Goal: Feedback & Contribution: Contribute content

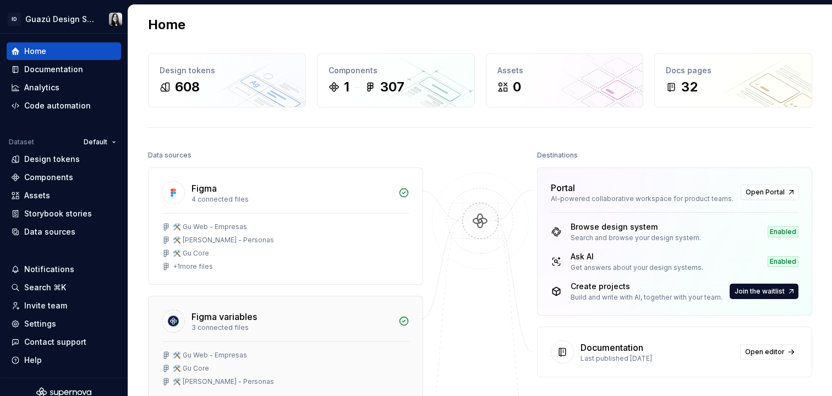
scroll to position [14, 0]
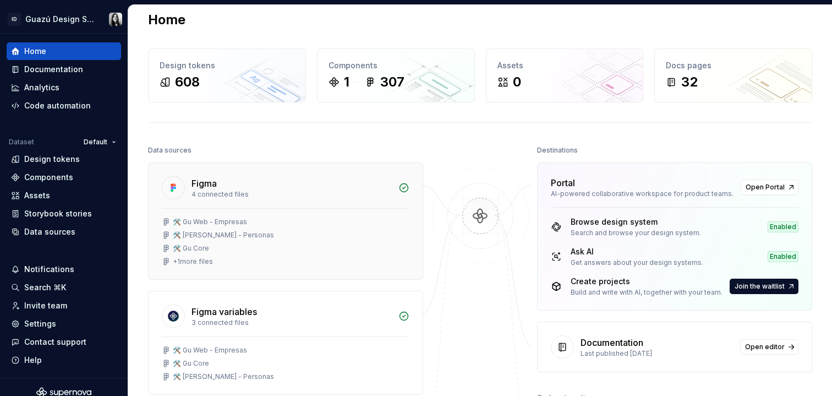
click at [199, 259] on div "+ 1 more files" at bounding box center [193, 261] width 40 height 9
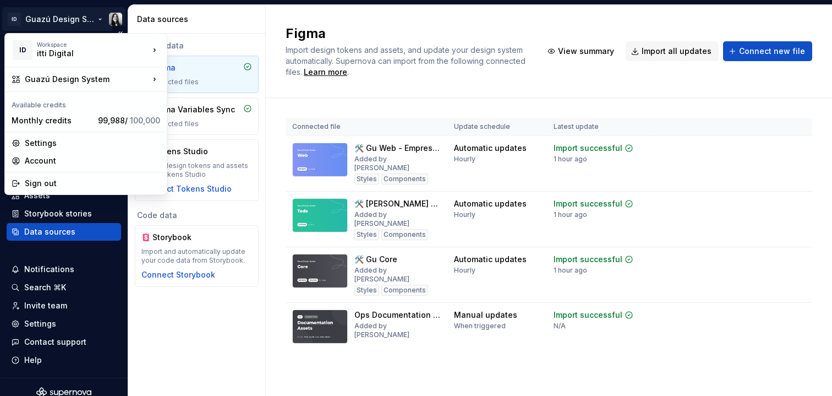
click at [56, 20] on html "ID Guazú Design System Home Documentation Analytics Code automation Dataset Def…" at bounding box center [416, 198] width 832 height 396
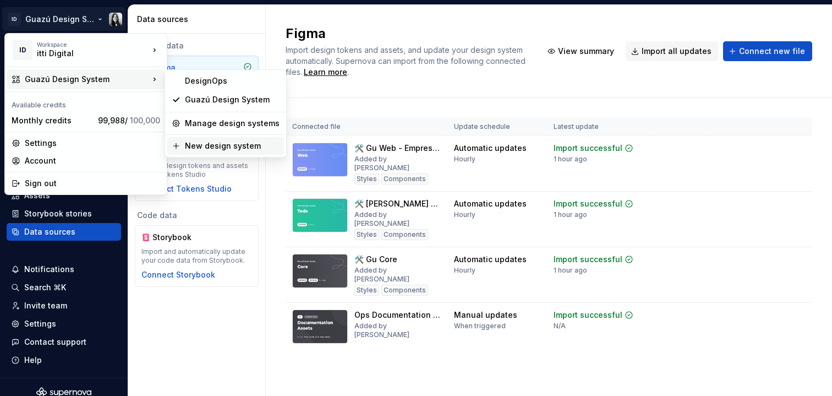
click at [228, 150] on div "New design system" at bounding box center [232, 145] width 95 height 11
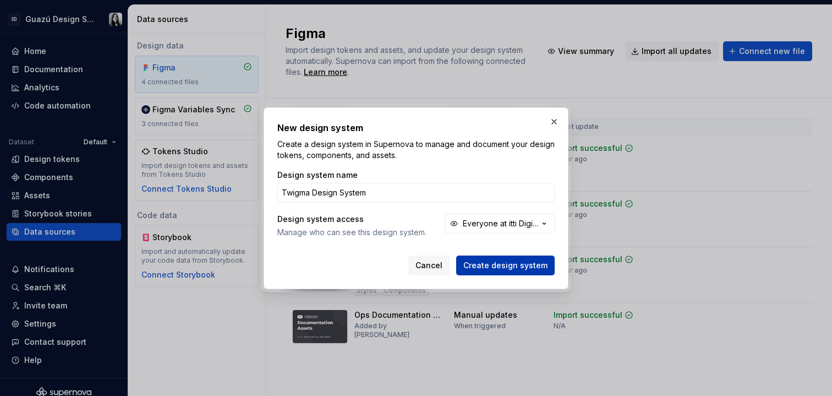
type input "Twigma Design System"
click at [529, 261] on span "Create design system" at bounding box center [506, 265] width 84 height 11
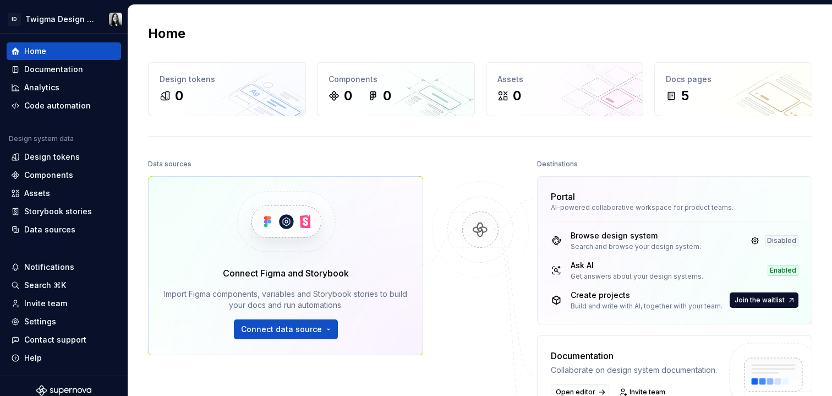
click at [407, 150] on div "Home Design tokens 0 Components 0 0 Assets 0 Docs pages 5 Data sources Connect …" at bounding box center [480, 287] width 704 height 564
click at [32, 179] on div "Components" at bounding box center [48, 175] width 49 height 11
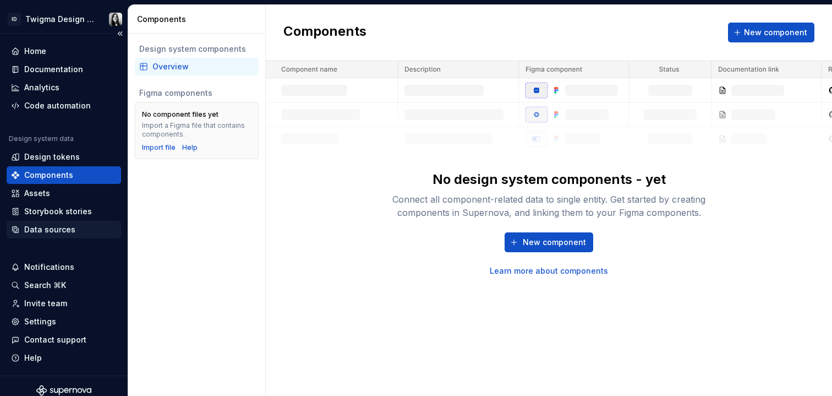
click at [43, 229] on div "Data sources" at bounding box center [49, 229] width 51 height 11
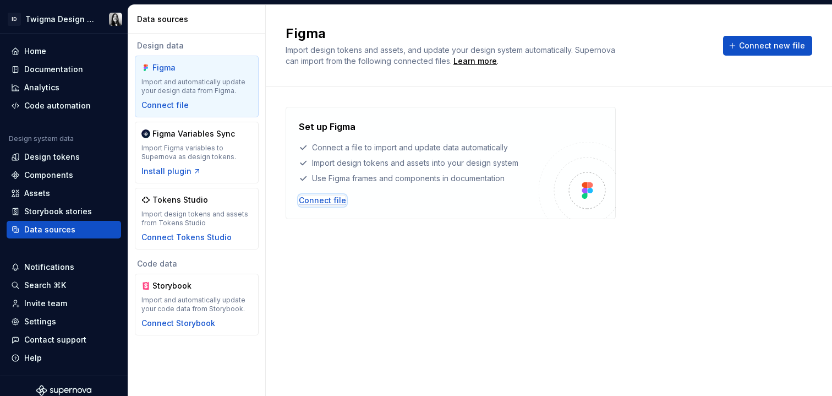
click at [331, 202] on div "Connect file" at bounding box center [322, 200] width 47 height 11
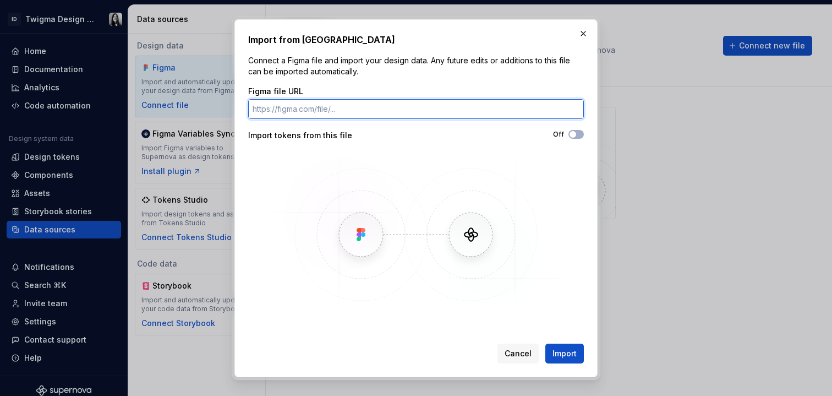
paste input "https://www.figma.com/design/6lgdCx0j69aMqG9PK8KlQI/-Mock--Twigma-Library?m=aut…"
type input "https://www.figma.com/design/6lgdCx0j69aMqG9PK8KlQI/-Mock--Twigma-Library?m=aut…"
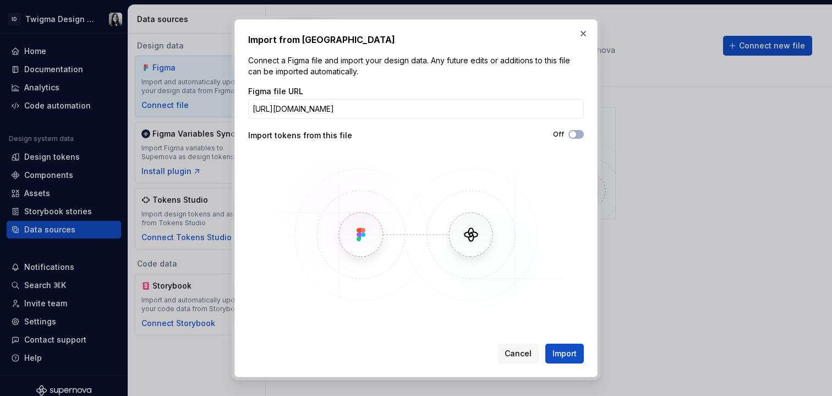
scroll to position [0, 0]
click at [560, 124] on div "Figma file URL https://www.figma.com/design/6lgdCx0j69aMqG9PK8KlQI/-Mock--Twigm…" at bounding box center [416, 201] width 336 height 231
click at [580, 135] on button "Off" at bounding box center [576, 134] width 15 height 9
click at [575, 358] on span "Import" at bounding box center [565, 353] width 24 height 11
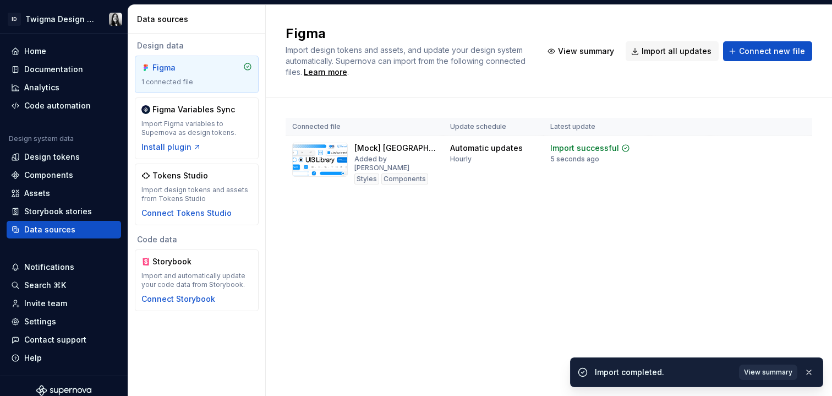
click at [766, 370] on span "View summary" at bounding box center [768, 372] width 48 height 9
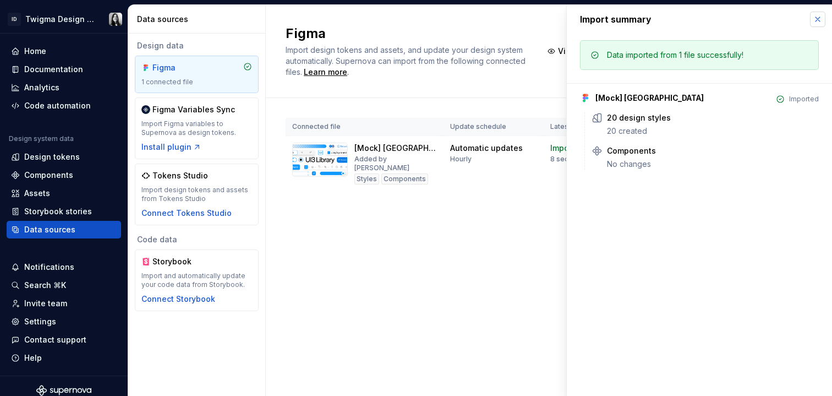
click at [821, 16] on button "button" at bounding box center [817, 19] width 15 height 15
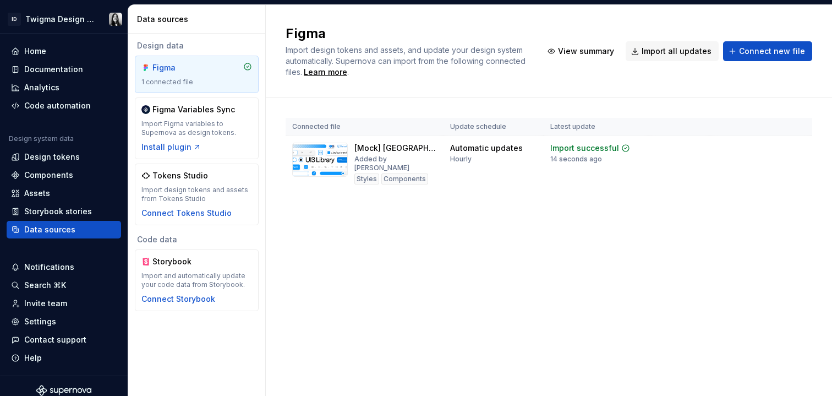
click at [380, 271] on div "Figma Import design tokens and assets, and update your design system automatica…" at bounding box center [549, 200] width 567 height 391
click at [52, 180] on div "Components" at bounding box center [48, 175] width 49 height 11
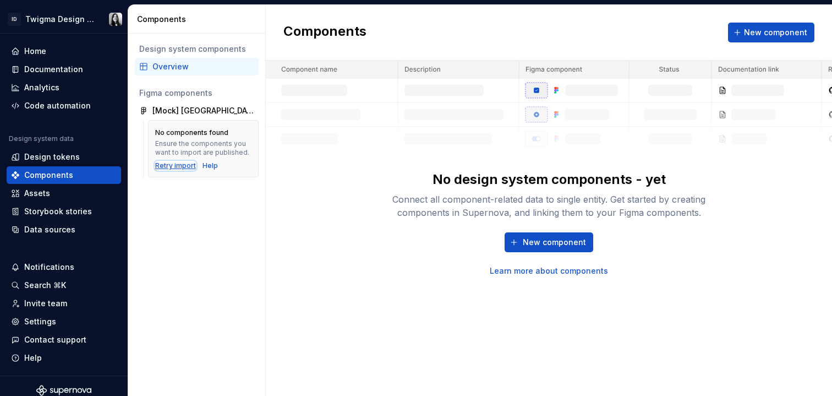
click at [177, 166] on div "Retry import" at bounding box center [175, 165] width 41 height 9
click at [427, 267] on div "New component Learn more about components" at bounding box center [549, 254] width 352 height 44
click at [236, 110] on div "[Mock] [GEOGRAPHIC_DATA]" at bounding box center [203, 110] width 102 height 11
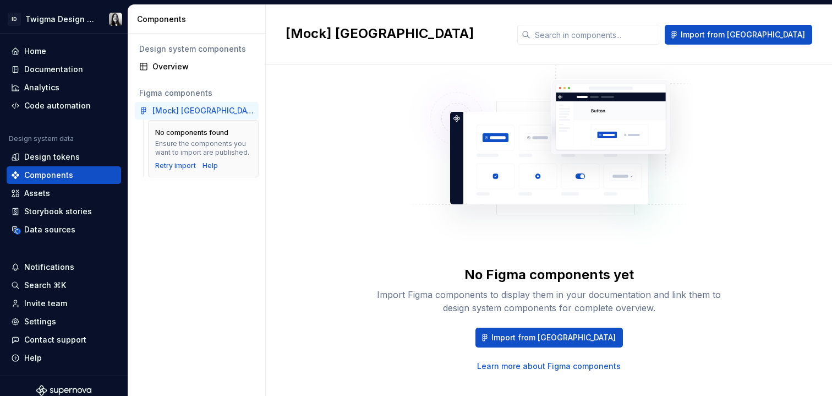
scroll to position [60, 0]
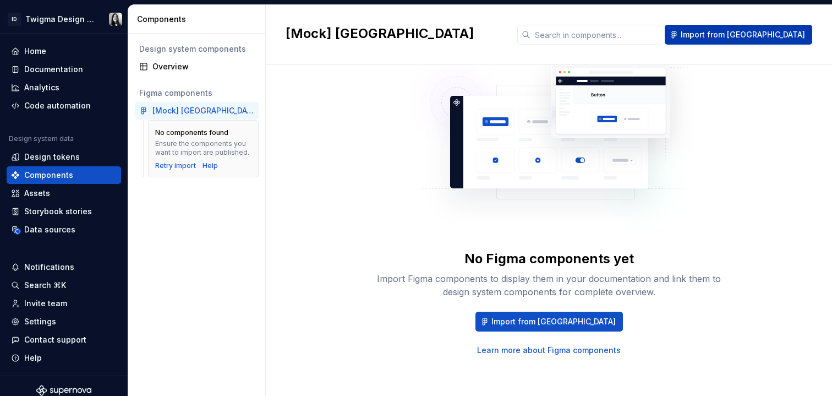
click at [768, 36] on span "Import from [GEOGRAPHIC_DATA]" at bounding box center [743, 34] width 124 height 11
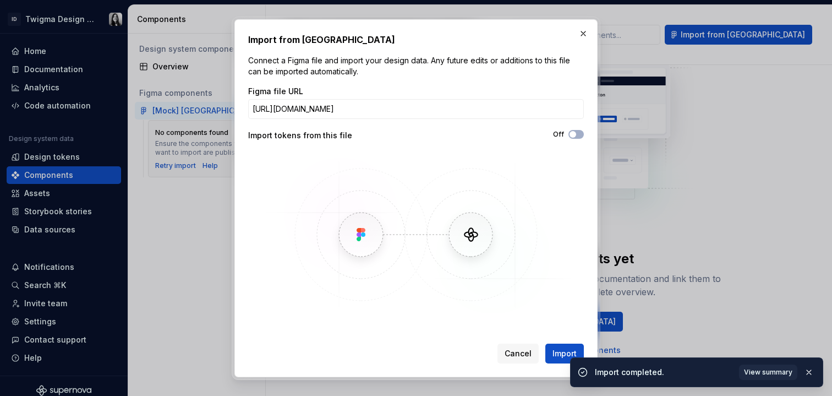
scroll to position [0, 109]
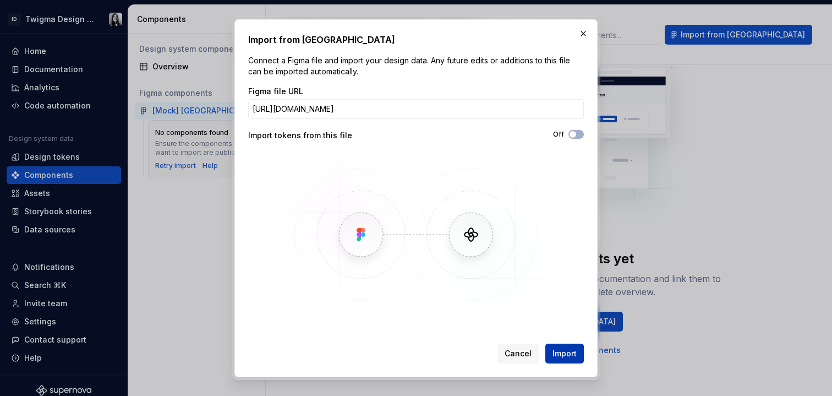
type input "https://www.figma.com/design/6lgdCx0j69aMqG9PK8KlQI/-Mock--Twigma-Library?m=aut…"
click at [560, 355] on span "Import" at bounding box center [565, 353] width 24 height 11
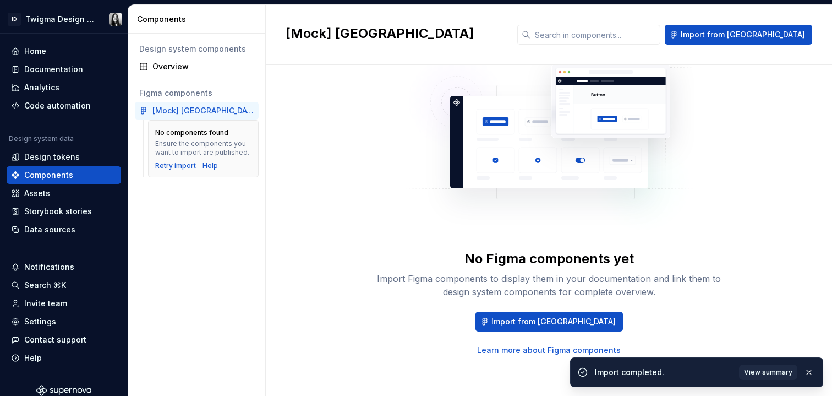
click at [206, 223] on div "Design system components Overview Figma components [Mock] Twigma Library No com…" at bounding box center [196, 215] width 137 height 362
click at [689, 235] on img at bounding box center [550, 133] width 290 height 220
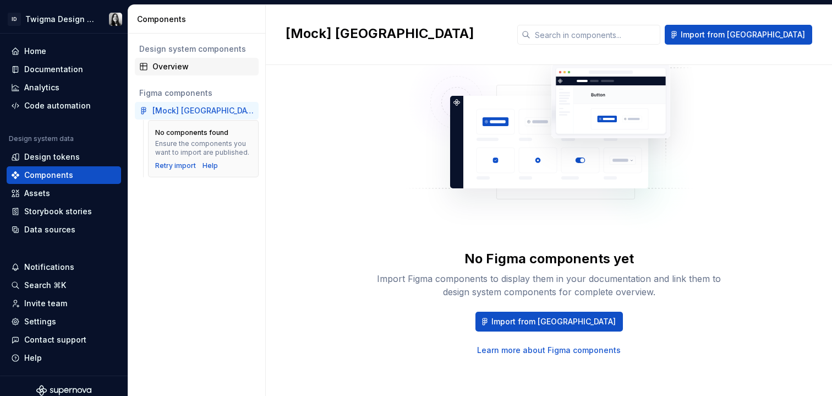
click at [176, 65] on div "Overview" at bounding box center [203, 66] width 102 height 11
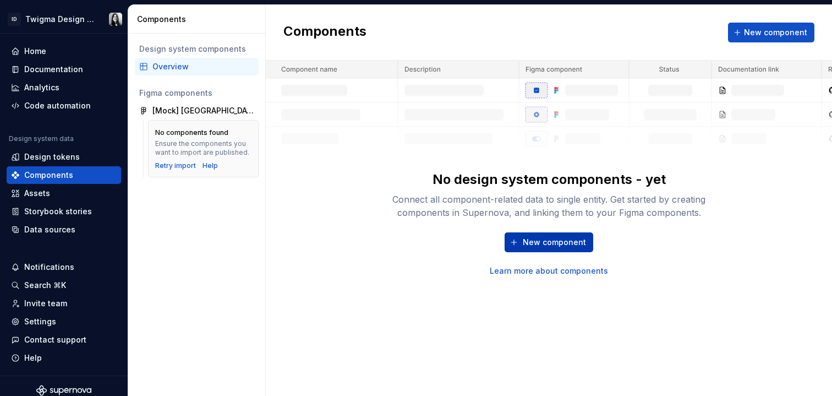
click at [531, 236] on button "New component" at bounding box center [549, 242] width 89 height 20
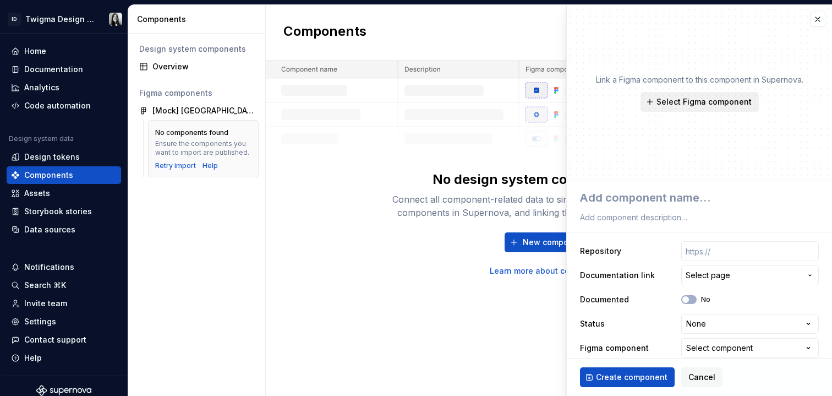
click at [724, 95] on button "Select Figma component" at bounding box center [700, 102] width 118 height 20
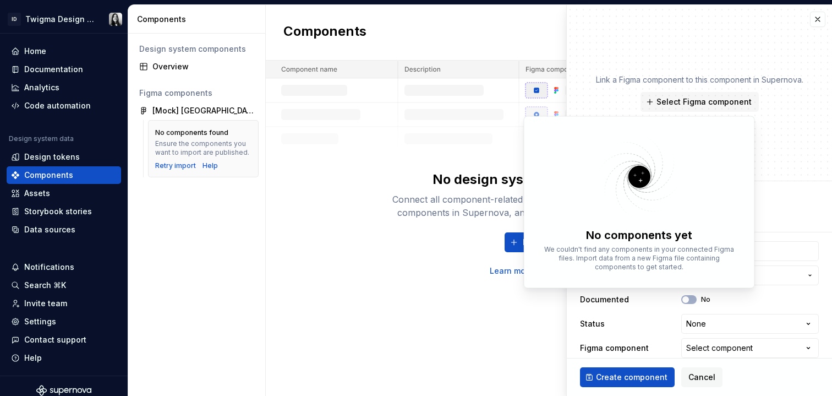
type textarea "*"
click at [769, 74] on p "Link a Figma component to this component in Supernova." at bounding box center [700, 79] width 208 height 11
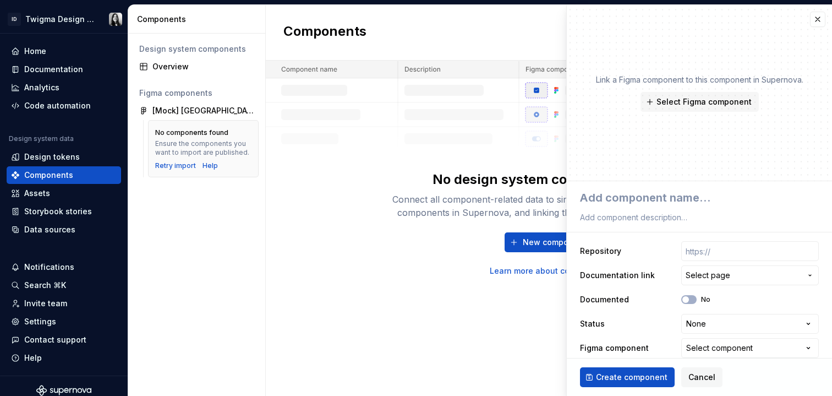
click at [803, 28] on div "Link a Figma component to this component in Supernova. Select Figma component" at bounding box center [699, 93] width 265 height 176
click at [810, 23] on button "button" at bounding box center [817, 19] width 15 height 15
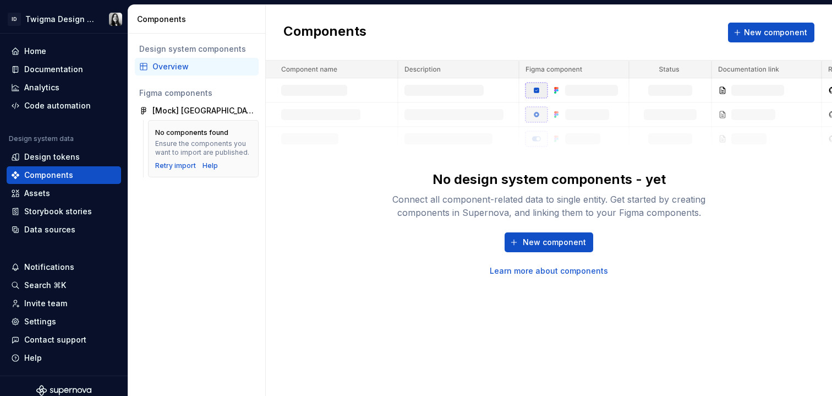
click at [808, 20] on div "Components New component" at bounding box center [549, 33] width 567 height 56
click at [47, 156] on div "Design tokens" at bounding box center [52, 156] width 56 height 11
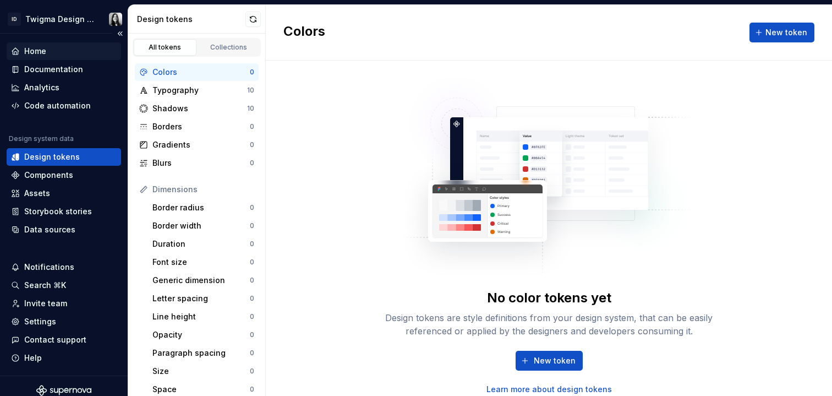
click at [49, 52] on div "Home" at bounding box center [64, 51] width 106 height 11
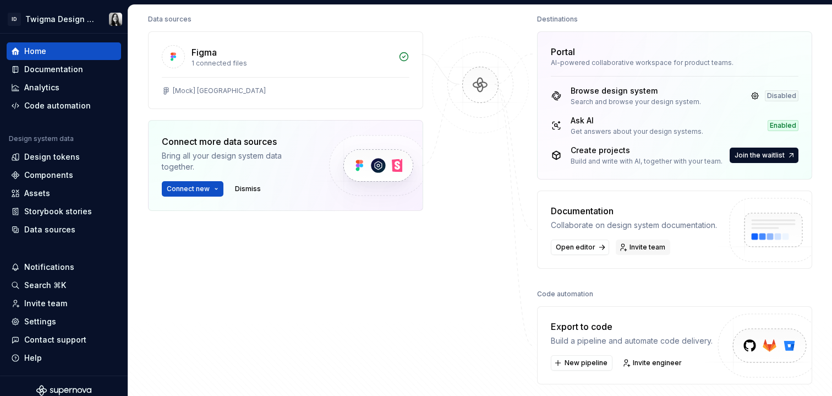
scroll to position [124, 0]
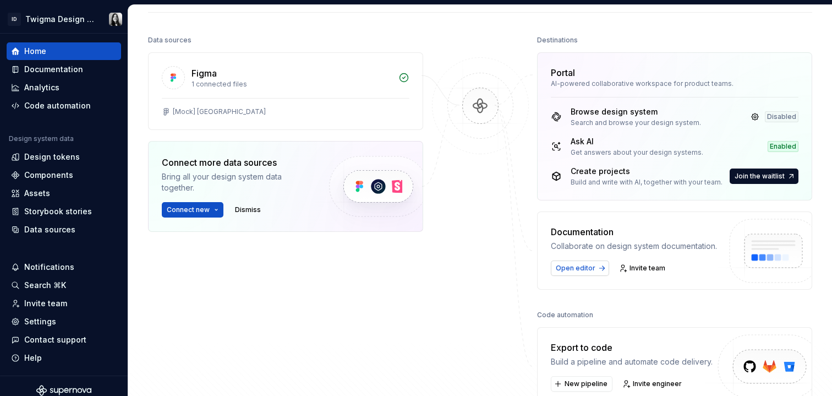
click at [573, 270] on span "Open editor" at bounding box center [576, 268] width 40 height 9
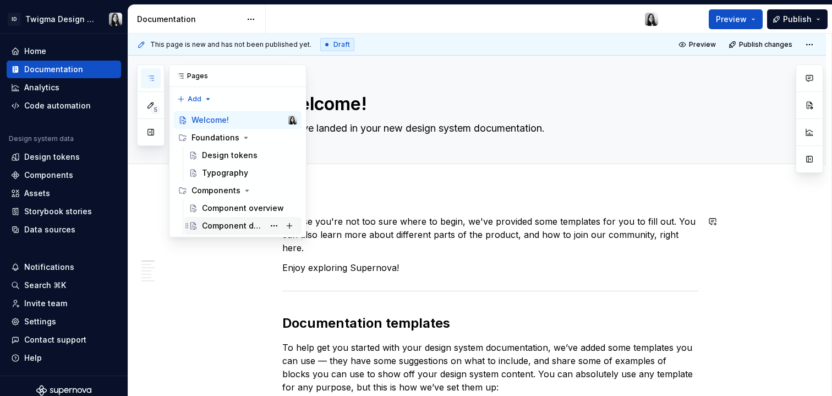
click at [244, 222] on div "Component detail" at bounding box center [233, 225] width 62 height 11
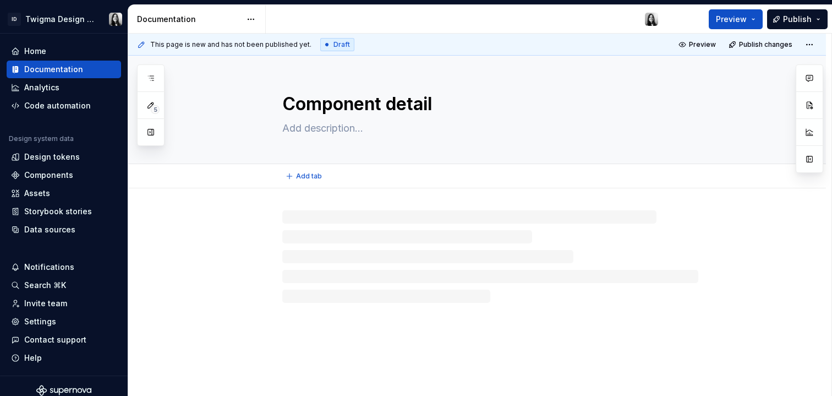
click at [407, 108] on textarea "Component detail" at bounding box center [488, 104] width 416 height 26
click at [435, 246] on div at bounding box center [490, 256] width 416 height 92
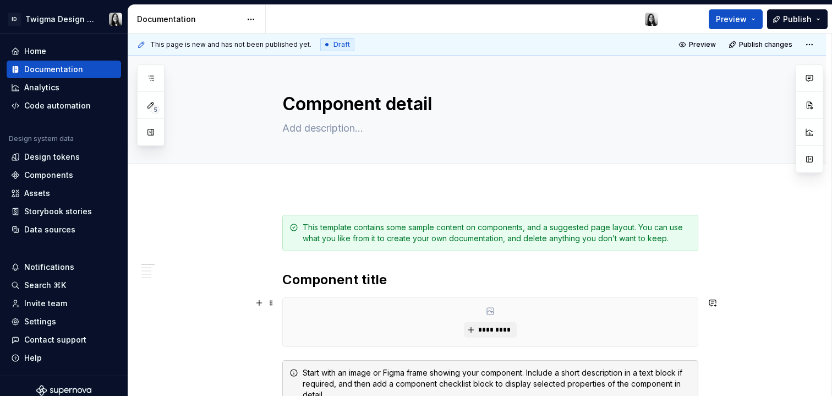
scroll to position [134, 0]
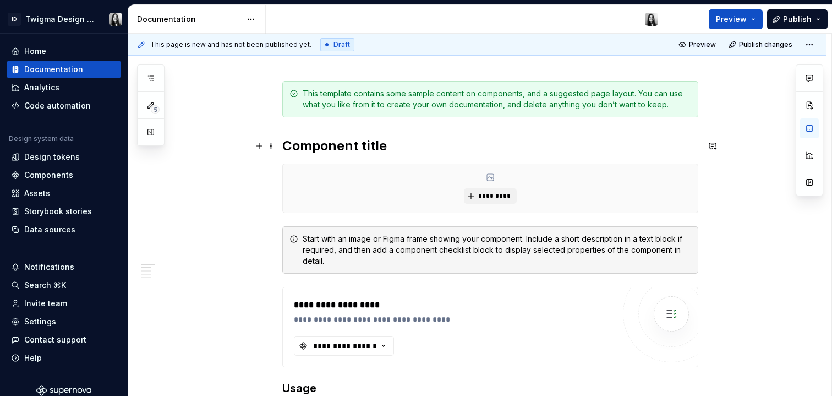
click at [449, 152] on h2 "Component title" at bounding box center [490, 146] width 416 height 18
type textarea "*"
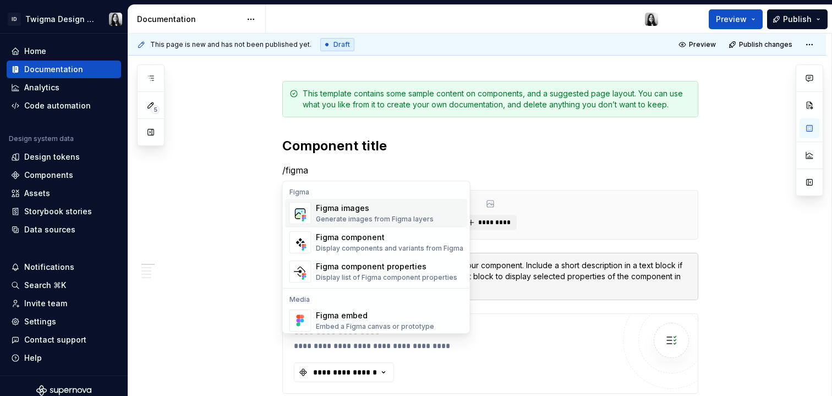
click at [405, 217] on div "Generate images from Figma layers" at bounding box center [375, 219] width 118 height 9
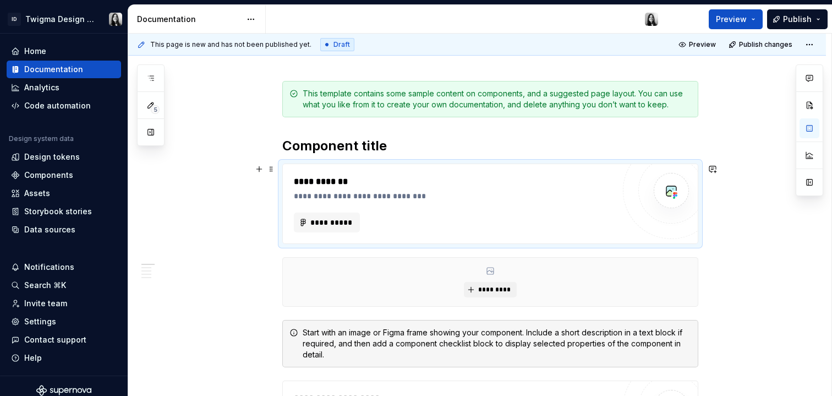
click at [650, 175] on div at bounding box center [672, 190] width 66 height 66
click at [269, 167] on span at bounding box center [271, 168] width 9 height 15
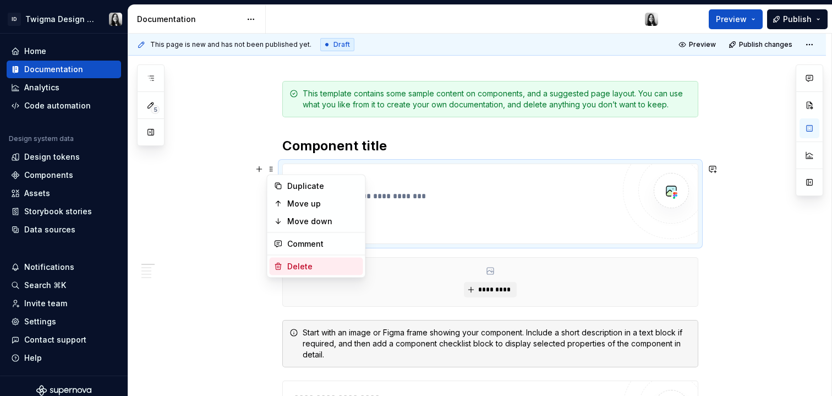
click at [328, 267] on div "Delete" at bounding box center [323, 266] width 72 height 11
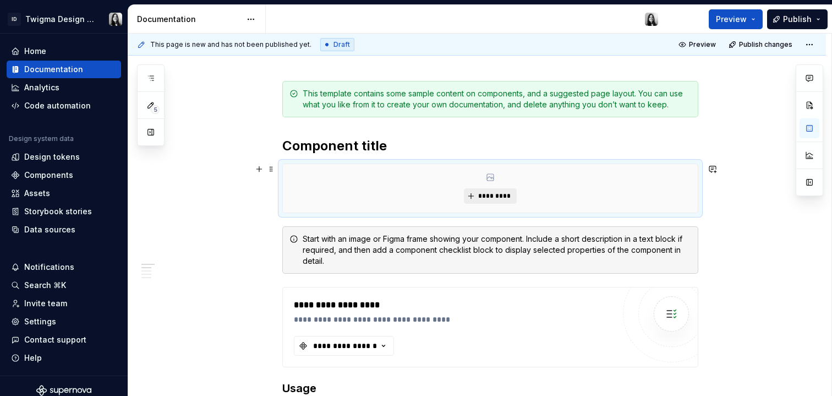
click at [494, 199] on span "*********" at bounding box center [495, 196] width 34 height 9
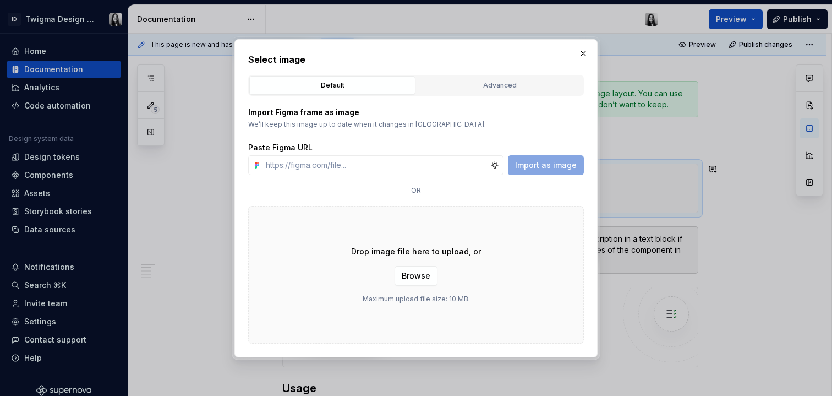
type textarea "*"
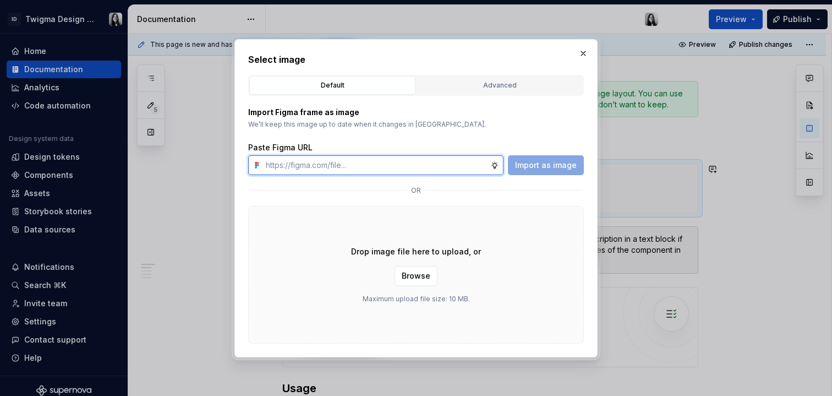
paste input "[URL][DOMAIN_NAME]"
type input "[URL][DOMAIN_NAME]"
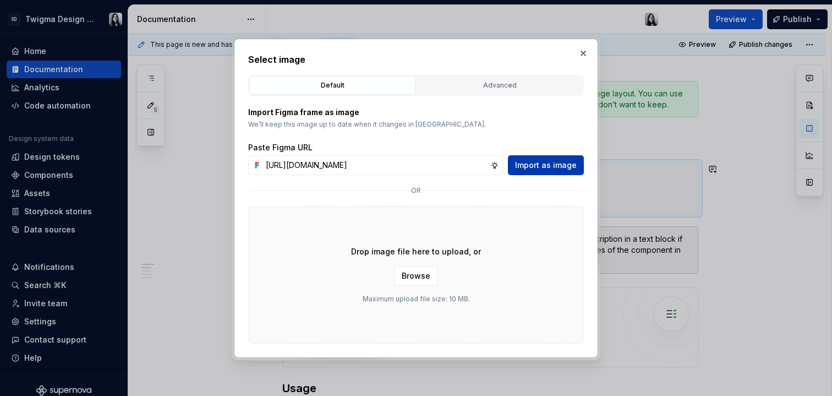
click at [548, 168] on span "Import as image" at bounding box center [546, 165] width 62 height 11
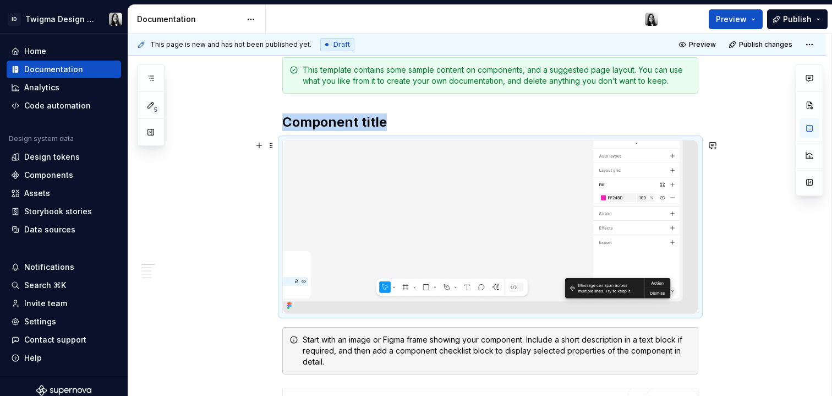
scroll to position [162, 0]
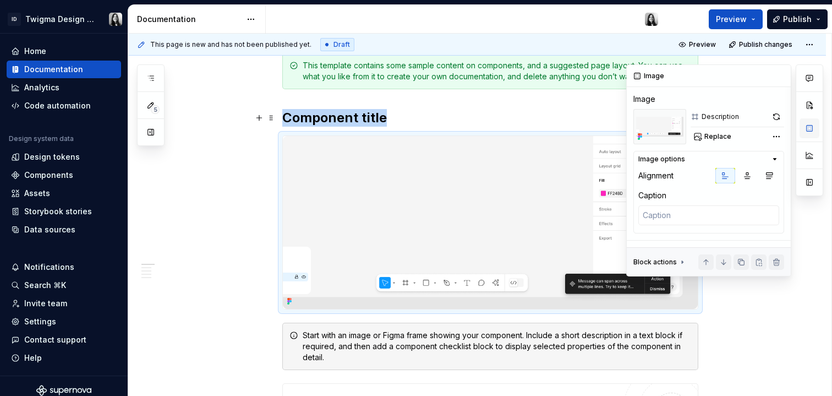
click at [812, 125] on button "button" at bounding box center [810, 128] width 20 height 20
click at [748, 179] on icon "button" at bounding box center [747, 175] width 9 height 9
click at [777, 160] on icon "button" at bounding box center [775, 159] width 9 height 9
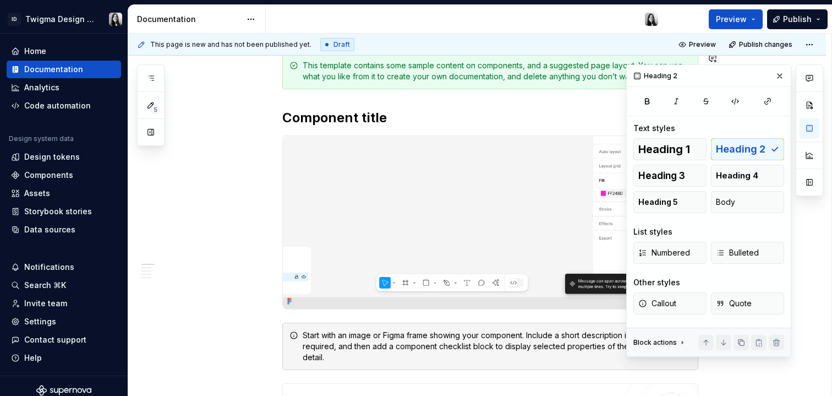
click at [778, 73] on button "button" at bounding box center [779, 75] width 15 height 15
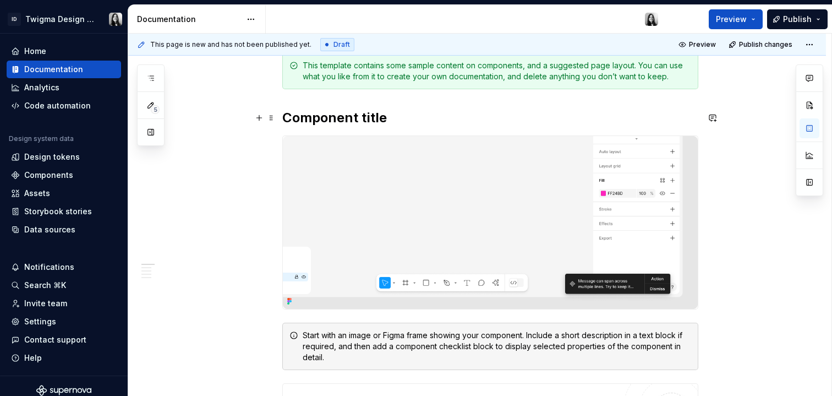
click at [344, 120] on h2 "Component title" at bounding box center [490, 118] width 416 height 18
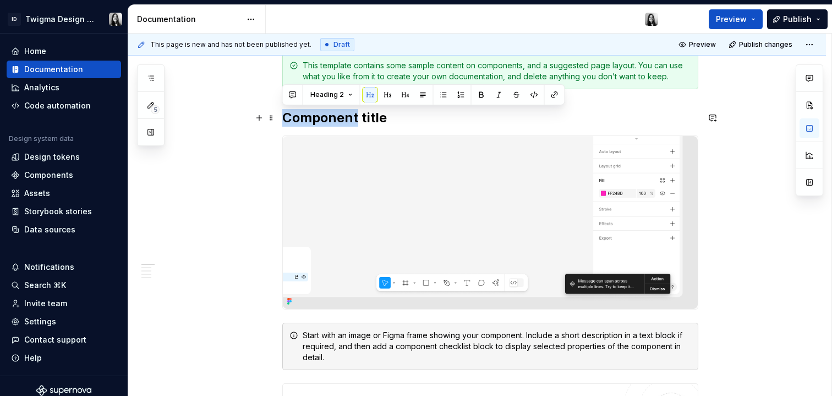
click at [344, 120] on h2 "Component title" at bounding box center [490, 118] width 416 height 18
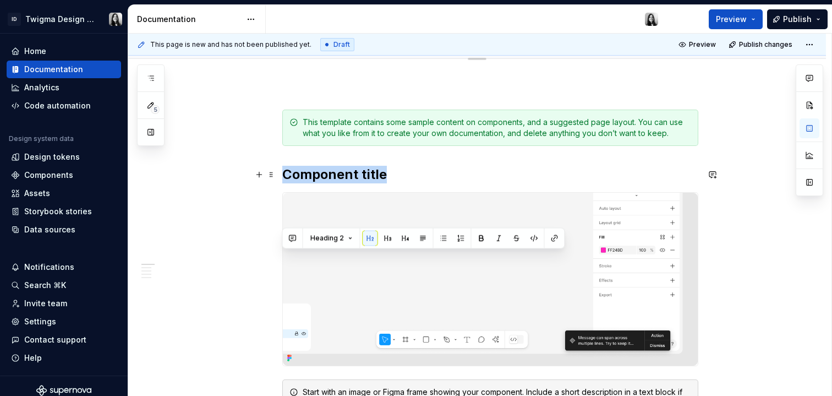
scroll to position [18, 0]
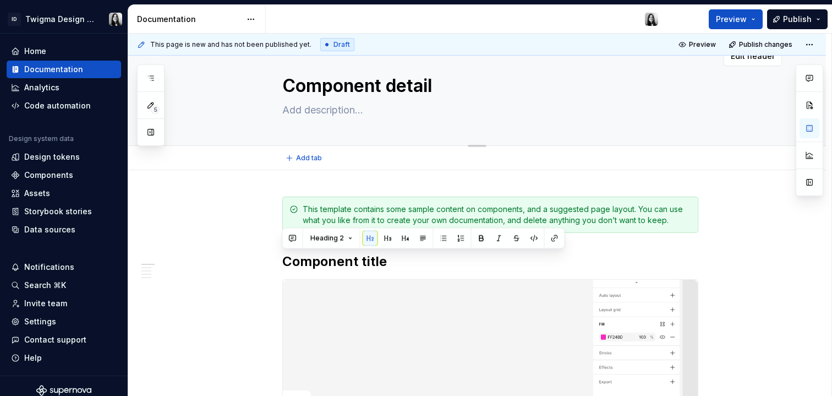
click at [410, 86] on textarea "Component detail" at bounding box center [488, 86] width 416 height 26
type textarea "*"
type textarea "N"
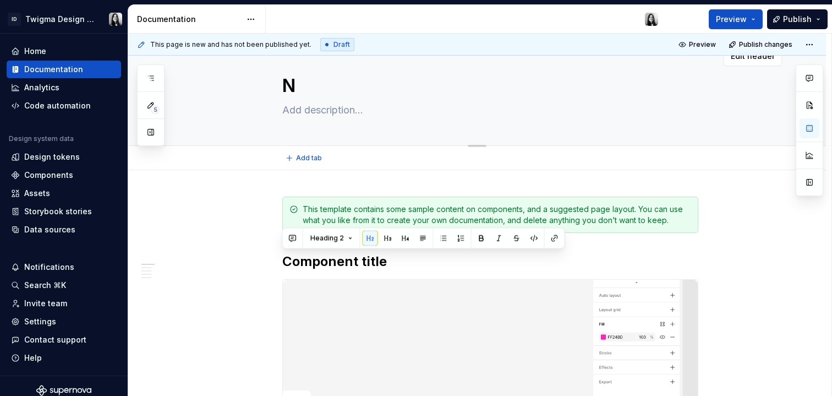
scroll to position [4, 0]
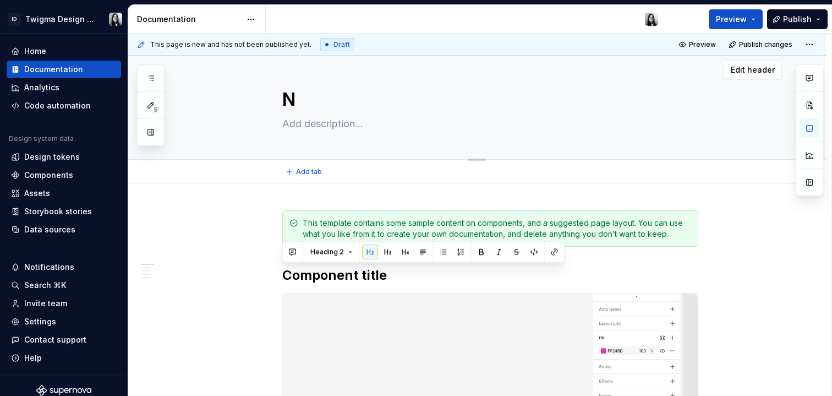
type textarea "*"
type textarea "No"
type textarea "*"
type textarea "Not"
type textarea "*"
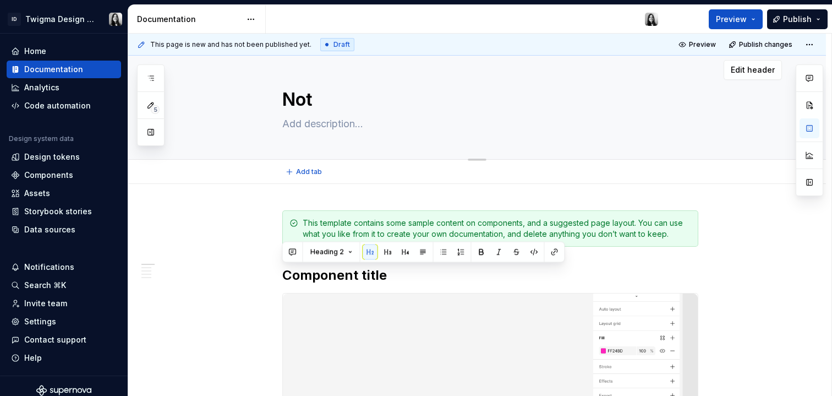
type textarea "Noti"
type textarea "*"
type textarea "Notif"
type textarea "*"
type textarea "Notific"
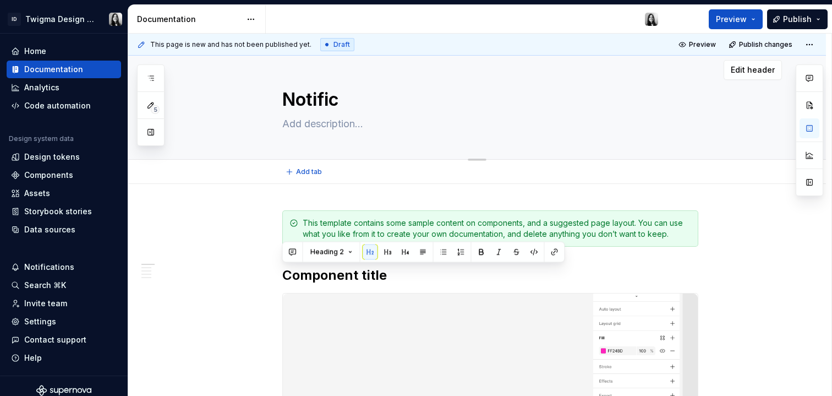
type textarea "*"
type textarea "Notifica"
type textarea "*"
type textarea "Notificac"
type textarea "*"
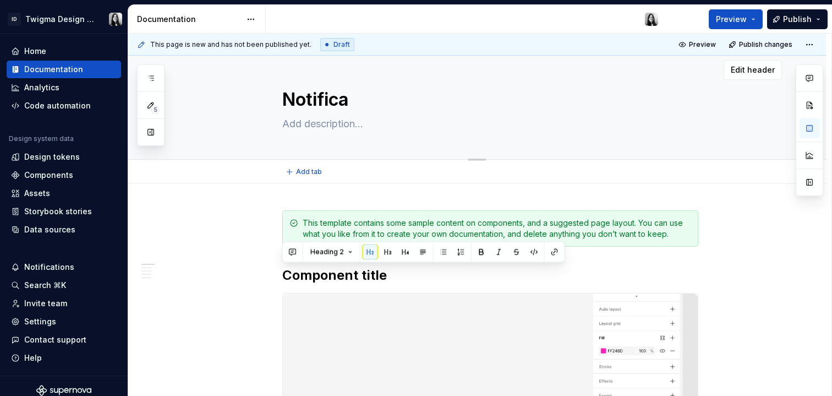
type textarea "Notificat"
type textarea "*"
type textarea "Notificati"
type textarea "*"
type textarea "Notificatio"
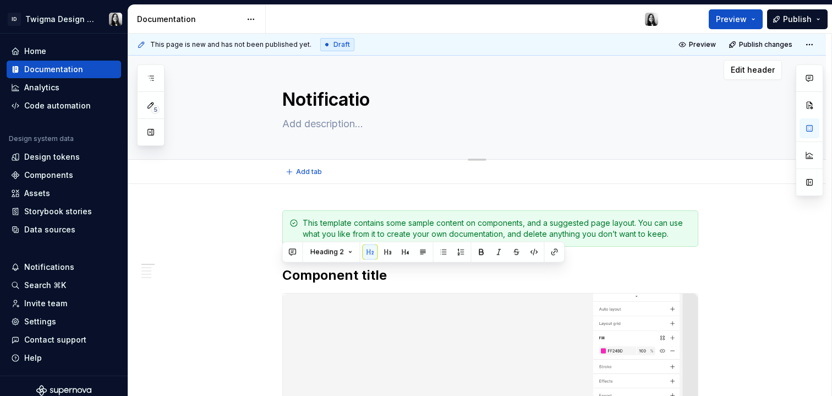
type textarea "*"
type textarea "Notification"
type textarea "*"
type textarea "Notifications"
type textarea "*"
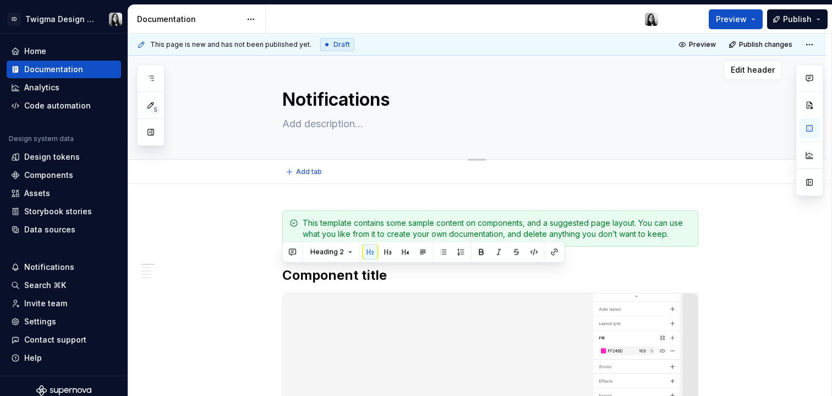
type textarea "Notifications"
click at [328, 123] on textarea at bounding box center [488, 124] width 416 height 18
paste textarea "Heads-up-display notifications alerts the user about changes to conditions and …"
type textarea "*"
type textarea "Heads-up-display notifications alerts the user about changes to conditions and …"
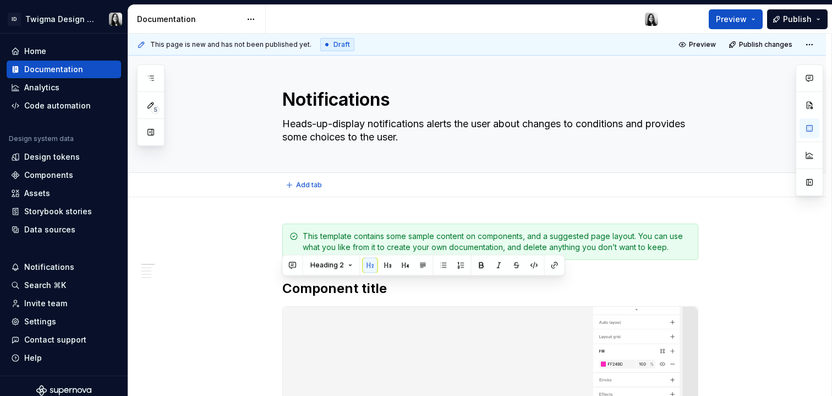
type textarea "*"
type textarea "Heads-up-display notifications alerts the user about changes to conditions and …"
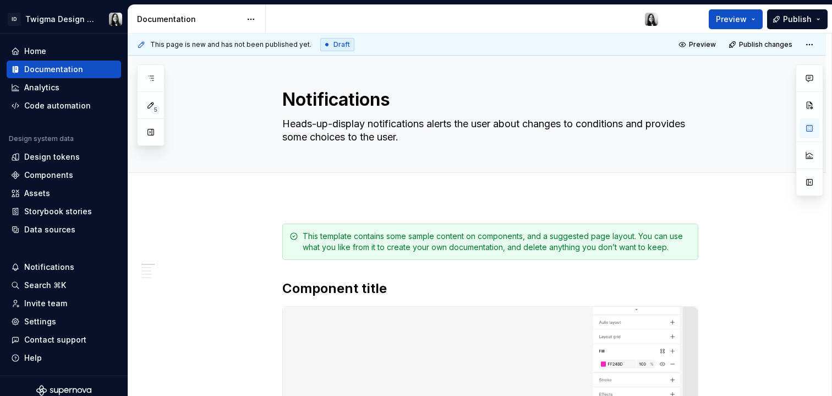
click at [330, 210] on div "**********" at bounding box center [480, 215] width 704 height 363
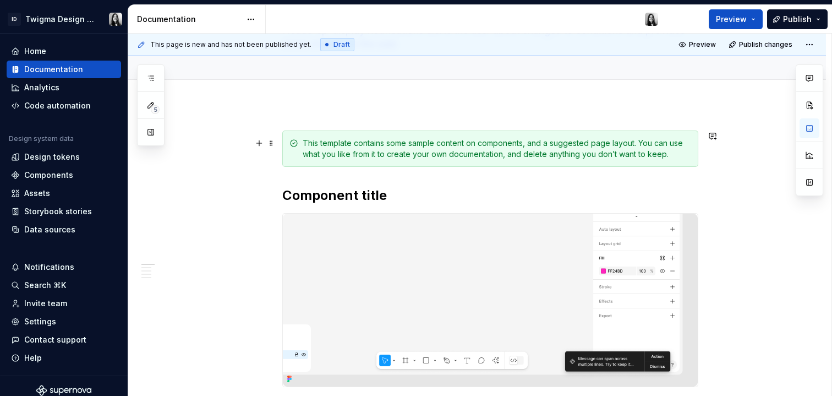
scroll to position [100, 0]
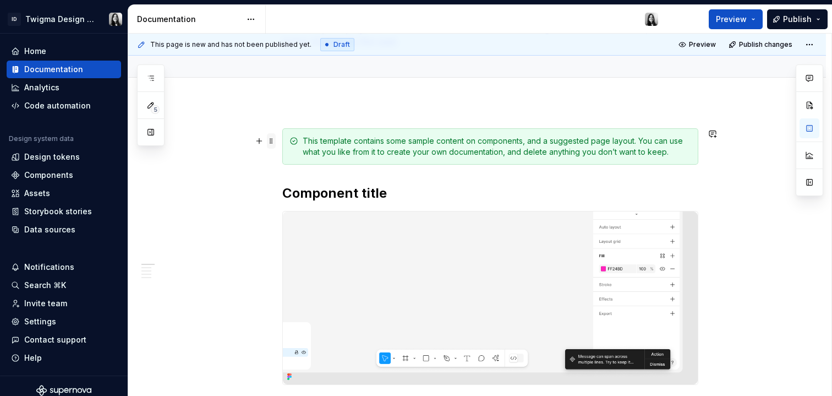
click at [271, 140] on span at bounding box center [271, 140] width 9 height 15
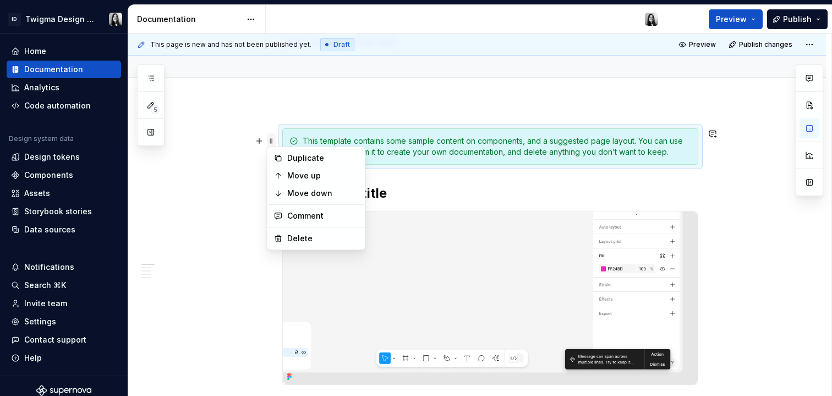
click at [270, 140] on span at bounding box center [271, 140] width 9 height 15
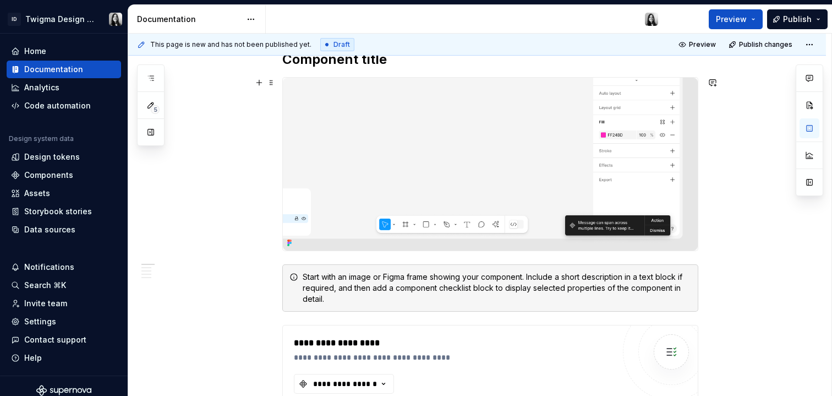
scroll to position [181, 0]
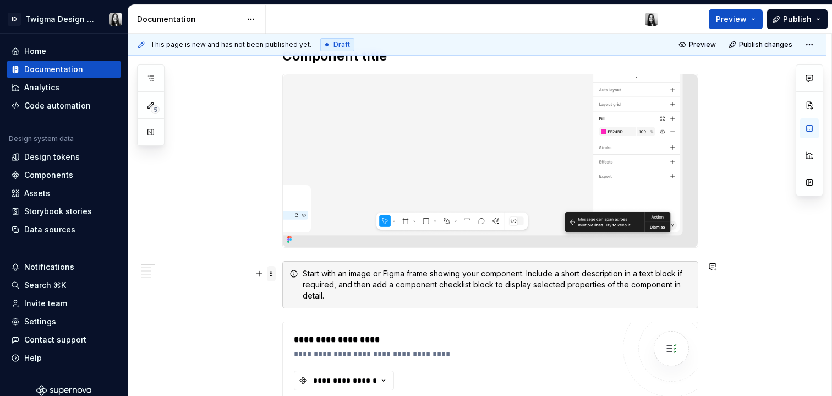
click at [273, 271] on span at bounding box center [271, 273] width 9 height 15
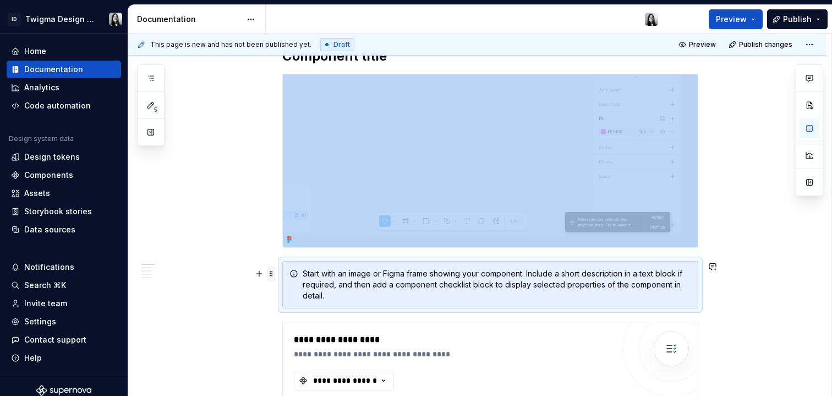
click at [270, 274] on span at bounding box center [271, 273] width 9 height 15
click at [271, 275] on span at bounding box center [271, 273] width 9 height 15
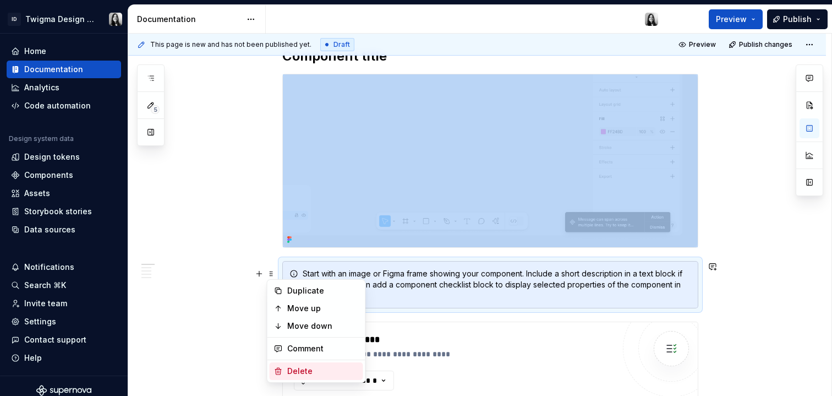
click at [345, 369] on div "Delete" at bounding box center [323, 371] width 72 height 11
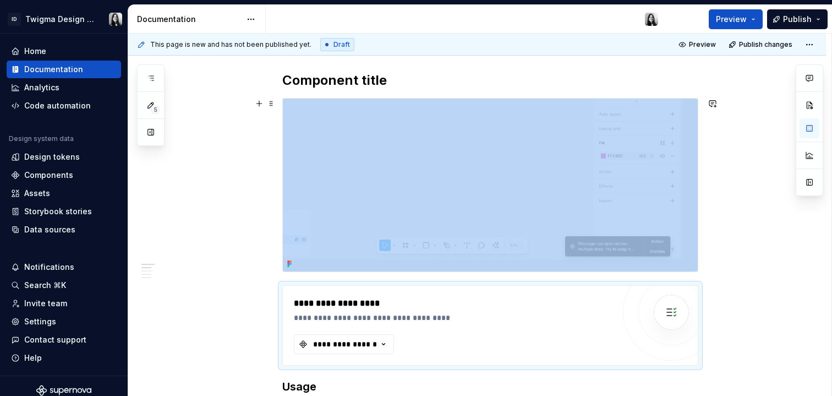
scroll to position [113, 0]
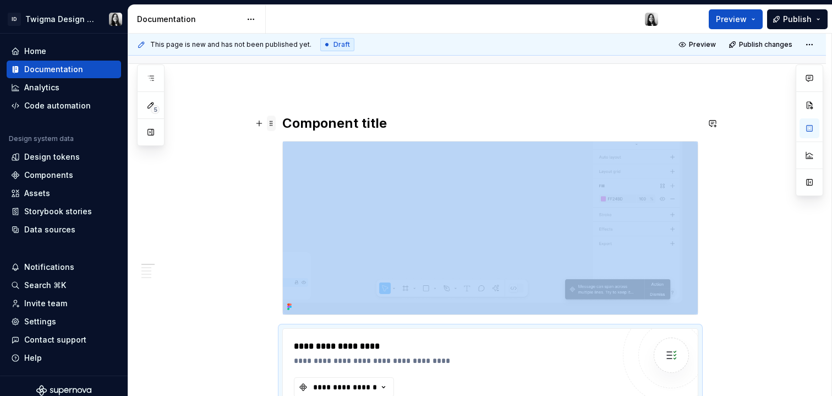
click at [271, 122] on span at bounding box center [271, 123] width 9 height 15
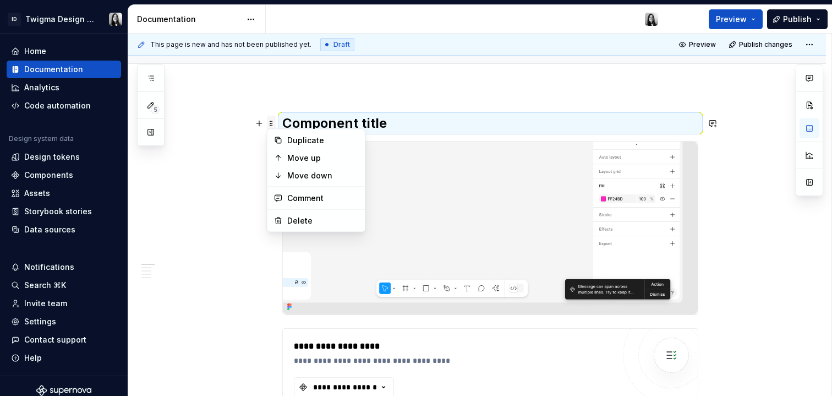
click at [269, 122] on span at bounding box center [271, 123] width 9 height 15
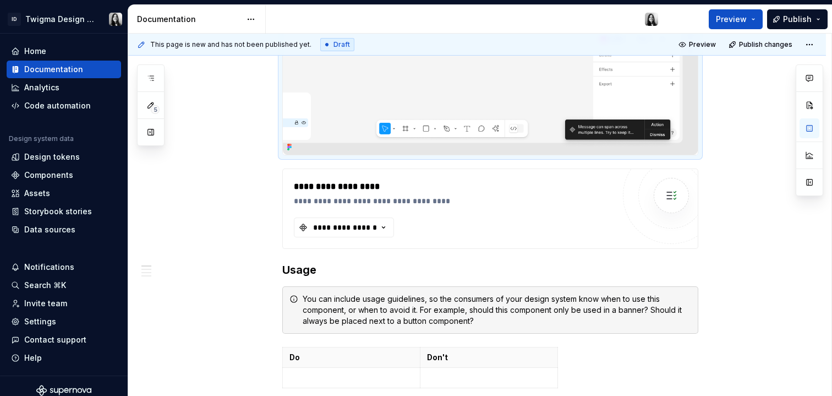
scroll to position [268, 0]
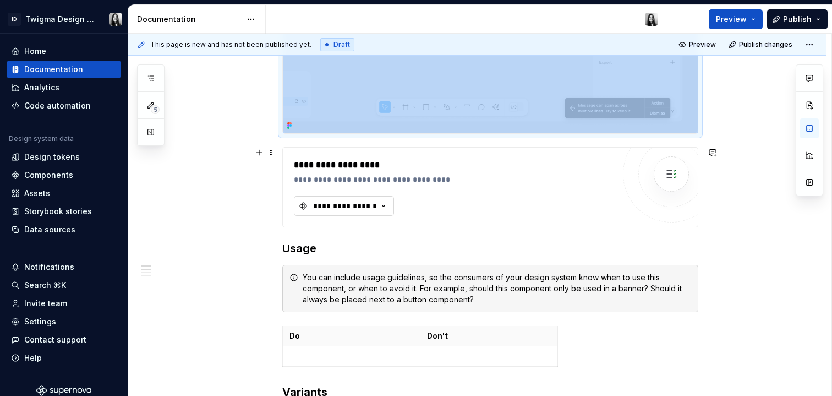
click at [342, 206] on div "**********" at bounding box center [345, 205] width 66 height 11
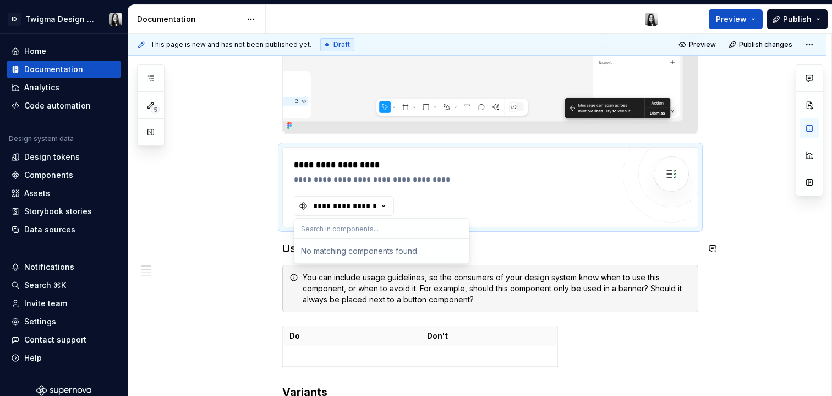
click at [342, 233] on input "text" at bounding box center [382, 229] width 175 height 20
click at [626, 216] on div at bounding box center [671, 174] width 97 height 97
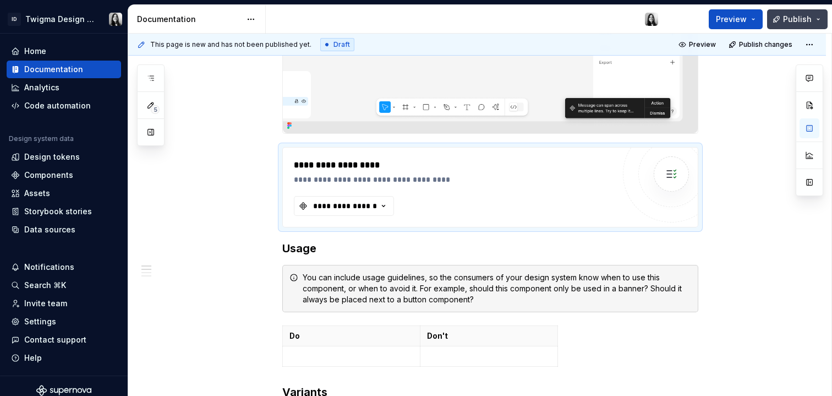
click at [799, 18] on span "Publish" at bounding box center [797, 19] width 29 height 11
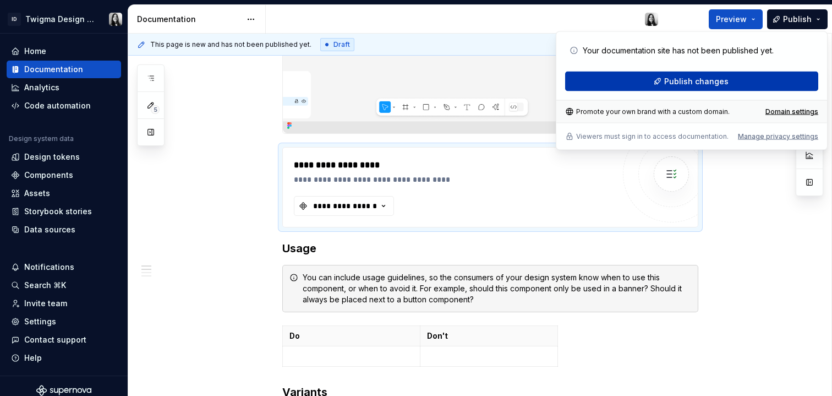
click at [769, 75] on button "Publish changes" at bounding box center [691, 82] width 253 height 20
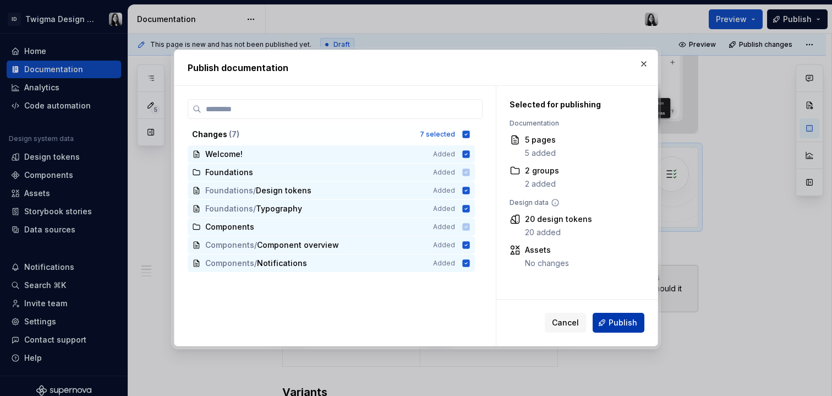
click at [621, 323] on span "Publish" at bounding box center [623, 322] width 29 height 11
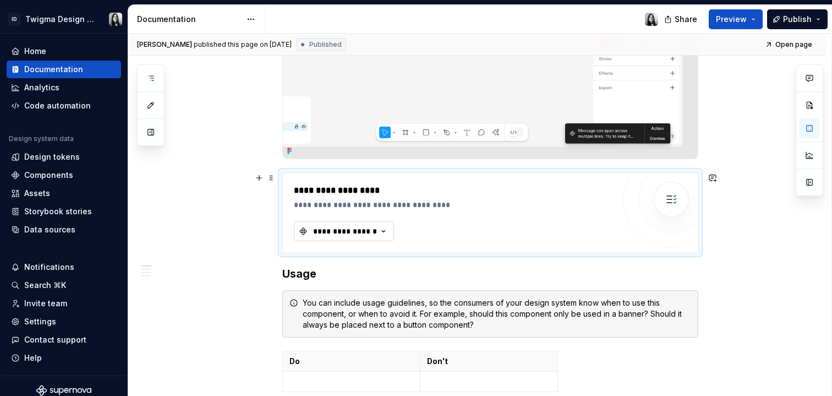
scroll to position [240, 0]
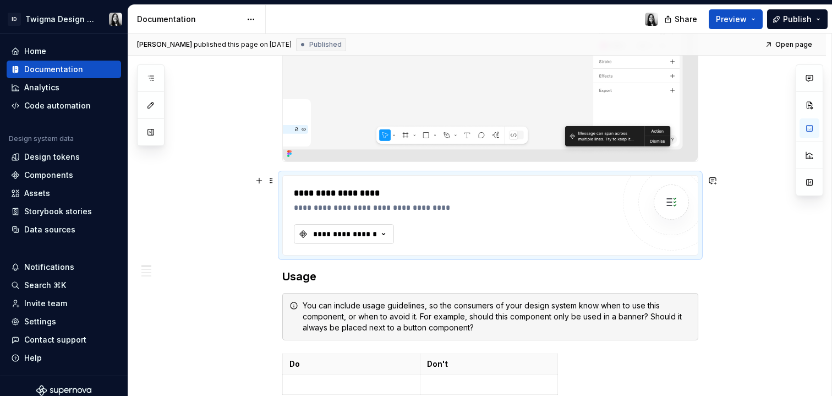
click at [368, 236] on div "**********" at bounding box center [345, 233] width 66 height 11
click at [560, 202] on div "**********" at bounding box center [454, 207] width 320 height 11
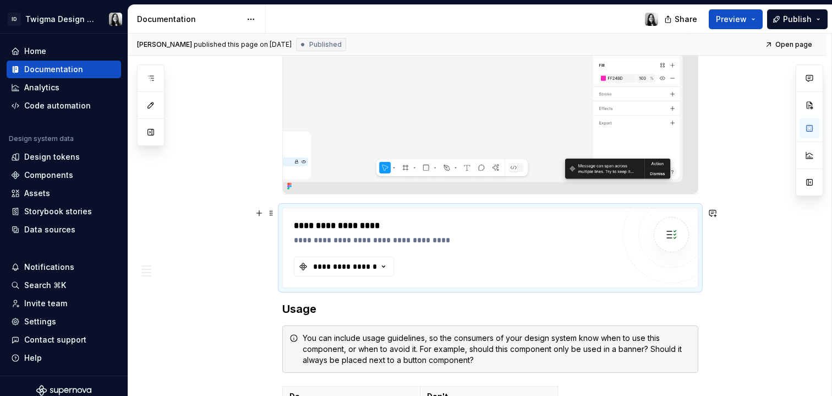
scroll to position [51, 0]
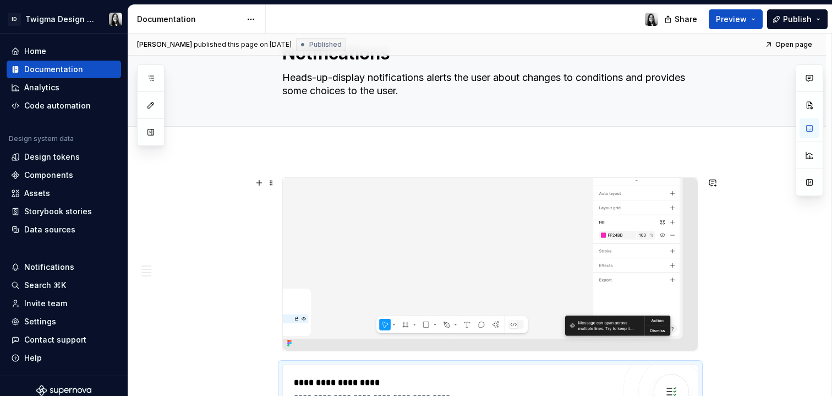
click at [557, 198] on img at bounding box center [490, 264] width 415 height 173
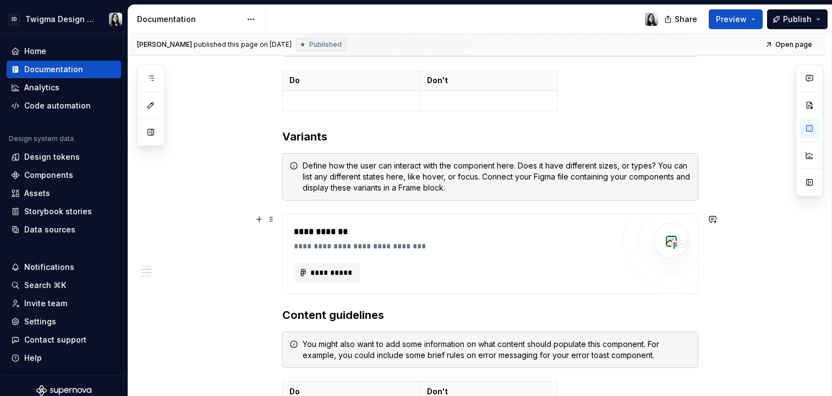
scroll to position [529, 0]
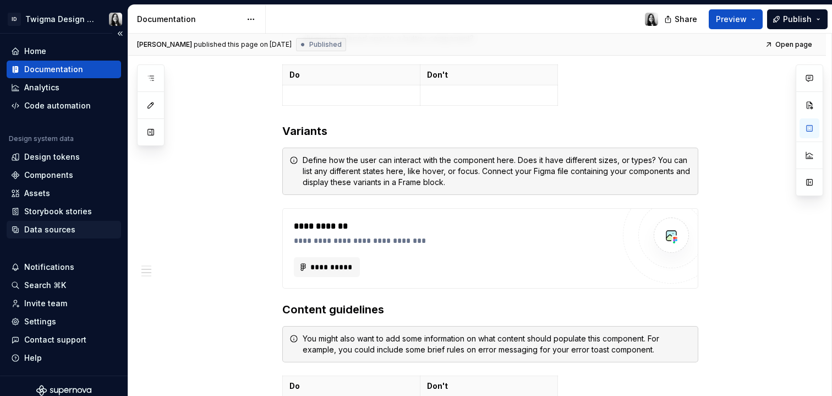
click at [73, 227] on div "Data sources" at bounding box center [64, 229] width 106 height 11
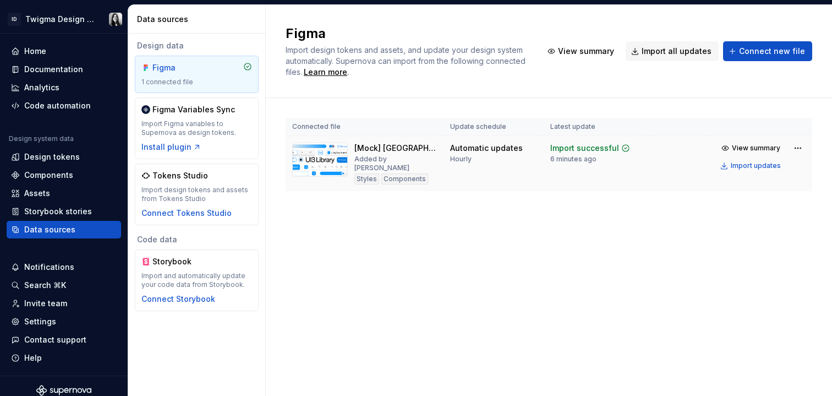
click at [682, 147] on td at bounding box center [680, 164] width 62 height 56
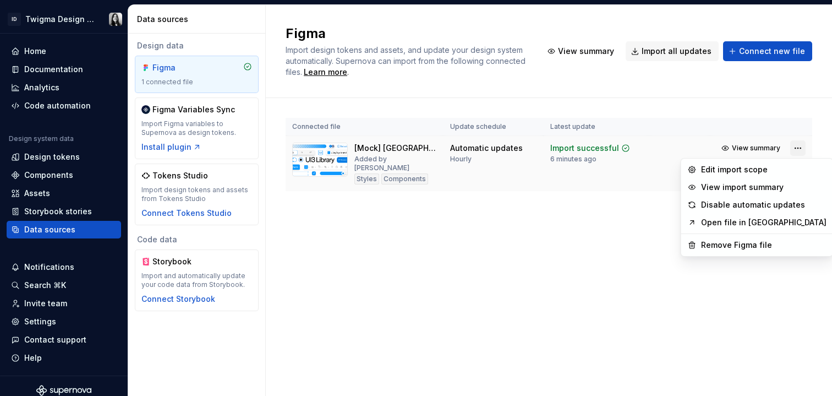
click at [793, 148] on html "ID Twigma Design System Home Documentation Analytics Code automation Design sys…" at bounding box center [416, 198] width 832 height 396
click at [757, 187] on div "View import summary" at bounding box center [764, 187] width 126 height 11
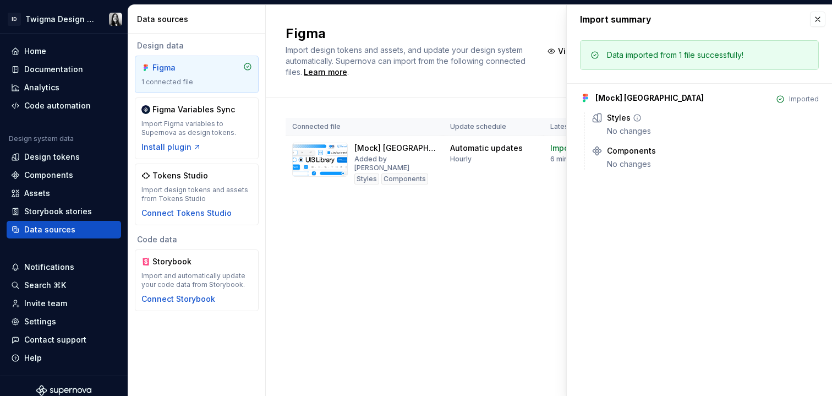
click at [634, 119] on icon at bounding box center [637, 118] width 7 height 7
click at [638, 170] on div "Data imported from 1 file successfully! [Mock] Twigma Library Imported Styles N…" at bounding box center [699, 108] width 265 height 149
click at [820, 14] on button "button" at bounding box center [817, 19] width 15 height 15
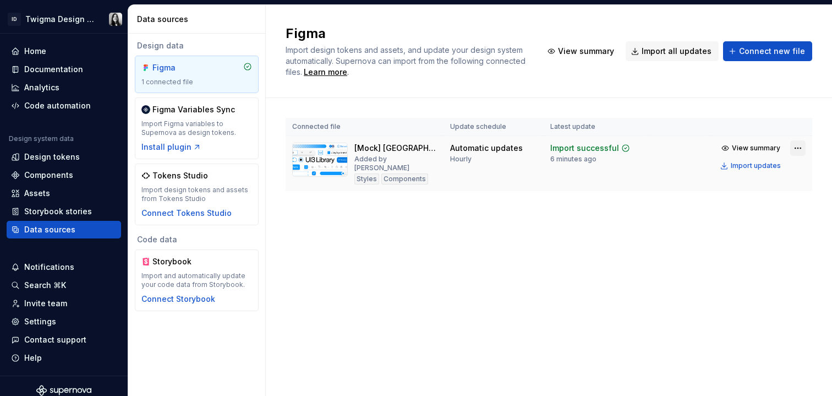
click at [800, 147] on html "ID Twigma Design System Home Documentation Analytics Code automation Design sys…" at bounding box center [416, 198] width 832 height 396
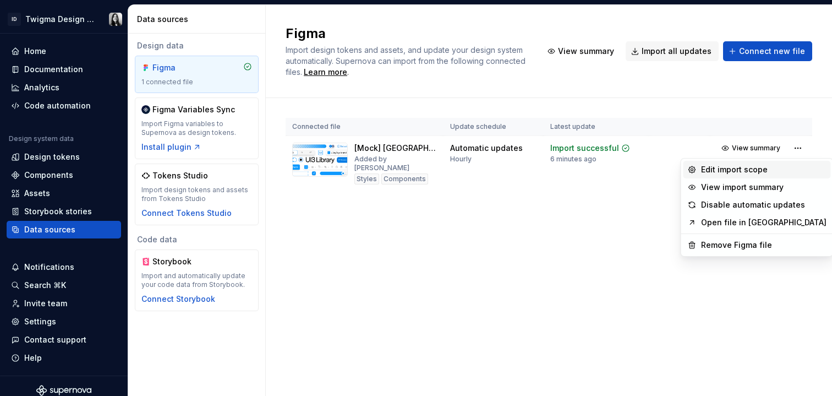
click at [763, 169] on div "Edit import scope" at bounding box center [764, 169] width 126 height 11
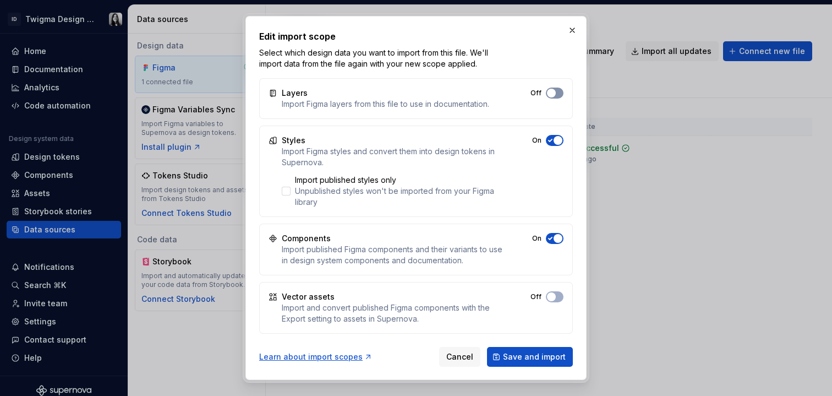
click at [553, 94] on span "button" at bounding box center [551, 93] width 9 height 9
click at [557, 298] on button "On" at bounding box center [555, 296] width 18 height 11
click at [547, 359] on span "Save and import" at bounding box center [534, 356] width 63 height 11
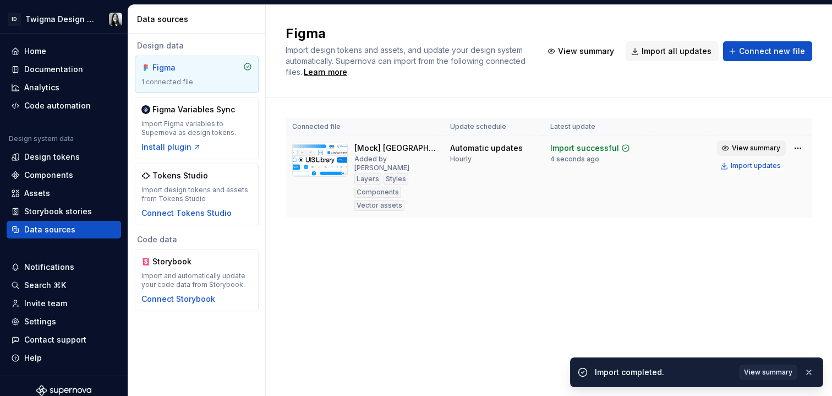
click at [741, 154] on button "View summary" at bounding box center [751, 147] width 69 height 15
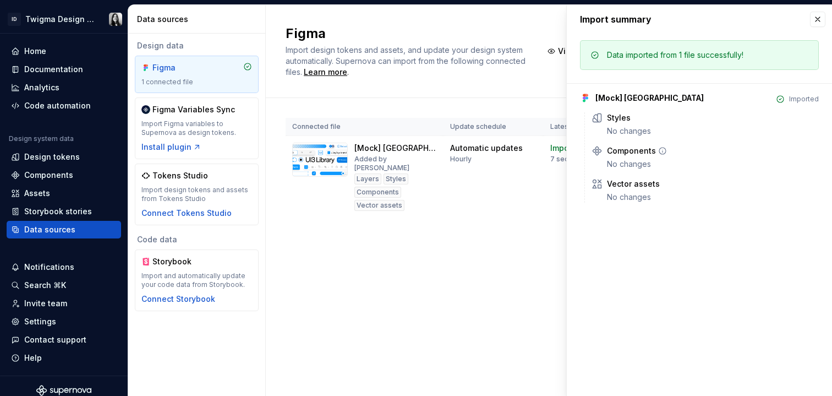
click at [662, 150] on icon at bounding box center [662, 150] width 9 height 9
click at [628, 168] on div "No changes" at bounding box center [713, 164] width 212 height 11
click at [822, 20] on button "button" at bounding box center [817, 19] width 15 height 15
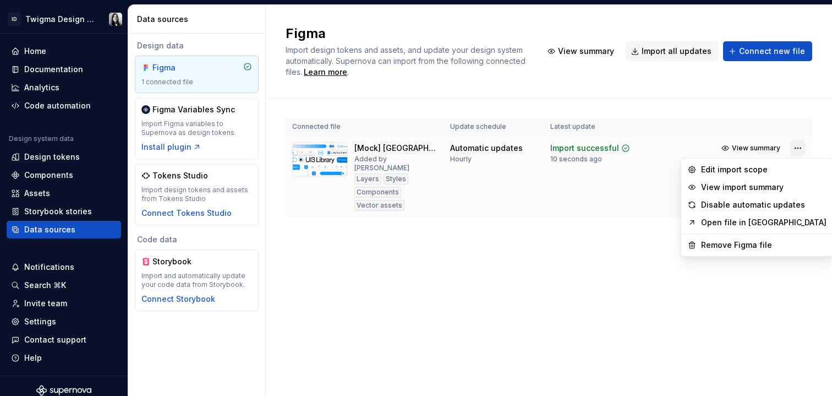
click at [796, 149] on html "ID Twigma Design System Home Documentation Analytics Code automation Design sys…" at bounding box center [416, 198] width 832 height 396
click at [738, 164] on div "Edit import scope" at bounding box center [764, 169] width 126 height 11
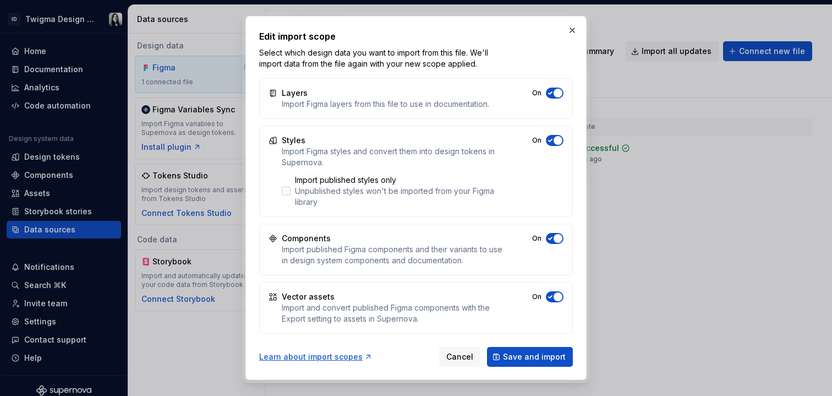
click at [286, 191] on icon at bounding box center [286, 191] width 0 height 0
click at [540, 360] on span "Save and import" at bounding box center [534, 356] width 63 height 11
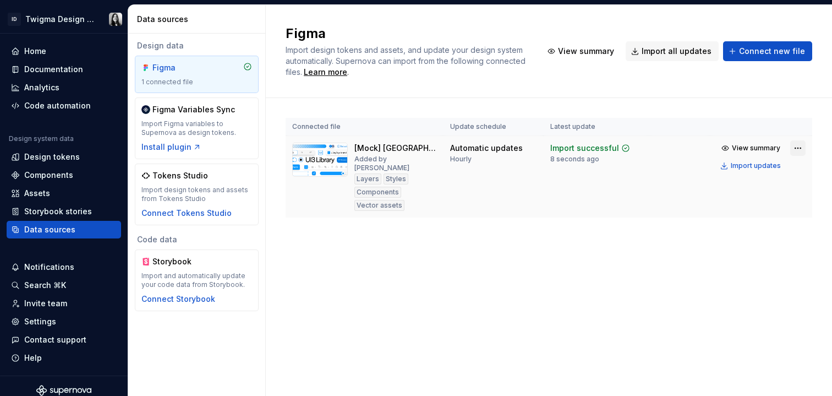
click at [792, 149] on html "ID Twigma Design System Home Documentation Analytics Code automation Design sys…" at bounding box center [416, 198] width 832 height 396
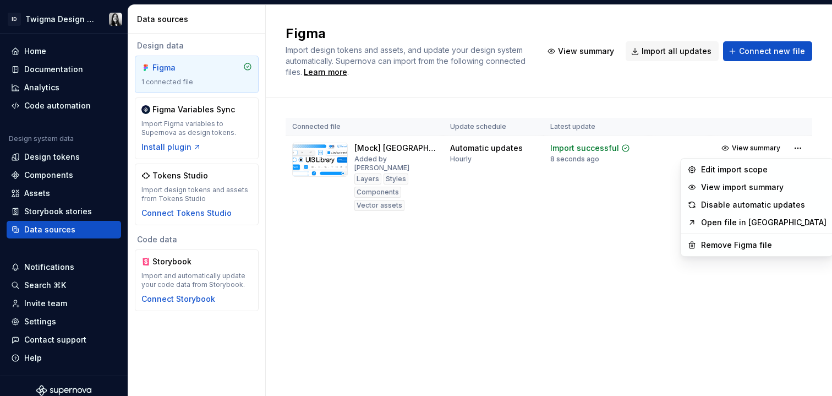
click at [760, 225] on link "Open file in [GEOGRAPHIC_DATA]" at bounding box center [764, 222] width 126 height 11
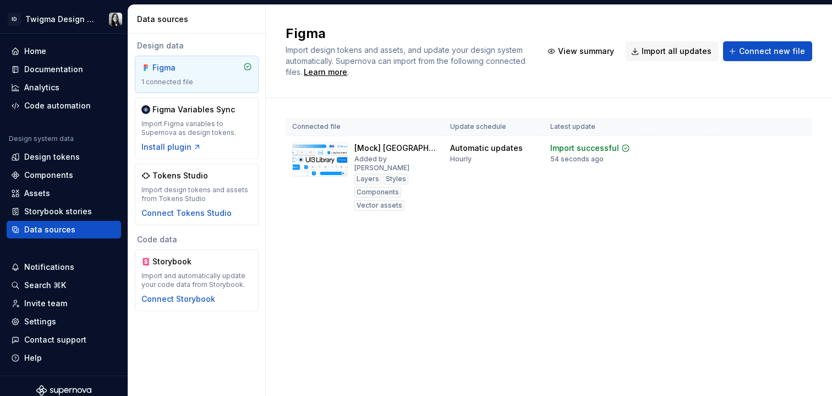
click at [574, 290] on div "Figma Import design tokens and assets, and update your design system automatica…" at bounding box center [549, 200] width 567 height 391
click at [602, 53] on span "View summary" at bounding box center [586, 51] width 56 height 11
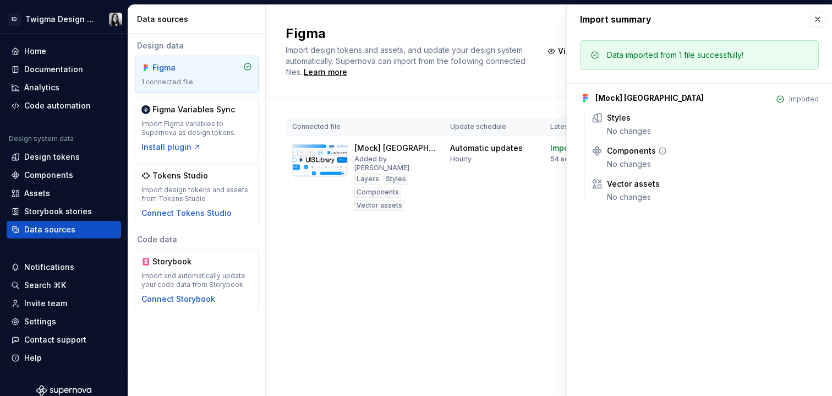
click at [661, 149] on icon at bounding box center [662, 150] width 9 height 9
click at [819, 24] on button "button" at bounding box center [817, 19] width 15 height 15
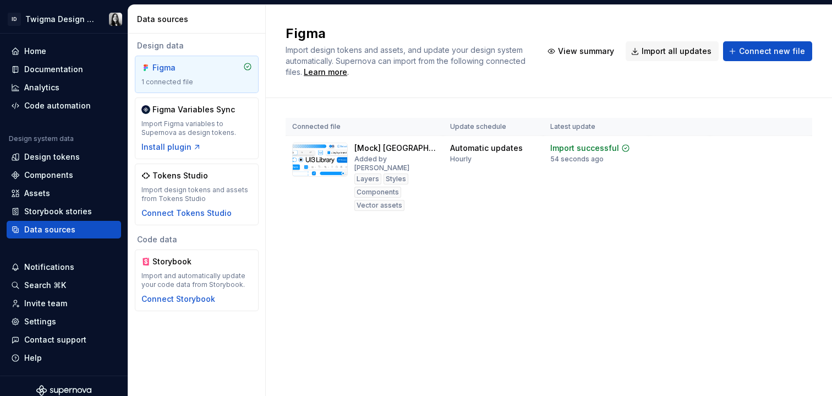
click at [542, 225] on div "Connected file Update schedule Latest update [Mock] Twigma Library Added by Mar…" at bounding box center [549, 178] width 527 height 161
click at [231, 119] on div "Figma Variables Sync Import Figma variables to Supernova as design tokens. Inst…" at bounding box center [196, 128] width 111 height 48
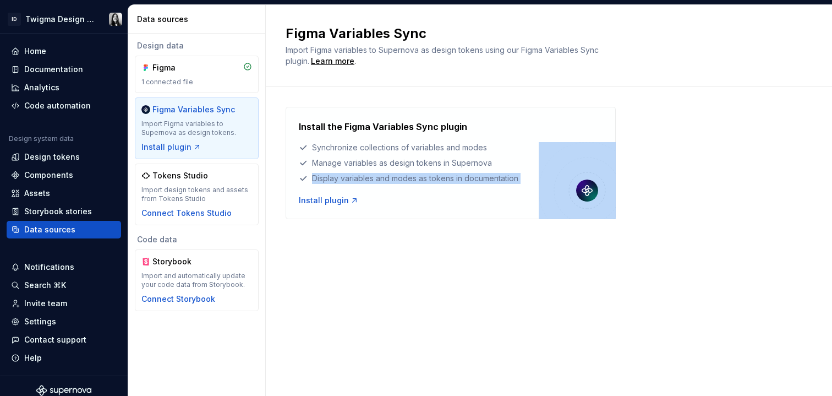
drag, startPoint x: 664, startPoint y: 453, endPoint x: 672, endPoint y: 453, distance: 7.7
click at [672, 395] on html "ID Twigma Design System Home Documentation Analytics Code automation Design sys…" at bounding box center [416, 198] width 832 height 396
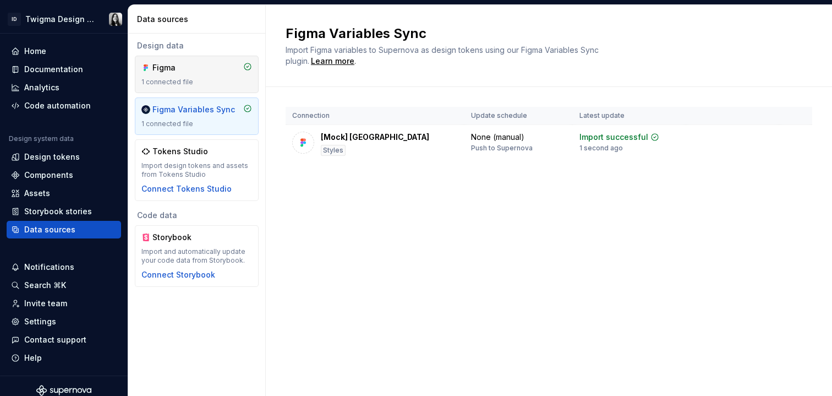
click at [195, 79] on div "1 connected file" at bounding box center [196, 82] width 111 height 9
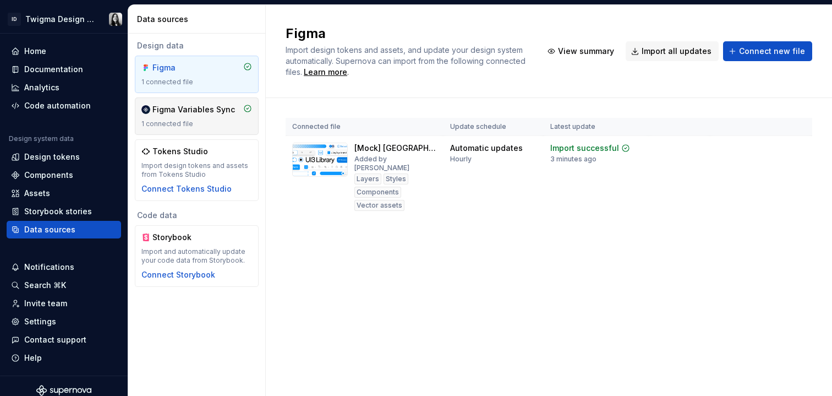
click at [179, 115] on div "Figma Variables Sync 1 connected file" at bounding box center [196, 116] width 111 height 24
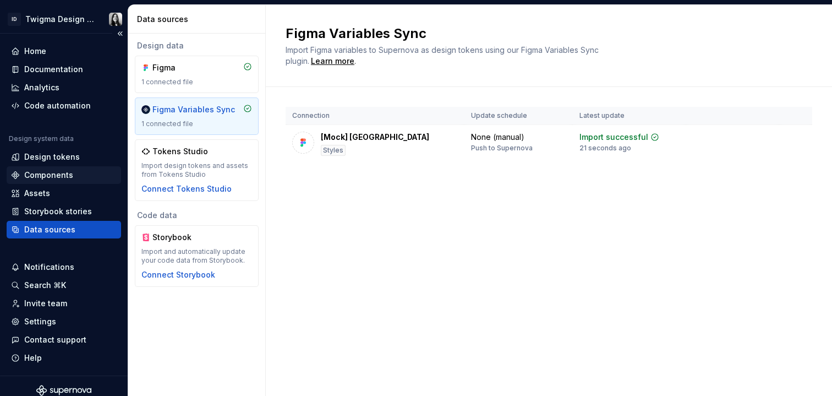
click at [37, 178] on div "Components" at bounding box center [48, 175] width 49 height 11
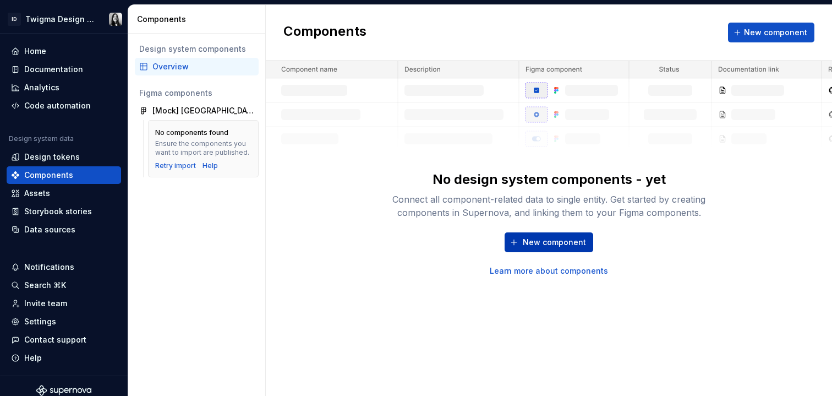
click at [543, 241] on span "New component" at bounding box center [554, 242] width 63 height 11
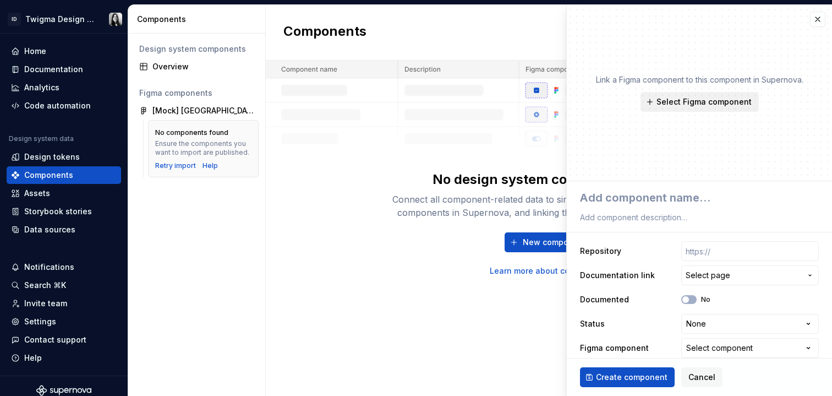
click at [694, 103] on span "Select Figma component" at bounding box center [704, 101] width 95 height 11
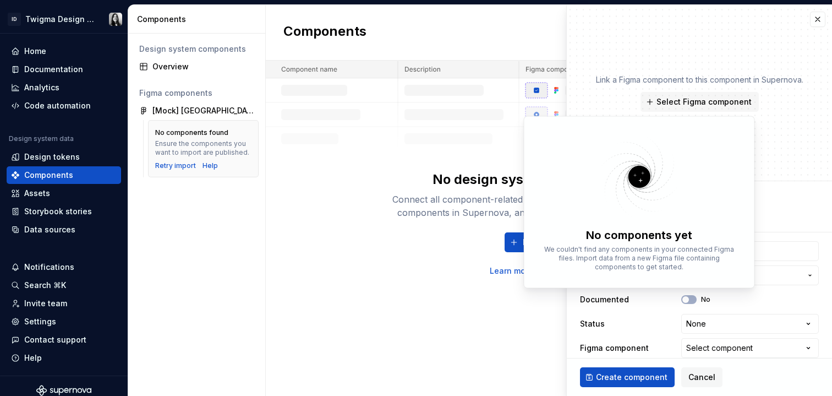
type textarea "*"
click at [743, 67] on div "Link a Figma component to this component in Supernova. Select Figma component" at bounding box center [699, 93] width 265 height 176
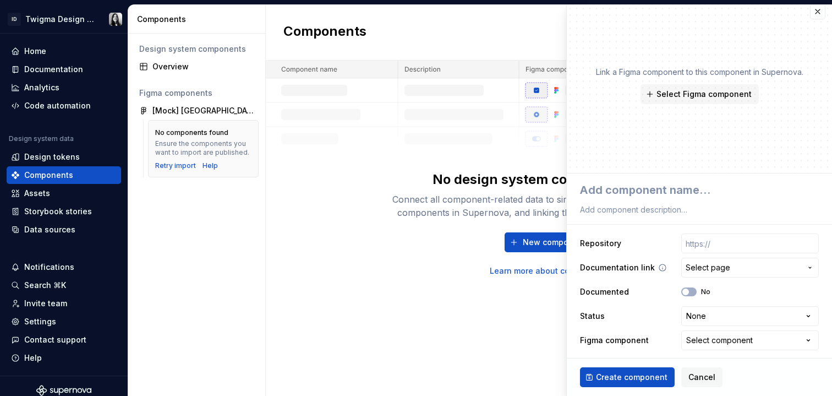
scroll to position [9, 0]
click at [689, 344] on div "Select component" at bounding box center [720, 339] width 67 height 11
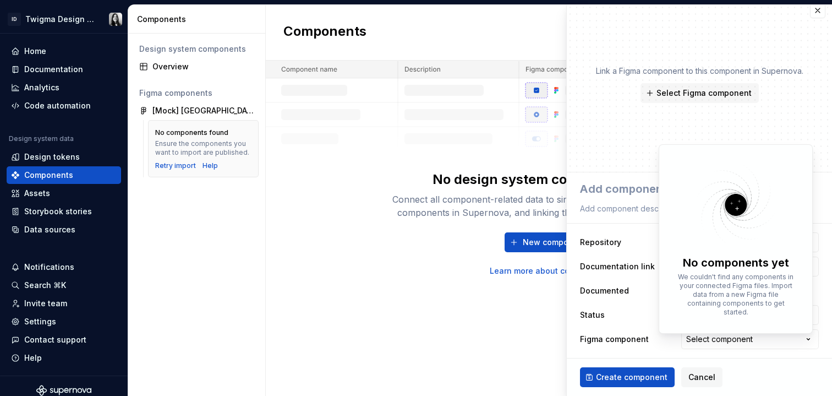
click at [813, 13] on html "**********" at bounding box center [416, 198] width 832 height 396
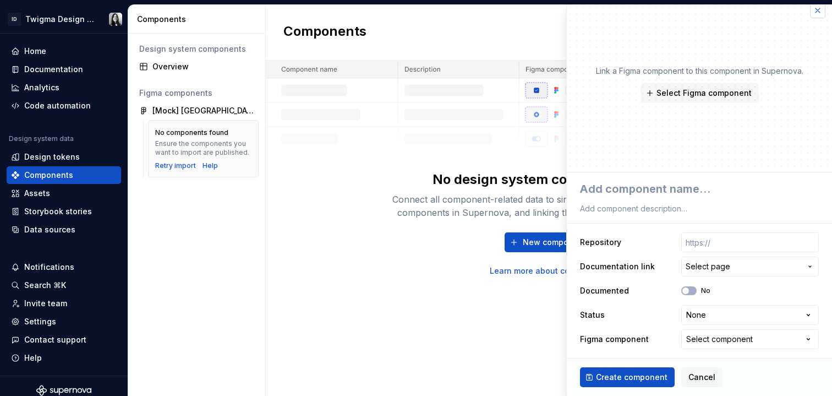
click at [811, 12] on button "button" at bounding box center [817, 10] width 15 height 15
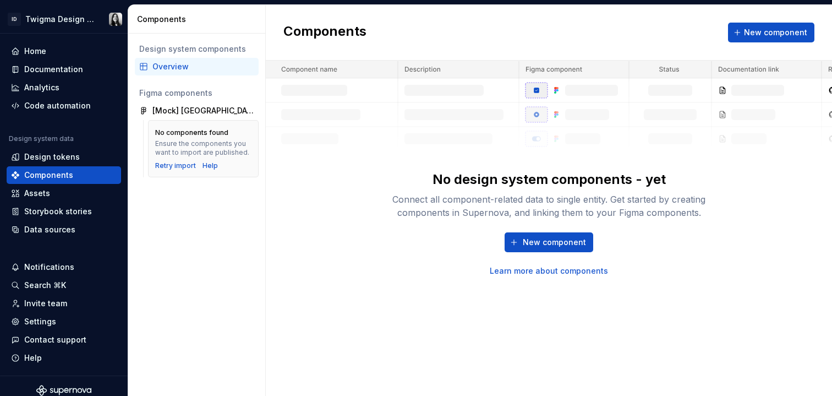
click at [695, 9] on div "Components New component" at bounding box center [549, 33] width 567 height 56
click at [173, 166] on div "Retry import" at bounding box center [175, 165] width 41 height 9
click at [63, 227] on div "Data sources" at bounding box center [49, 229] width 51 height 11
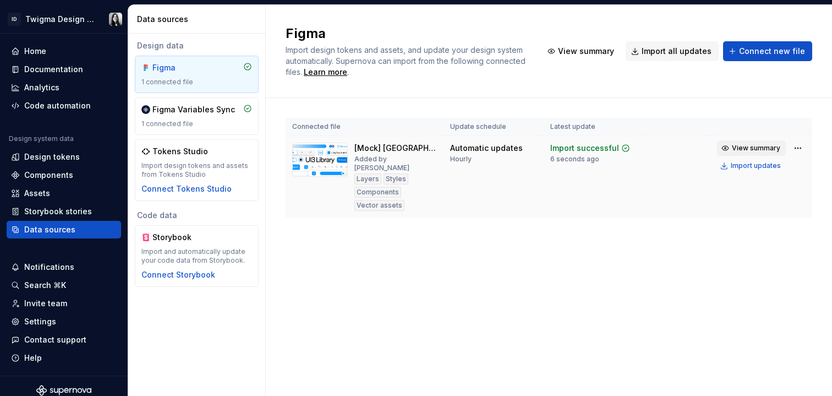
click at [765, 150] on span "View summary" at bounding box center [756, 148] width 48 height 9
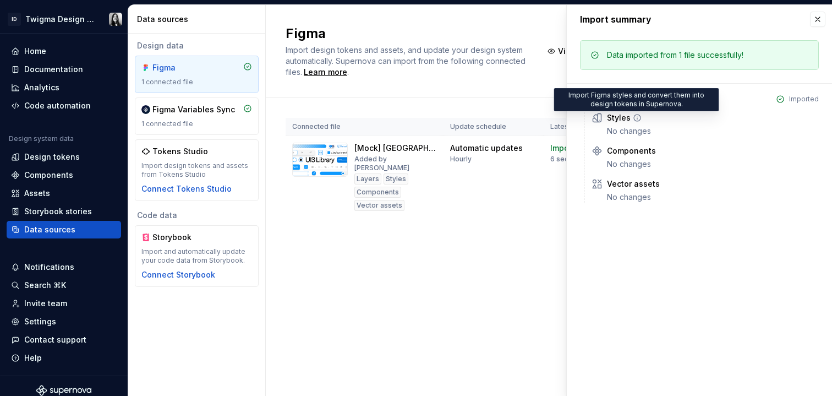
click at [635, 117] on icon at bounding box center [637, 117] width 9 height 9
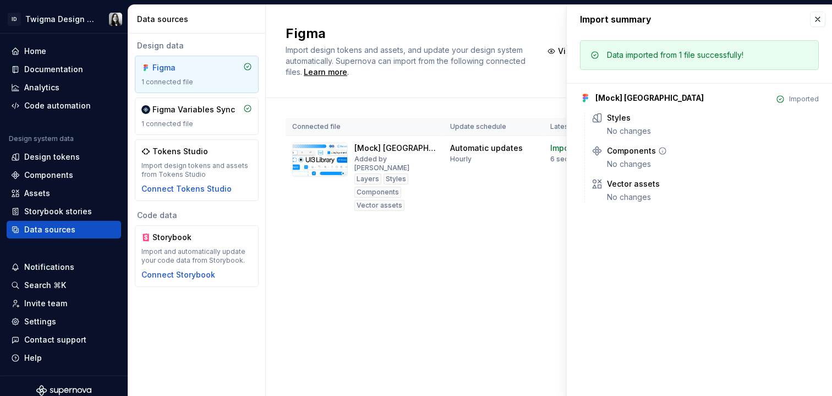
click at [661, 150] on icon at bounding box center [663, 151] width 7 height 7
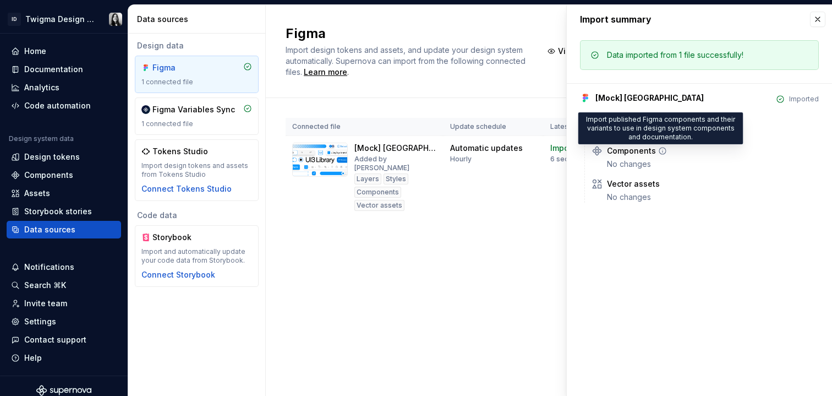
click at [661, 146] on icon at bounding box center [662, 150] width 9 height 9
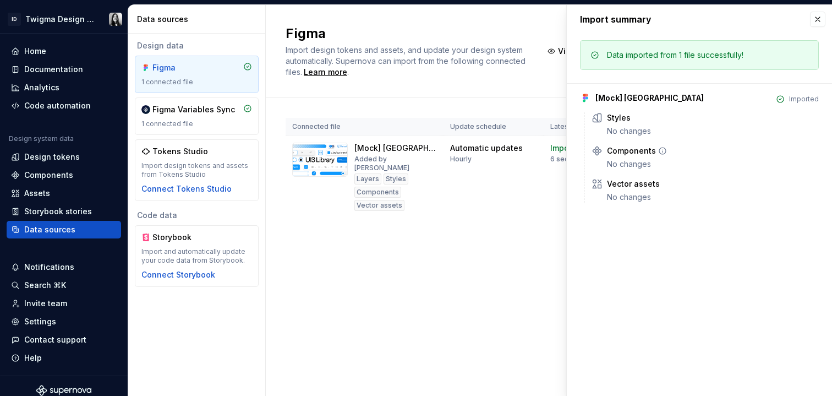
click at [661, 151] on icon at bounding box center [662, 150] width 9 height 9
click at [662, 150] on icon at bounding box center [662, 150] width 9 height 9
click at [819, 18] on button "button" at bounding box center [817, 19] width 15 height 15
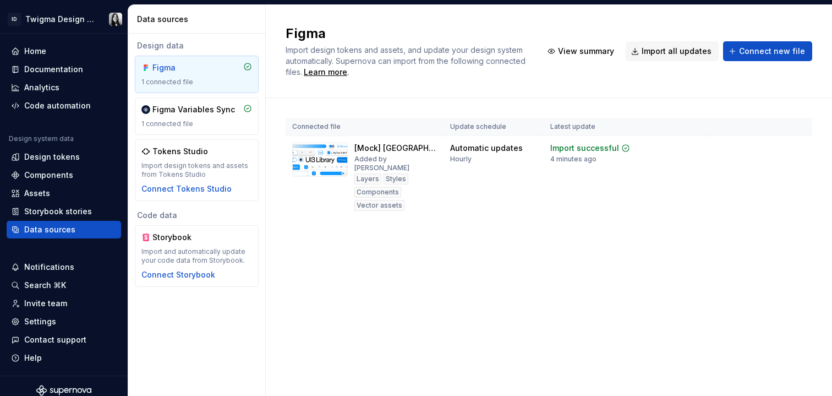
click at [646, 258] on div "Figma Import design tokens and assets, and update your design system automatica…" at bounding box center [549, 200] width 567 height 391
click at [749, 147] on span "View summary" at bounding box center [756, 148] width 48 height 9
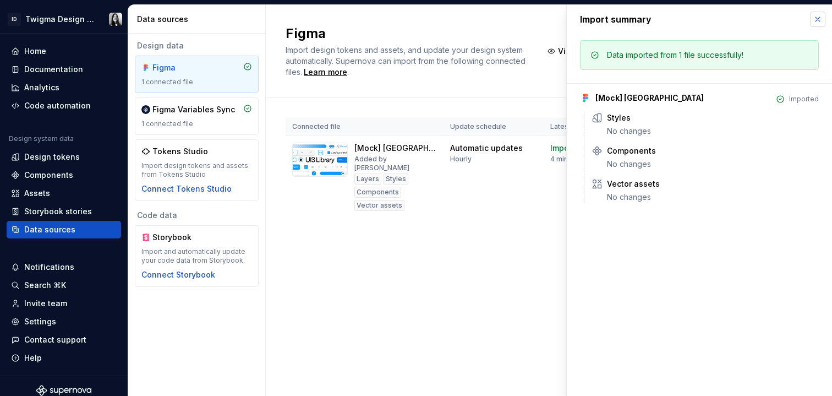
click at [823, 19] on button "button" at bounding box center [817, 19] width 15 height 15
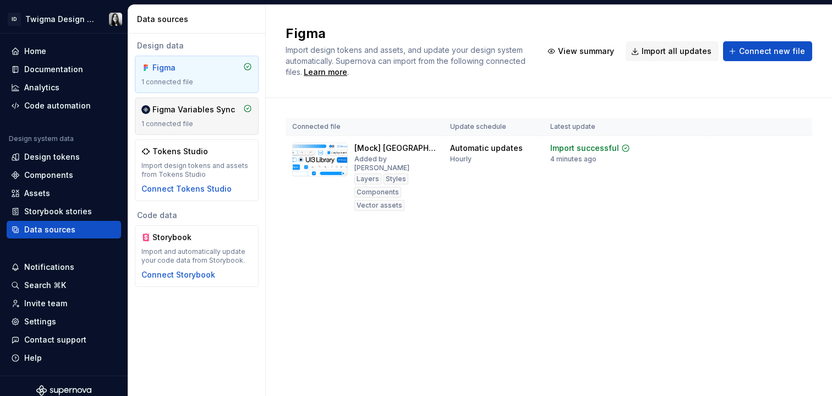
click at [216, 123] on div "1 connected file" at bounding box center [196, 123] width 111 height 9
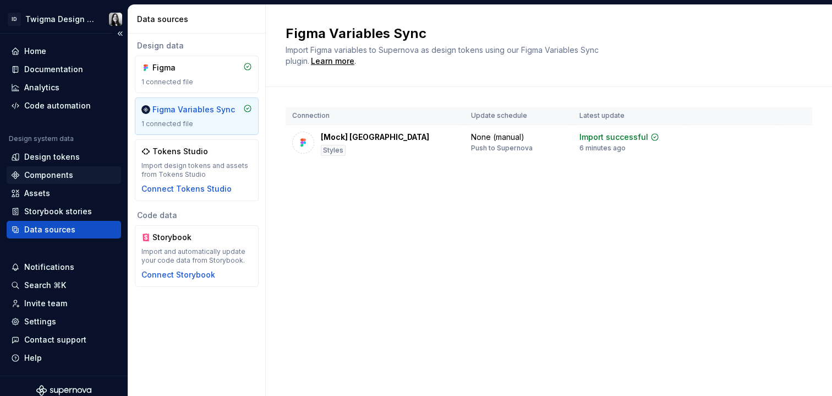
click at [57, 177] on div "Components" at bounding box center [48, 175] width 49 height 11
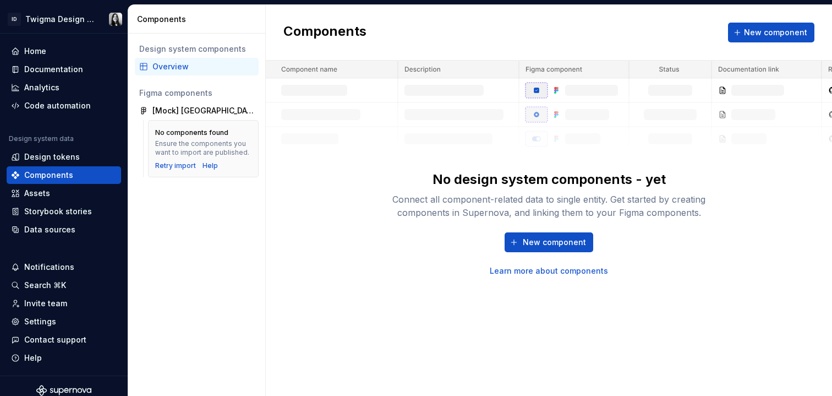
click at [173, 149] on div "Ensure the components you want to import are published." at bounding box center [203, 148] width 96 height 18
click at [198, 113] on div "[Mock] [GEOGRAPHIC_DATA]" at bounding box center [203, 110] width 102 height 11
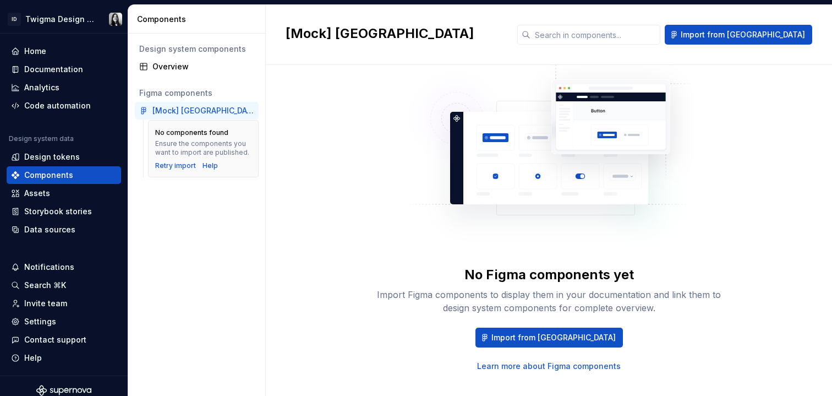
scroll to position [60, 0]
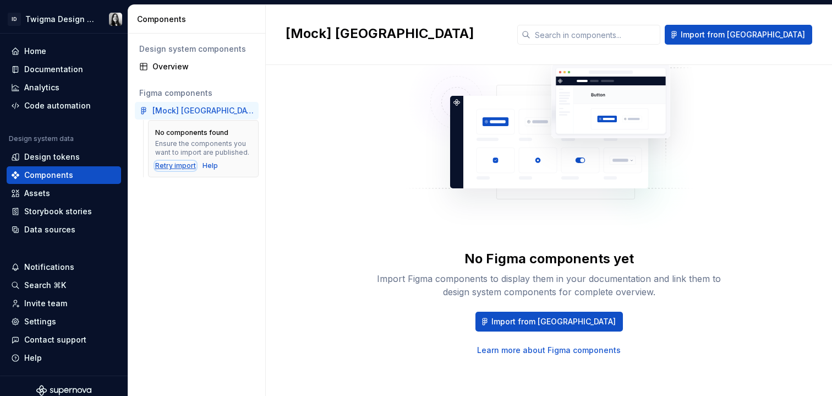
click at [181, 164] on div "Retry import" at bounding box center [175, 165] width 41 height 9
click at [178, 167] on div "Retry import" at bounding box center [175, 165] width 41 height 9
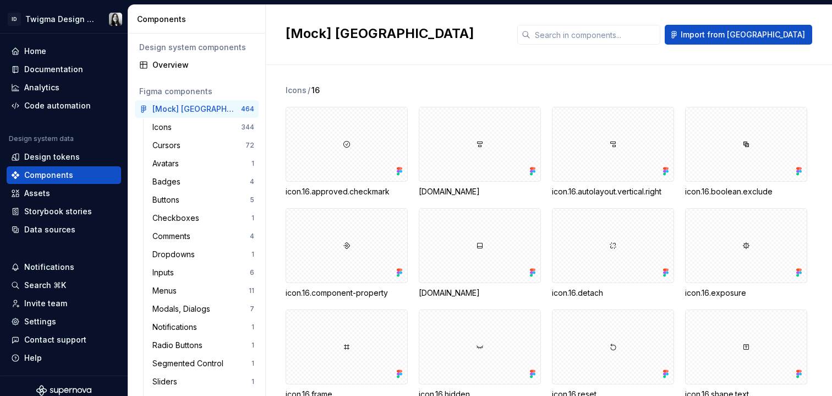
scroll to position [0, 0]
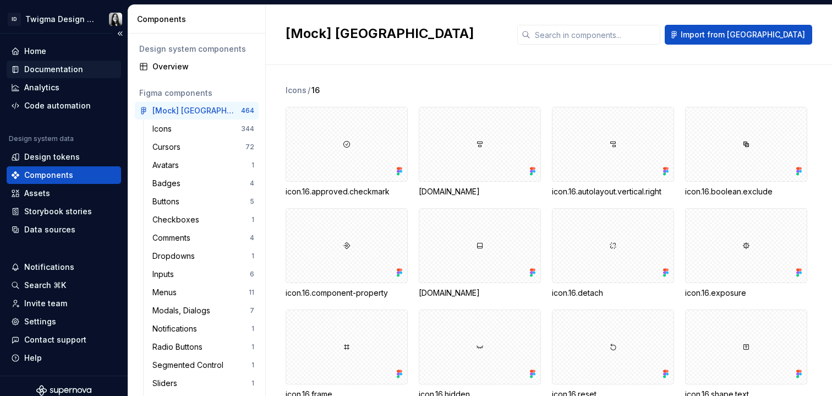
click at [50, 70] on div "Documentation" at bounding box center [53, 69] width 59 height 11
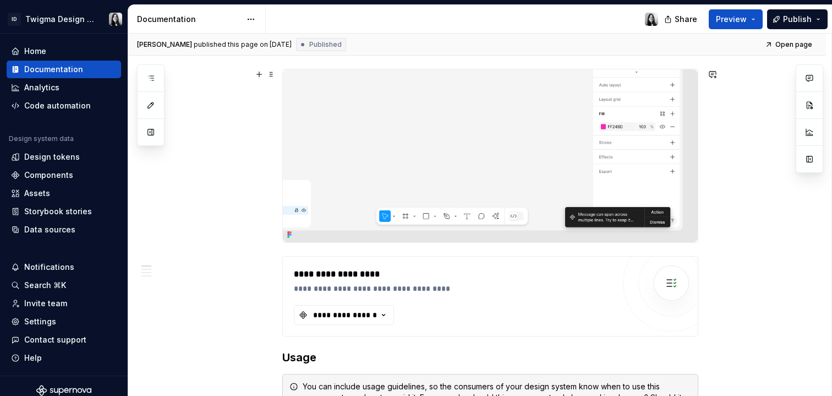
scroll to position [171, 0]
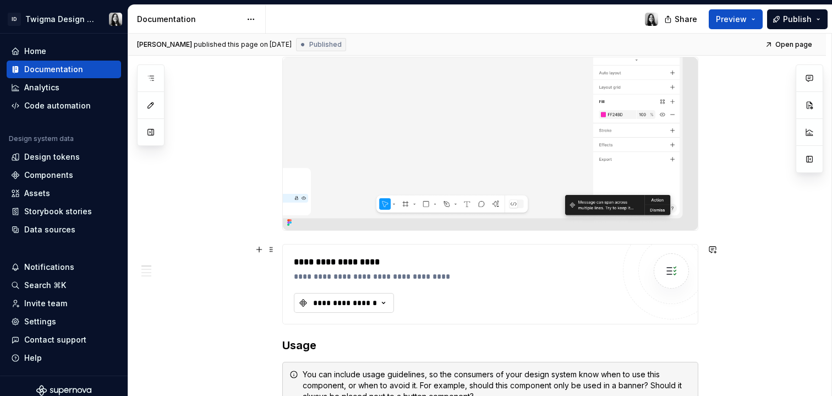
click at [380, 304] on icon "button" at bounding box center [383, 302] width 11 height 11
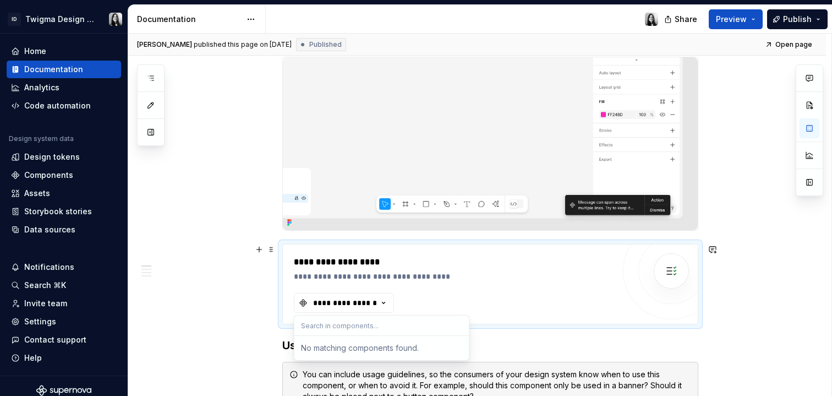
click at [50, 178] on div "Components" at bounding box center [48, 175] width 49 height 11
click at [38, 175] on div "Components" at bounding box center [48, 175] width 49 height 11
click at [61, 175] on div "Components" at bounding box center [48, 175] width 49 height 11
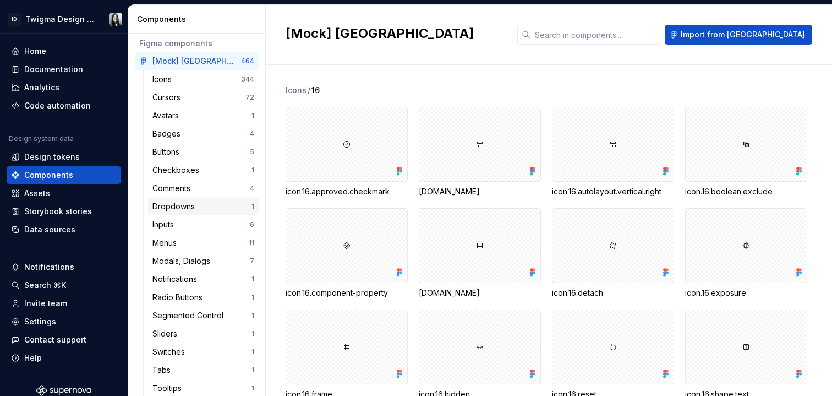
scroll to position [50, 0]
click at [187, 188] on div "Comments" at bounding box center [173, 188] width 42 height 11
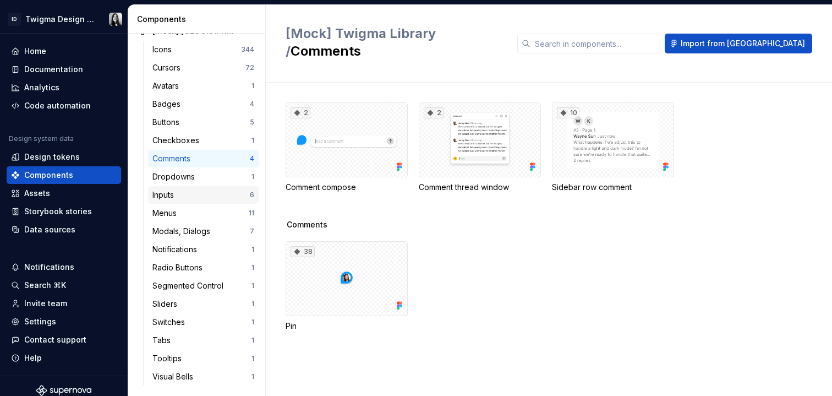
scroll to position [80, 0]
click at [183, 196] on div "Inputs" at bounding box center [200, 194] width 97 height 11
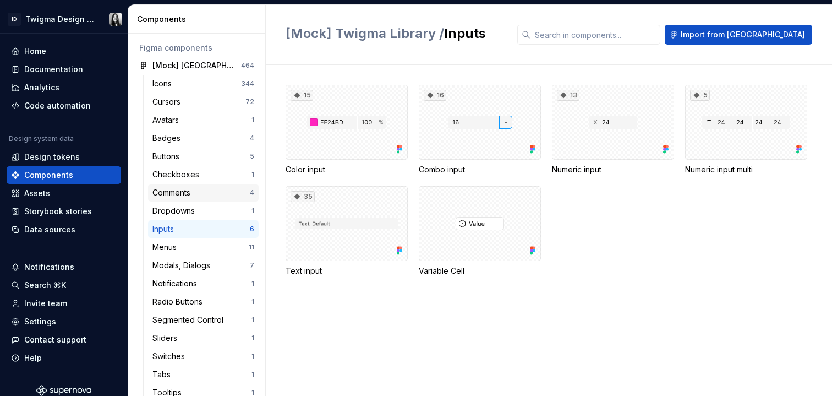
scroll to position [43, 0]
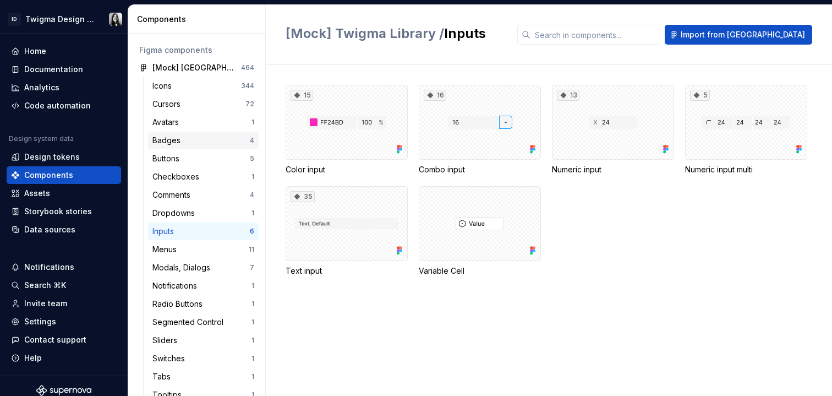
click at [192, 136] on div "Badges" at bounding box center [200, 140] width 97 height 11
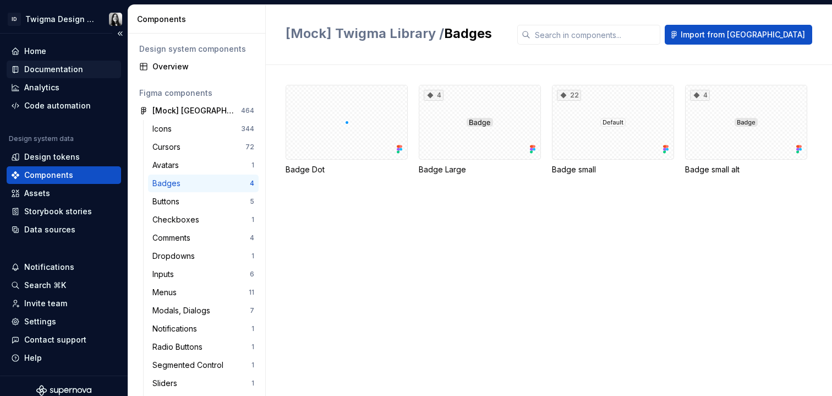
click at [63, 71] on div "Documentation" at bounding box center [53, 69] width 59 height 11
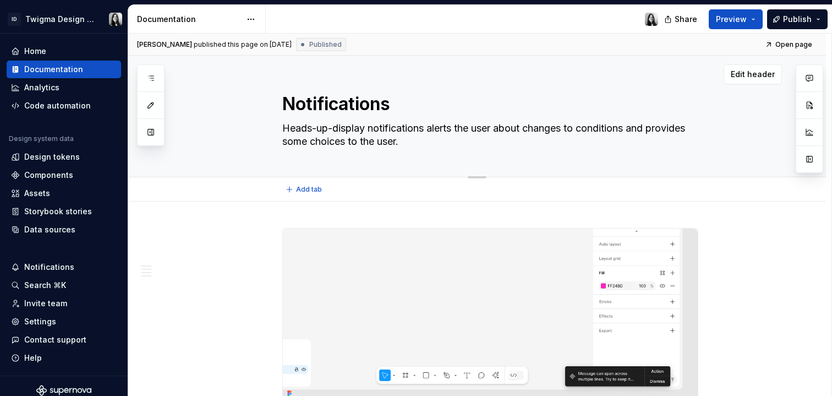
click at [348, 103] on textarea "Notifications" at bounding box center [488, 104] width 416 height 26
type textarea "*"
type textarea "B"
type textarea "*"
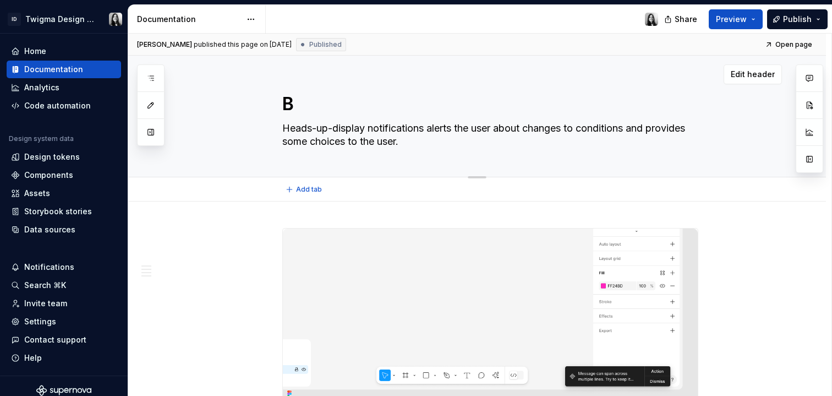
type textarea "Ba"
type textarea "*"
type textarea "Bad"
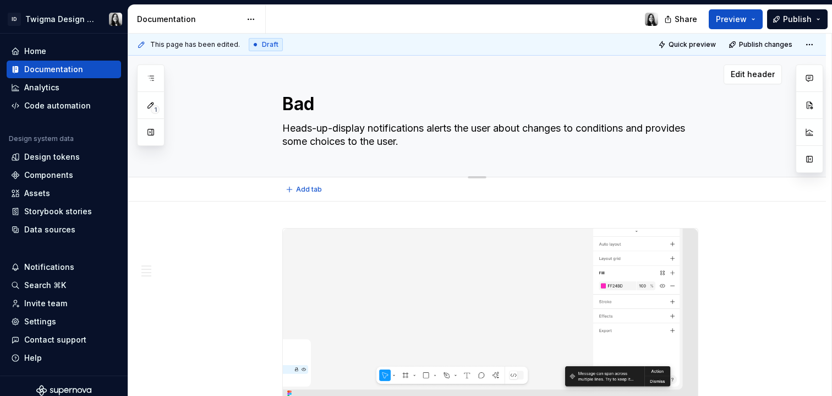
type textarea "*"
type textarea "Badg"
type textarea "*"
type textarea "Badge"
type textarea "*"
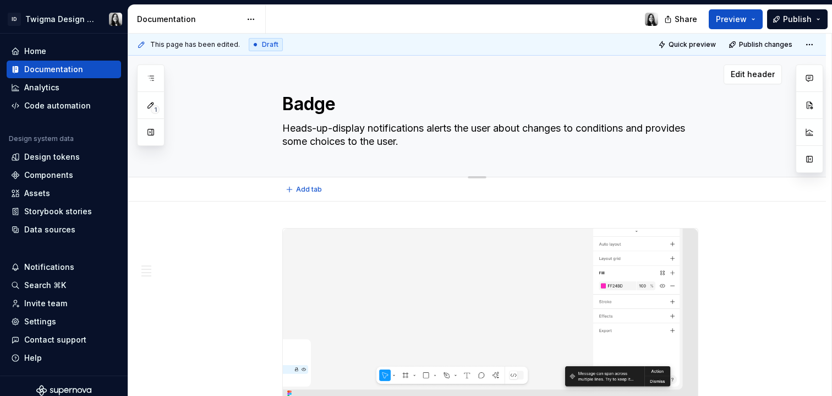
type textarea "Badges"
type textarea "*"
type textarea "Badges"
click at [309, 100] on textarea "Badges" at bounding box center [488, 104] width 416 height 26
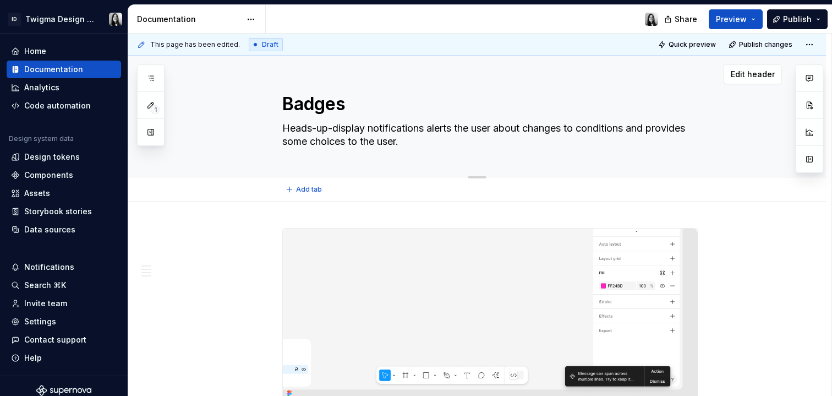
type textarea "*"
type textarea "S"
type textarea "*"
type textarea "Sl"
type textarea "*"
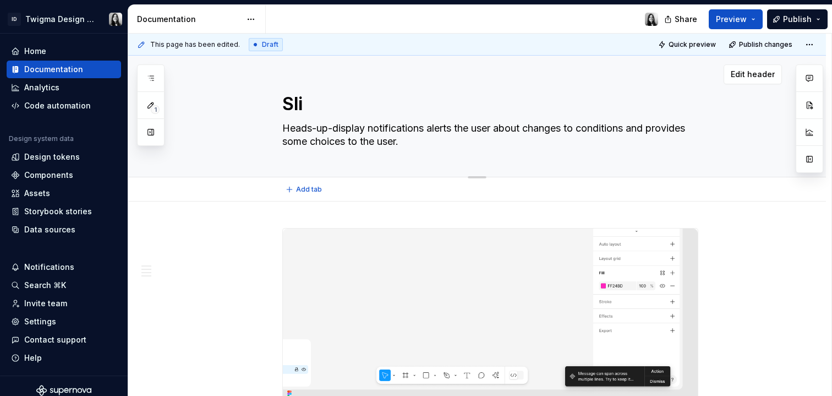
type textarea "Slid"
type textarea "*"
type textarea "Slide"
type textarea "*"
type textarea "Slider"
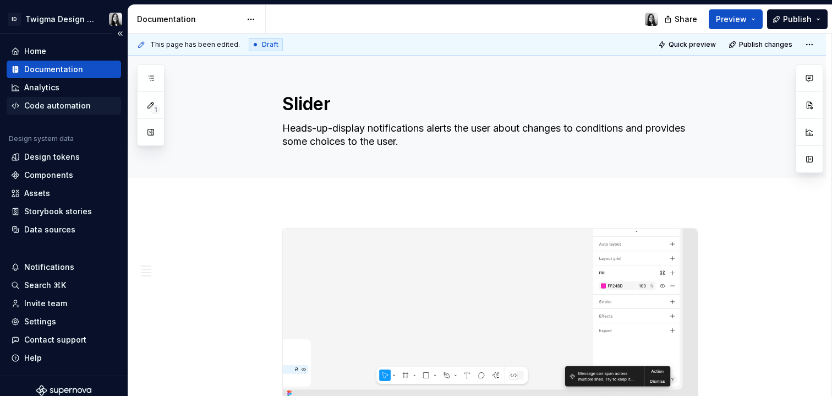
type textarea "*"
type textarea "Slider"
click at [48, 170] on div "Components" at bounding box center [48, 175] width 49 height 11
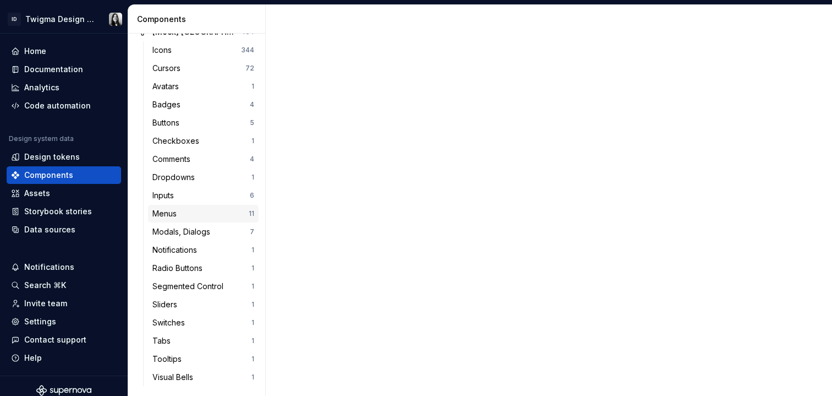
scroll to position [80, 0]
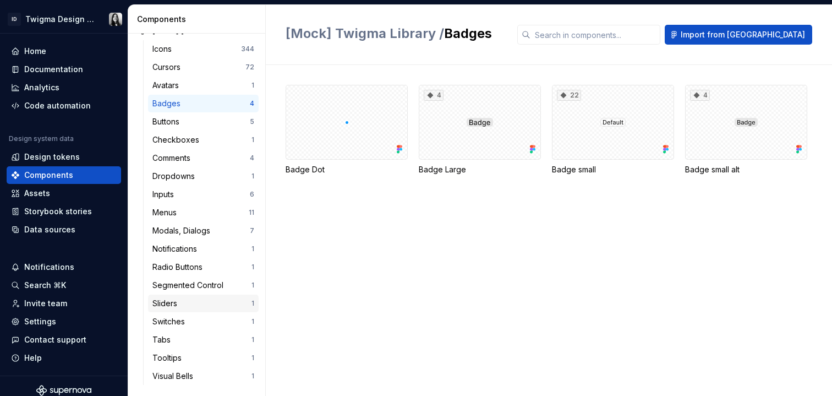
click at [205, 304] on div "Sliders" at bounding box center [201, 303] width 99 height 11
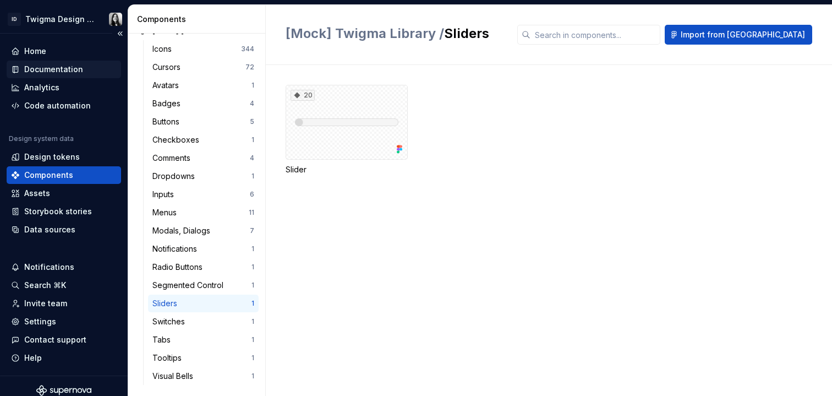
click at [31, 71] on div "Documentation" at bounding box center [53, 69] width 59 height 11
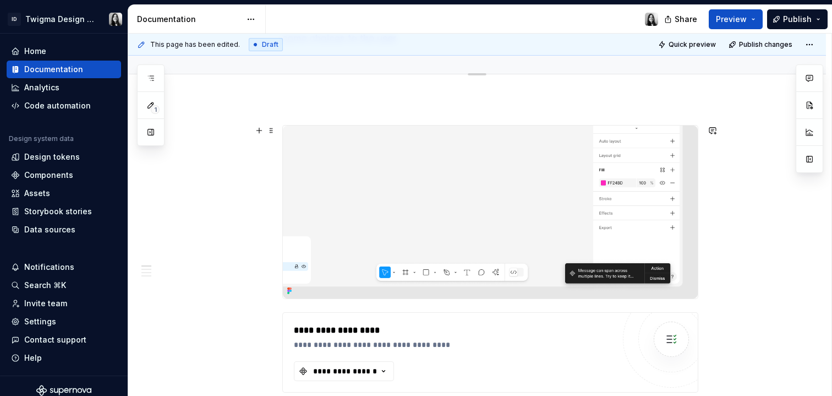
scroll to position [119, 0]
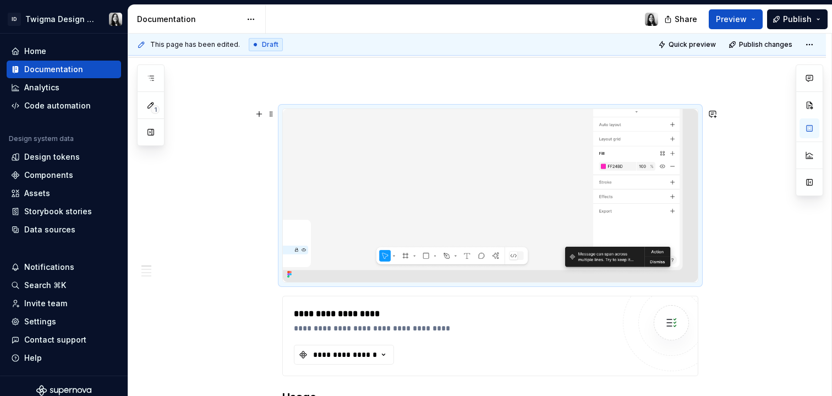
click at [541, 199] on img at bounding box center [490, 195] width 415 height 173
click at [810, 129] on button "button" at bounding box center [810, 128] width 20 height 20
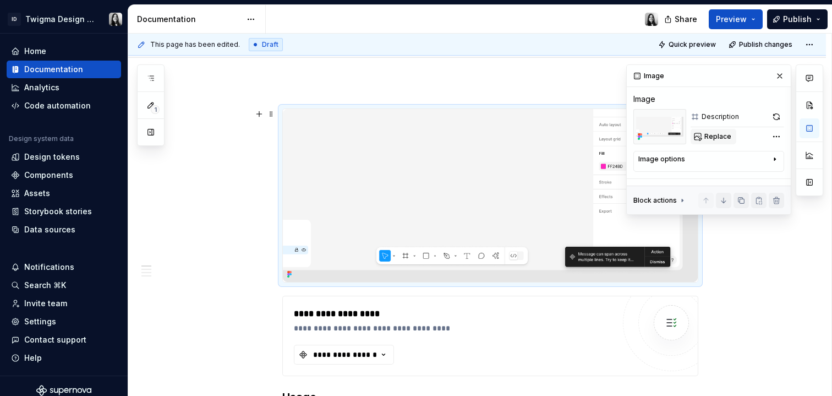
click at [727, 141] on button "Replace" at bounding box center [714, 136] width 46 height 15
type textarea "*"
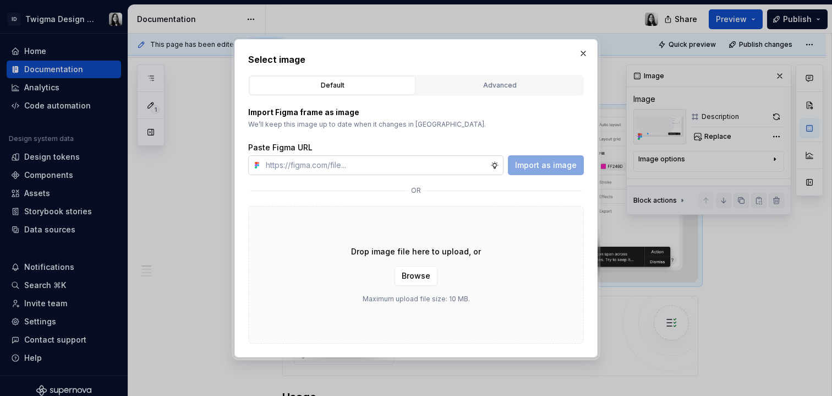
click at [327, 165] on input "text" at bounding box center [376, 165] width 229 height 20
click at [442, 132] on div "Import Figma frame as image We’ll keep this image up to date when it changes in…" at bounding box center [416, 141] width 336 height 68
click at [470, 80] on div "Advanced" at bounding box center [500, 85] width 159 height 11
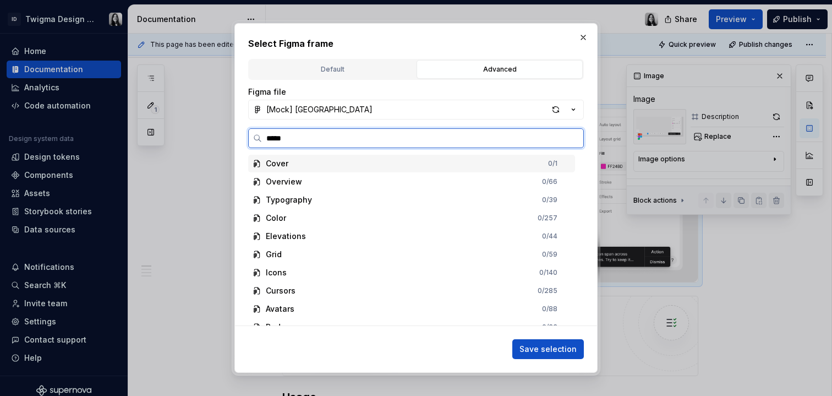
type input "******"
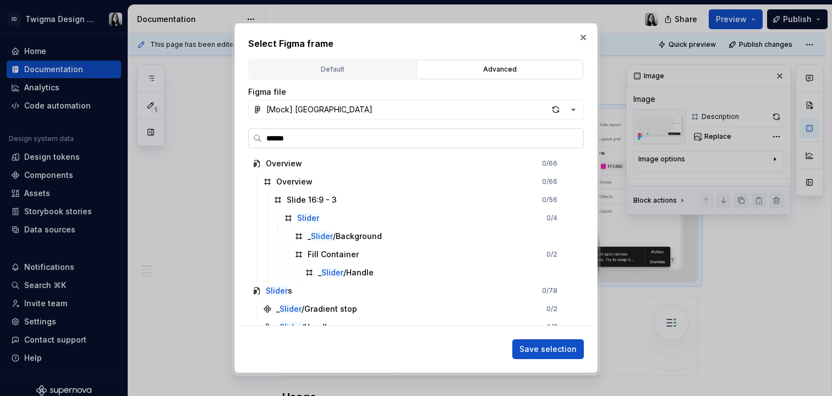
click at [573, 137] on input "******" at bounding box center [423, 138] width 322 height 11
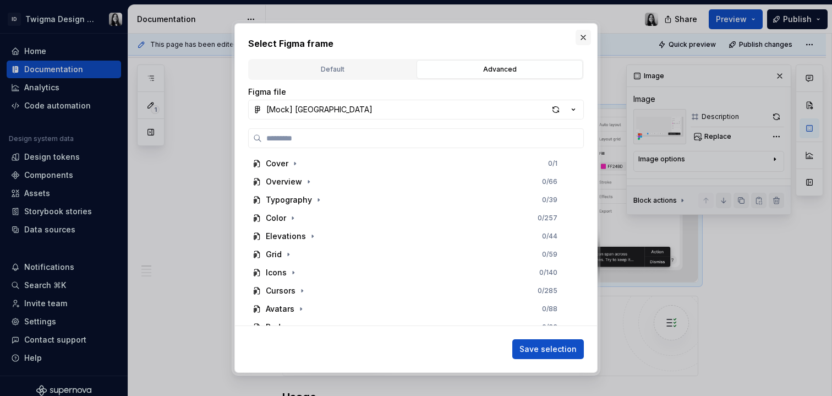
click at [585, 37] on button "button" at bounding box center [583, 37] width 15 height 15
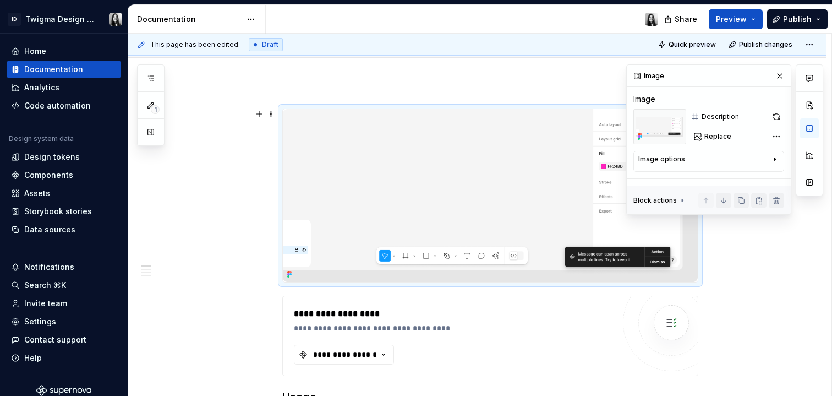
click at [477, 199] on img at bounding box center [490, 195] width 415 height 173
click at [713, 136] on span "Replace" at bounding box center [718, 136] width 27 height 9
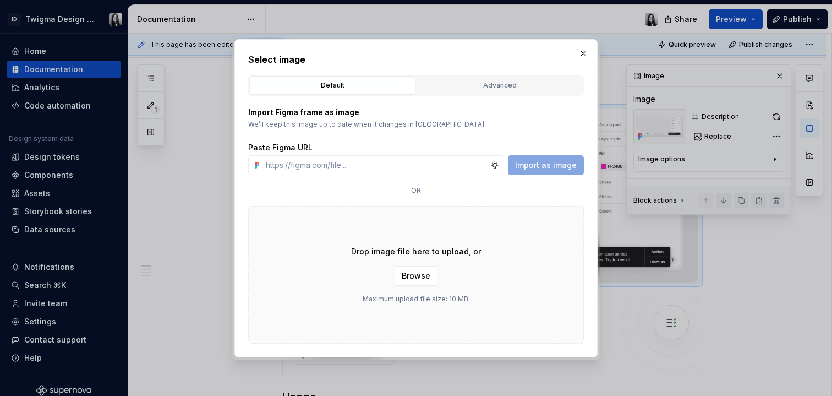
type textarea "*"
type input "[URL][DOMAIN_NAME]"
type textarea "*"
type input "[URL][DOMAIN_NAME]"
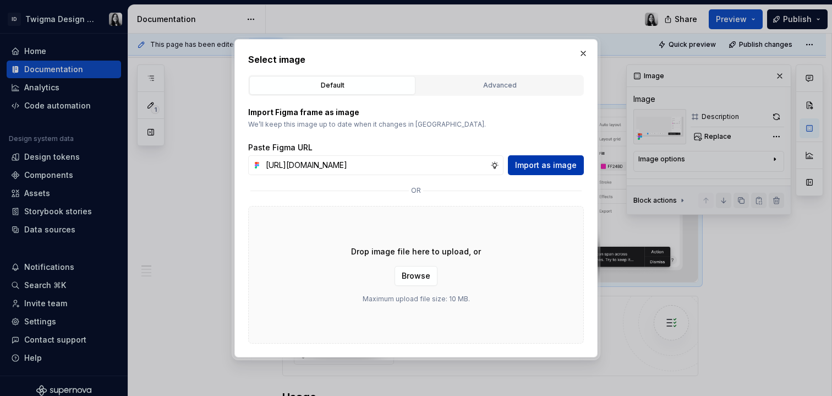
click at [532, 165] on span "Import as image" at bounding box center [546, 165] width 62 height 11
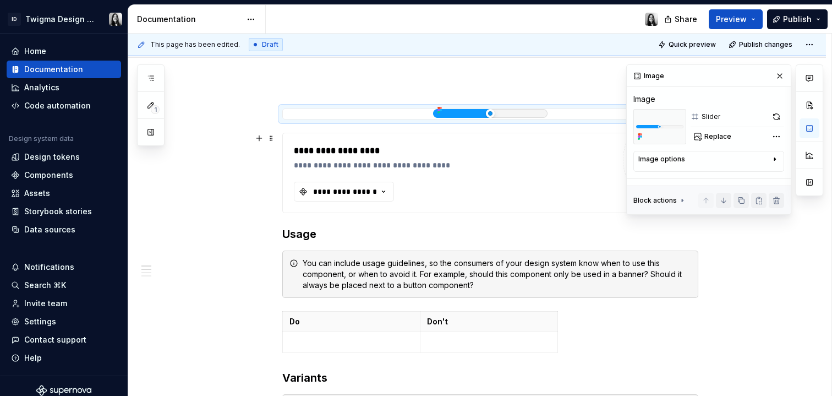
click at [777, 159] on icon "button" at bounding box center [775, 159] width 9 height 9
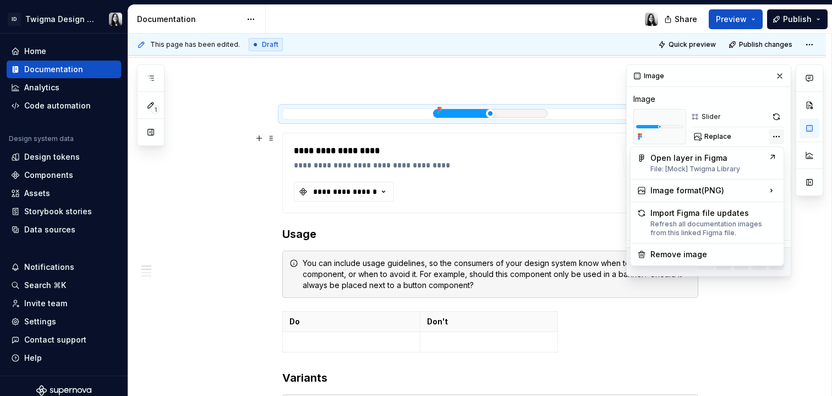
click at [779, 139] on div "Comments Open comments No comments yet Select ‘Comment’ from the block context …" at bounding box center [725, 170] width 197 height 212
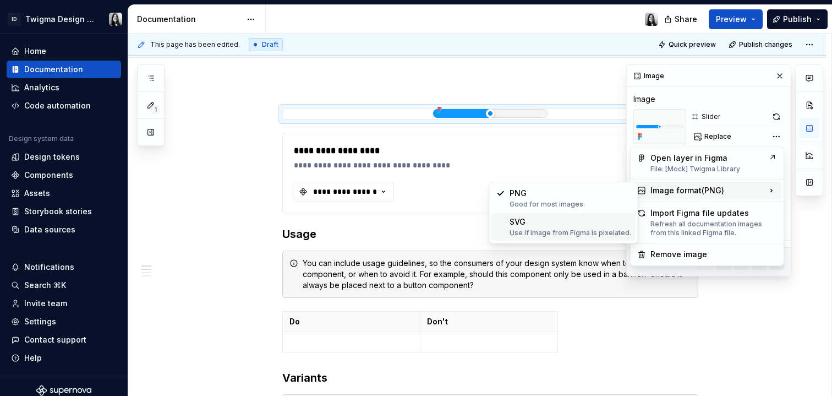
click at [513, 238] on div "SVG Use if image from Figma is pixelated." at bounding box center [564, 227] width 144 height 28
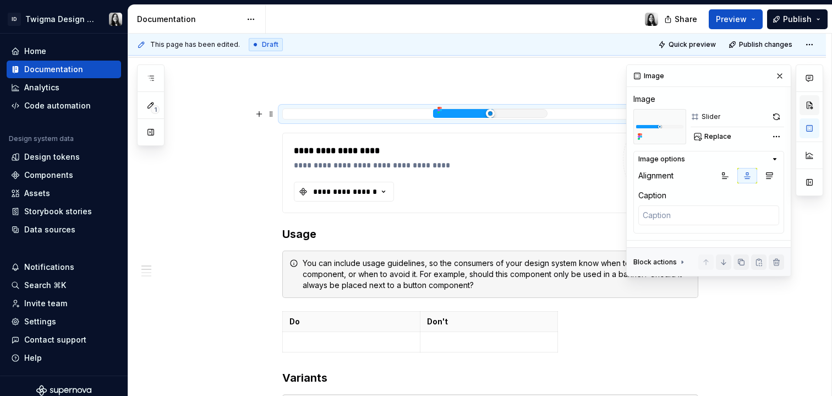
click at [806, 106] on button "button" at bounding box center [810, 105] width 20 height 20
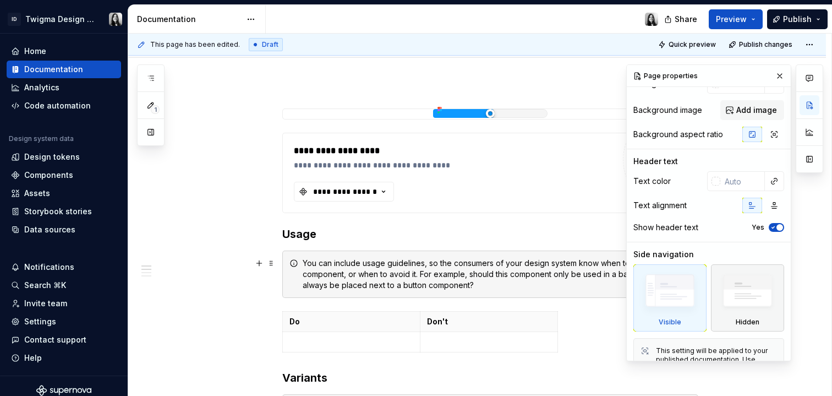
scroll to position [85, 0]
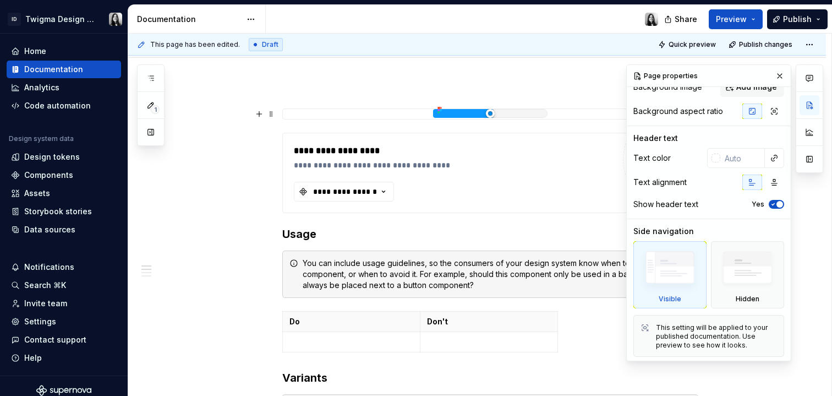
click at [357, 114] on div at bounding box center [490, 113] width 415 height 9
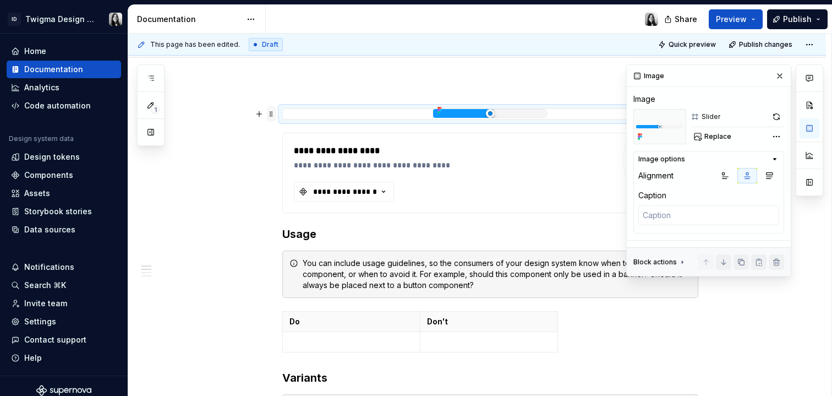
click at [269, 111] on span at bounding box center [271, 113] width 9 height 15
click at [769, 175] on icon "button" at bounding box center [770, 176] width 6 height 6
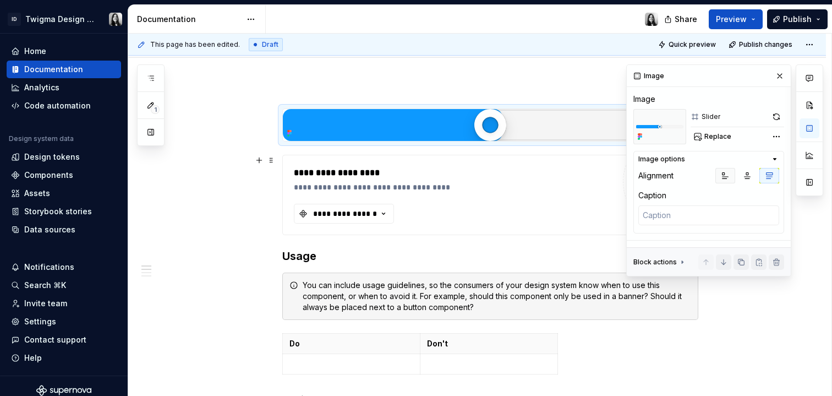
click at [726, 177] on icon "button" at bounding box center [726, 176] width 6 height 6
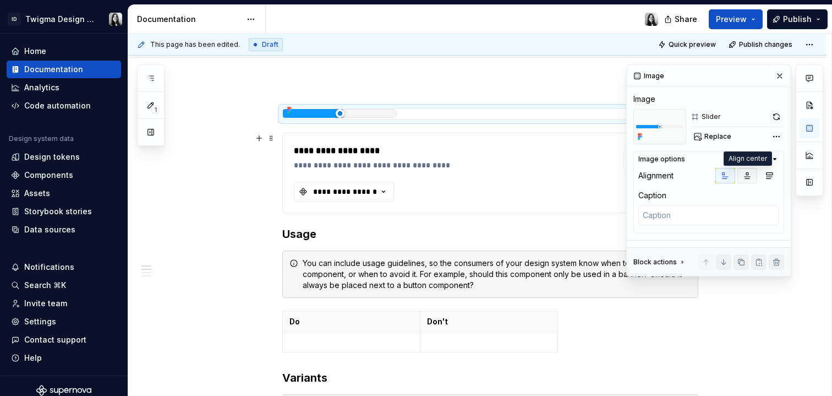
click at [740, 177] on button "button" at bounding box center [748, 175] width 20 height 15
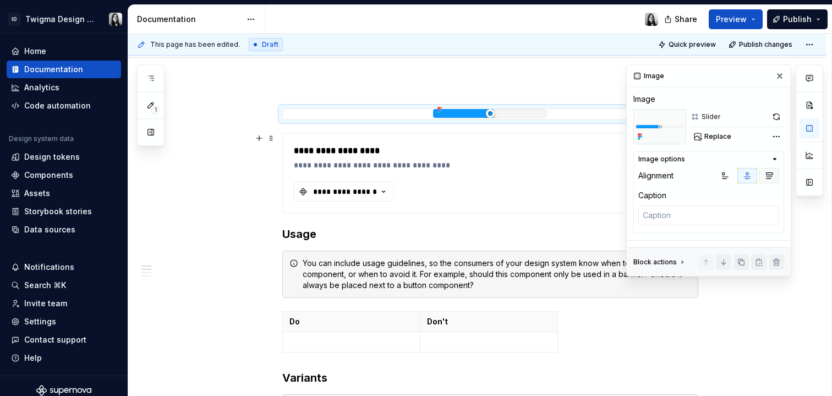
click at [764, 177] on button "button" at bounding box center [770, 175] width 20 height 15
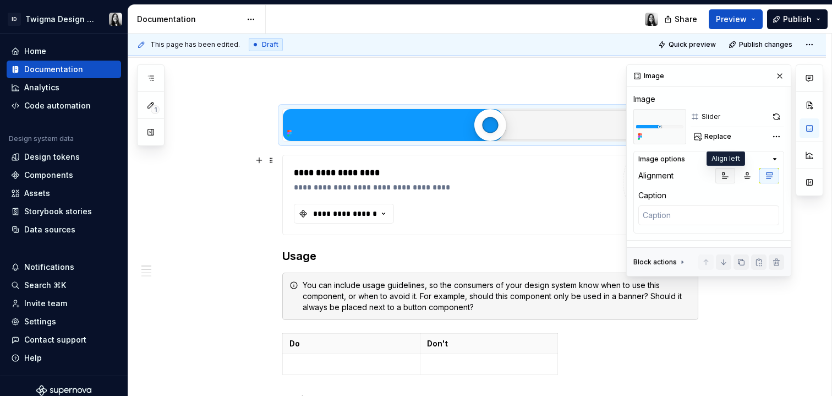
click at [724, 179] on icon "button" at bounding box center [725, 175] width 9 height 9
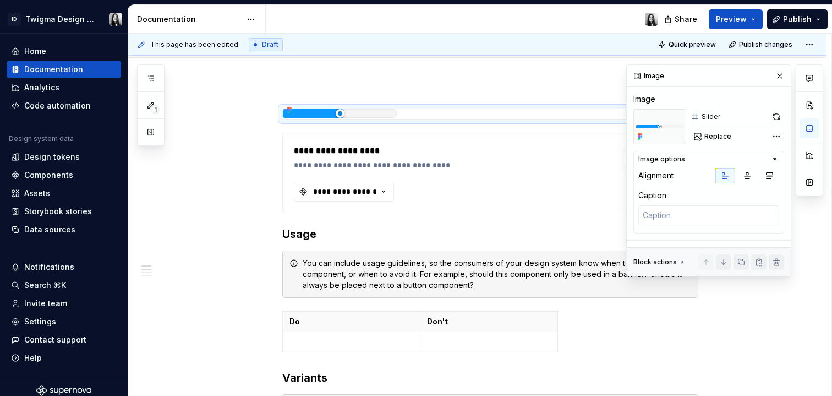
click at [443, 70] on div at bounding box center [490, 70] width 416 height 0
click at [711, 138] on span "Replace" at bounding box center [718, 136] width 27 height 9
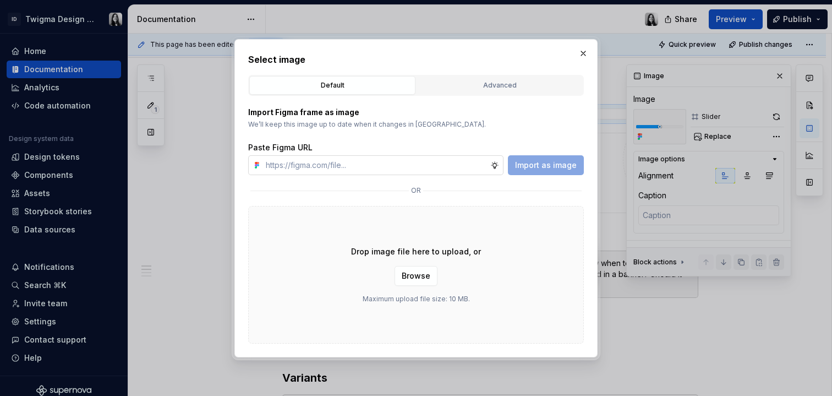
click at [460, 166] on input "text" at bounding box center [376, 165] width 229 height 20
type textarea "*"
type input "[URL][DOMAIN_NAME]"
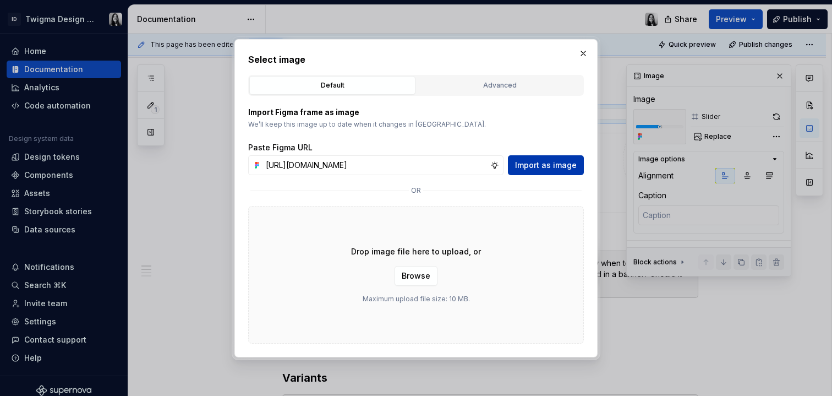
click at [551, 162] on span "Import as image" at bounding box center [546, 165] width 62 height 11
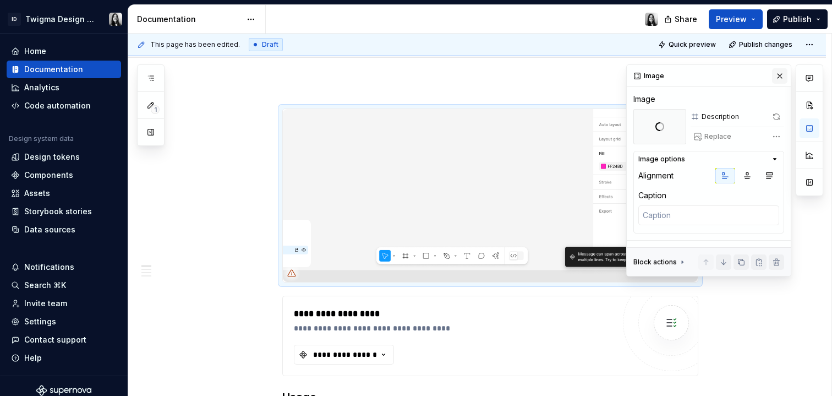
click at [786, 78] on button "button" at bounding box center [779, 75] width 15 height 15
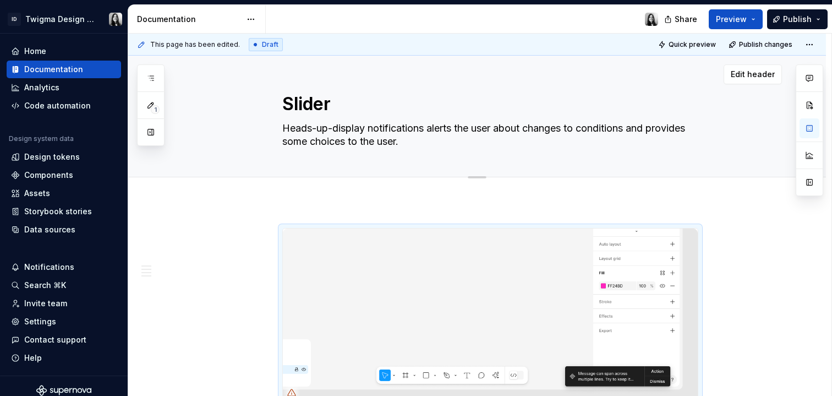
click at [314, 101] on textarea "Slider" at bounding box center [488, 104] width 416 height 26
type textarea "*"
type textarea "N"
type textarea "*"
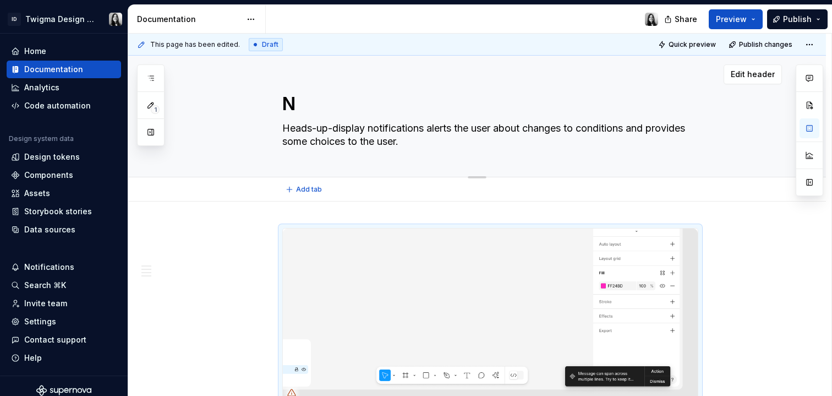
type textarea "No"
type textarea "*"
type textarea "Not"
type textarea "*"
type textarea "Noti"
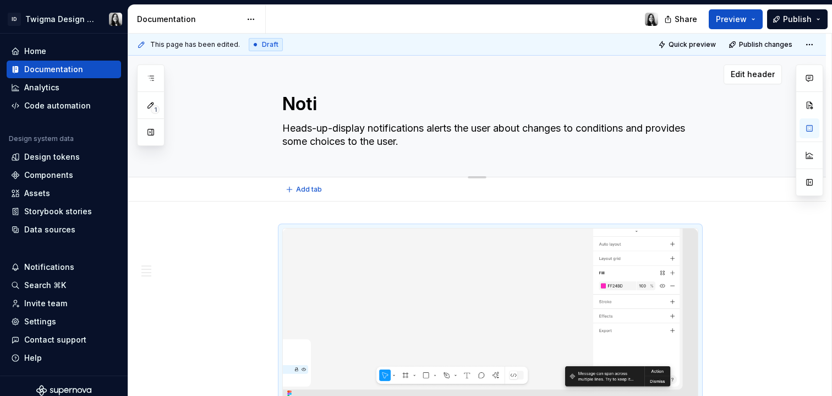
type textarea "*"
type textarea "Notif"
type textarea "*"
type textarea "Notifi"
type textarea "*"
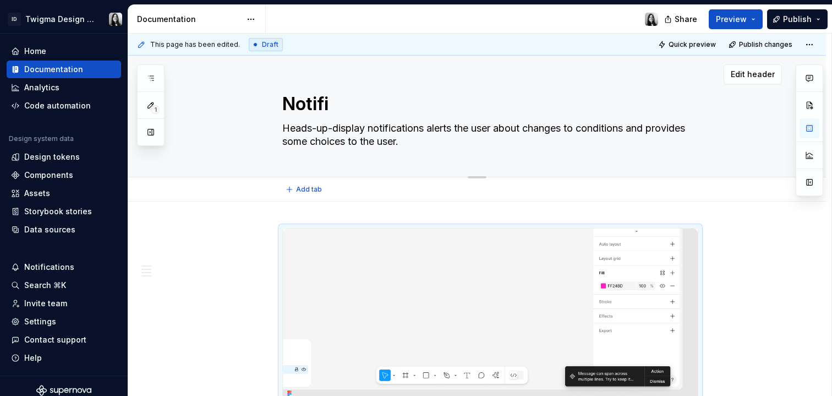
type textarea "Notific"
type textarea "*"
type textarea "Notifica"
type textarea "*"
type textarea "Notificat"
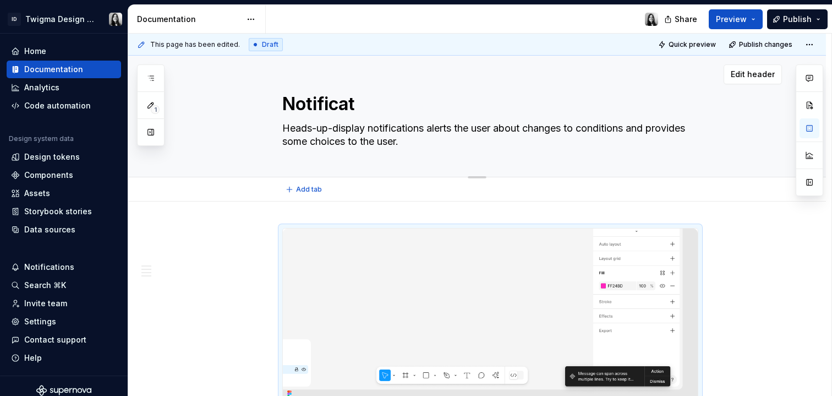
type textarea "*"
type textarea "Notificati"
type textarea "*"
type textarea "Notificatio"
type textarea "*"
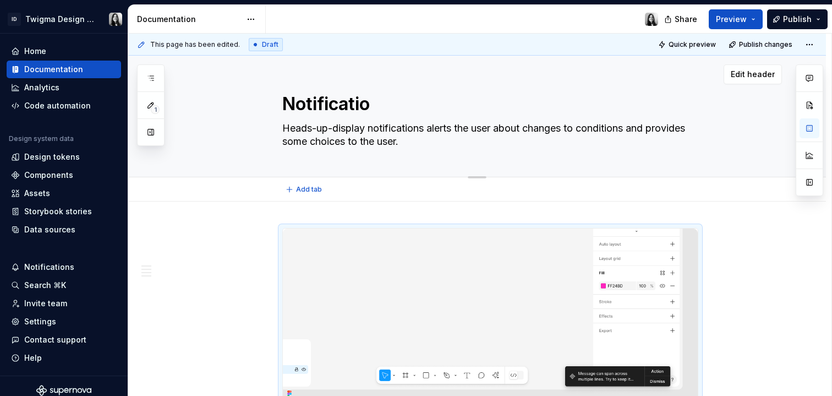
type textarea "Notification"
type textarea "*"
type textarea "Notifications"
type textarea "*"
type textarea "Notifications"
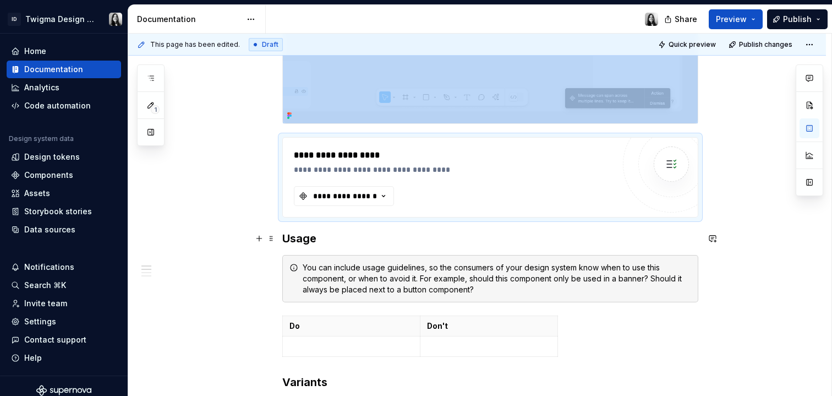
scroll to position [309, 0]
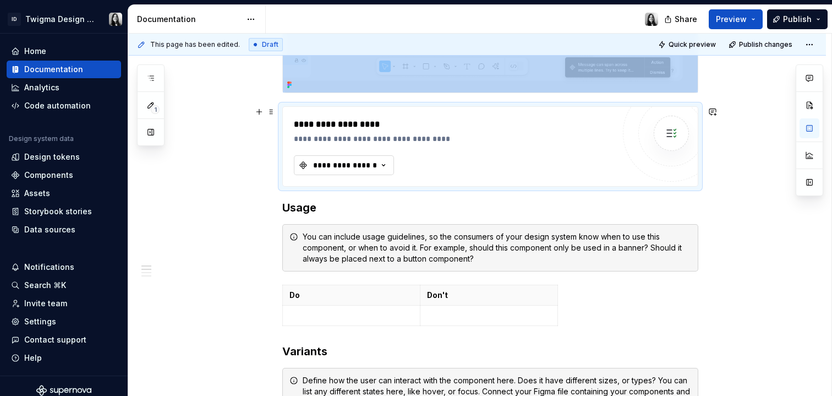
click at [366, 164] on div "**********" at bounding box center [345, 165] width 66 height 11
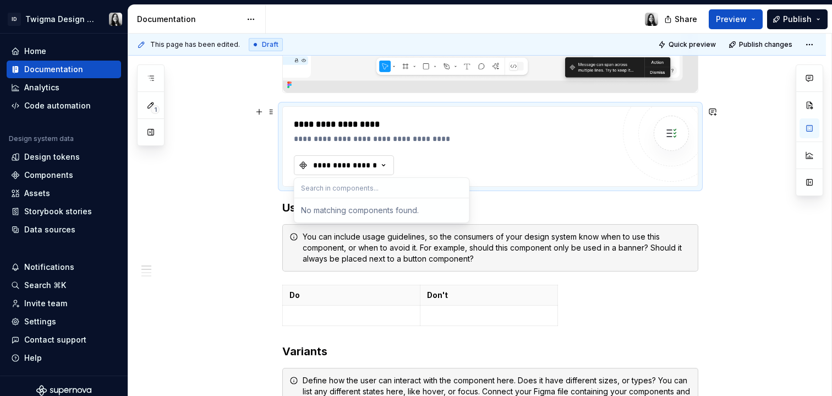
type textarea "*"
type input "noti"
type textarea "*"
type input "n"
click at [816, 132] on button "button" at bounding box center [810, 128] width 20 height 20
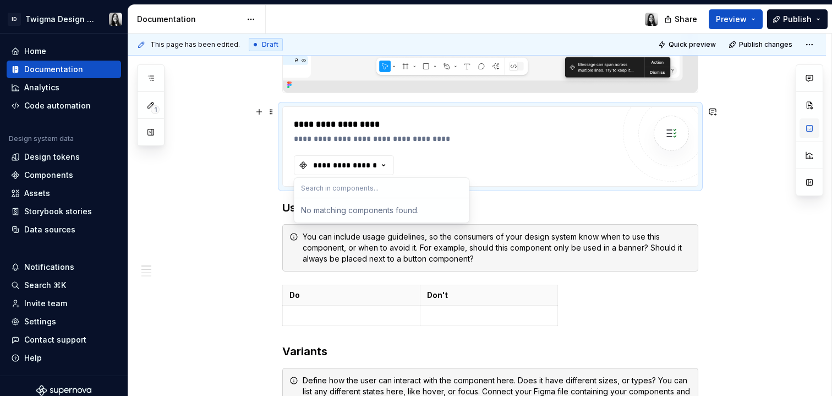
type textarea "*"
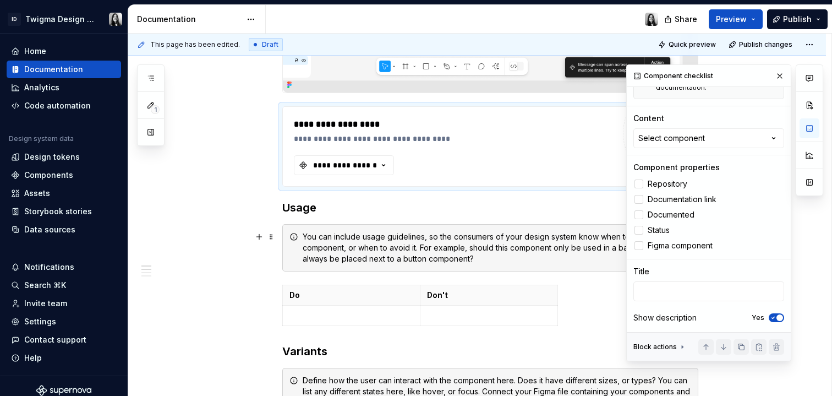
scroll to position [77, 0]
click at [755, 148] on button "Select component" at bounding box center [709, 138] width 151 height 20
click at [733, 238] on input "text" at bounding box center [690, 238] width 175 height 20
type input "not"
click at [756, 124] on div "Content" at bounding box center [709, 118] width 151 height 11
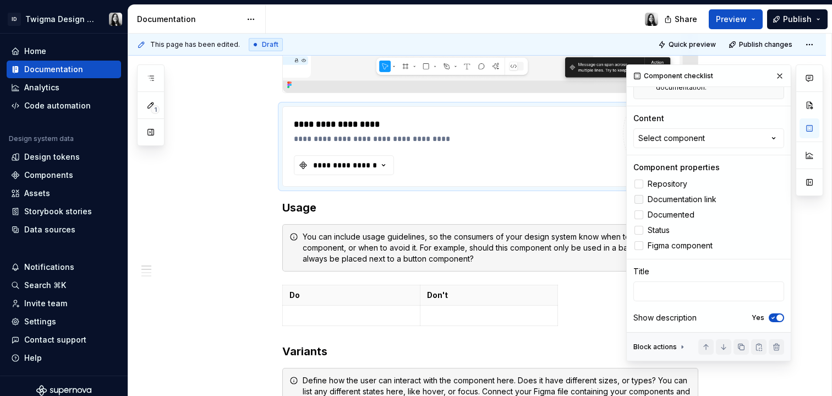
scroll to position [155, 0]
click at [432, 249] on div "You can include usage guidelines, so the consumers of your design system know w…" at bounding box center [497, 247] width 389 height 33
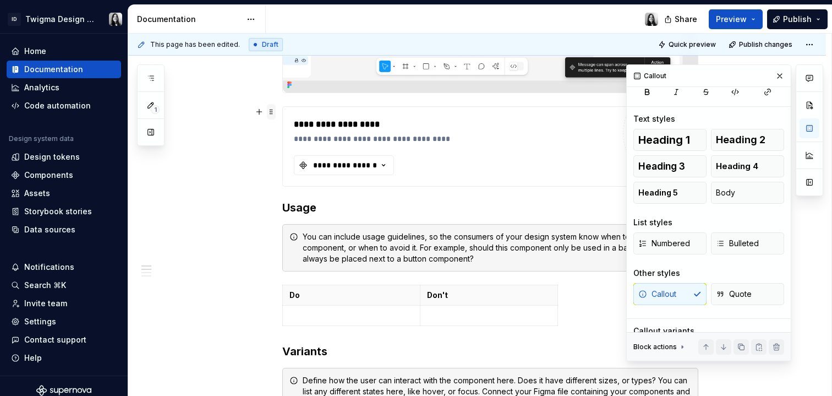
click at [269, 111] on span at bounding box center [271, 111] width 9 height 15
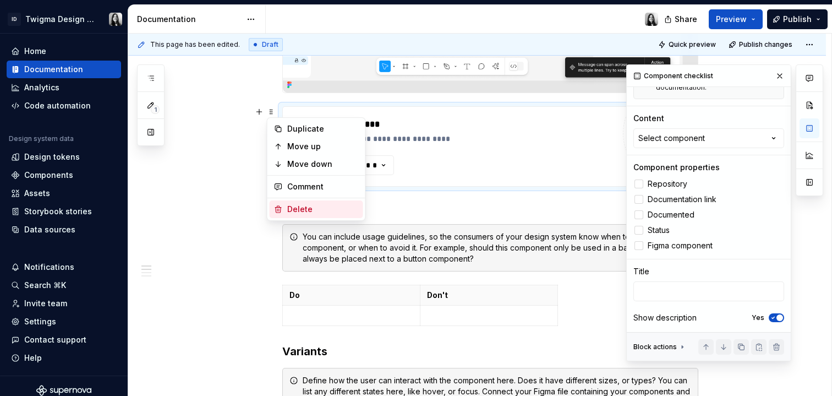
click at [330, 209] on div "Delete" at bounding box center [323, 209] width 72 height 11
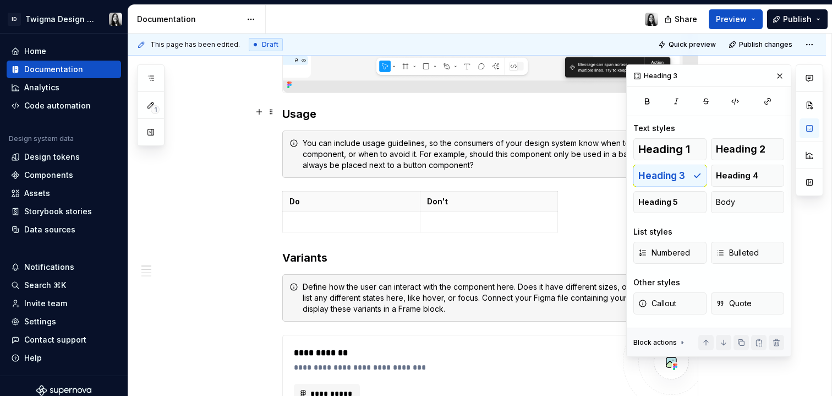
scroll to position [0, 0]
click at [780, 78] on button "button" at bounding box center [779, 75] width 15 height 15
type textarea "*"
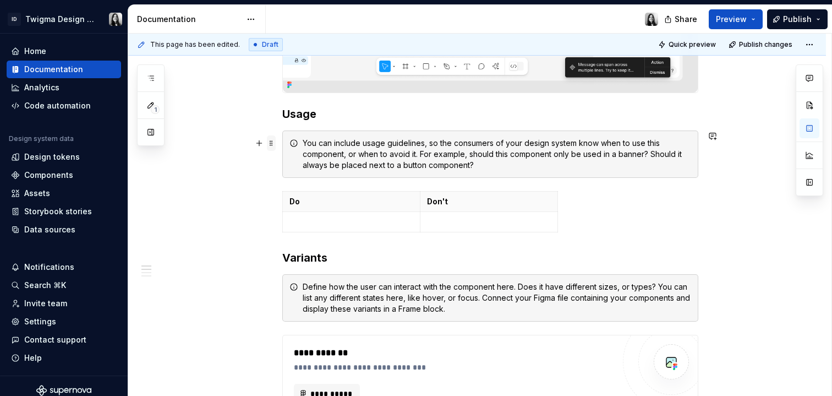
click at [273, 138] on span at bounding box center [271, 142] width 9 height 15
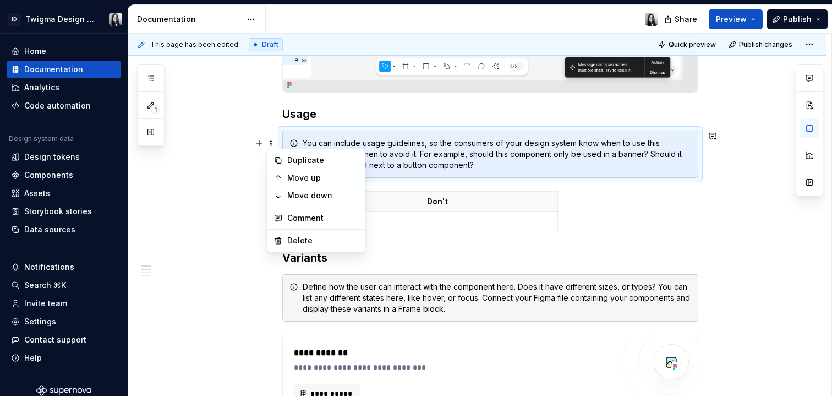
click at [306, 110] on h3 "Usage" at bounding box center [490, 113] width 416 height 15
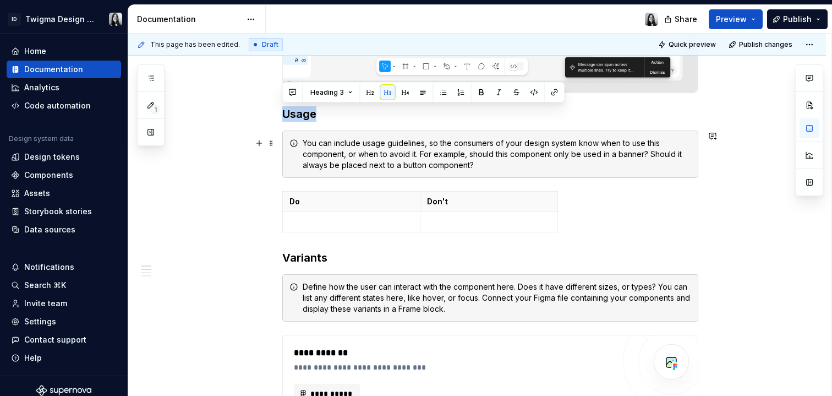
click at [306, 110] on h3 "Usage" at bounding box center [490, 113] width 416 height 15
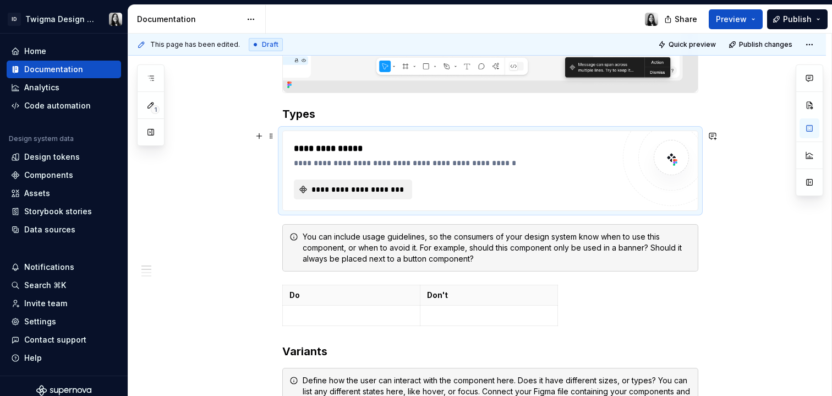
click at [382, 186] on span "**********" at bounding box center [357, 189] width 95 height 11
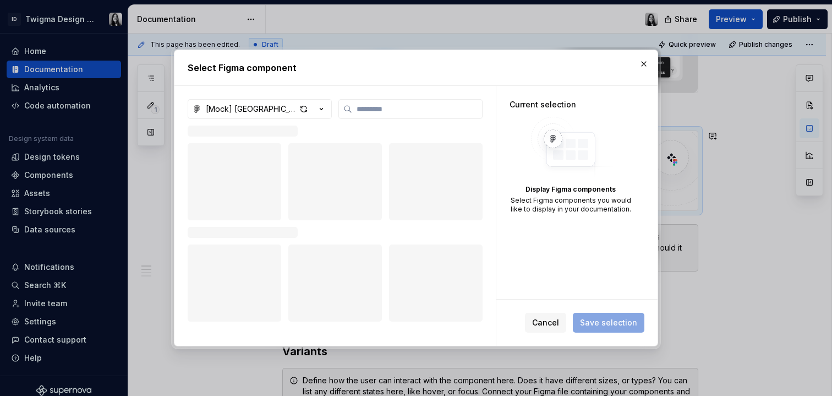
type textarea "*"
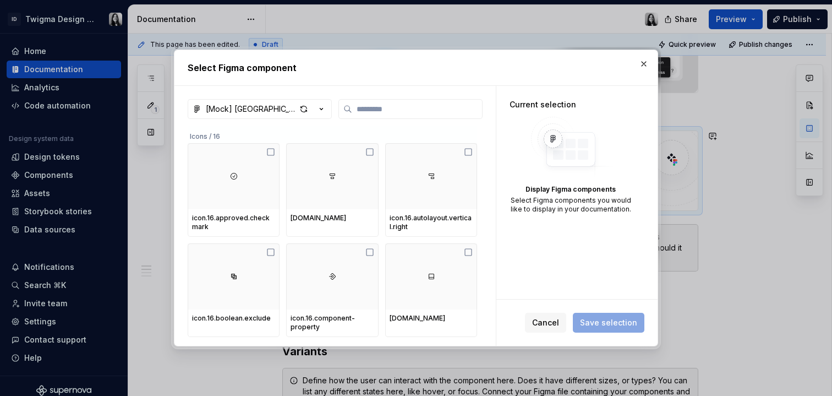
drag, startPoint x: 346, startPoint y: 57, endPoint x: 513, endPoint y: 37, distance: 168.1
click at [513, 37] on div "Select Figma component [Mock] Twigma Library Icons / 16 icon.16.approved.checkm…" at bounding box center [416, 198] width 832 height 396
click at [399, 108] on input "search" at bounding box center [417, 109] width 130 height 11
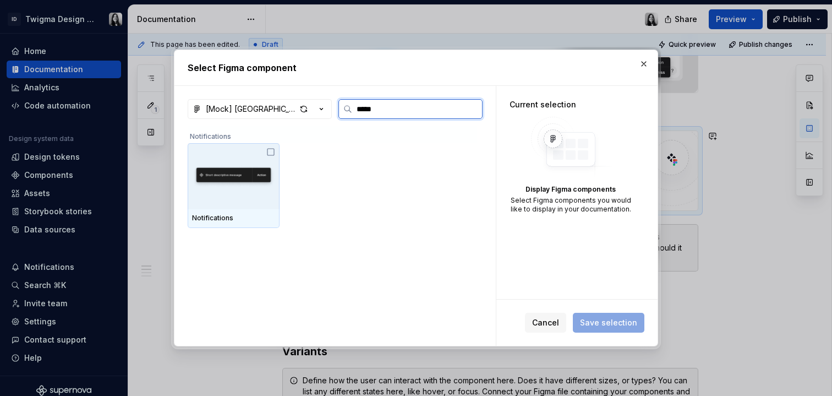
type input "******"
click at [270, 153] on icon at bounding box center [270, 152] width 9 height 9
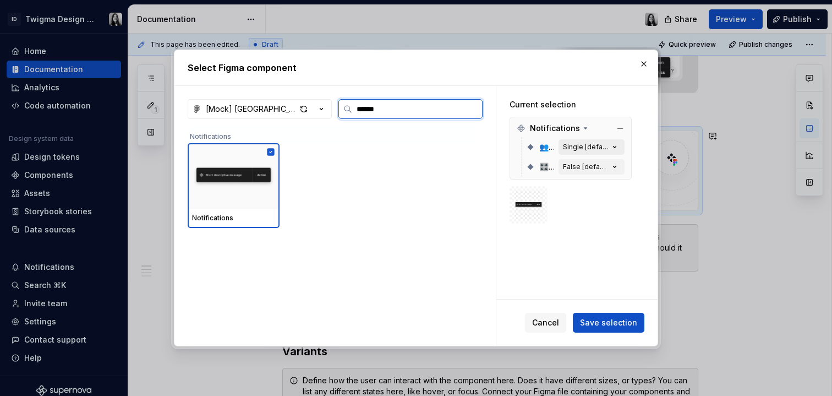
click at [578, 147] on div "Single [default]" at bounding box center [586, 147] width 46 height 9
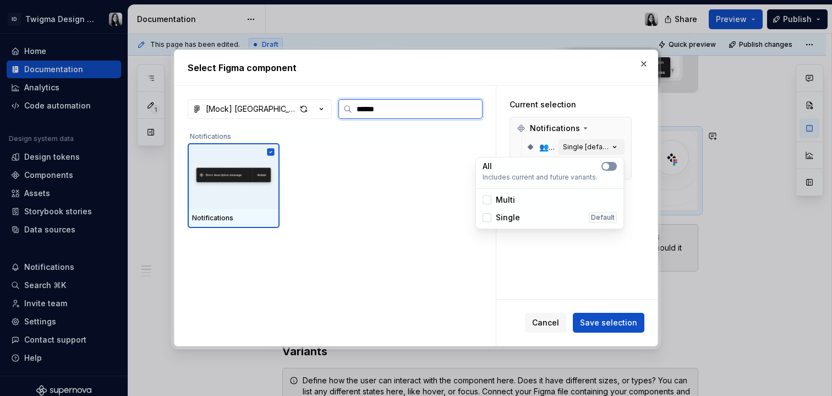
click at [615, 166] on Variant-switch "button" at bounding box center [609, 166] width 15 height 9
click at [635, 207] on div "Current selection Notifications 👥 Variant All 🎛️ 2 Button False [default]" at bounding box center [571, 161] width 149 height 151
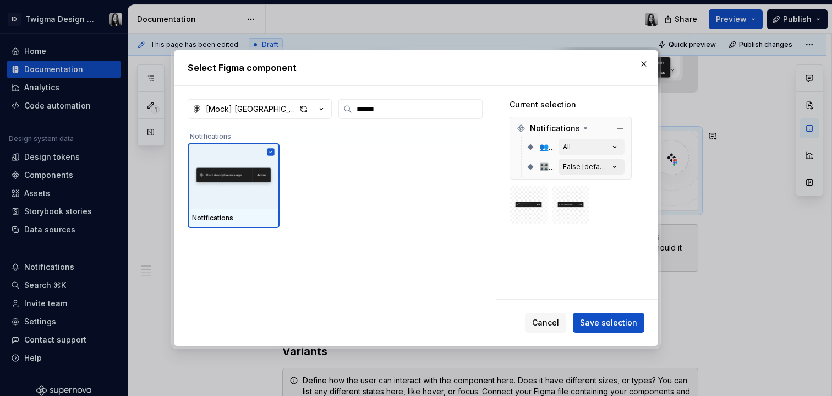
click at [606, 169] on div "False [default]" at bounding box center [586, 166] width 46 height 9
click at [611, 188] on Button-switch "button" at bounding box center [609, 186] width 15 height 9
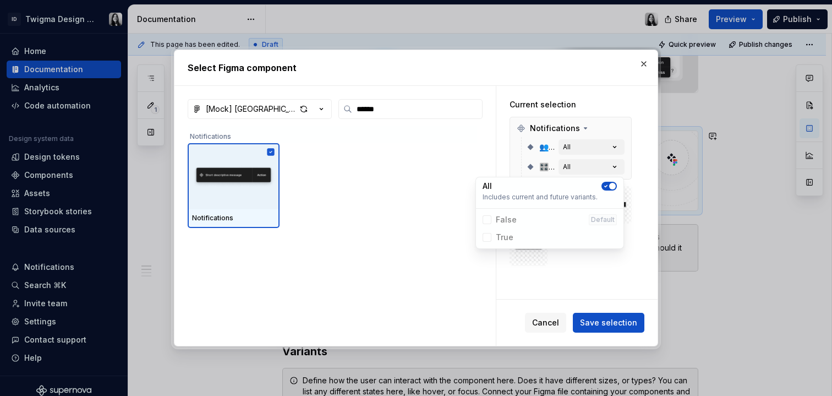
click at [637, 272] on div "Current selection Notifications 👥 Variant All 🎛️ 2 Button All" at bounding box center [571, 182] width 149 height 193
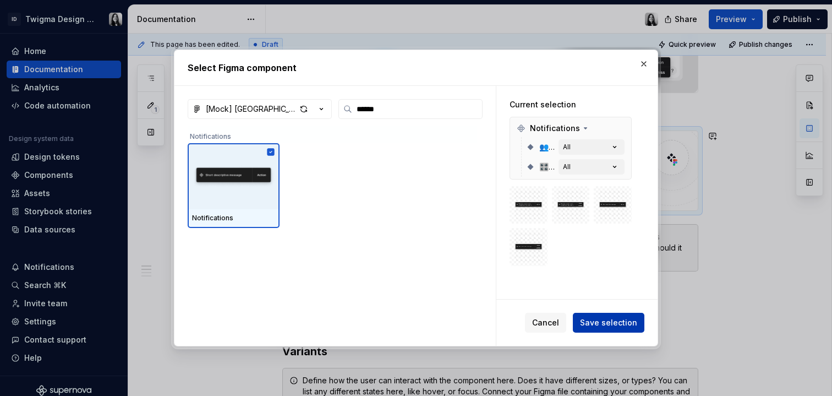
click at [620, 325] on span "Save selection" at bounding box center [608, 322] width 57 height 11
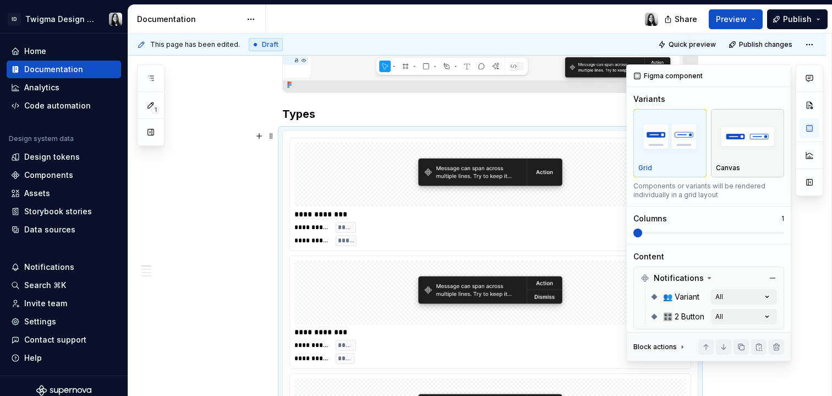
click at [736, 161] on div "Canvas" at bounding box center [747, 143] width 63 height 58
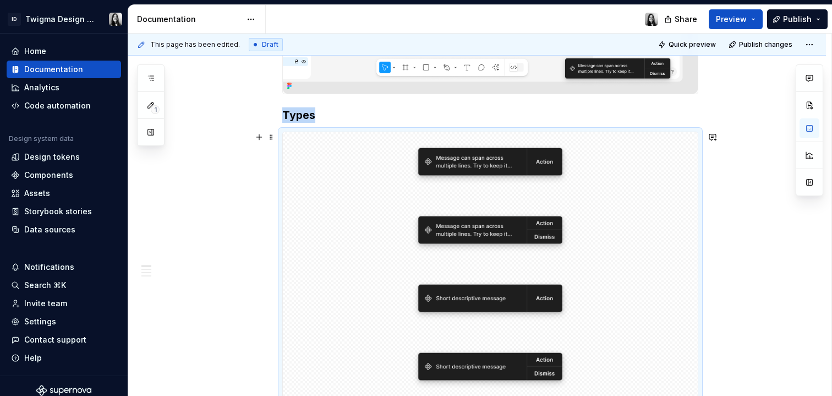
scroll to position [291, 0]
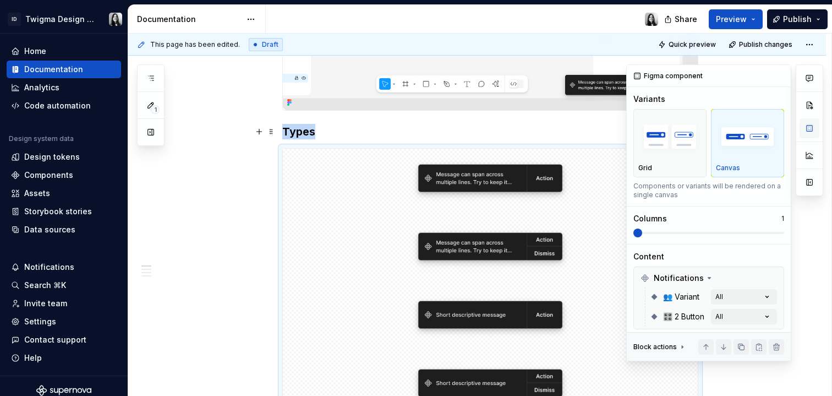
click at [810, 129] on button "button" at bounding box center [810, 128] width 20 height 20
type textarea "*"
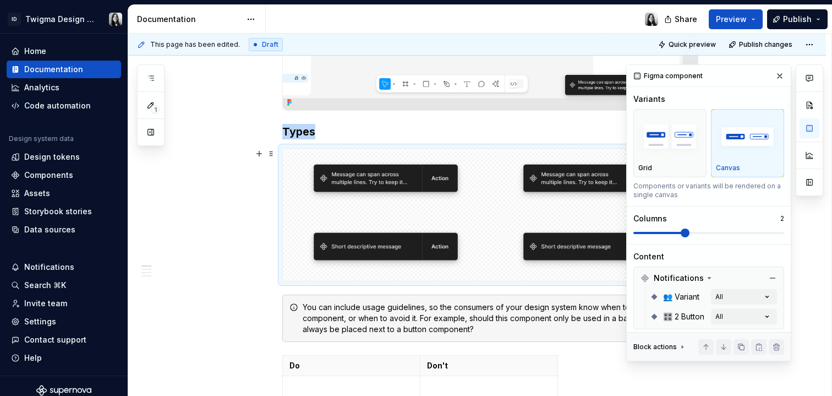
click at [681, 233] on span at bounding box center [685, 232] width 9 height 9
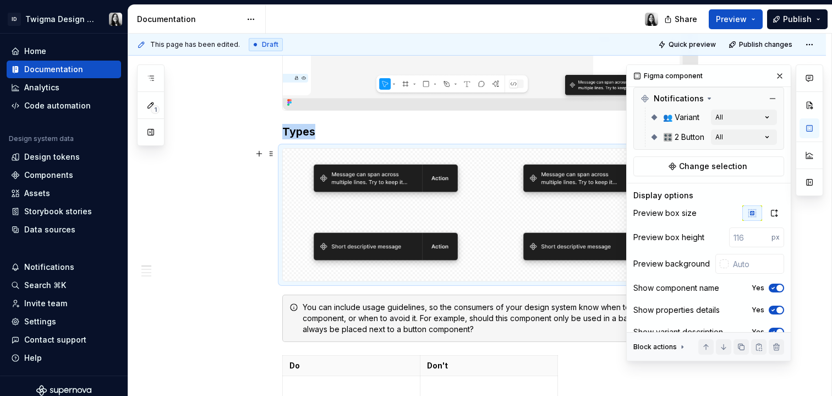
scroll to position [195, 0]
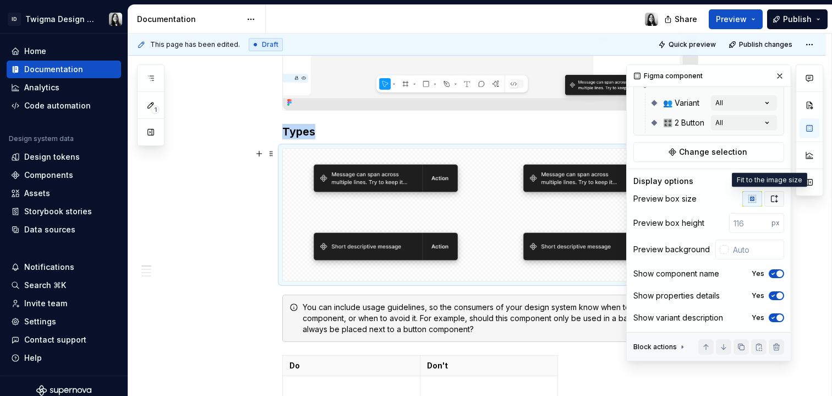
click at [770, 196] on icon "button" at bounding box center [774, 198] width 9 height 9
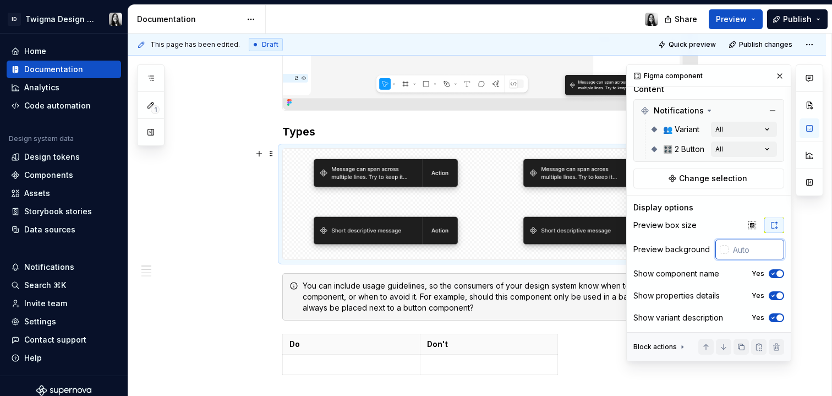
click at [740, 244] on input "text" at bounding box center [757, 249] width 56 height 20
type input "#FFFFFF"
click at [772, 274] on icon "button" at bounding box center [773, 274] width 3 height 2
click at [772, 274] on button "No" at bounding box center [776, 273] width 15 height 9
click at [750, 224] on icon "button" at bounding box center [752, 225] width 9 height 9
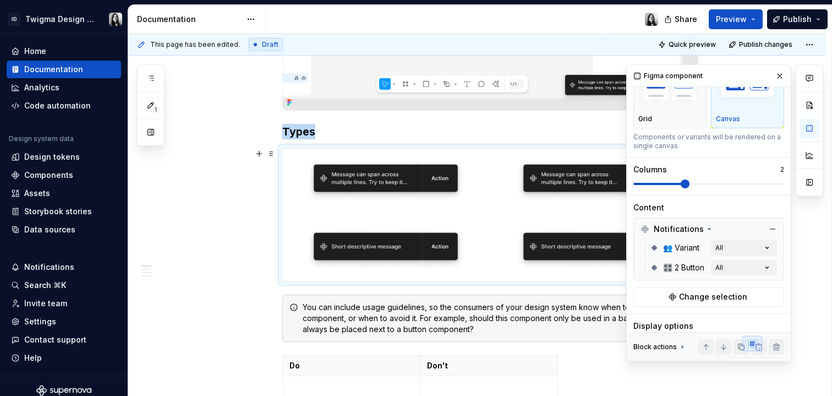
scroll to position [46, 0]
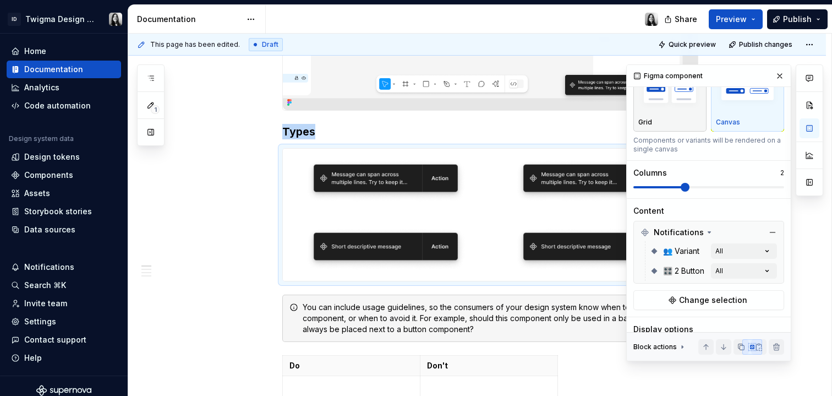
click at [677, 110] on div "button" at bounding box center [670, 90] width 63 height 45
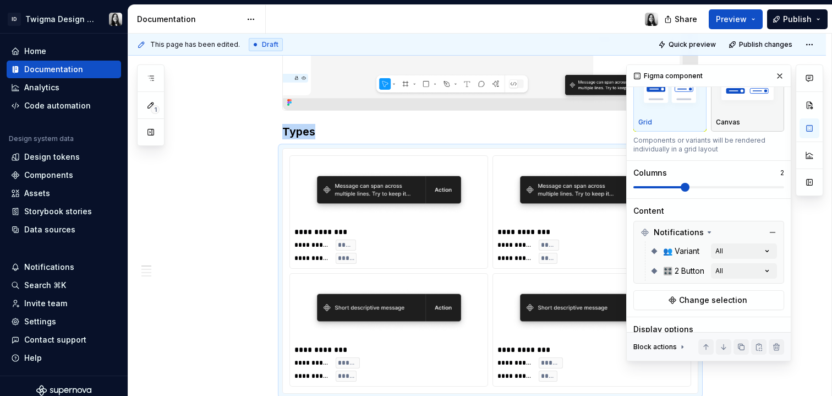
click at [731, 113] on div "Canvas" at bounding box center [747, 97] width 63 height 58
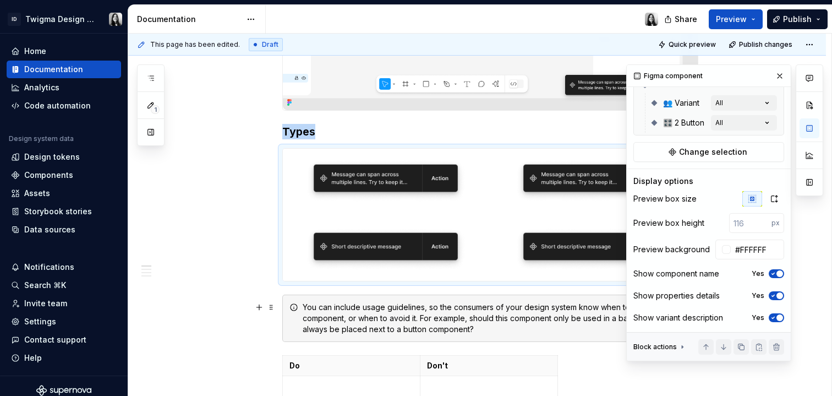
scroll to position [195, 0]
click at [776, 78] on button "button" at bounding box center [779, 75] width 15 height 15
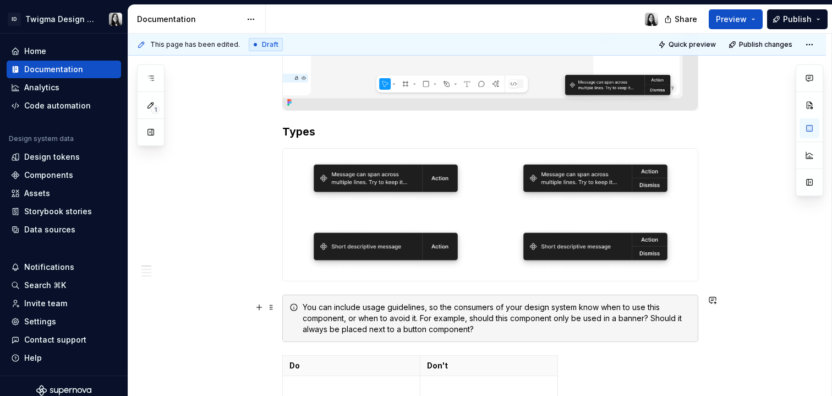
click at [325, 303] on div "You can include usage guidelines, so the consumers of your design system know w…" at bounding box center [497, 318] width 389 height 33
click at [271, 307] on span at bounding box center [271, 306] width 9 height 15
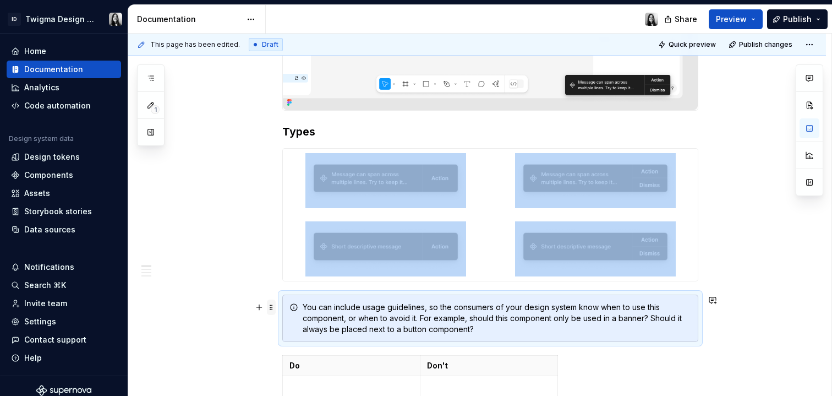
click at [269, 307] on span at bounding box center [271, 306] width 9 height 15
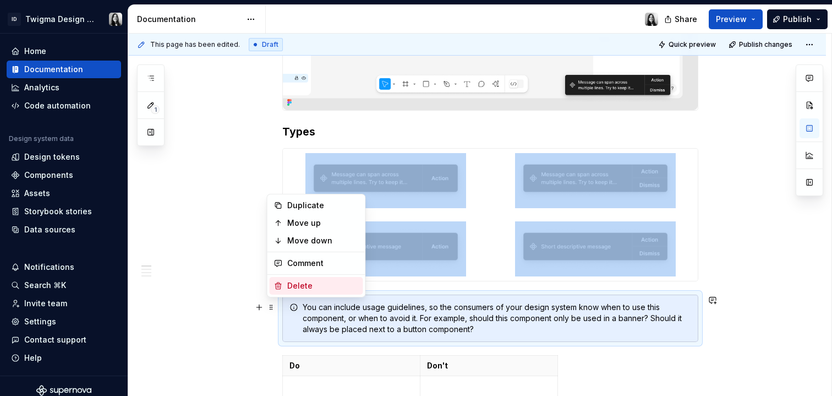
click at [289, 287] on div "Delete" at bounding box center [323, 285] width 72 height 11
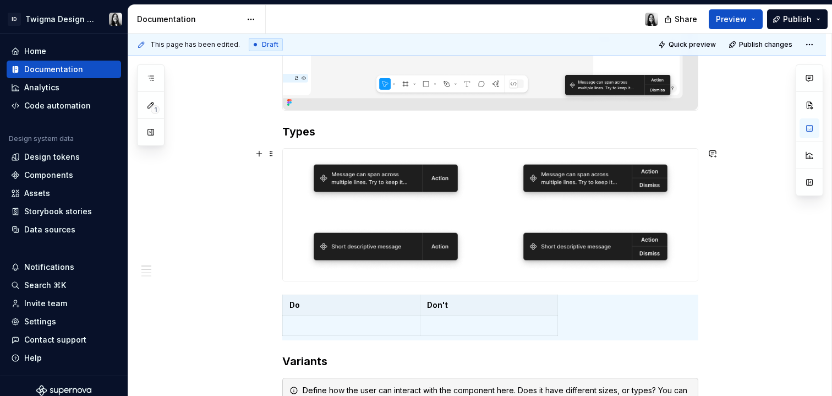
click at [481, 209] on div at bounding box center [385, 181] width 205 height 64
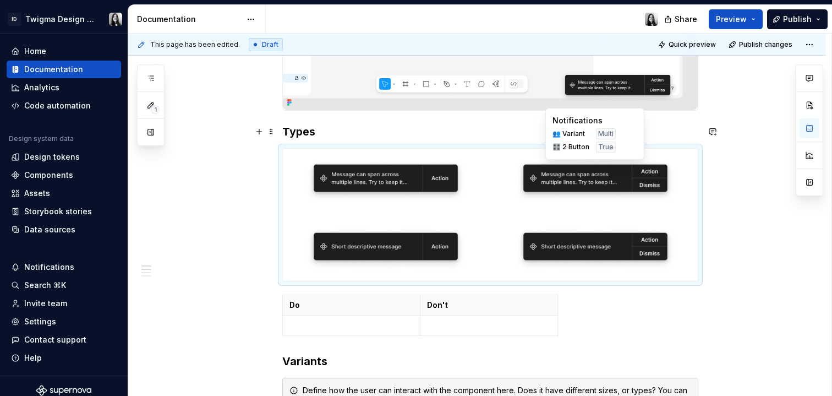
click at [599, 132] on span "Multi" at bounding box center [605, 133] width 15 height 9
click at [601, 145] on span "True" at bounding box center [605, 147] width 15 height 9
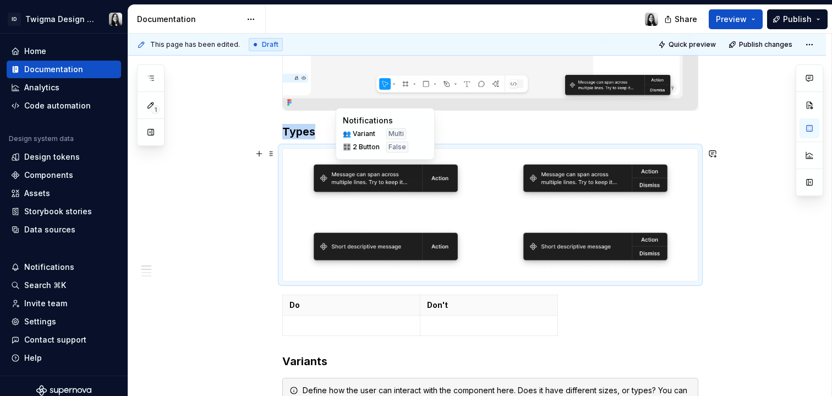
click at [409, 173] on img at bounding box center [386, 180] width 161 height 55
click at [810, 127] on button "button" at bounding box center [810, 128] width 20 height 20
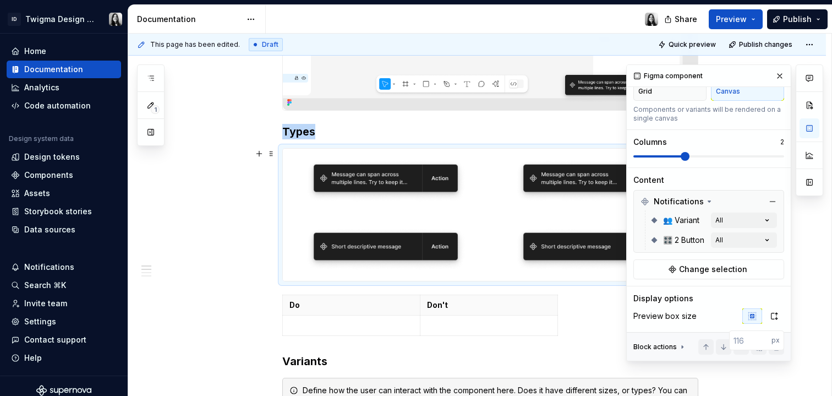
scroll to position [102, 0]
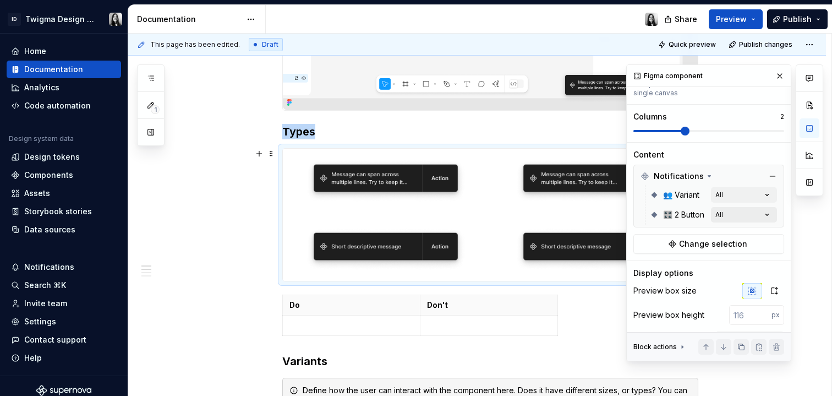
click at [732, 219] on div "Comments Open comments No comments yet Select ‘Comment’ from the block context …" at bounding box center [725, 212] width 197 height 297
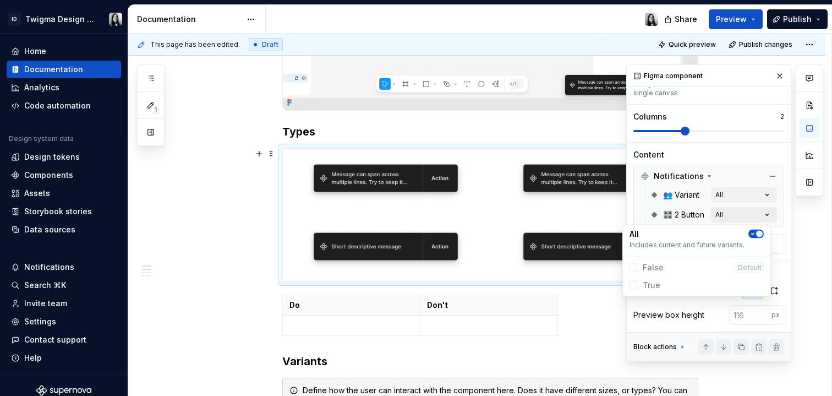
click at [732, 219] on div "Comments Open comments No comments yet Select ‘Comment’ from the block context …" at bounding box center [725, 212] width 197 height 297
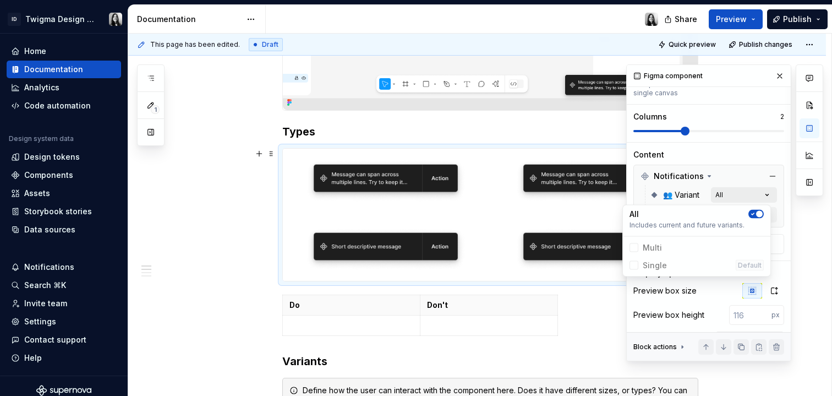
click at [738, 195] on div "Comments Open comments No comments yet Select ‘Comment’ from the block context …" at bounding box center [725, 212] width 197 height 297
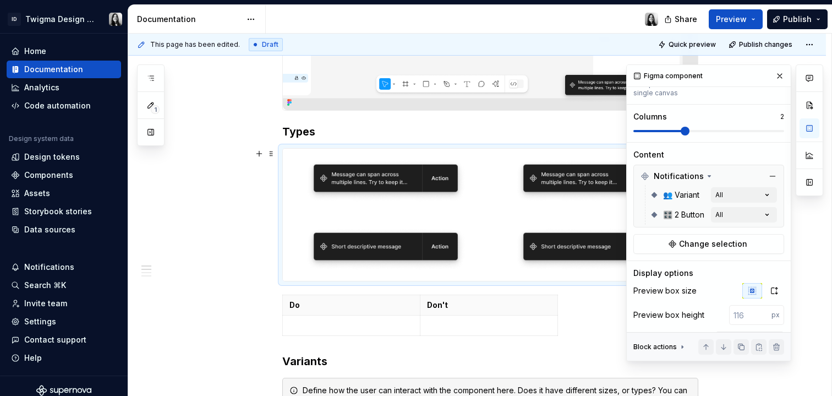
click at [777, 204] on div "Notifications 👥 Variant All 🎛️ 2 Button All" at bounding box center [709, 196] width 151 height 63
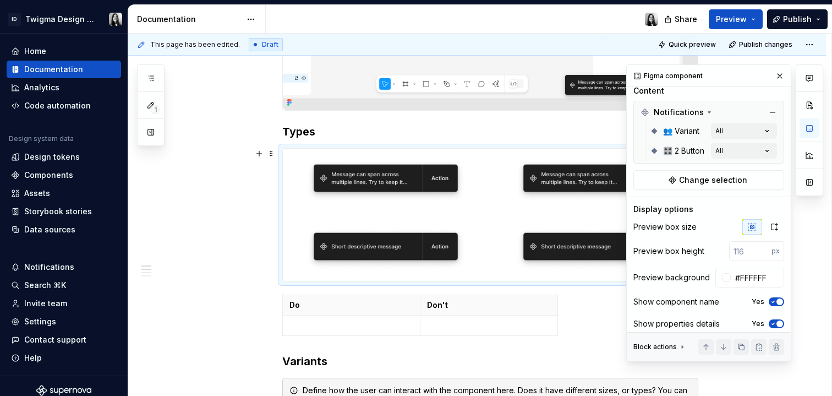
scroll to position [195, 0]
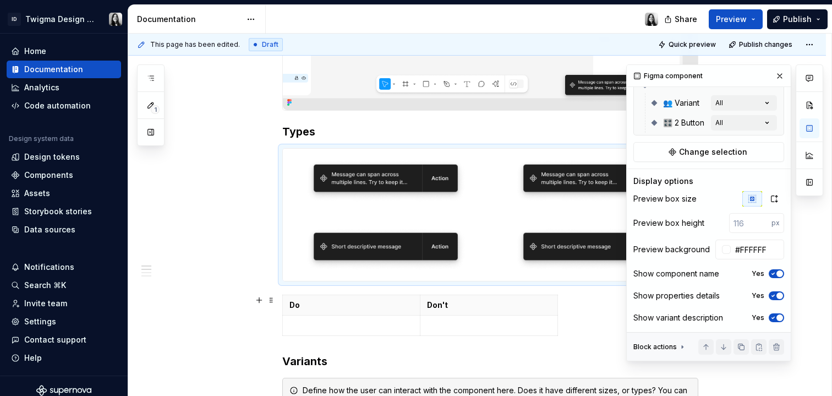
click at [811, 306] on div at bounding box center [810, 212] width 28 height 297
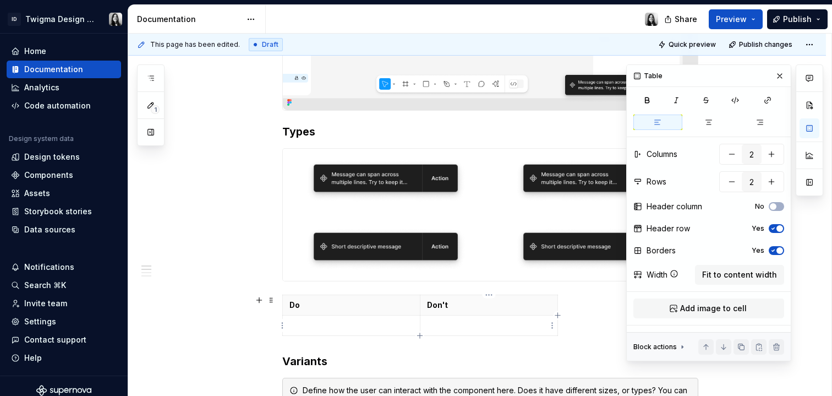
scroll to position [1, 0]
click at [476, 326] on p at bounding box center [489, 325] width 124 height 11
click at [352, 329] on p at bounding box center [352, 325] width 124 height 11
click at [336, 134] on h3 "Types" at bounding box center [490, 131] width 416 height 15
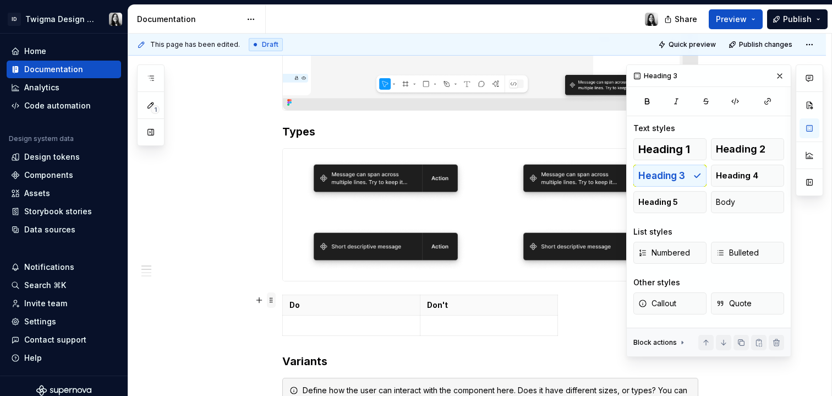
click at [273, 299] on span at bounding box center [271, 299] width 9 height 15
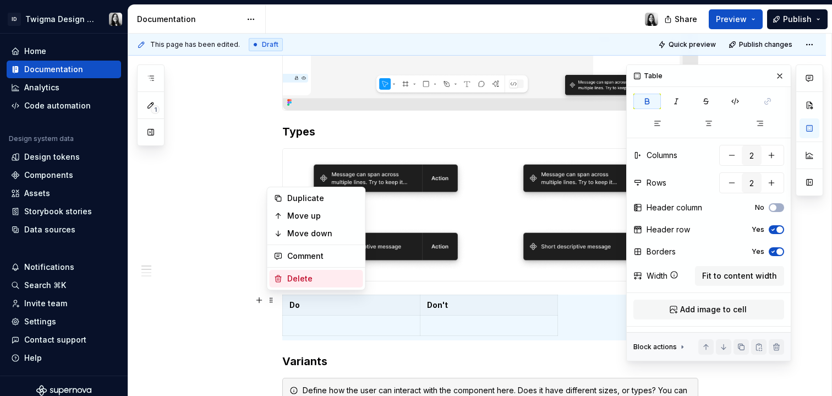
click at [293, 285] on div "Delete" at bounding box center [317, 279] width 94 height 18
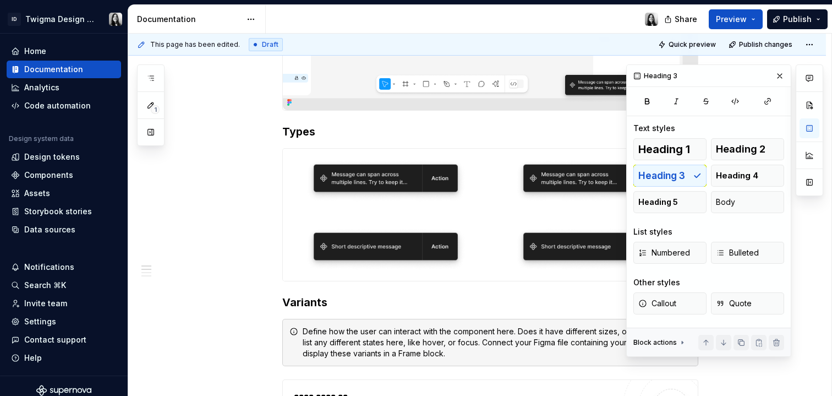
click at [298, 289] on div "**********" at bounding box center [490, 339] width 416 height 805
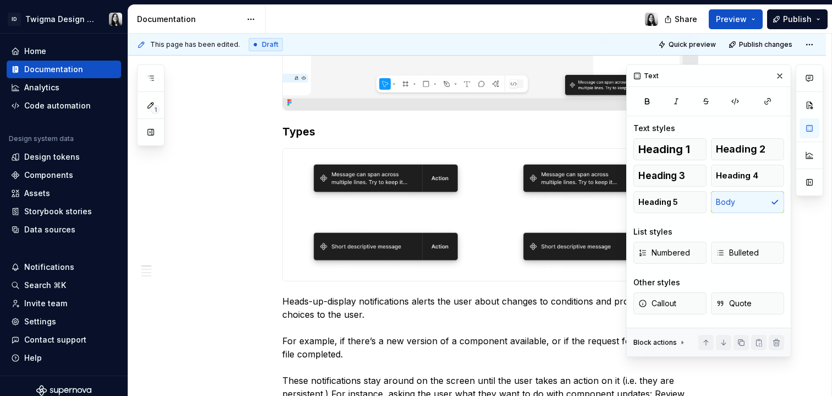
click at [808, 291] on div at bounding box center [810, 210] width 28 height 292
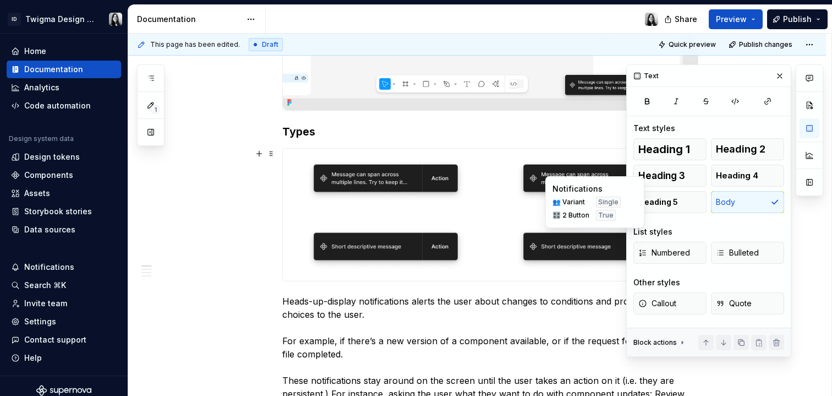
click at [552, 230] on img at bounding box center [595, 248] width 161 height 55
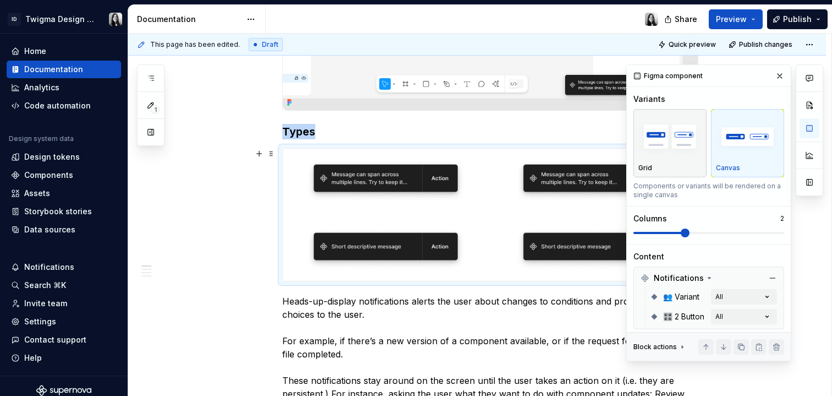
click at [686, 151] on img "button" at bounding box center [670, 137] width 63 height 40
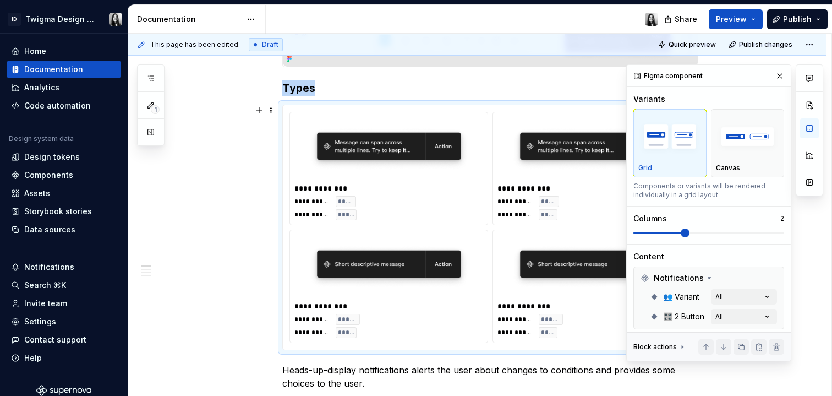
scroll to position [336, 0]
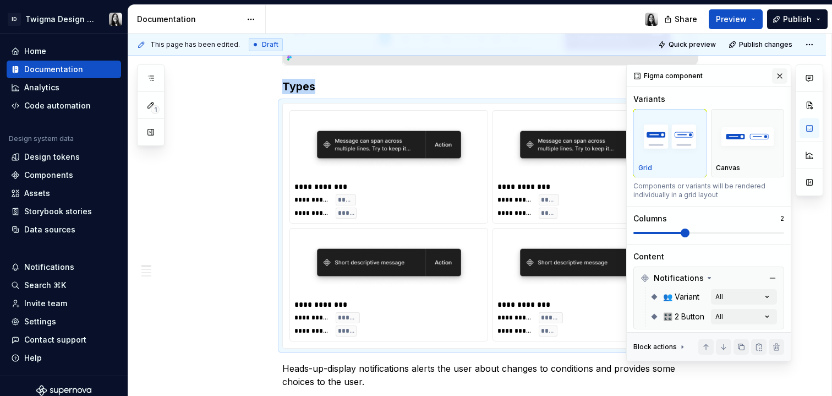
click at [775, 76] on button "button" at bounding box center [779, 75] width 15 height 15
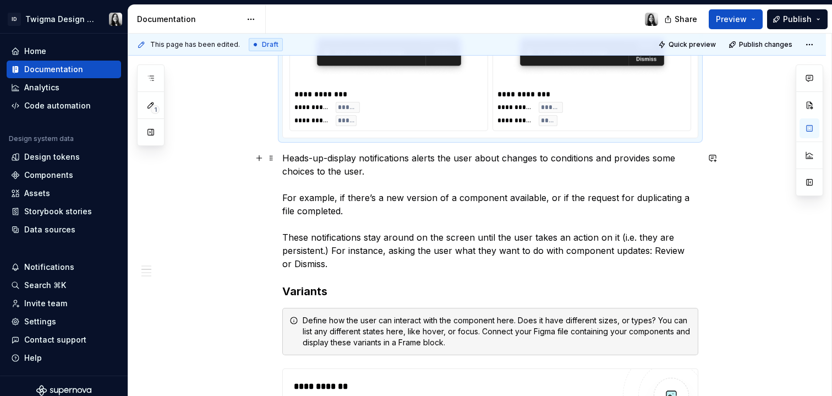
scroll to position [544, 0]
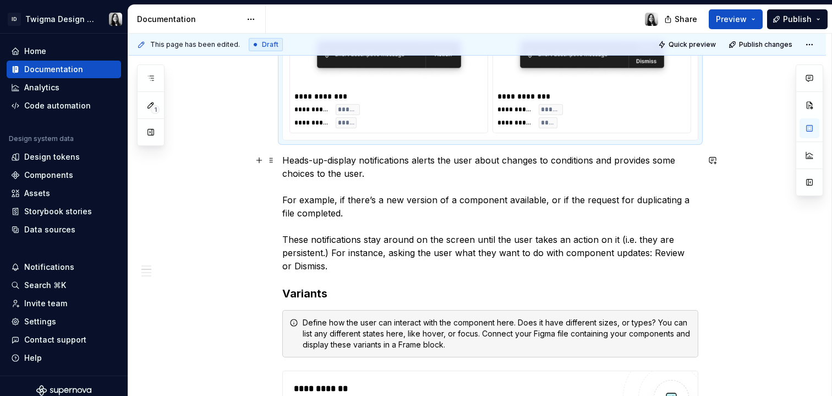
click at [355, 244] on p "Heads-up-display notifications alerts the user about changes to conditions and …" at bounding box center [490, 213] width 416 height 119
click at [361, 257] on p "Heads-up-display notifications alerts the user about changes to conditions and …" at bounding box center [490, 213] width 416 height 119
click at [379, 268] on p "Heads-up-display notifications alerts the user about changes to conditions and …" at bounding box center [490, 213] width 416 height 119
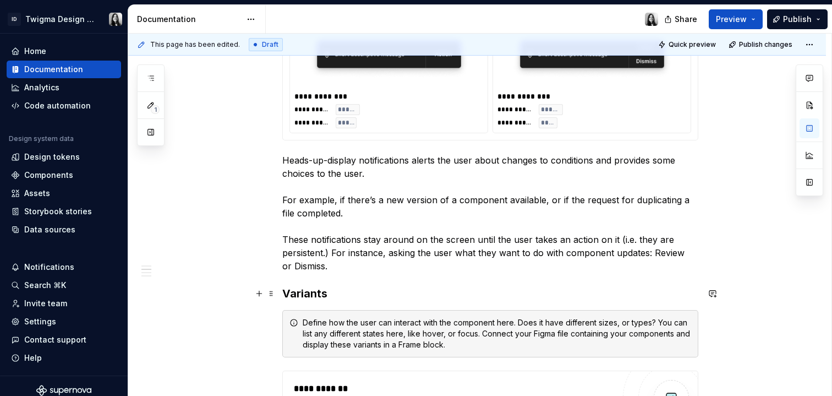
click at [311, 296] on h3 "Variants" at bounding box center [490, 293] width 416 height 15
click at [272, 318] on span at bounding box center [271, 322] width 9 height 15
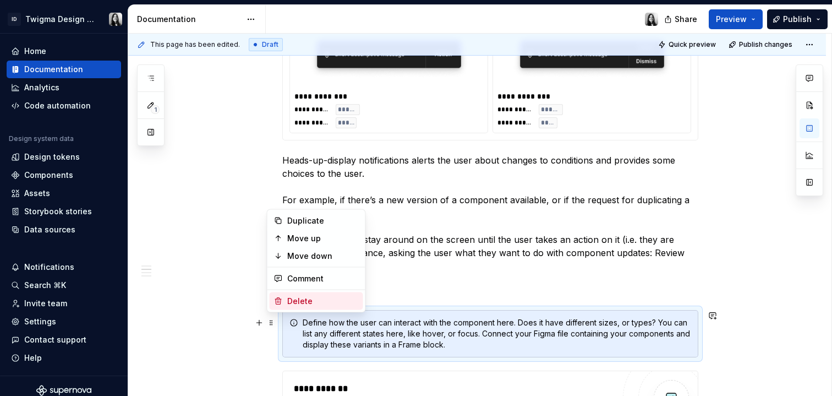
click at [288, 300] on div "Delete" at bounding box center [323, 301] width 72 height 11
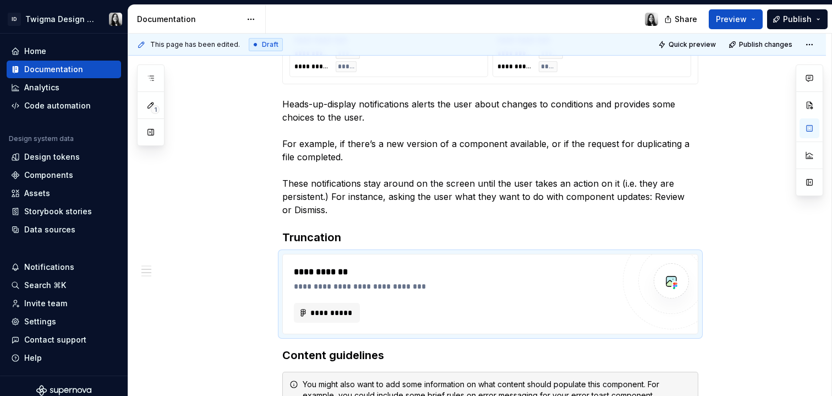
scroll to position [601, 0]
click at [339, 311] on span "**********" at bounding box center [331, 312] width 43 height 11
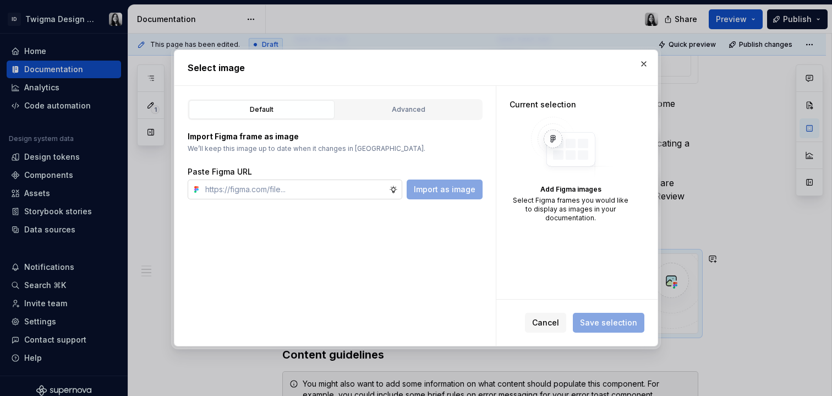
type textarea "*"
type input "[URL][DOMAIN_NAME]"
type textarea "*"
type input "[URL][DOMAIN_NAME]"
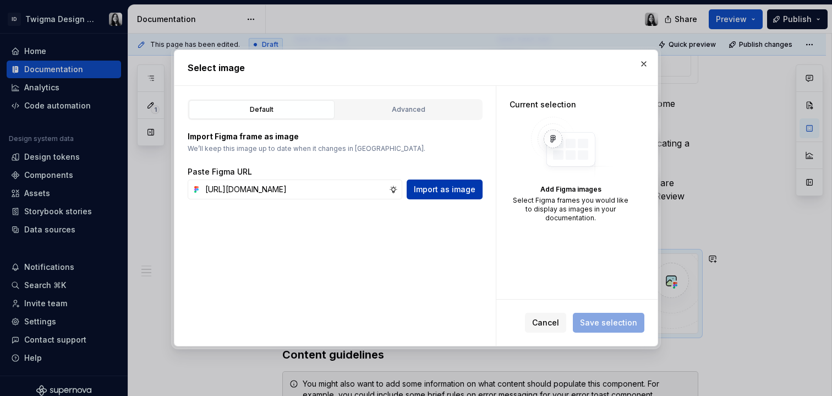
click at [442, 187] on span "Import as image" at bounding box center [445, 189] width 62 height 11
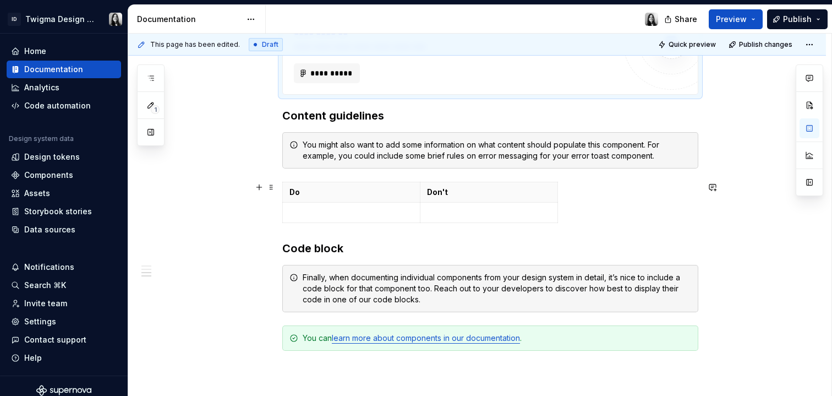
scroll to position [701, 0]
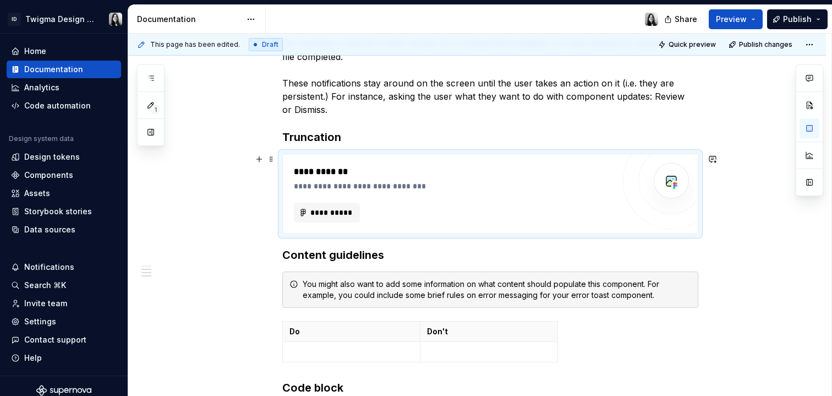
click at [725, 228] on div "**********" at bounding box center [477, 75] width 698 height 1148
click at [273, 158] on span at bounding box center [271, 158] width 9 height 15
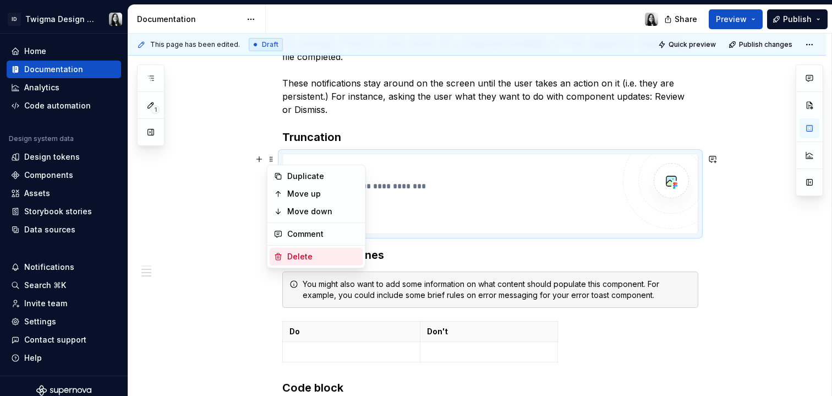
click at [301, 258] on div "Delete" at bounding box center [323, 256] width 72 height 11
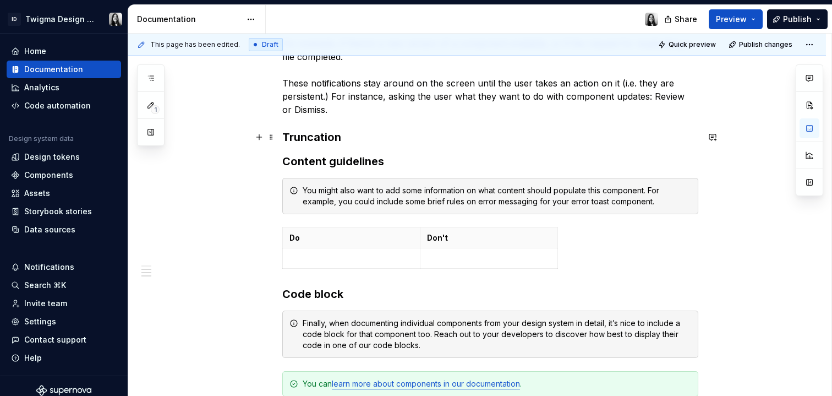
click at [378, 139] on h3 "Truncation" at bounding box center [490, 136] width 416 height 15
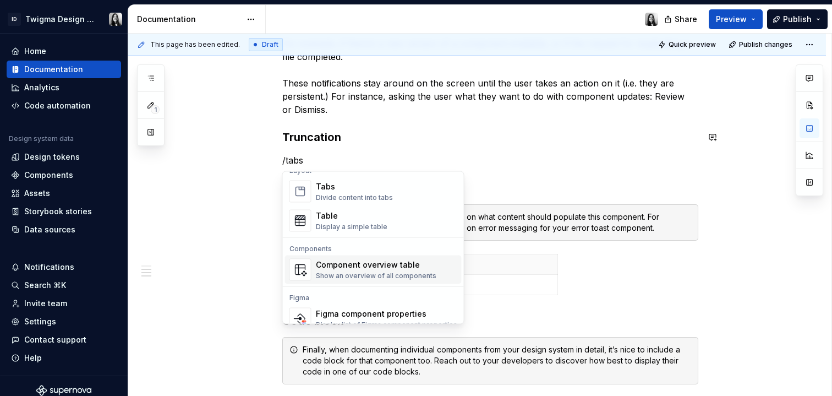
scroll to position [0, 0]
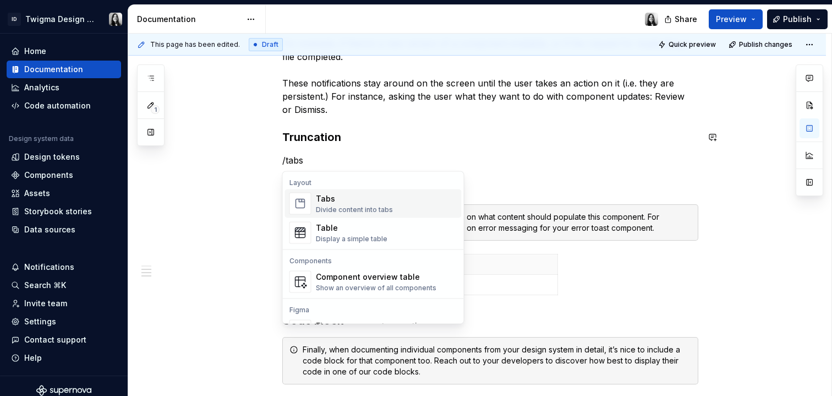
click at [395, 198] on div "Tabs Divide content into tabs" at bounding box center [386, 204] width 141 height 22
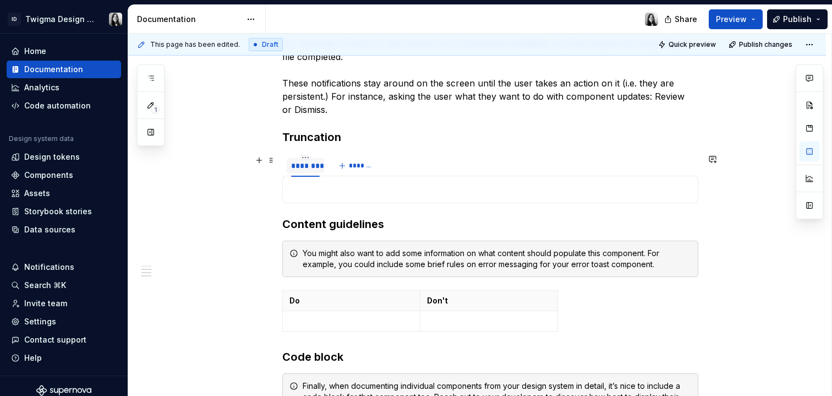
click at [308, 166] on div "********" at bounding box center [305, 165] width 29 height 11
type textarea "*"
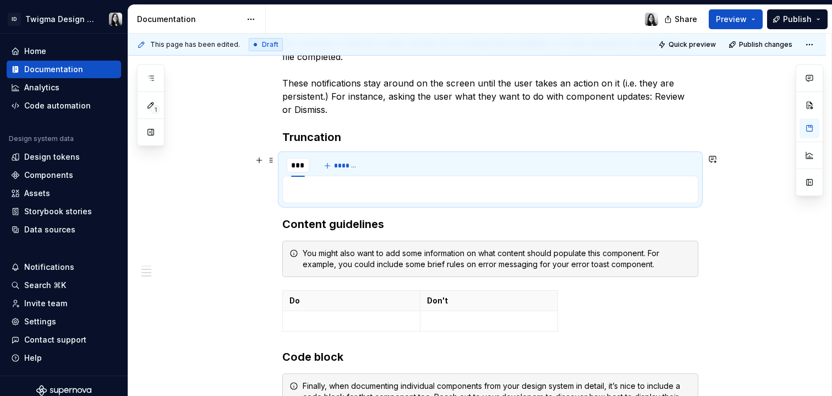
type input "*****"
click at [362, 161] on button "*******" at bounding box center [351, 165] width 43 height 15
click at [362, 161] on div "***** ******** *******" at bounding box center [347, 166] width 130 height 22
click at [301, 165] on div "*****" at bounding box center [302, 165] width 23 height 11
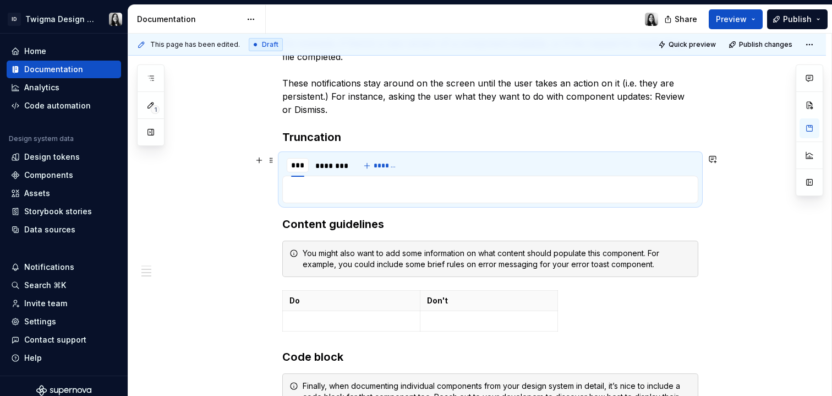
type input "****"
click at [325, 172] on div "********" at bounding box center [332, 165] width 37 height 15
type input "*****"
click at [302, 165] on div "****" at bounding box center [299, 165] width 16 height 11
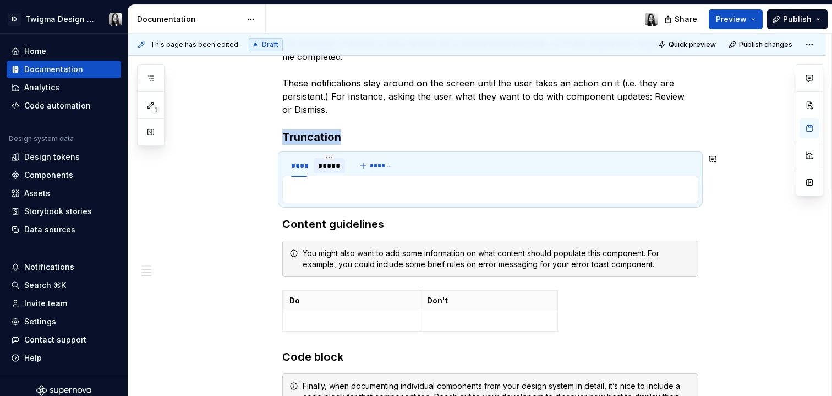
click at [306, 195] on p at bounding box center [491, 189] width 402 height 13
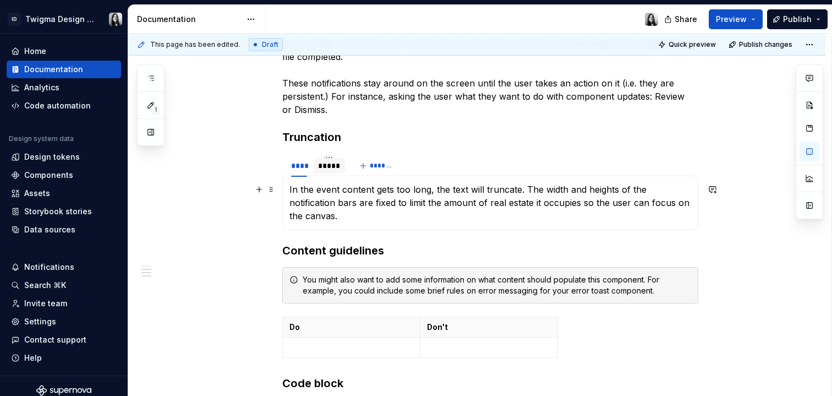
click at [290, 190] on p "In the event content gets too long, the text will truncate. The width and heigh…" at bounding box center [491, 203] width 402 height 40
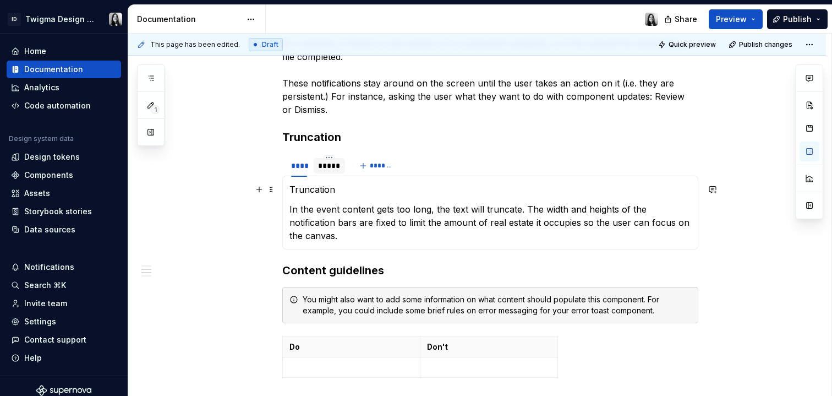
click at [323, 189] on p "Truncation" at bounding box center [491, 189] width 402 height 13
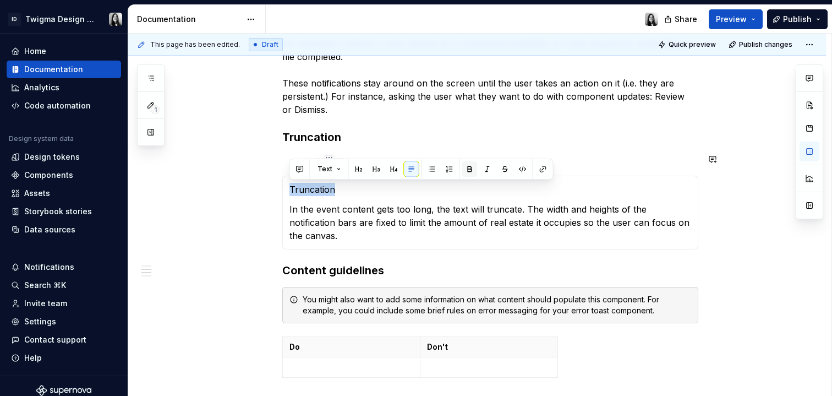
click at [474, 170] on button "button" at bounding box center [469, 168] width 15 height 15
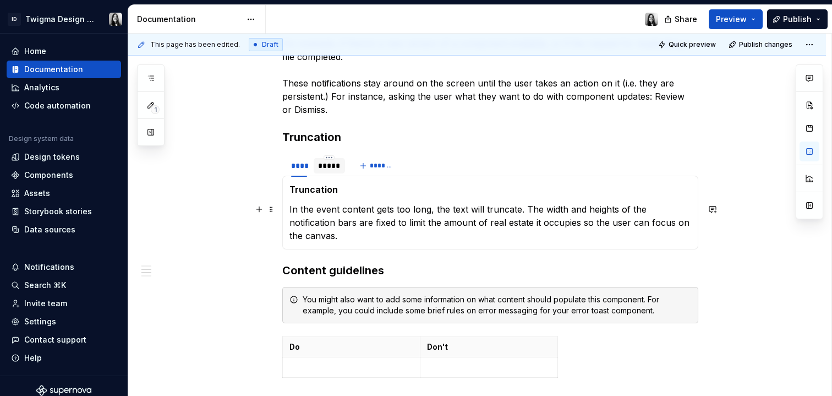
click at [382, 225] on p "In the event content gets too long, the text will truncate. The width and heigh…" at bounding box center [491, 223] width 402 height 40
click at [739, 242] on div "**********" at bounding box center [477, 82] width 698 height 1163
click at [728, 293] on div "**********" at bounding box center [477, 82] width 698 height 1163
click at [322, 167] on div "*****" at bounding box center [329, 165] width 23 height 11
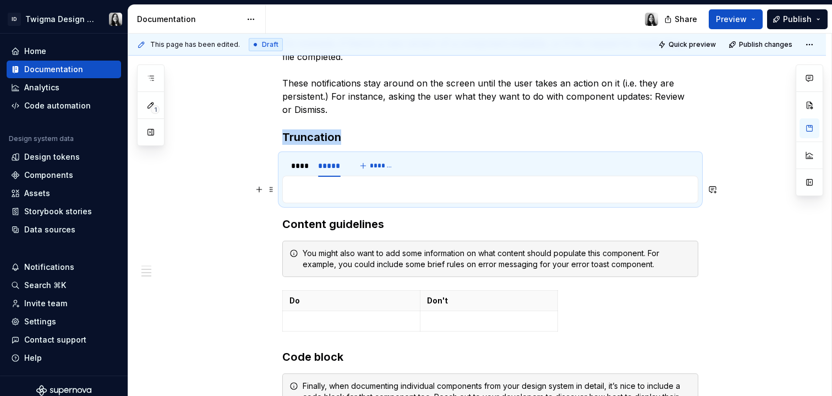
click at [302, 186] on p at bounding box center [491, 189] width 402 height 13
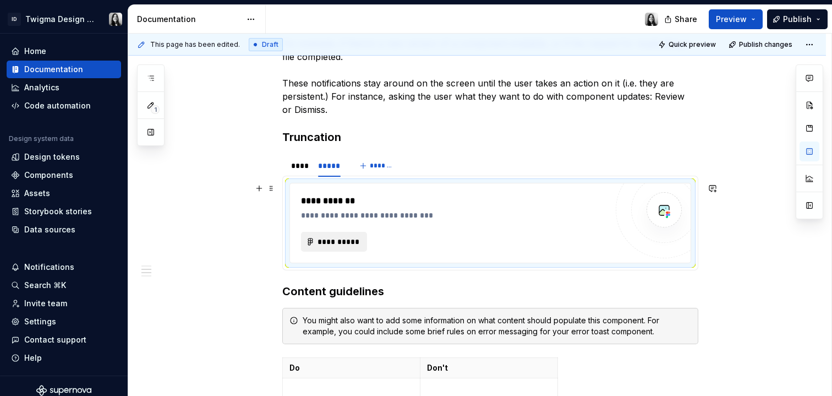
click at [336, 247] on button "**********" at bounding box center [334, 242] width 66 height 20
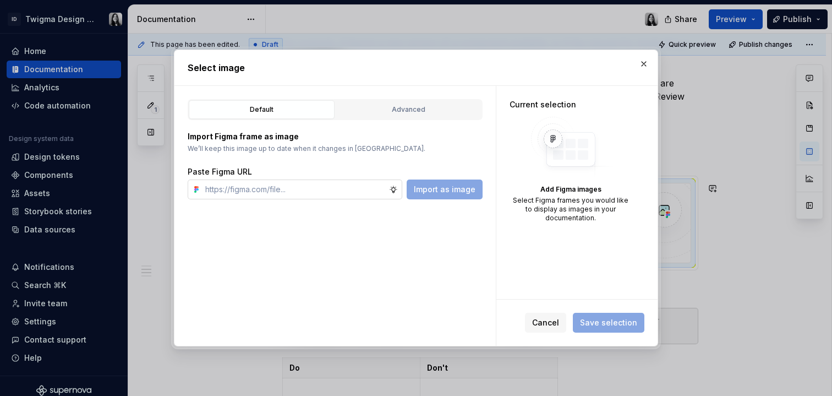
type textarea "*"
type input "In the event content gets too long, the text will truncate. The width and heigh…"
paste input "[URL][DOMAIN_NAME]"
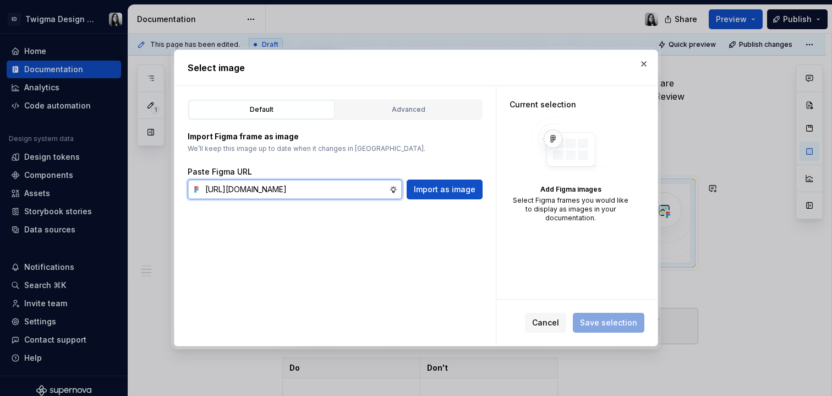
scroll to position [0, 299]
type input "[URL][DOMAIN_NAME]"
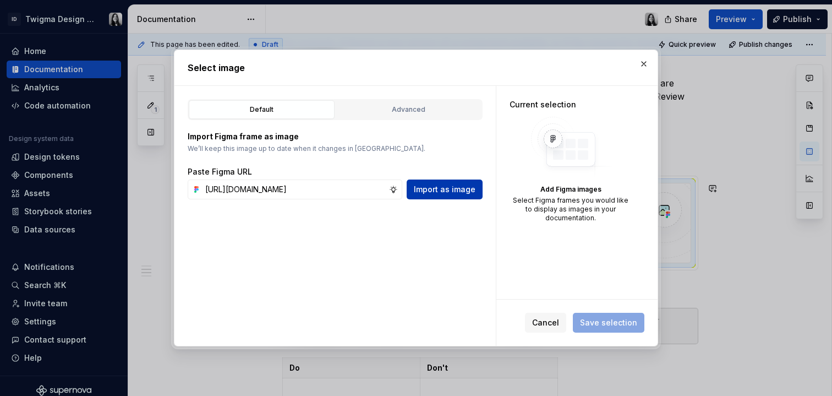
click at [481, 189] on button "Import as image" at bounding box center [445, 189] width 76 height 20
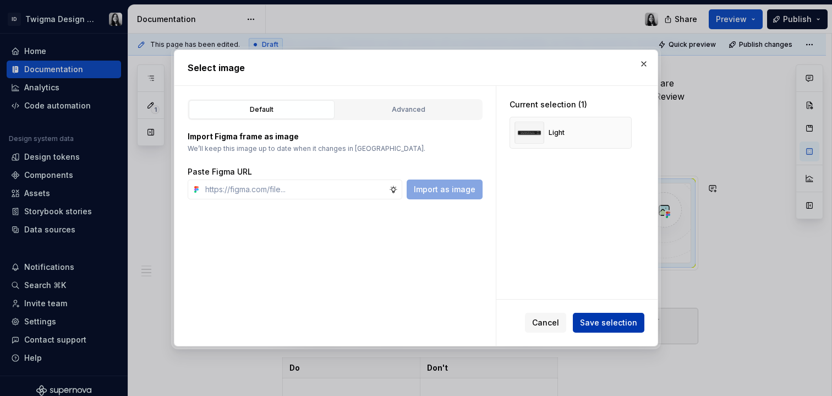
click at [620, 320] on span "Save selection" at bounding box center [608, 322] width 57 height 11
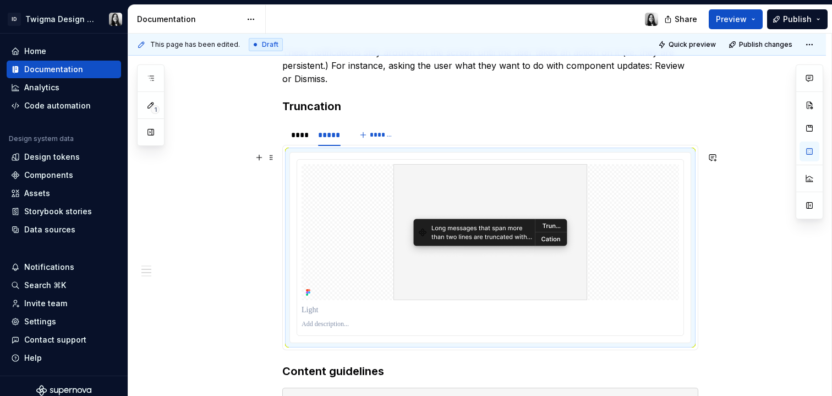
scroll to position [786, 0]
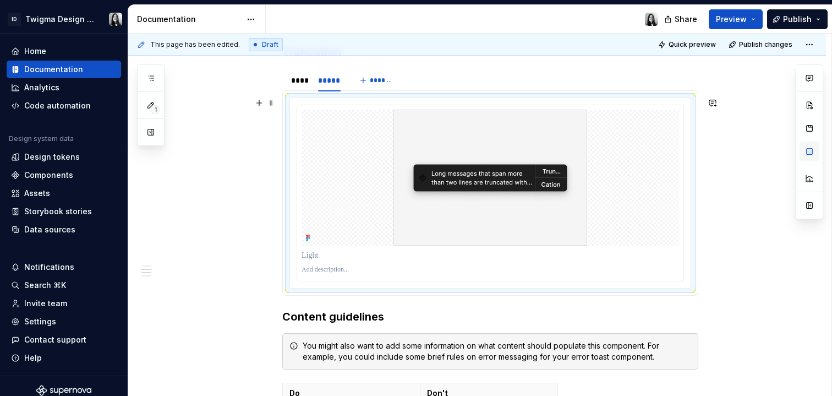
click at [811, 152] on button "button" at bounding box center [810, 151] width 20 height 20
type textarea "*"
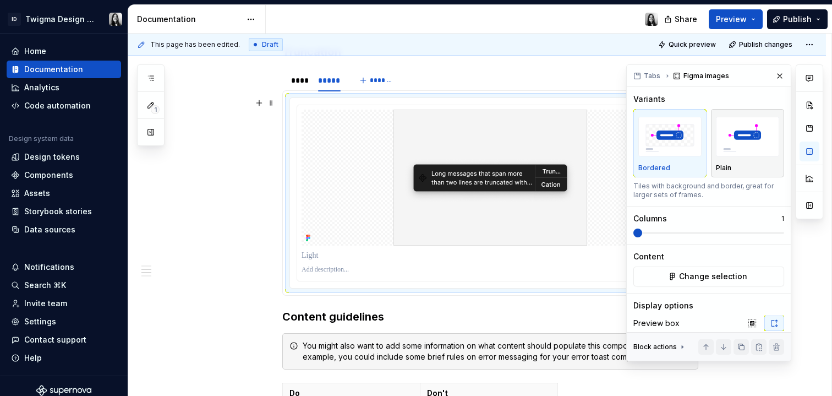
click at [759, 149] on img "button" at bounding box center [747, 137] width 63 height 40
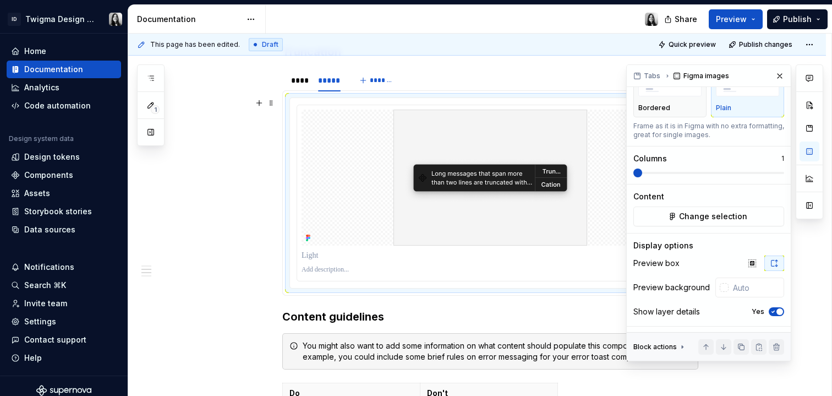
scroll to position [63, 0]
click at [770, 259] on icon "button" at bounding box center [774, 262] width 9 height 9
click at [742, 285] on input "text" at bounding box center [757, 286] width 56 height 20
type input "#FFFFFF"
click at [769, 312] on icon "button" at bounding box center [773, 310] width 9 height 7
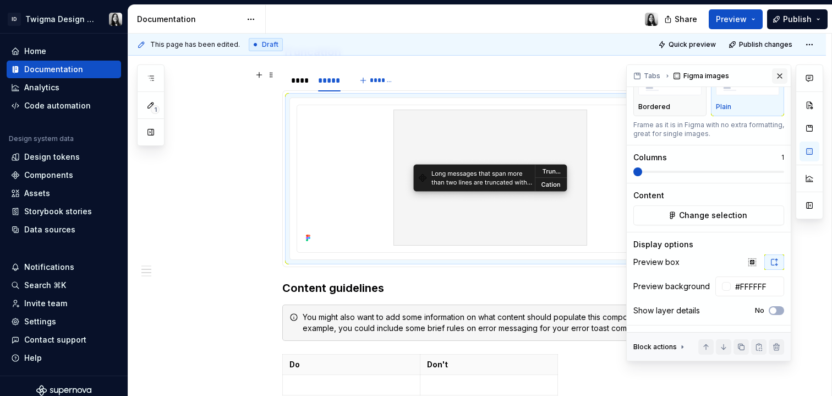
click at [780, 77] on button "button" at bounding box center [779, 75] width 15 height 15
type textarea "*"
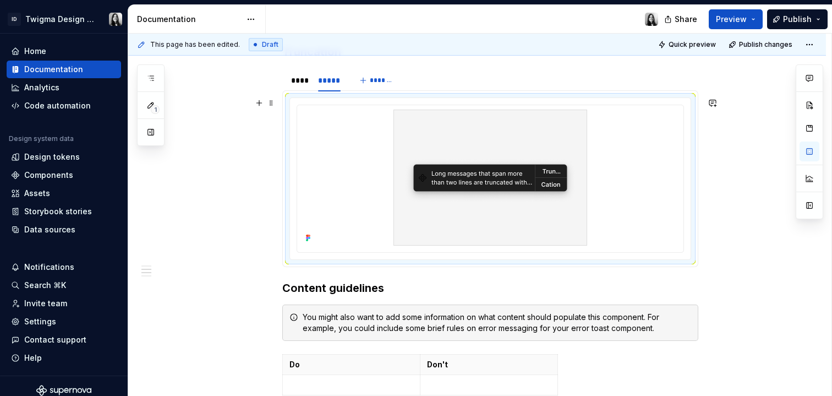
click at [737, 236] on div "**********" at bounding box center [477, 48] width 698 height 1266
click at [494, 105] on html "ID Twigma Design System Home Documentation Analytics Code automation Design sys…" at bounding box center [416, 198] width 832 height 396
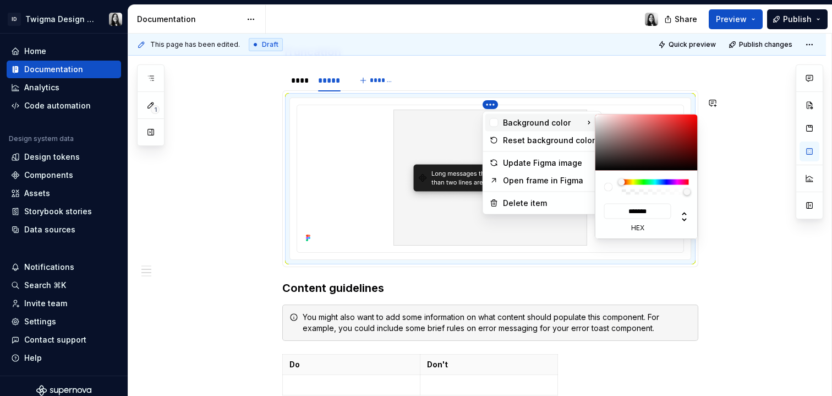
type input "***"
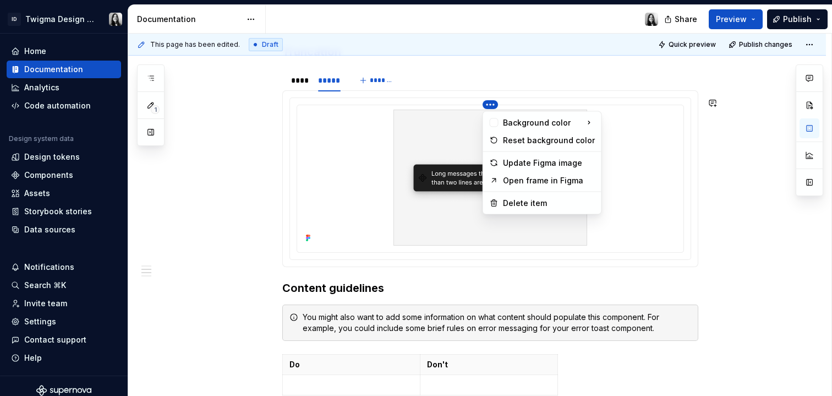
drag, startPoint x: 695, startPoint y: 198, endPoint x: 632, endPoint y: 199, distance: 63.3
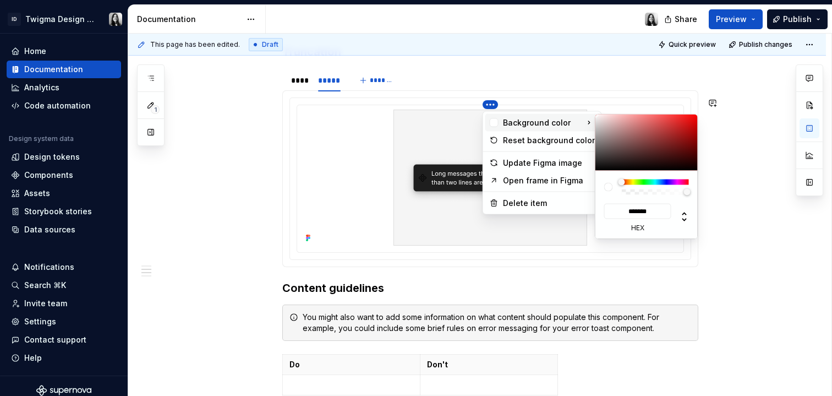
type input "***"
click at [624, 196] on html "ID Twigma Design System Home Documentation Analytics Code automation Design sys…" at bounding box center [416, 198] width 832 height 396
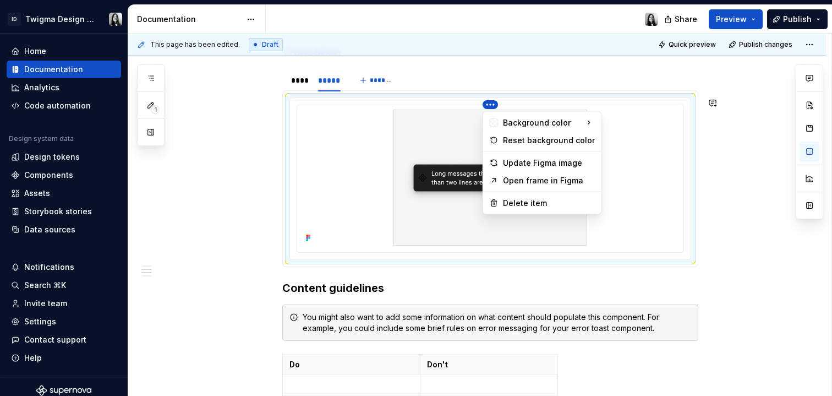
click at [743, 180] on html "ID Twigma Design System Home Documentation Analytics Code automation Design sys…" at bounding box center [416, 198] width 832 height 396
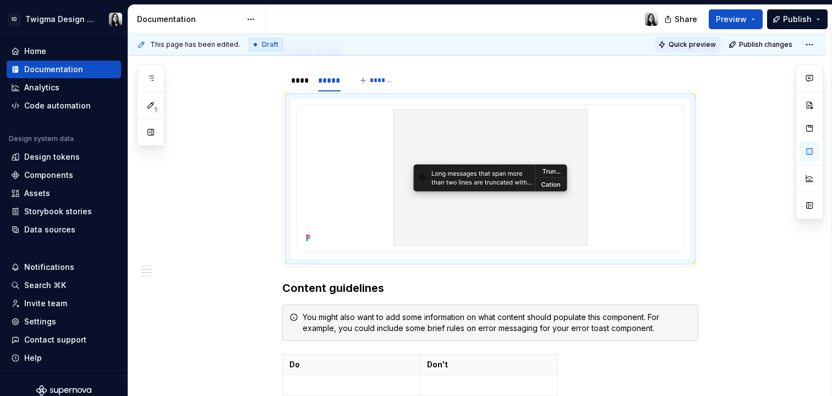
click at [701, 48] on span "Quick preview" at bounding box center [692, 44] width 47 height 9
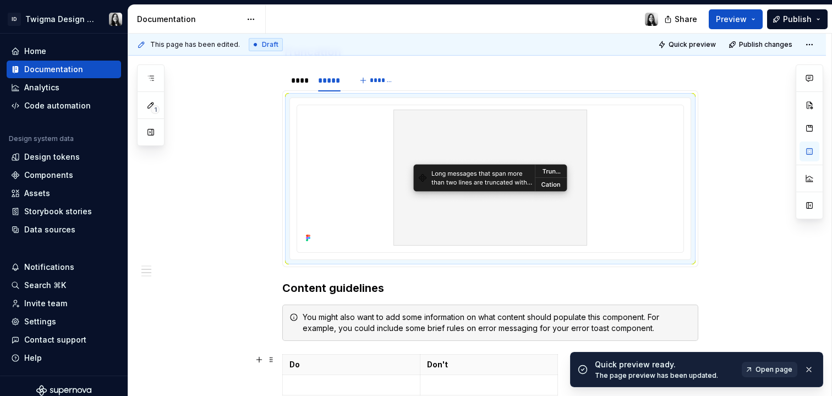
click at [780, 367] on span "Open page" at bounding box center [774, 369] width 37 height 9
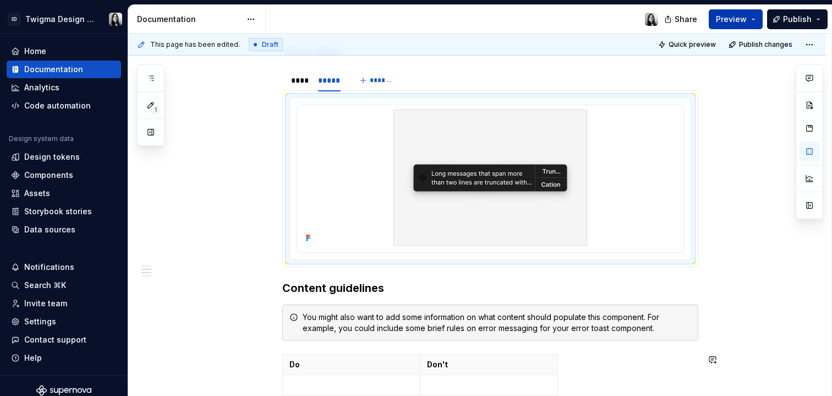
click at [737, 22] on span "Preview" at bounding box center [731, 19] width 31 height 11
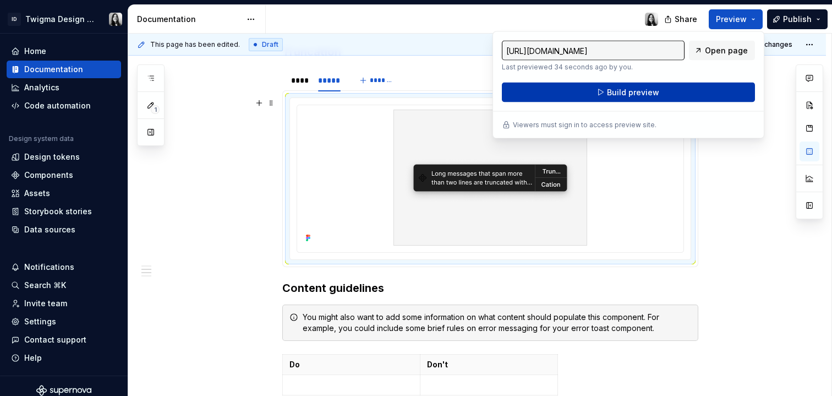
click at [699, 95] on button "Build preview" at bounding box center [628, 93] width 253 height 20
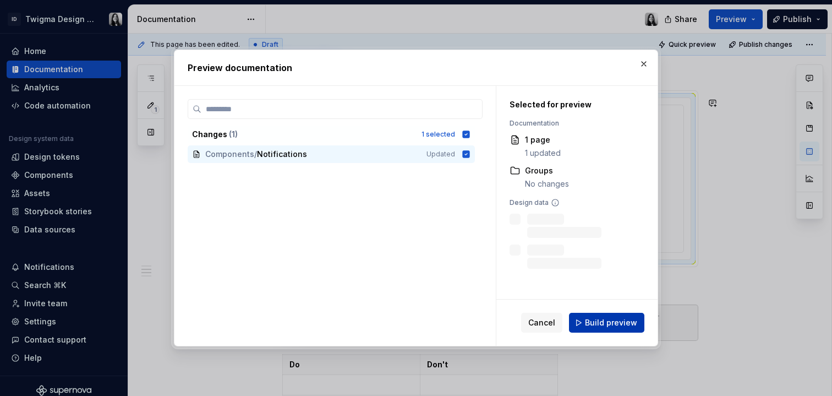
click at [602, 328] on button "Build preview" at bounding box center [606, 323] width 75 height 20
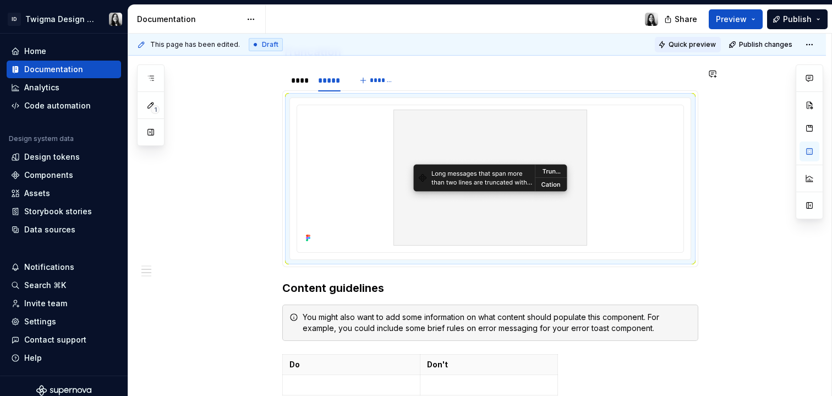
click at [682, 47] on span "Quick preview" at bounding box center [692, 44] width 47 height 9
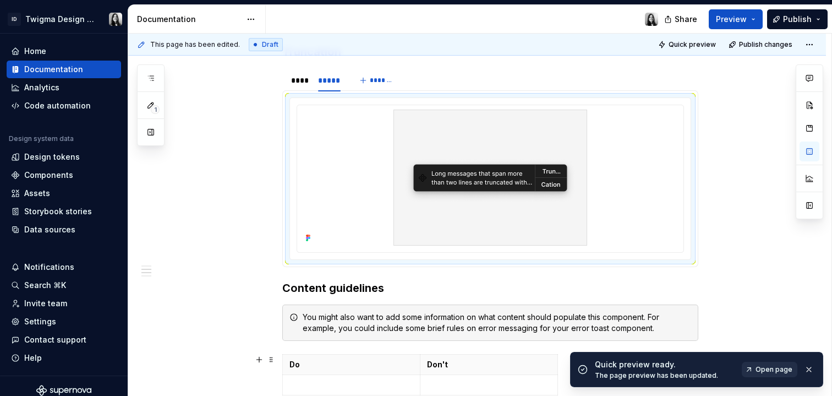
click at [762, 372] on span "Open page" at bounding box center [774, 369] width 37 height 9
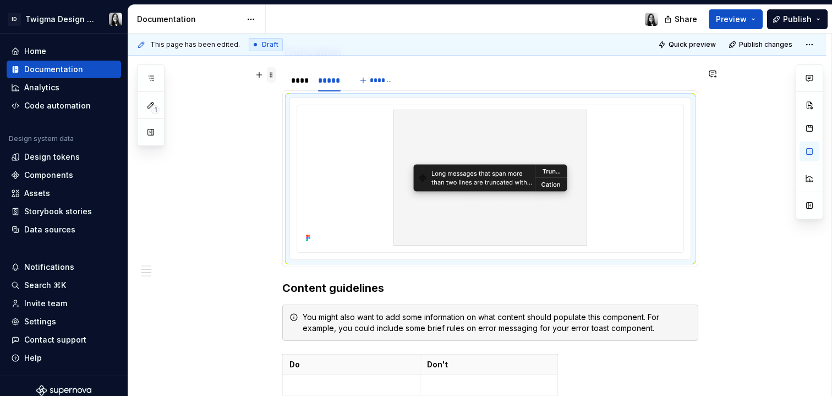
click at [271, 73] on span at bounding box center [271, 74] width 9 height 15
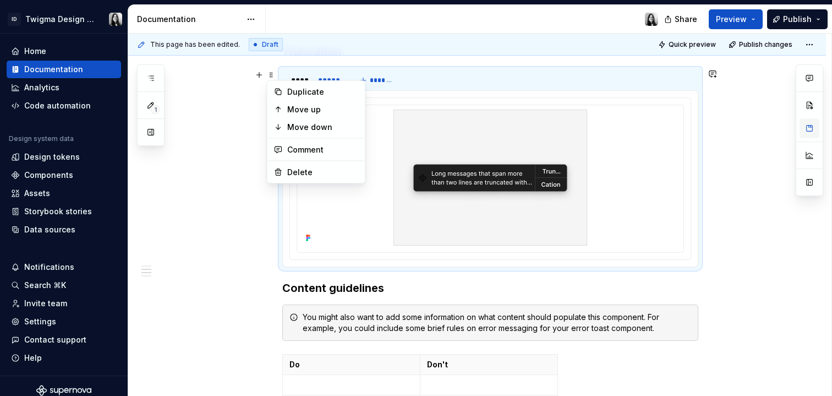
scroll to position [0, 0]
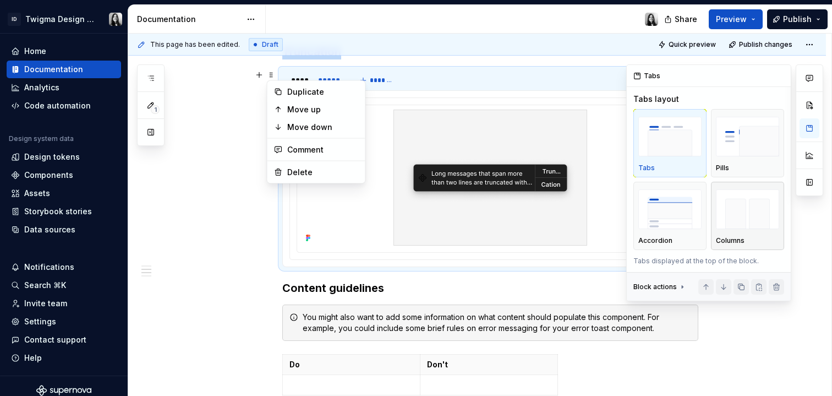
click at [747, 213] on img "button" at bounding box center [747, 209] width 63 height 40
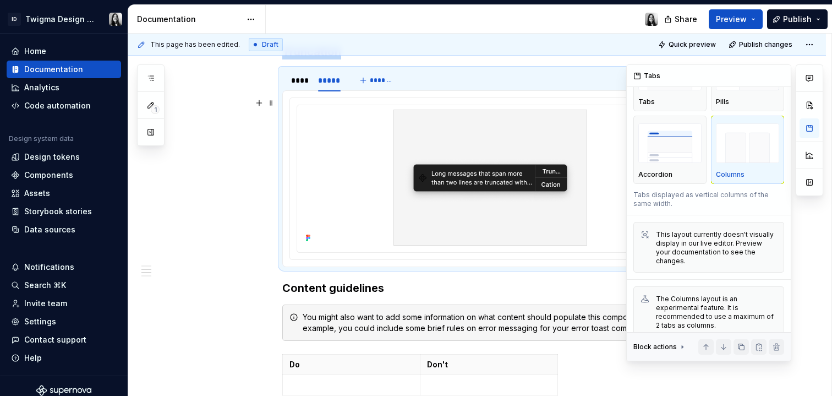
scroll to position [77, 0]
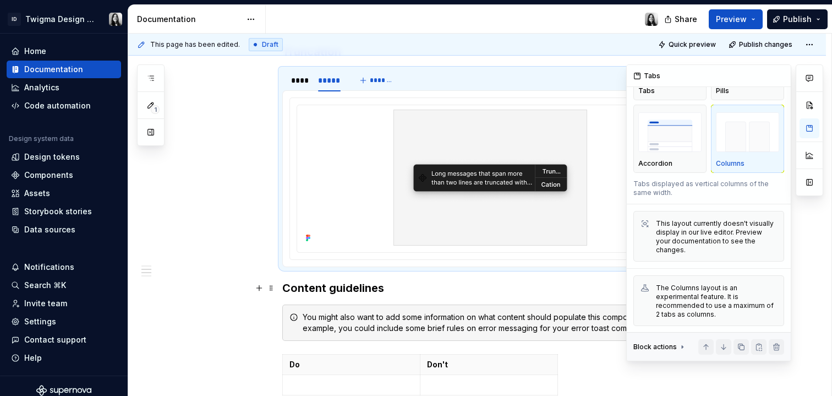
click at [796, 287] on div at bounding box center [810, 212] width 28 height 297
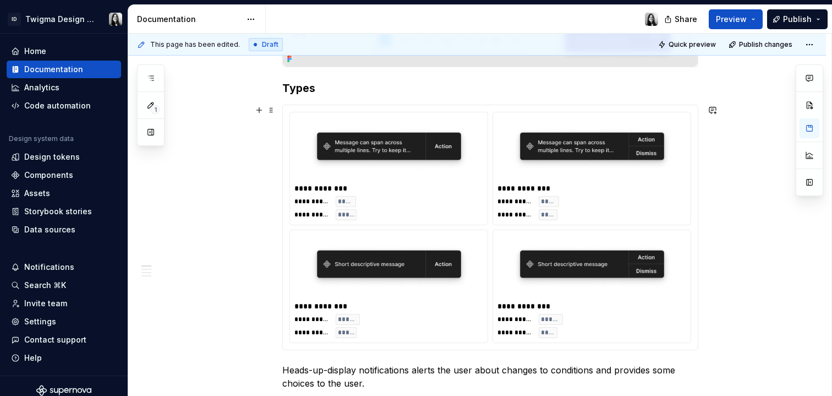
scroll to position [331, 0]
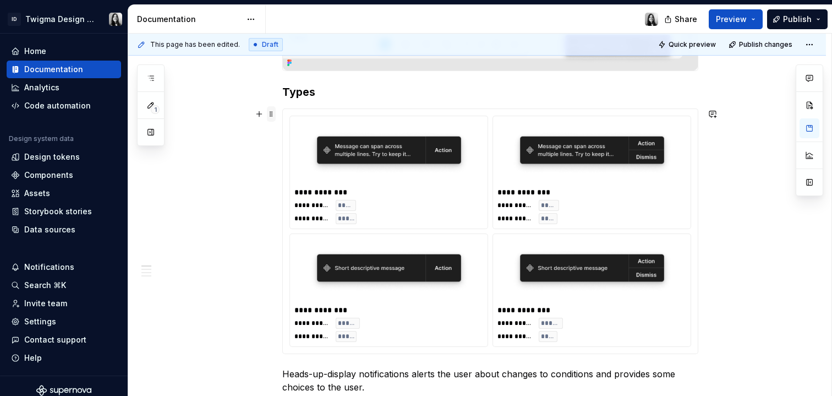
click at [273, 118] on span at bounding box center [271, 113] width 9 height 15
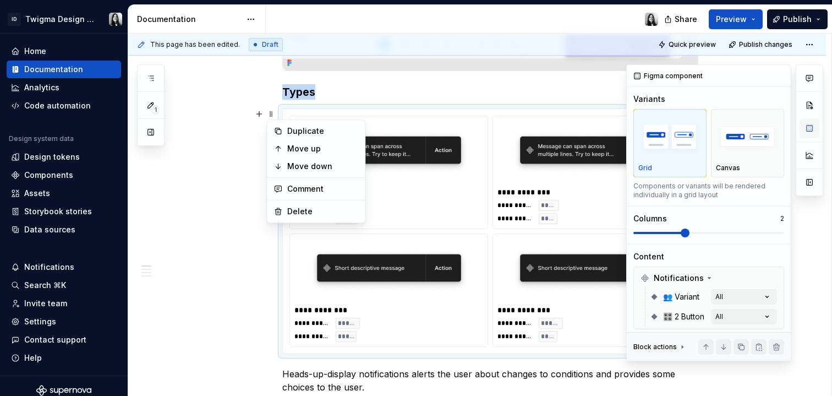
click at [808, 129] on button "button" at bounding box center [810, 128] width 20 height 20
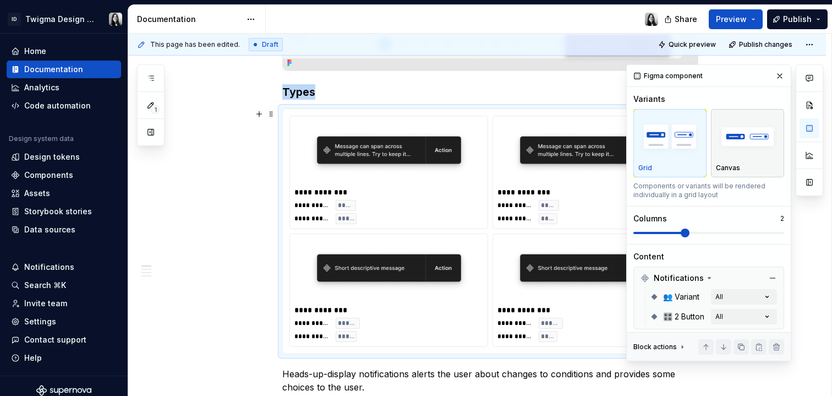
click at [720, 137] on img "button" at bounding box center [747, 137] width 63 height 40
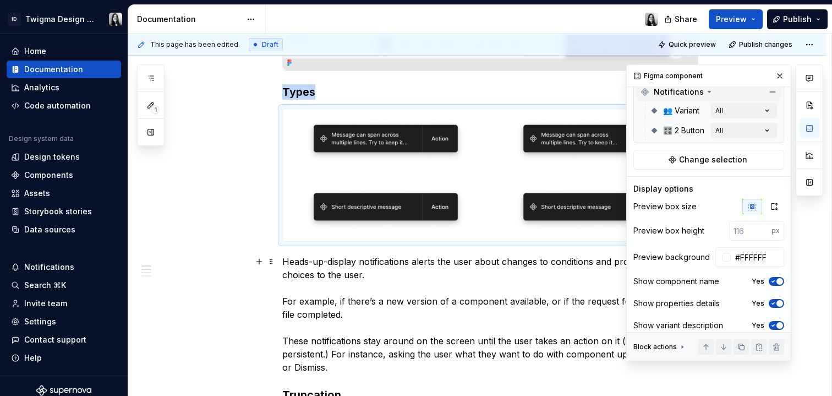
scroll to position [195, 0]
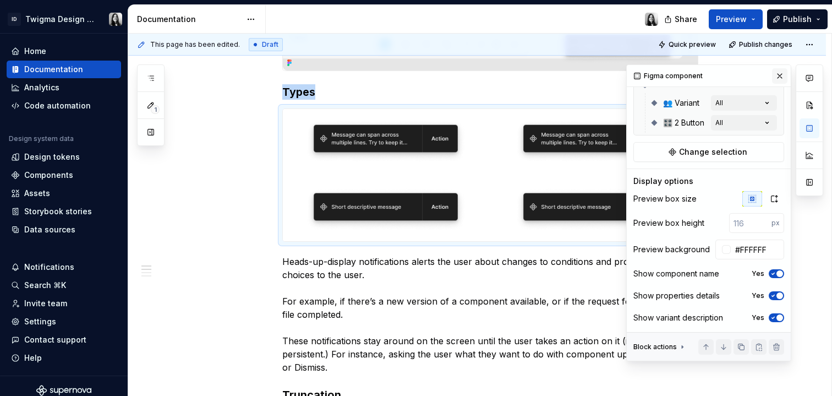
click at [772, 75] on button "button" at bounding box center [779, 75] width 15 height 15
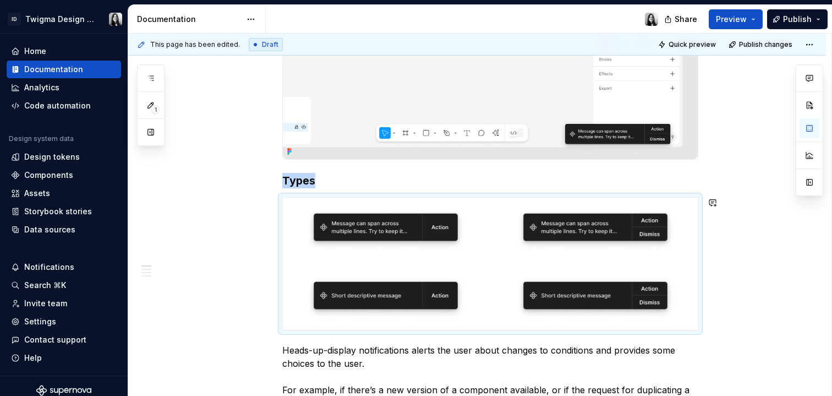
scroll to position [0, 0]
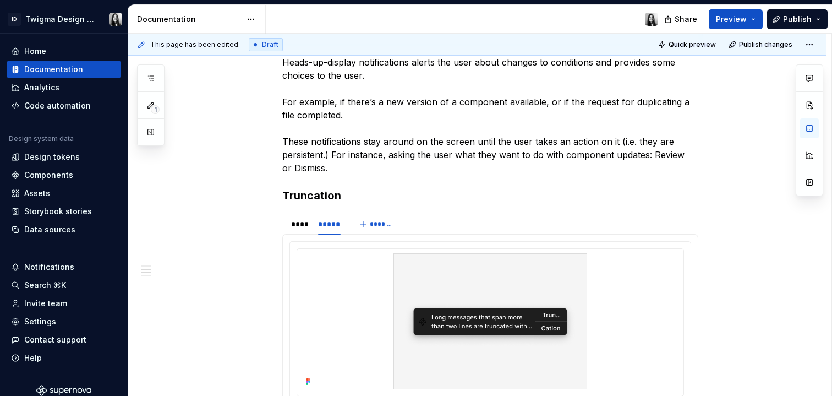
scroll to position [400, 0]
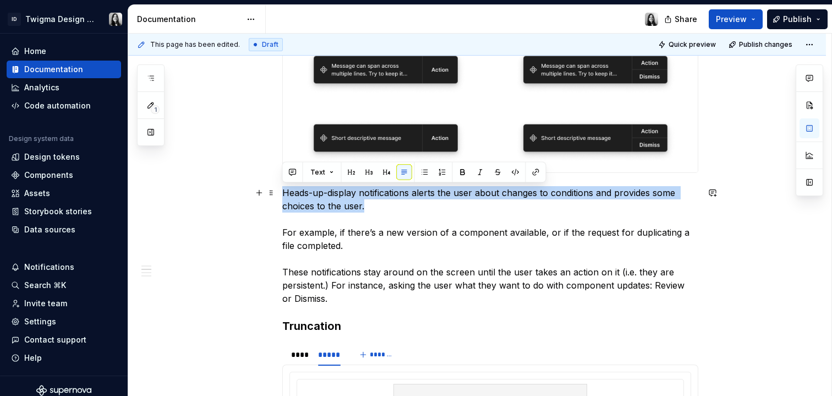
drag, startPoint x: 388, startPoint y: 208, endPoint x: 278, endPoint y: 195, distance: 110.4
click at [278, 195] on div "Types Heads-up-display notifications alerts the user about changes to condition…" at bounding box center [477, 379] width 698 height 1154
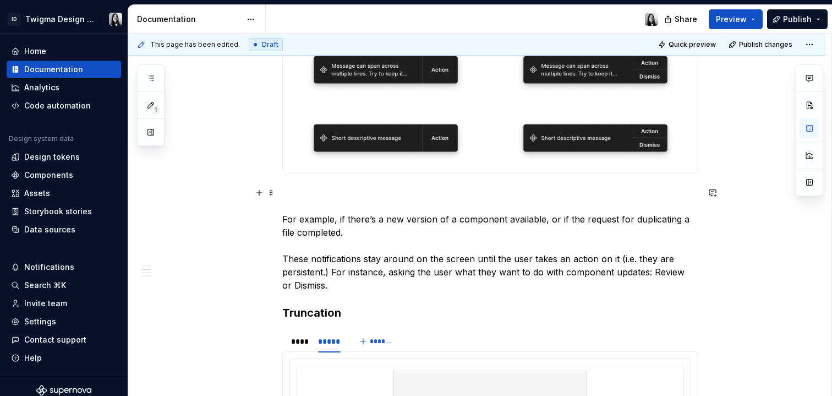
click at [388, 214] on p "For example, if there’s a new version of a component available, or if the reque…" at bounding box center [490, 239] width 416 height 106
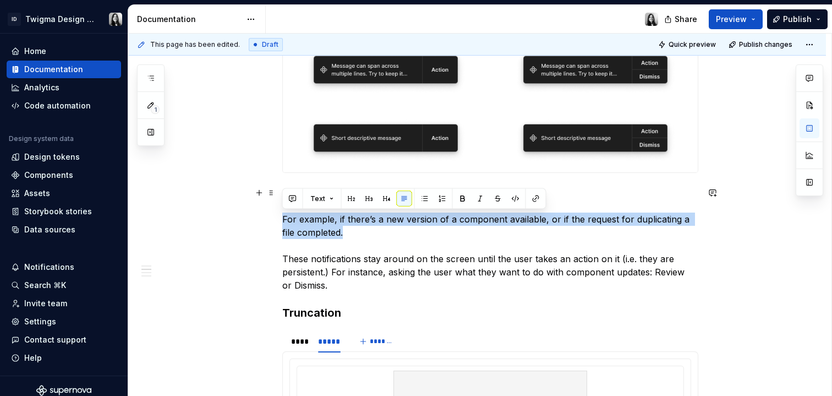
drag, startPoint x: 345, startPoint y: 235, endPoint x: 275, endPoint y: 221, distance: 71.2
click at [275, 221] on div "Types For example, if there’s a new version of a component available, or if the…" at bounding box center [477, 372] width 698 height 1141
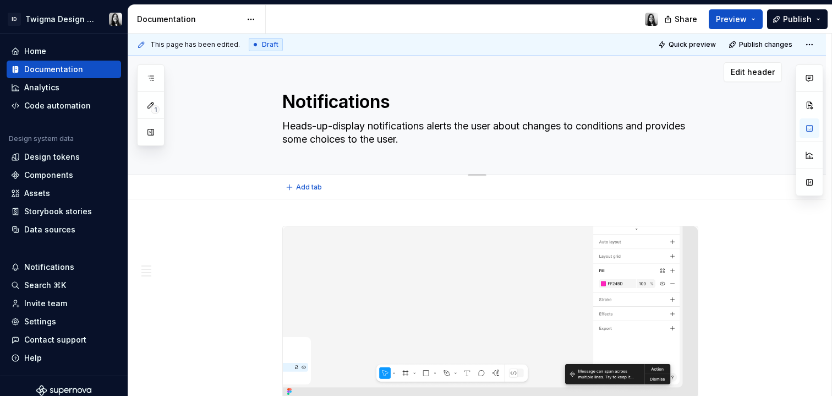
click at [484, 144] on textarea "Heads-up-display notifications alerts the user about changes to conditions and …" at bounding box center [488, 132] width 416 height 31
type textarea "*"
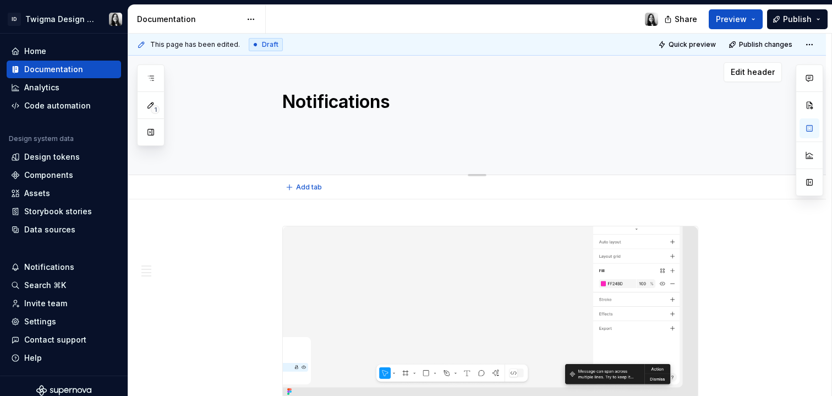
scroll to position [8, 0]
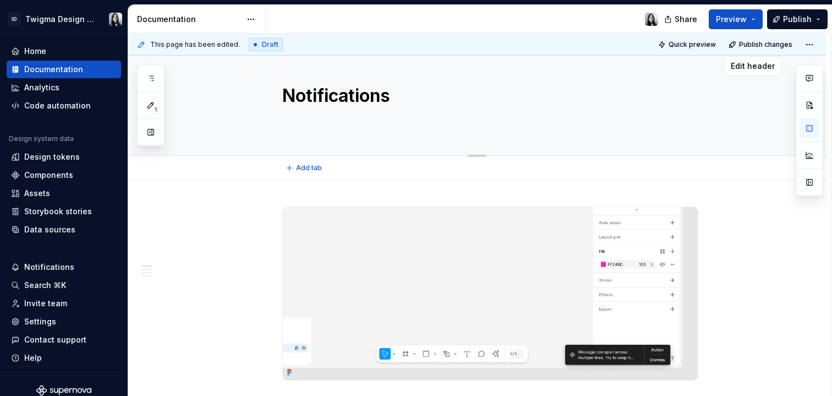
type textarea "*"
type textarea "Heads-up-display notifications alerts the user about changes to conditions and …"
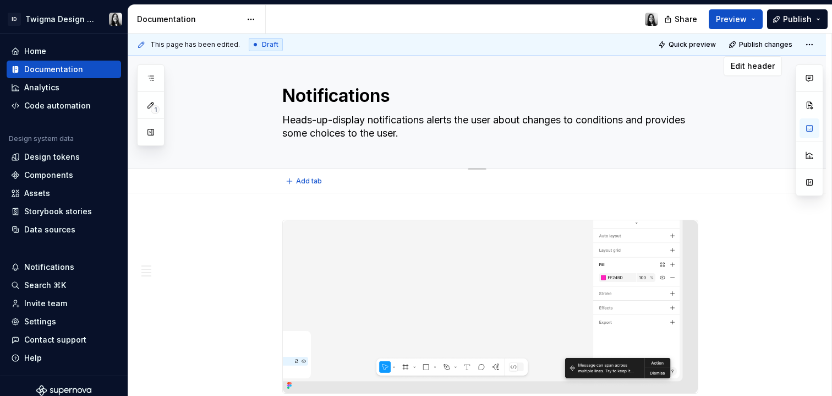
click at [470, 133] on textarea "Heads-up-display notifications alerts the user about changes to conditions and …" at bounding box center [488, 126] width 416 height 31
type textarea "*"
type textarea "Heads-up-display notifications alerts the user about changes to conditions and …"
paste textarea "For example, if there’s a new version of a component available, or if the reque…"
type textarea "*"
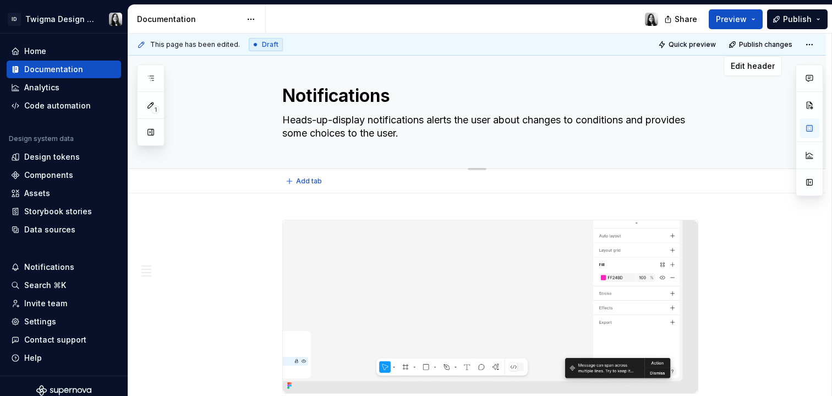
type textarea "Heads-up-display notifications alerts the user about changes to conditions and …"
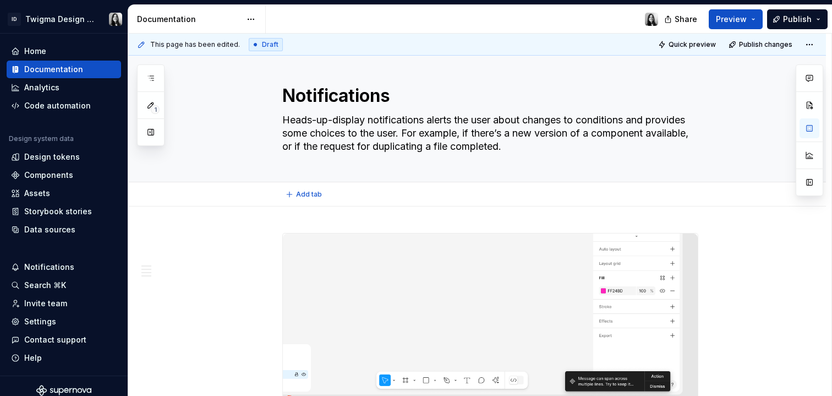
type textarea "*"
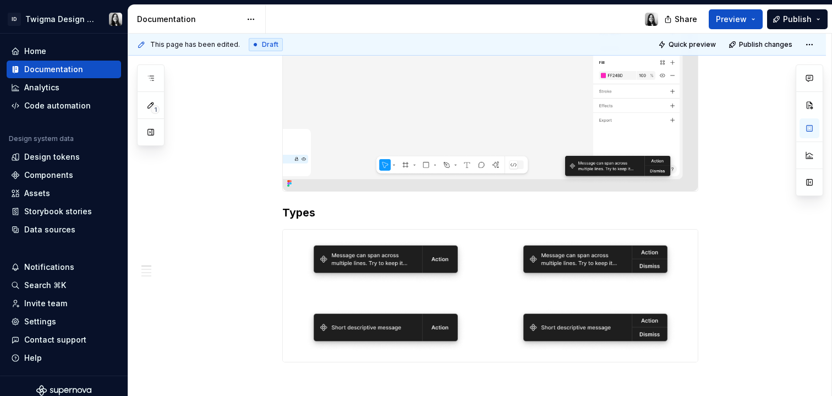
type textarea "Heads-up-display notifications alerts the user about changes to conditions and …"
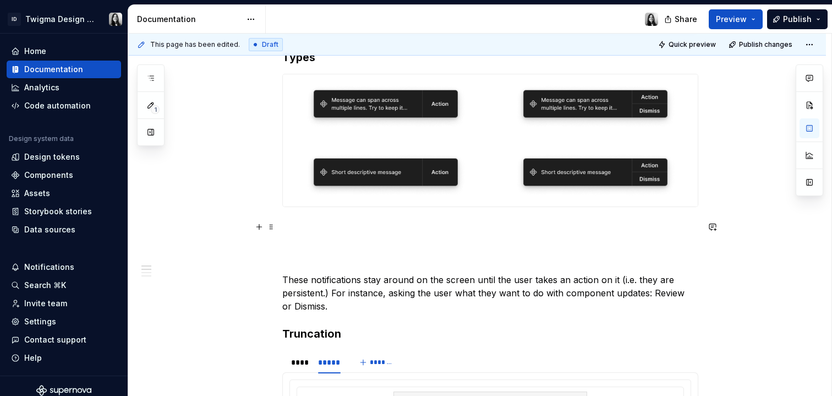
scroll to position [389, 0]
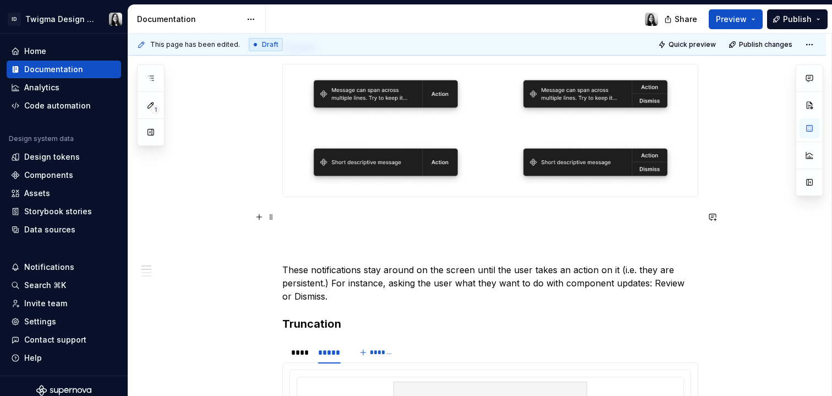
click at [281, 269] on div "Types These notifications stay around on the screen until the user takes an act…" at bounding box center [477, 389] width 698 height 1127
click at [298, 268] on p "These notifications stay around on the screen until the user takes an action on…" at bounding box center [490, 256] width 416 height 92
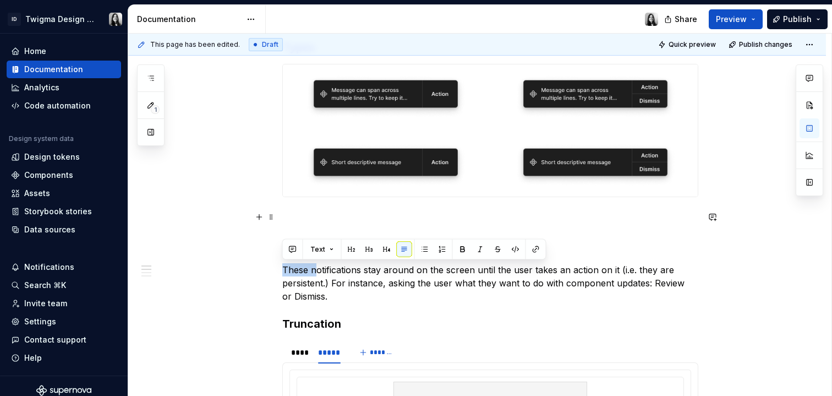
drag, startPoint x: 315, startPoint y: 269, endPoint x: 282, endPoint y: 269, distance: 32.5
click at [282, 269] on p "These notifications stay around on the screen until the user takes an action on…" at bounding box center [490, 256] width 416 height 92
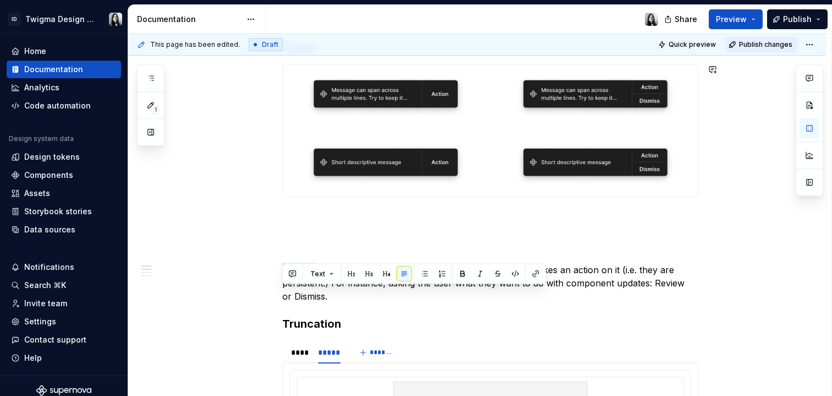
scroll to position [364, 0]
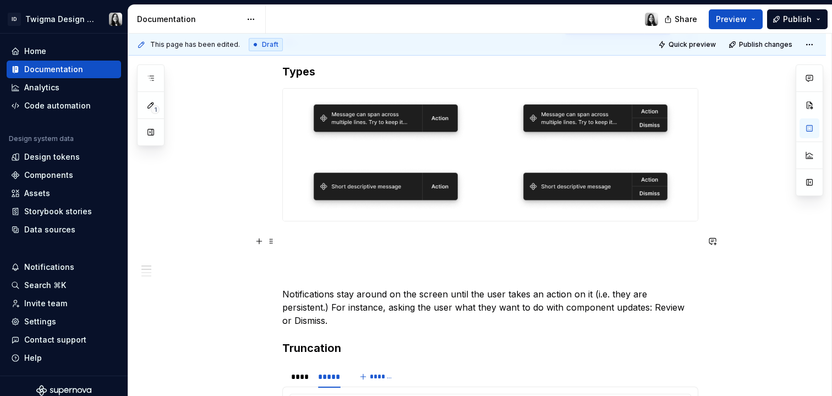
click at [337, 255] on p "Notifications stay around on the screen until the user takes an action on it (i…" at bounding box center [490, 281] width 416 height 92
click at [282, 290] on p "Notifications stay around on the screen until the user takes an action on it (i…" at bounding box center [490, 281] width 416 height 92
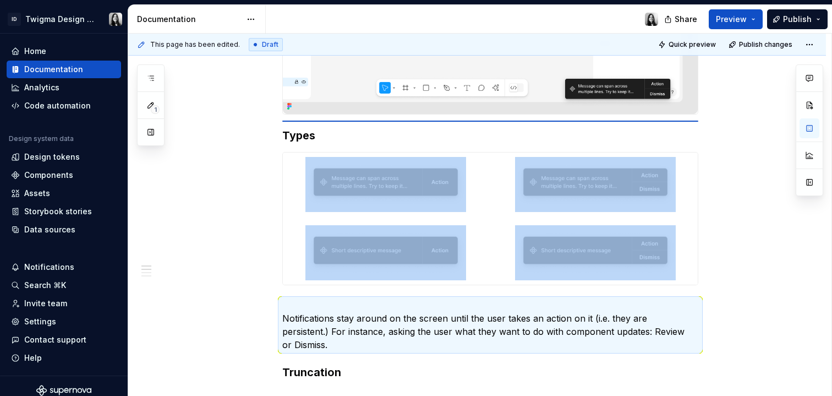
scroll to position [266, 0]
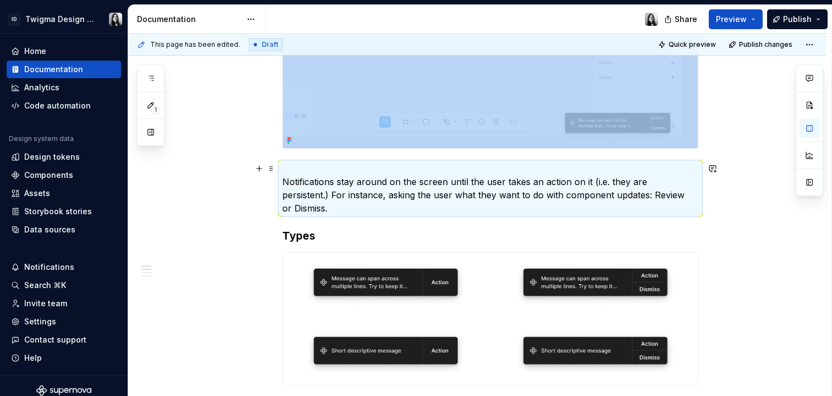
click at [282, 182] on p "Notifications stay around on the screen until the user takes an action on it (i…" at bounding box center [490, 188] width 416 height 53
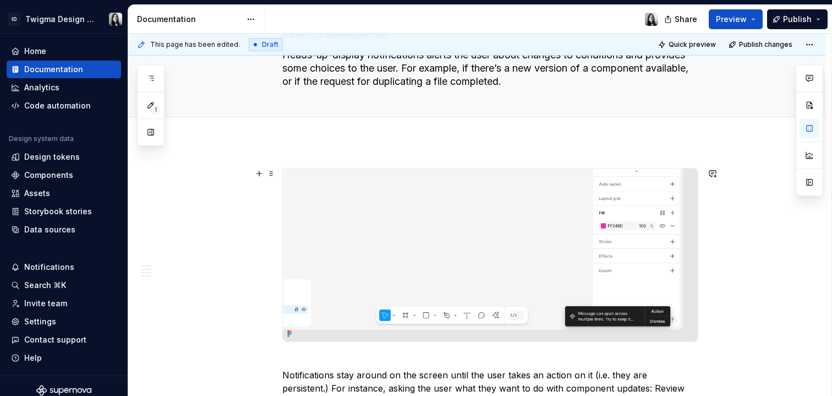
scroll to position [78, 0]
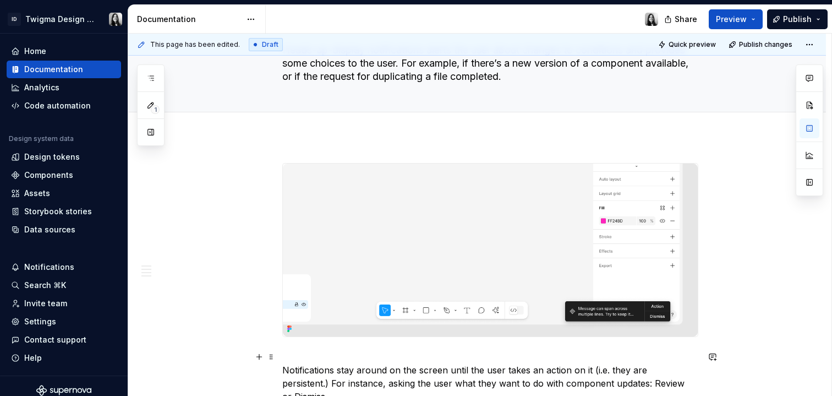
click at [285, 373] on p "Notifications stay around on the screen until the user takes an action on it (i…" at bounding box center [490, 376] width 416 height 53
click at [325, 351] on p "Notifications stay around on the screen until the user takes an action on it (i…" at bounding box center [490, 376] width 416 height 53
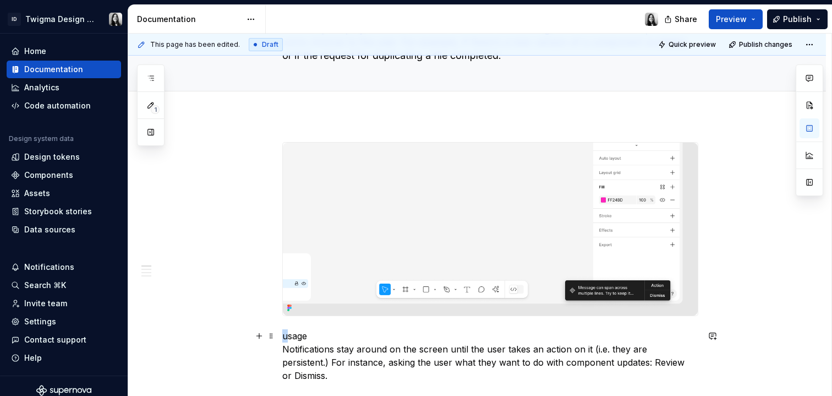
drag, startPoint x: 286, startPoint y: 336, endPoint x: 276, endPoint y: 336, distance: 9.4
click at [289, 335] on p "Usage Notifications stay around on the screen until the user takes an action on…" at bounding box center [490, 355] width 416 height 53
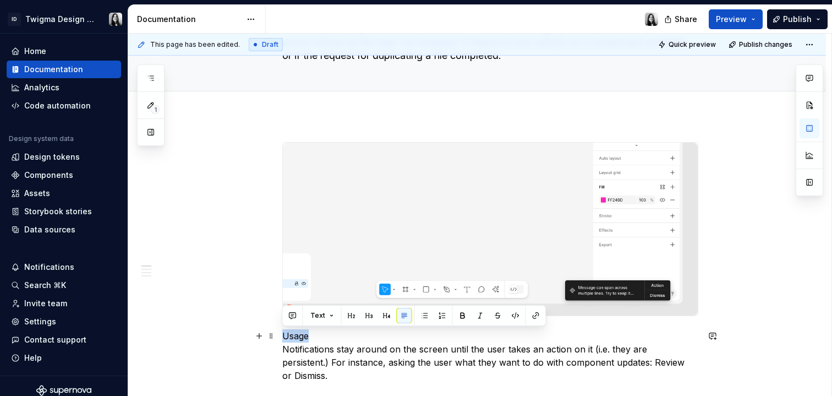
click at [289, 335] on p "Usage Notifications stay around on the screen until the user takes an action on…" at bounding box center [490, 355] width 416 height 53
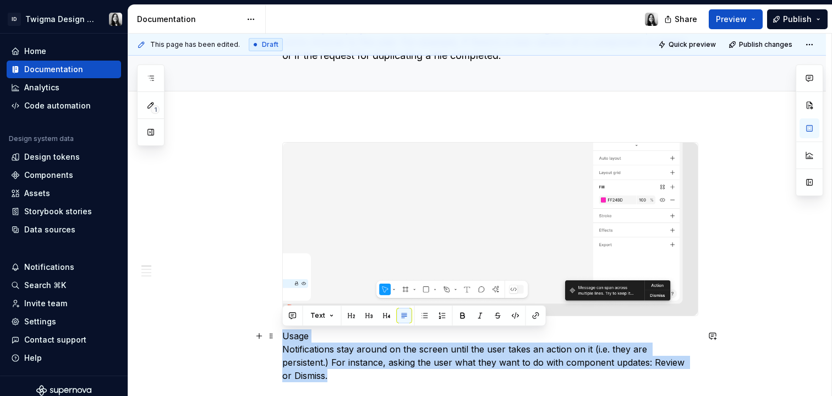
click at [289, 335] on p "Usage Notifications stay around on the screen until the user takes an action on…" at bounding box center [490, 355] width 416 height 53
click at [315, 338] on p "Usage Notifications stay around on the screen until the user takes an action on…" at bounding box center [490, 355] width 416 height 53
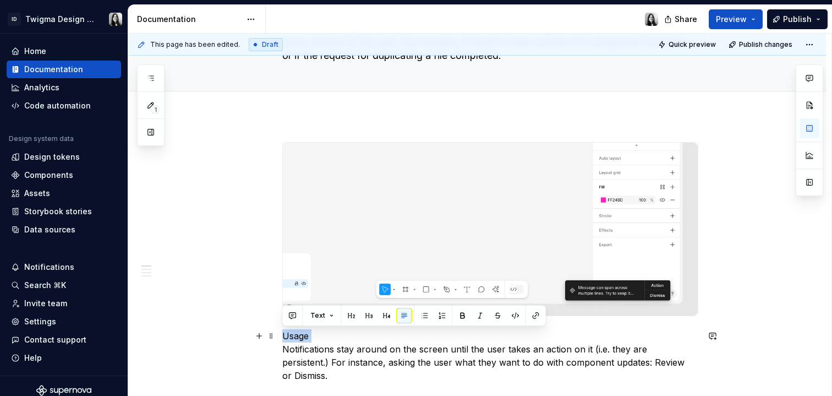
click at [315, 338] on p "Usage Notifications stay around on the screen until the user takes an action on…" at bounding box center [490, 355] width 416 height 53
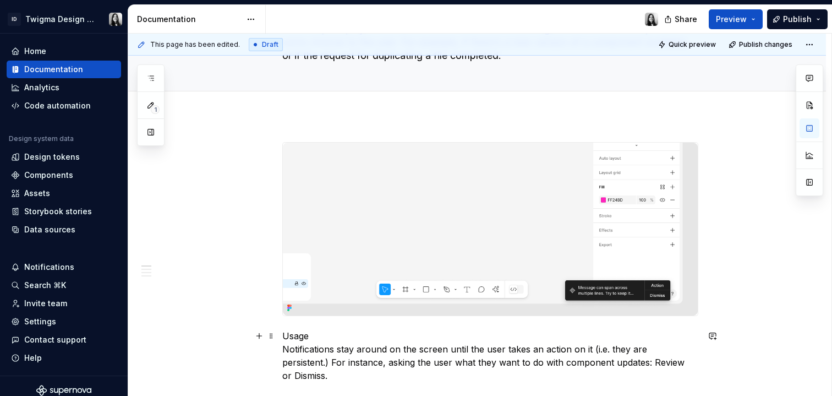
click at [288, 335] on p "Usage Notifications stay around on the screen until the user takes an action on…" at bounding box center [490, 355] width 416 height 53
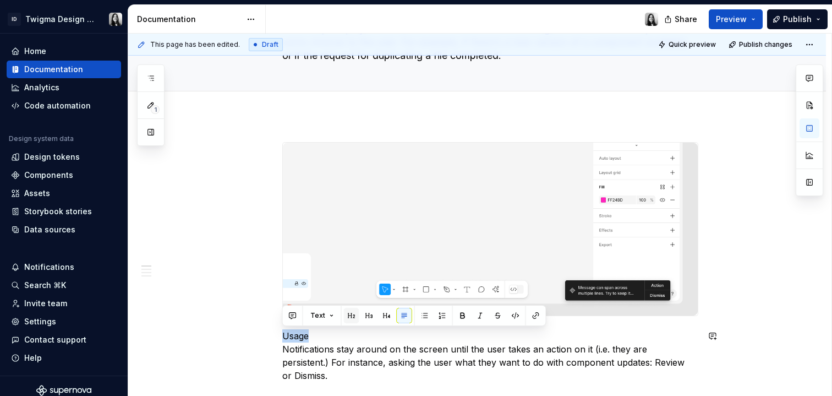
click at [350, 315] on button "button" at bounding box center [351, 315] width 15 height 15
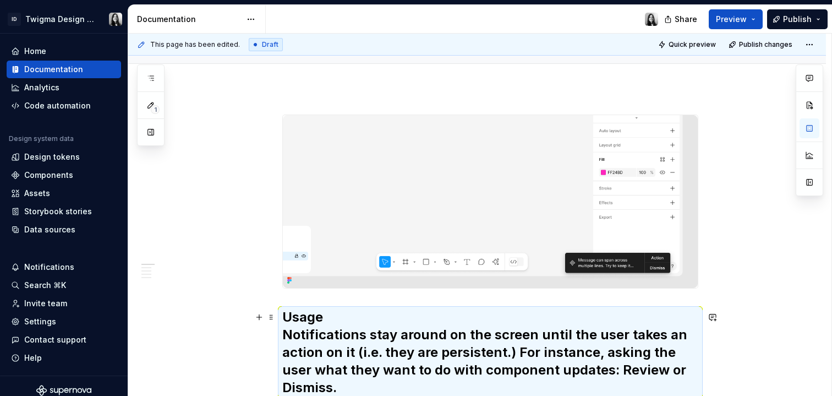
click at [337, 339] on h2 "Usage Notifications stay around on the screen until the user takes an action on…" at bounding box center [490, 352] width 416 height 88
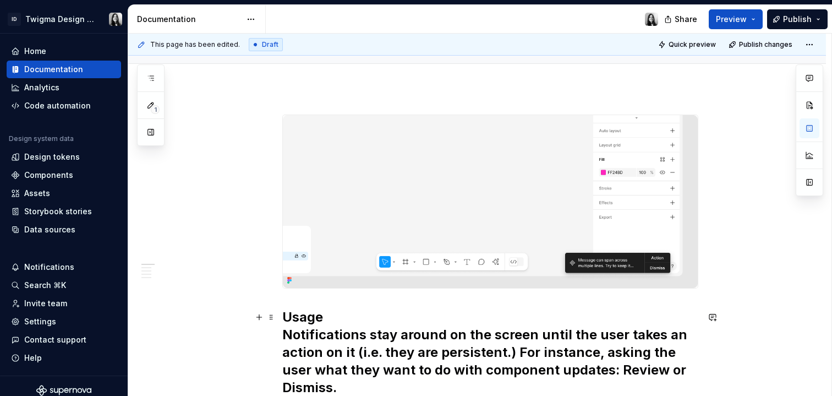
click at [333, 321] on h2 "Usage Notifications stay around on the screen until the user takes an action on…" at bounding box center [490, 352] width 416 height 88
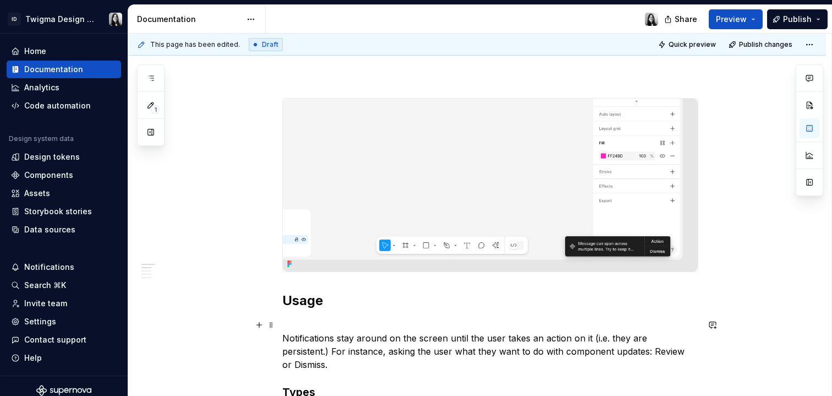
scroll to position [150, 0]
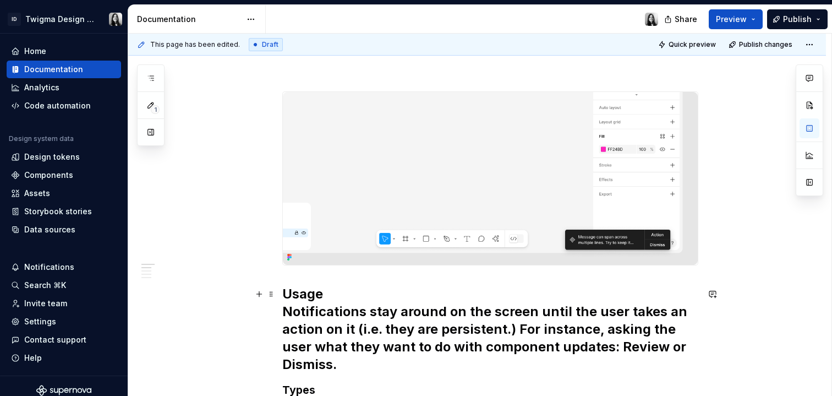
click at [282, 316] on h2 "Usage Notifications stay around on the screen until the user takes an action on…" at bounding box center [490, 329] width 416 height 88
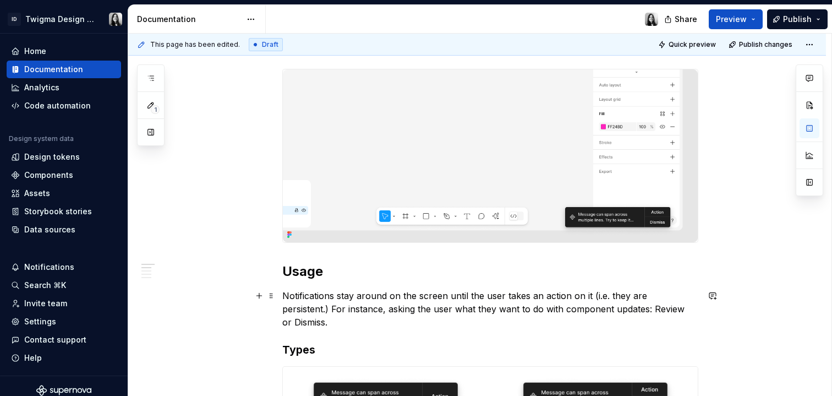
scroll to position [178, 0]
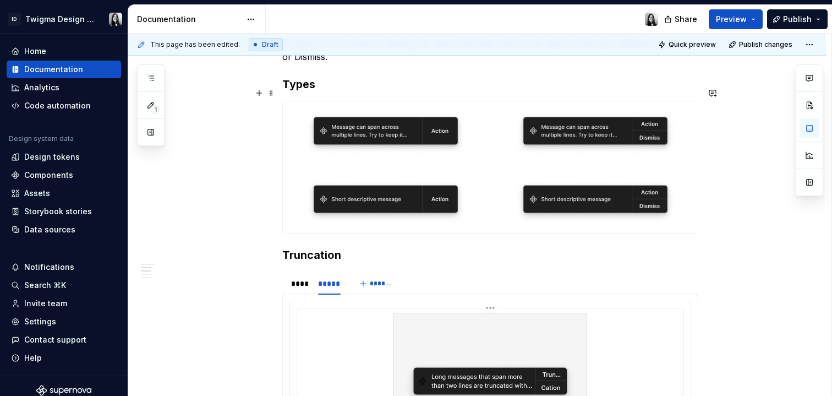
scroll to position [440, 0]
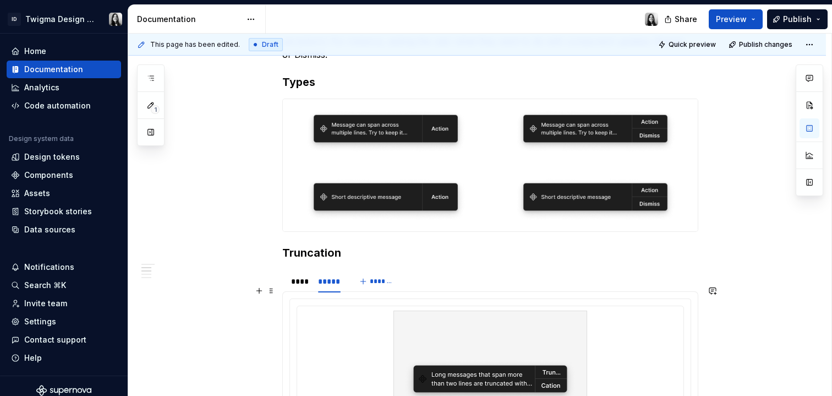
click at [793, 287] on div "Usage Notifications stay around on the screen until the user takes an action on…" at bounding box center [477, 329] width 698 height 1108
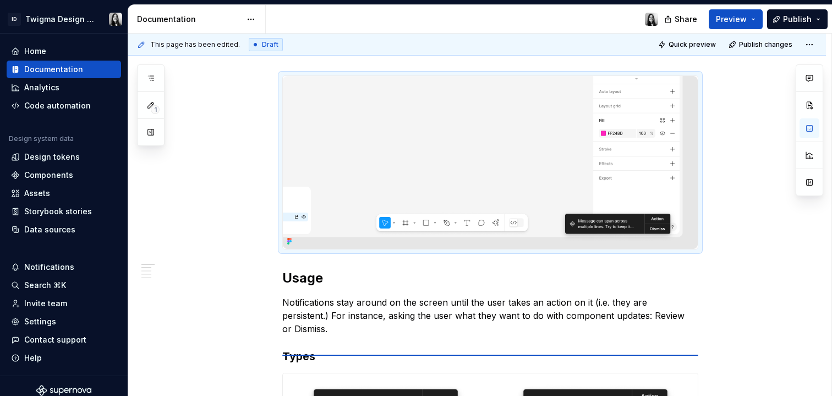
scroll to position [170, 0]
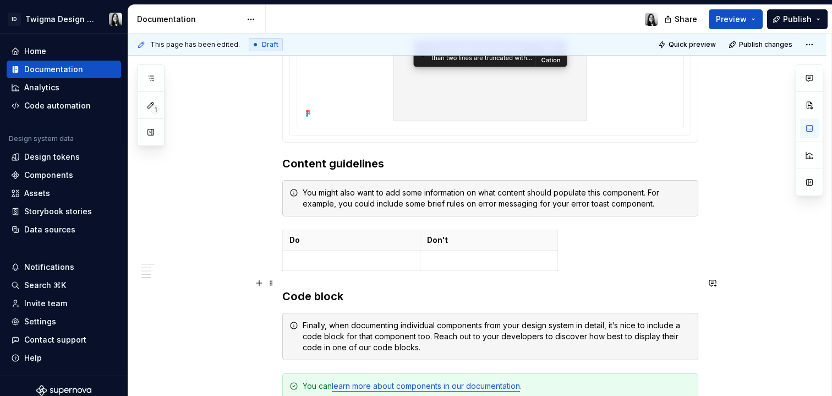
scroll to position [760, 0]
click at [271, 177] on span at bounding box center [271, 178] width 9 height 15
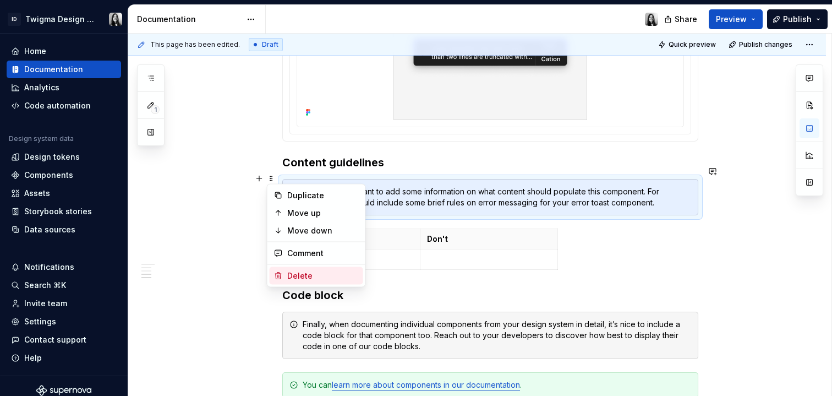
click at [284, 271] on div "Delete" at bounding box center [317, 276] width 94 height 18
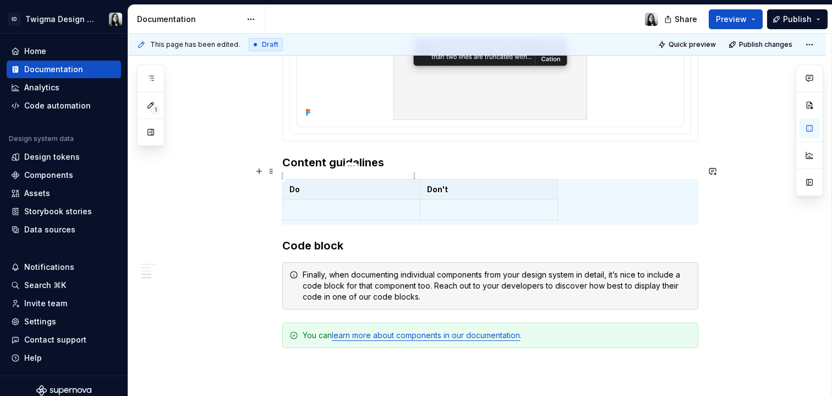
click at [309, 184] on p "Do" at bounding box center [352, 189] width 124 height 11
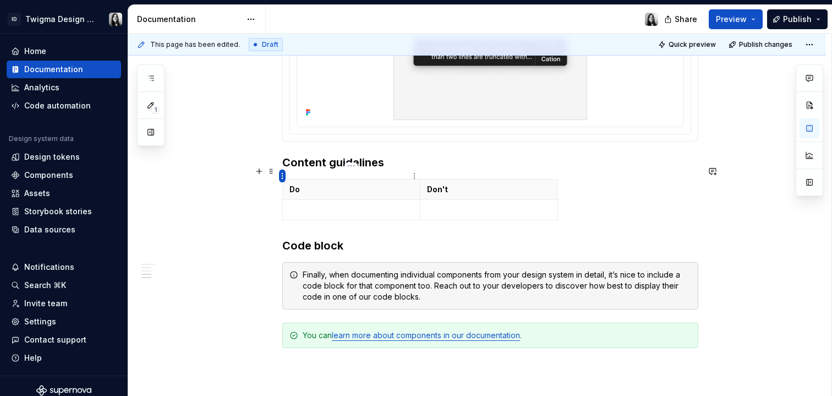
click at [281, 173] on html "ID Twigma Design System Home Documentation Analytics Code automation Design sys…" at bounding box center [416, 198] width 832 height 396
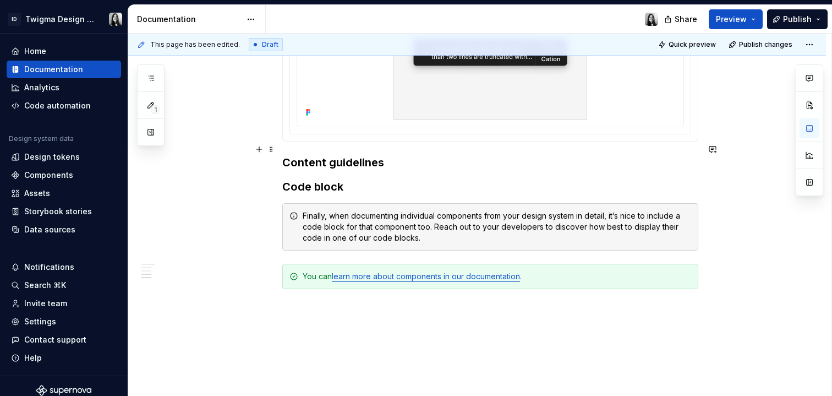
click at [407, 155] on h3 "Content guidelines" at bounding box center [490, 162] width 416 height 15
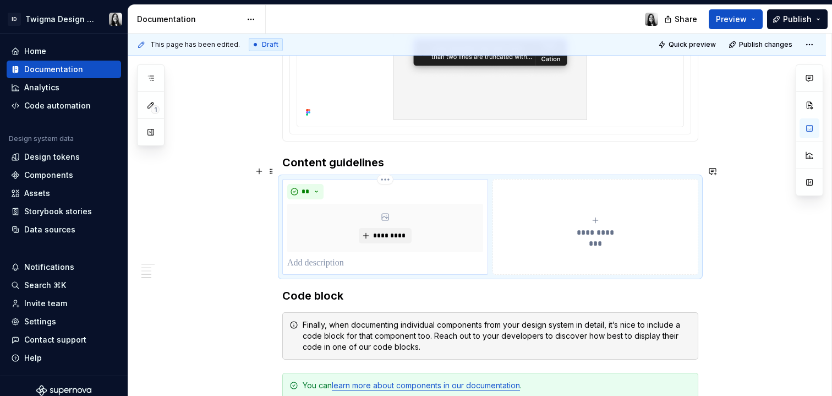
click at [333, 257] on p at bounding box center [385, 263] width 196 height 13
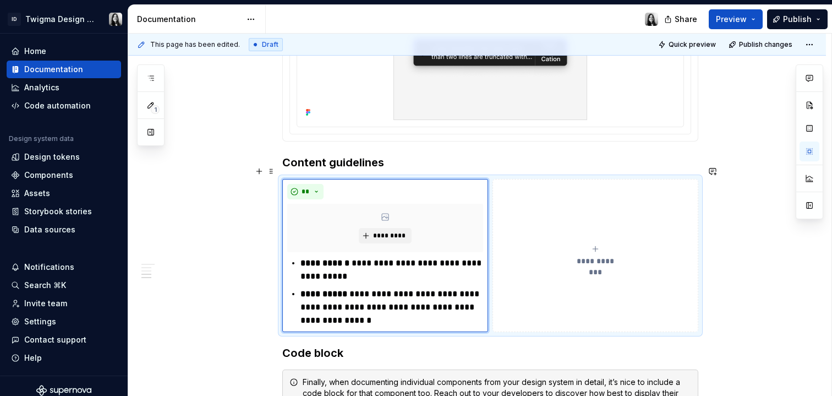
click at [745, 271] on div "**********" at bounding box center [477, 34] width 698 height 1159
click at [600, 255] on span "**********" at bounding box center [595, 260] width 51 height 11
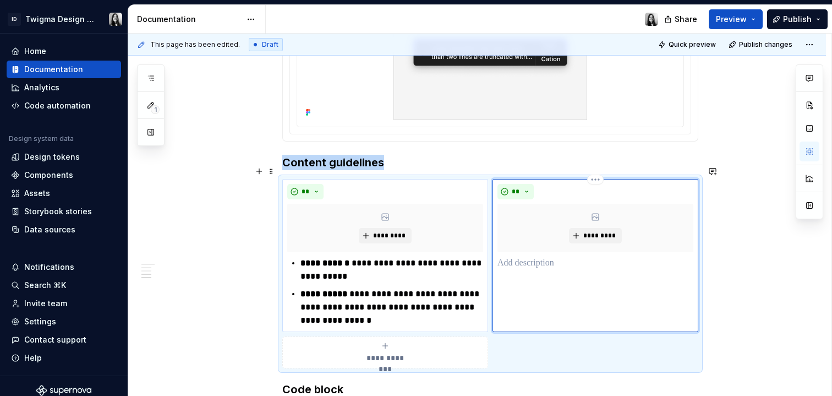
click at [554, 257] on p at bounding box center [596, 263] width 196 height 13
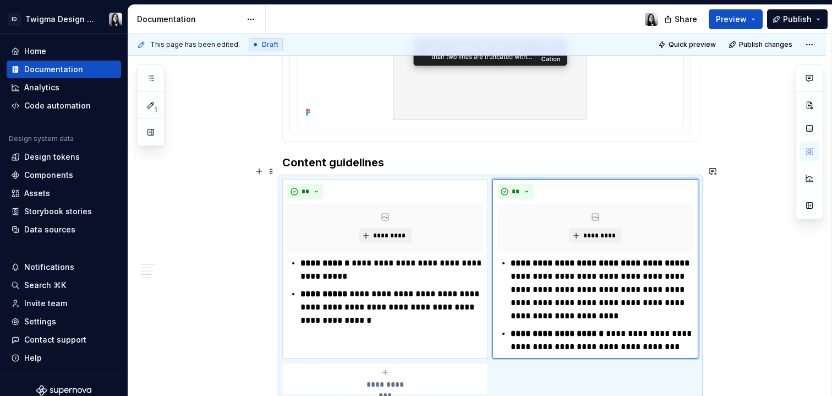
click at [741, 317] on div "**********" at bounding box center [477, 66] width 698 height 1222
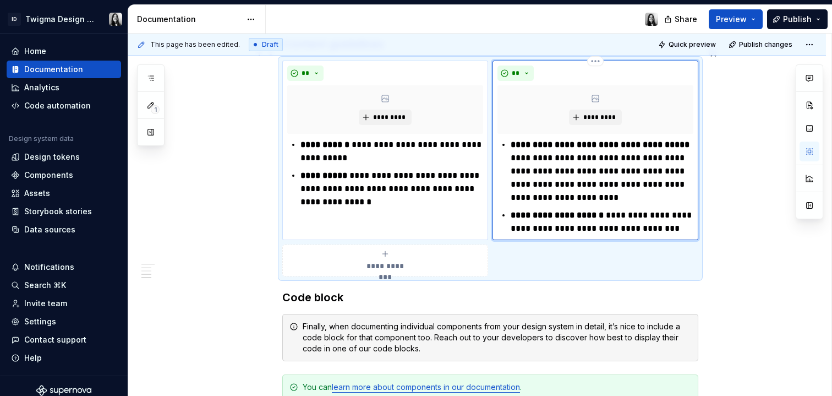
scroll to position [885, 0]
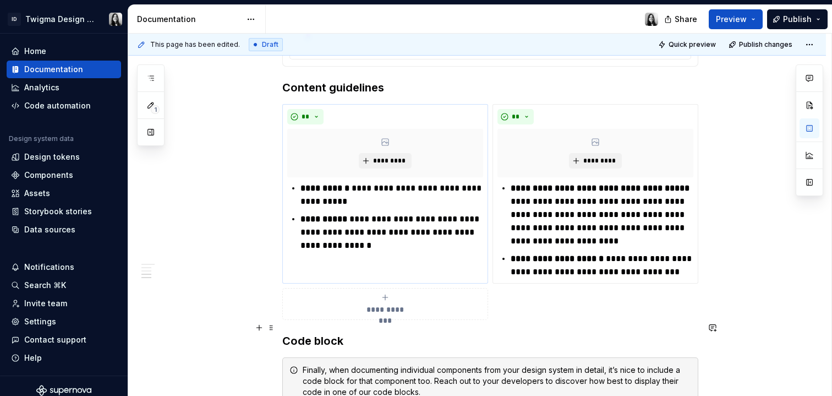
scroll to position [831, 0]
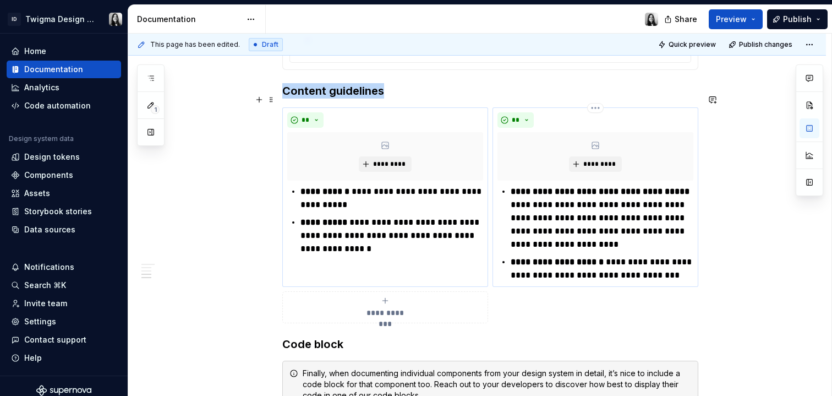
click at [542, 112] on div "**" at bounding box center [596, 119] width 196 height 15
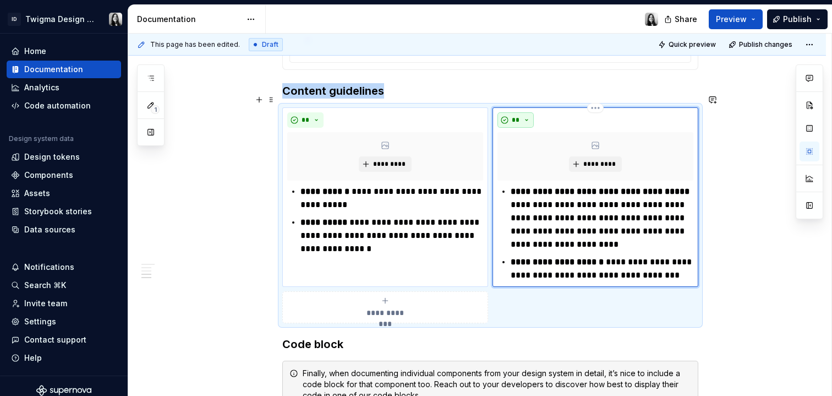
click at [527, 112] on button "**" at bounding box center [516, 119] width 36 height 15
click at [520, 149] on div "Suggestions" at bounding box center [522, 145] width 9 height 9
click at [390, 160] on span "*********" at bounding box center [390, 164] width 34 height 9
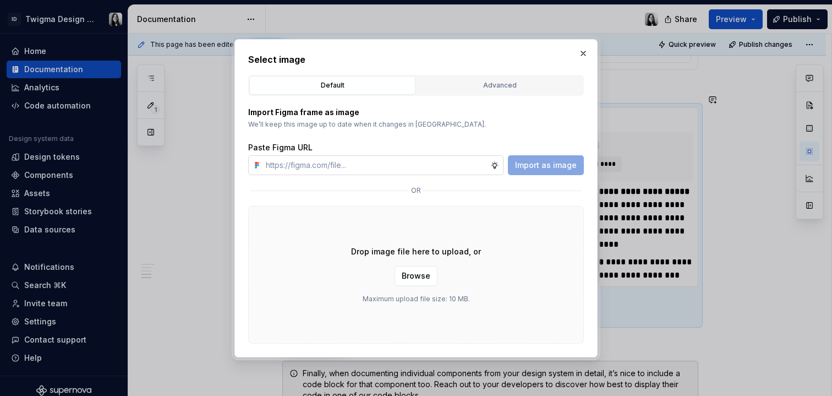
type textarea "*"
type input "[URL][DOMAIN_NAME]"
type textarea "*"
type input "[URL][DOMAIN_NAME]"
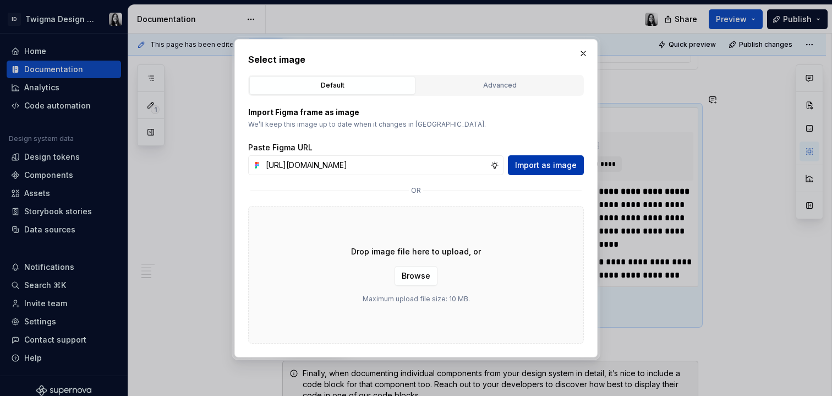
click at [525, 164] on span "Import as image" at bounding box center [546, 165] width 62 height 11
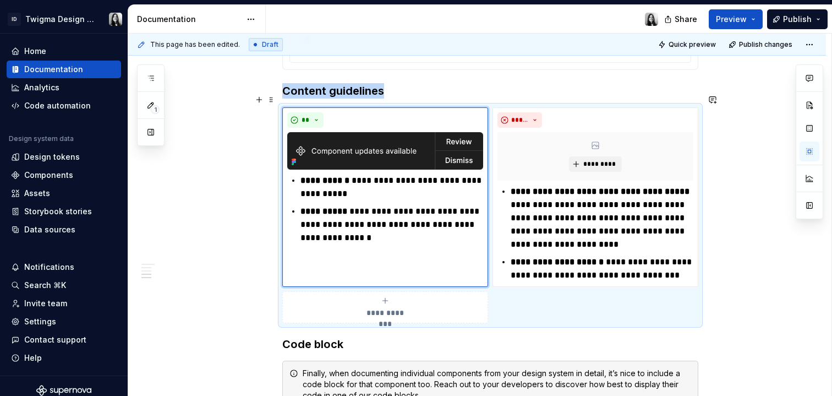
click at [385, 132] on img at bounding box center [385, 150] width 196 height 37
click at [394, 133] on img at bounding box center [385, 150] width 196 height 37
click at [809, 154] on button "button" at bounding box center [810, 151] width 20 height 20
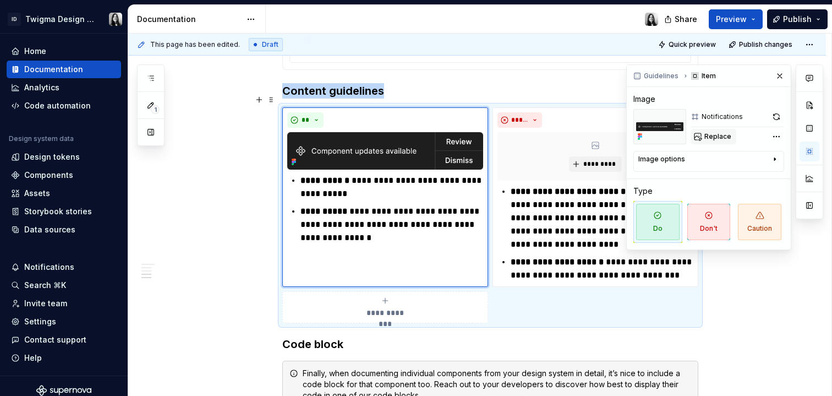
click at [700, 137] on button "Replace" at bounding box center [714, 136] width 46 height 15
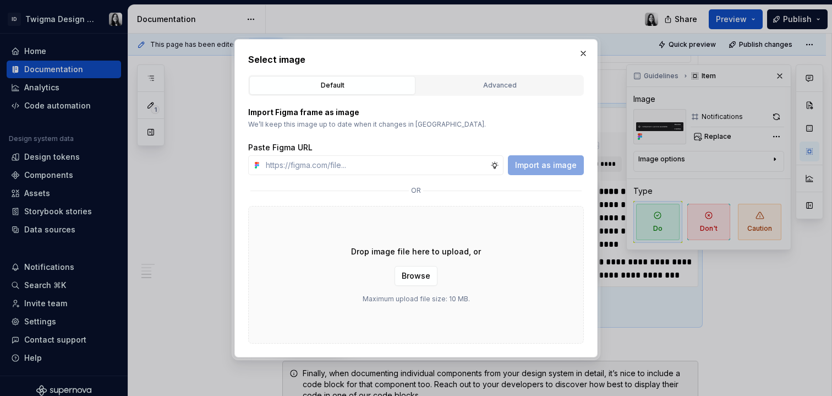
type textarea "*"
type input "[URL][DOMAIN_NAME]"
type textarea "*"
type input "[URL][DOMAIN_NAME]"
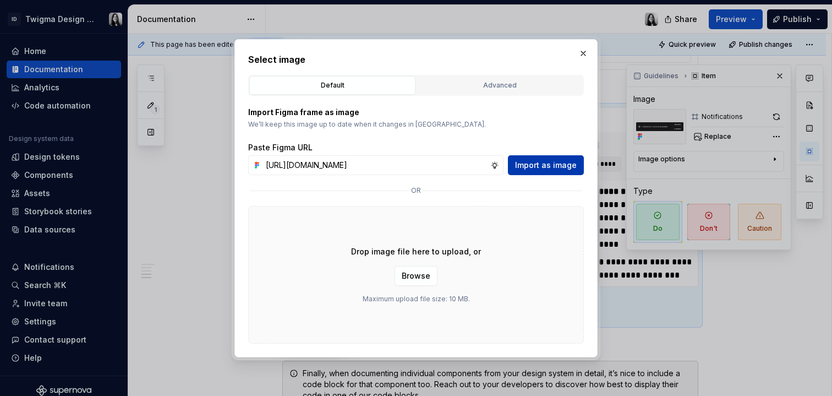
scroll to position [0, 0]
click at [566, 170] on button "Import as image" at bounding box center [546, 165] width 76 height 20
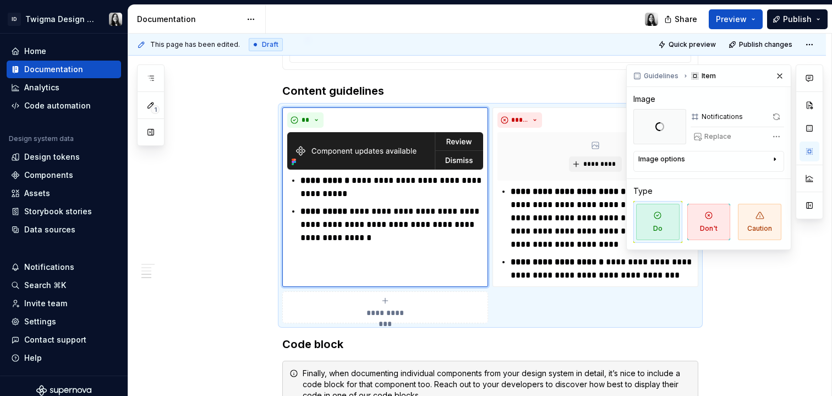
type textarea "*"
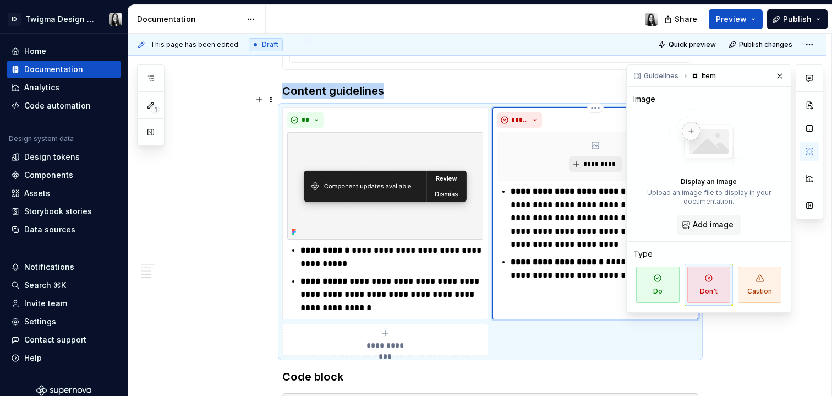
click at [586, 160] on span "*********" at bounding box center [600, 164] width 34 height 9
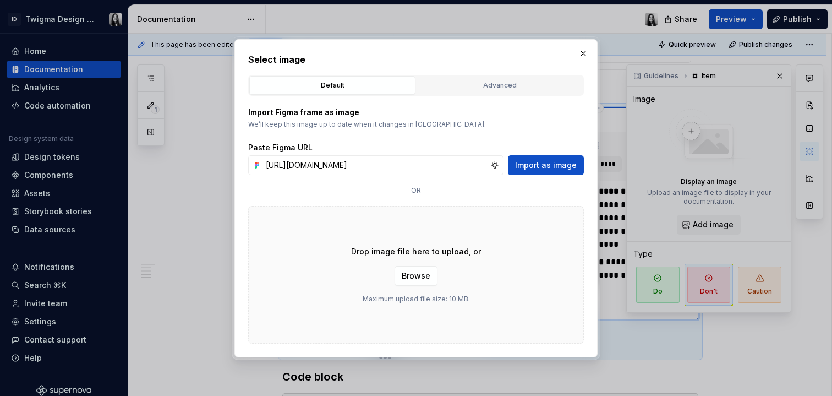
scroll to position [0, 270]
type input "[URL][DOMAIN_NAME]"
click at [525, 168] on span "Import as image" at bounding box center [546, 165] width 62 height 11
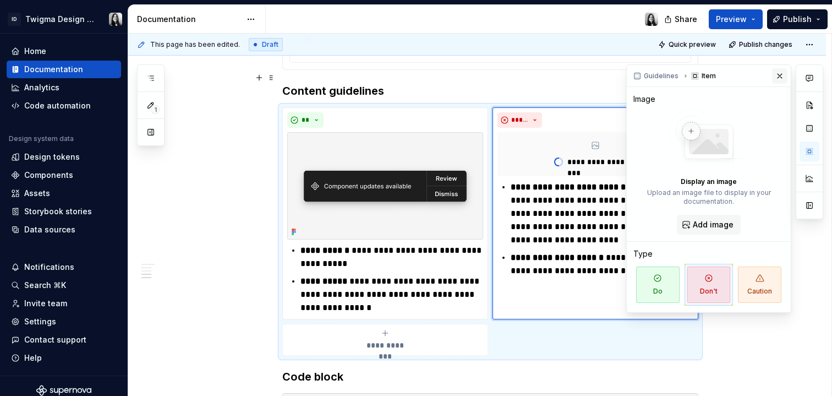
click at [781, 75] on button "button" at bounding box center [779, 75] width 15 height 15
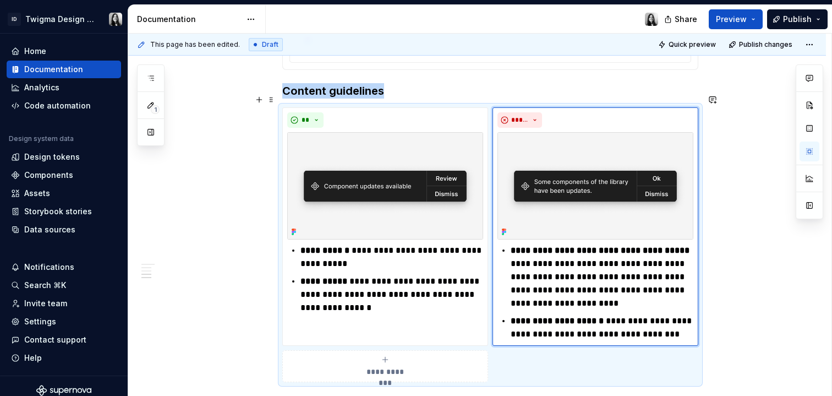
click at [757, 234] on div "**********" at bounding box center [477, 23] width 698 height 1281
click at [566, 291] on p "**********" at bounding box center [602, 277] width 183 height 66
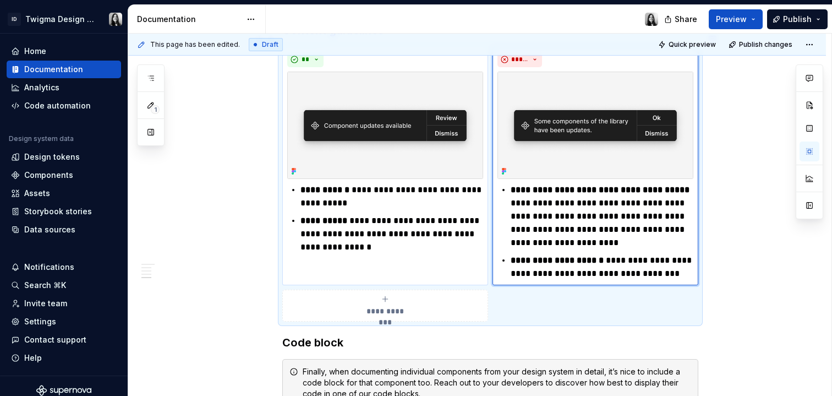
scroll to position [892, 0]
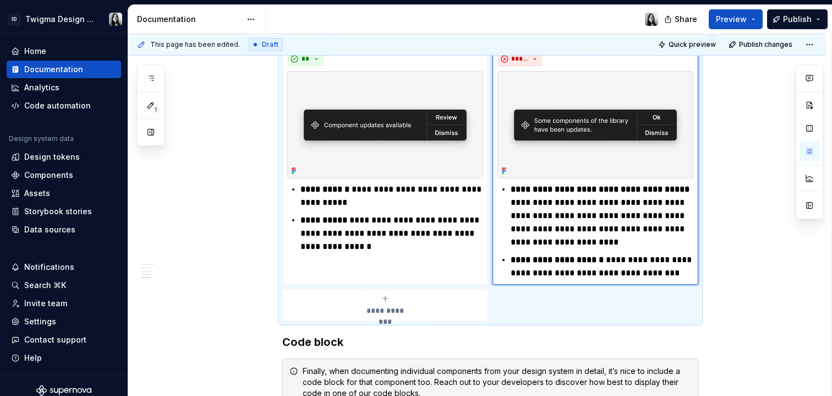
drag, startPoint x: 554, startPoint y: 209, endPoint x: 644, endPoint y: 226, distance: 91.5
click at [644, 226] on p "**********" at bounding box center [602, 216] width 183 height 66
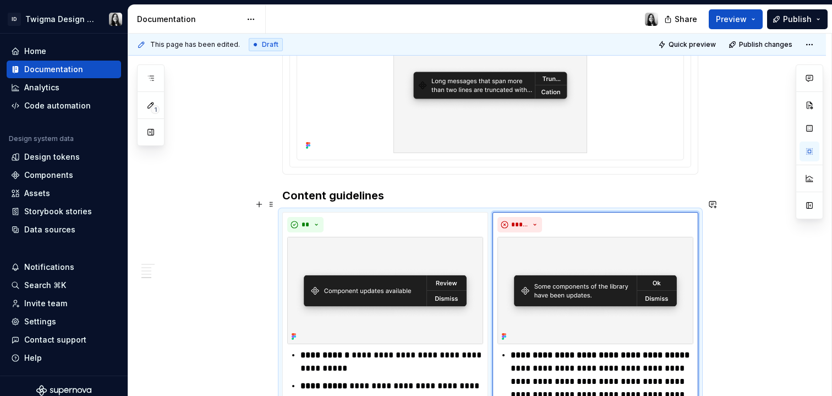
scroll to position [726, 0]
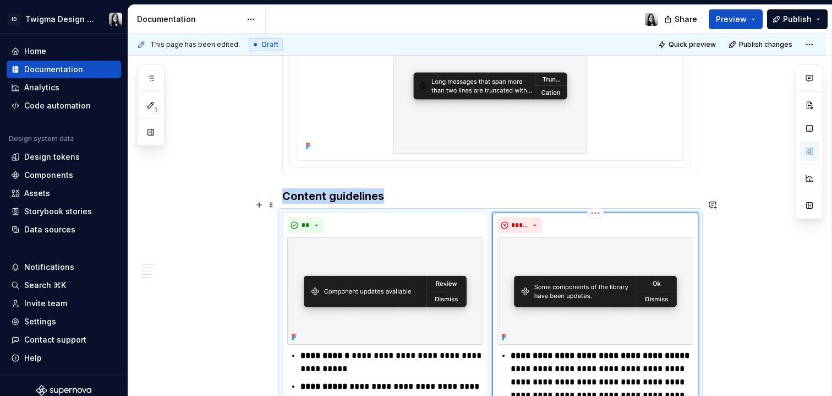
click at [637, 258] on img at bounding box center [596, 290] width 196 height 107
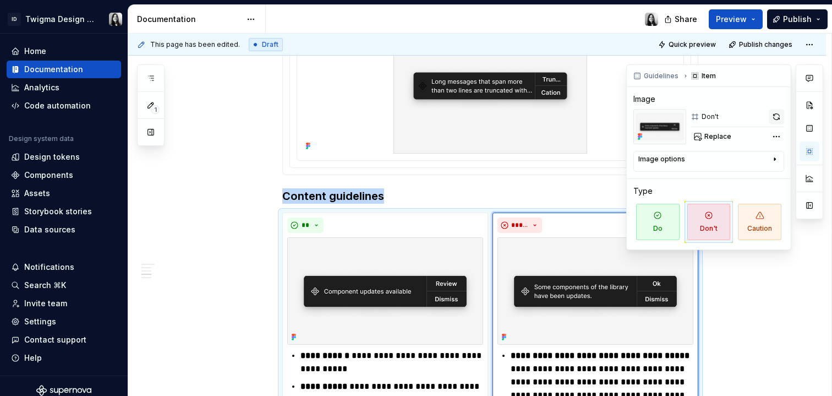
click at [777, 112] on button "button" at bounding box center [776, 116] width 15 height 15
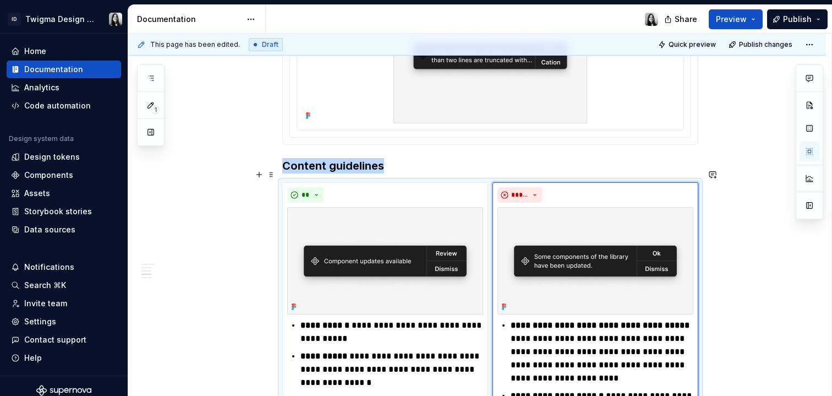
scroll to position [760, 0]
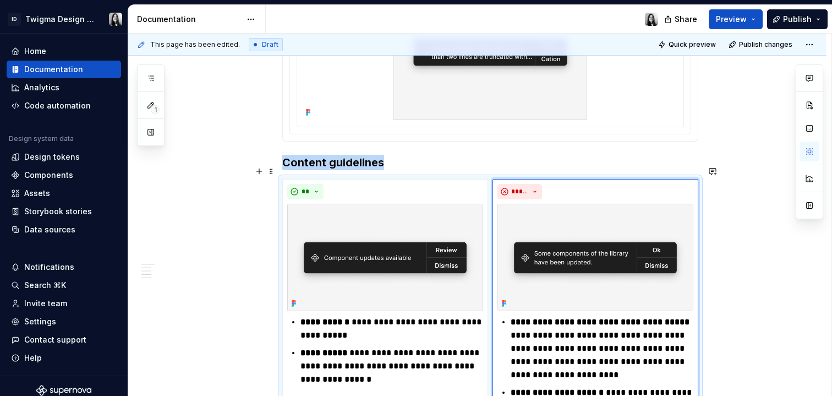
click at [236, 204] on div "**********" at bounding box center [477, 95] width 698 height 1281
click at [581, 315] on p "**********" at bounding box center [602, 348] width 183 height 66
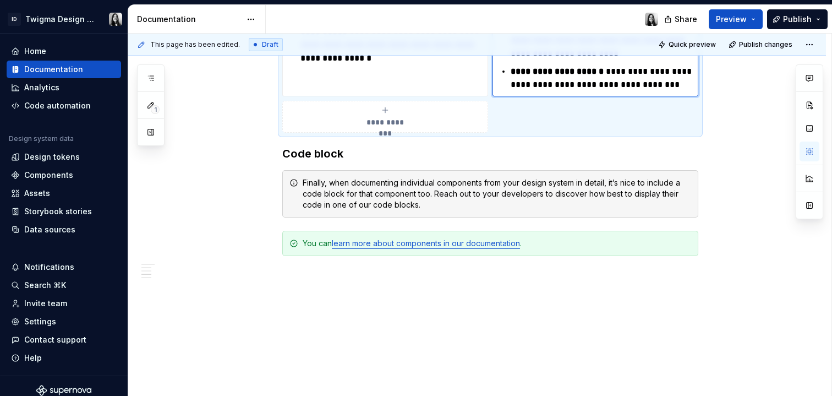
scroll to position [1086, 0]
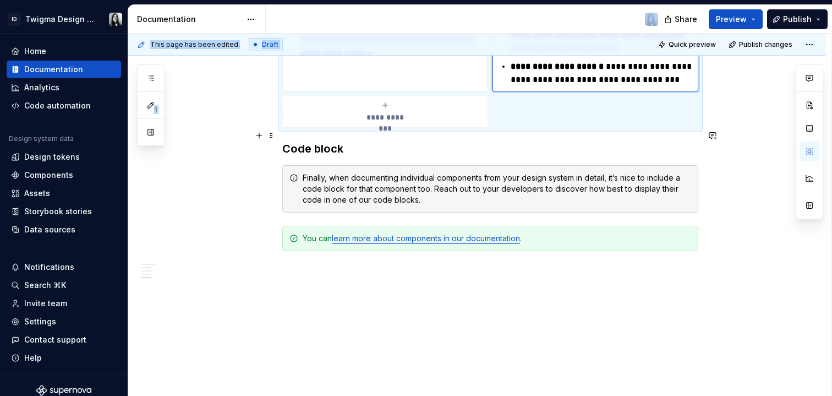
click at [662, 30] on div "Documentation Share Preview Publish 1 Pages Add Accessibility guide for tree Pa…" at bounding box center [480, 200] width 704 height 391
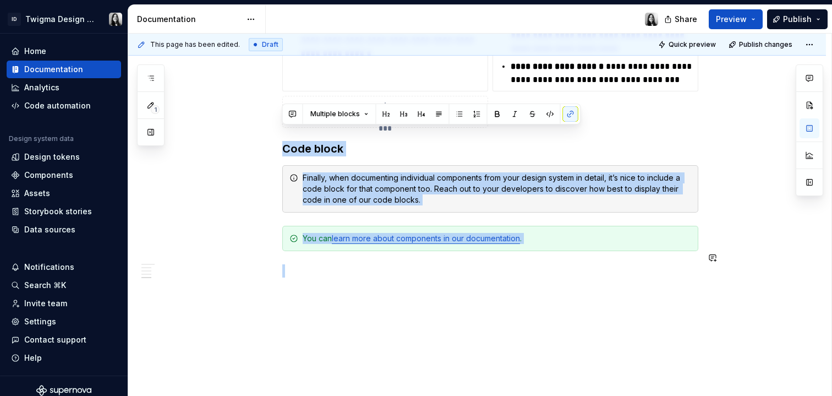
drag, startPoint x: 282, startPoint y: 133, endPoint x: 496, endPoint y: 329, distance: 290.7
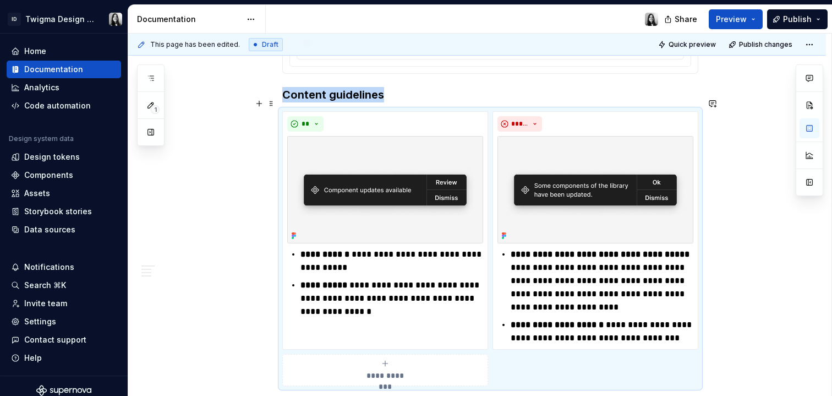
scroll to position [700, 0]
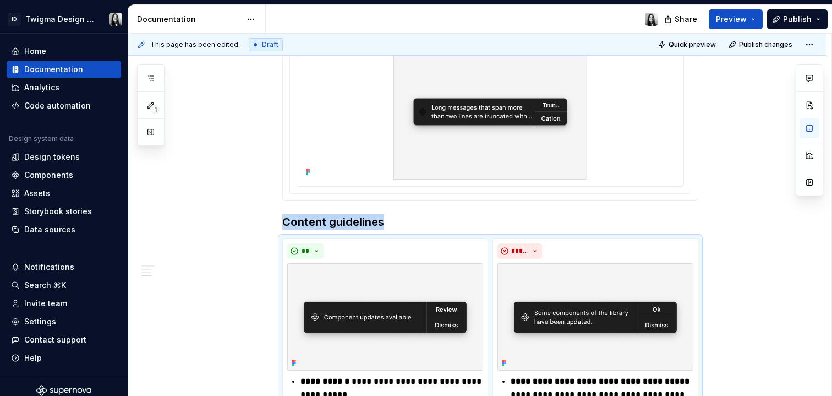
click at [263, 189] on div "**********" at bounding box center [477, 79] width 698 height 1131
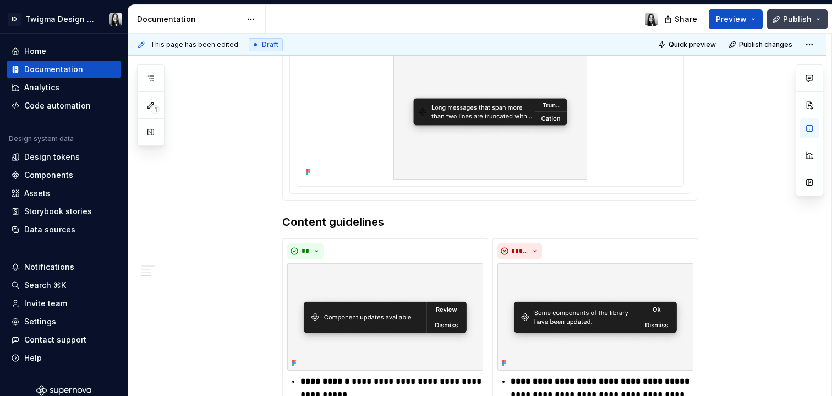
click at [798, 24] on button "Publish" at bounding box center [797, 19] width 61 height 20
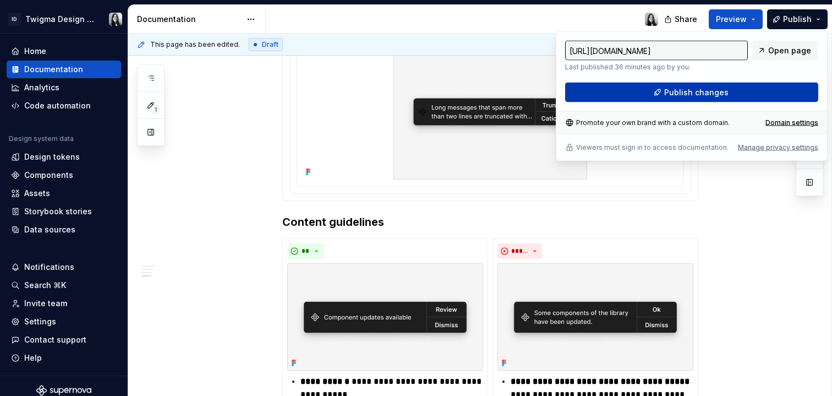
click at [805, 94] on button "Publish changes" at bounding box center [691, 93] width 253 height 20
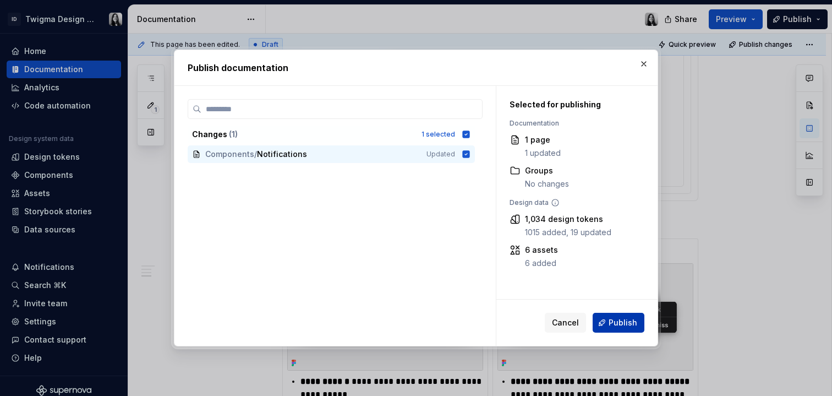
click at [618, 321] on span "Publish" at bounding box center [623, 322] width 29 height 11
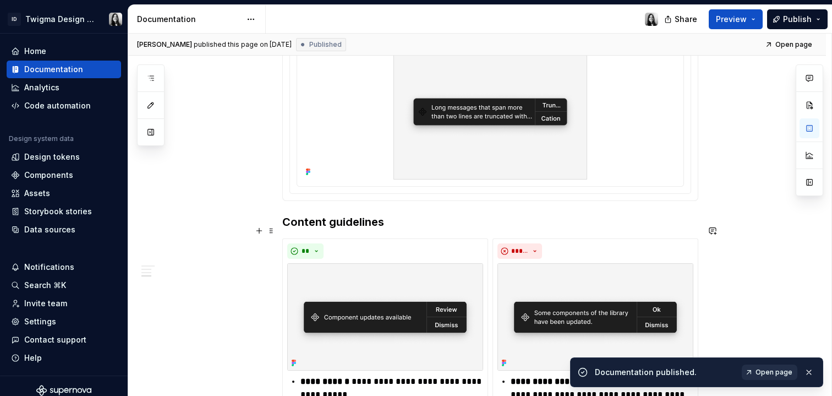
click at [765, 372] on span "Open page" at bounding box center [774, 372] width 37 height 9
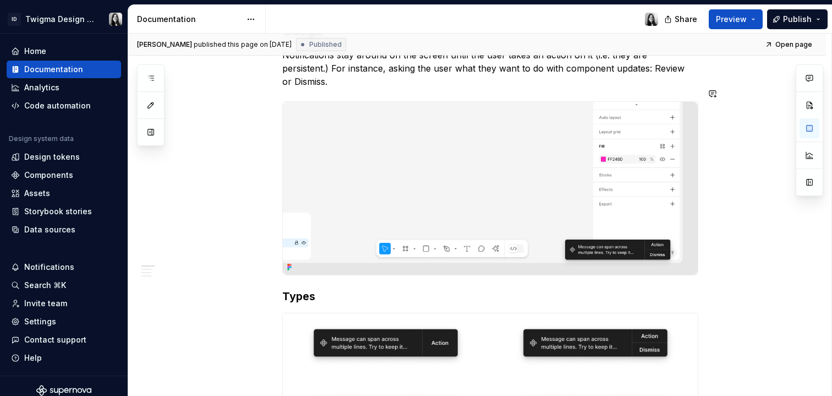
scroll to position [0, 0]
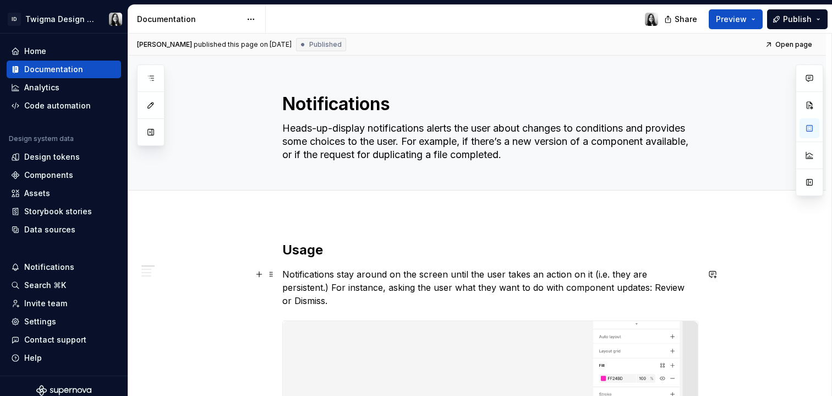
click at [324, 279] on p "Notifications stay around on the screen until the user takes an action on it (i…" at bounding box center [490, 288] width 416 height 40
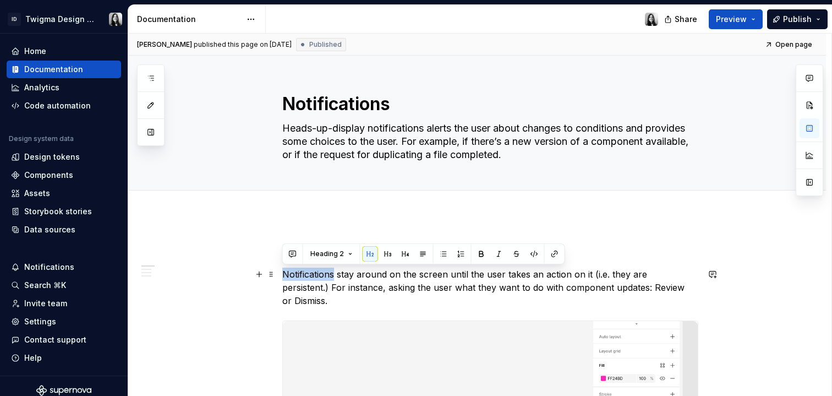
click at [324, 279] on p "Notifications stay around on the screen until the user takes an action on it (i…" at bounding box center [490, 288] width 416 height 40
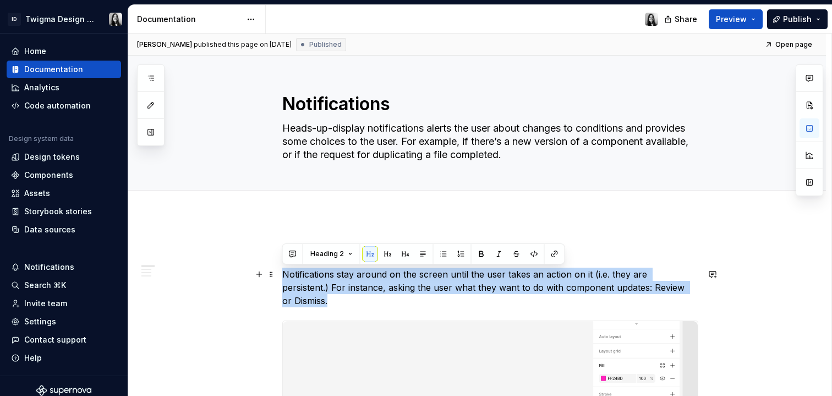
click at [324, 279] on p "Notifications stay around on the screen until the user takes an action on it (i…" at bounding box center [490, 288] width 416 height 40
click at [336, 256] on span "Heading 2" at bounding box center [328, 253] width 34 height 9
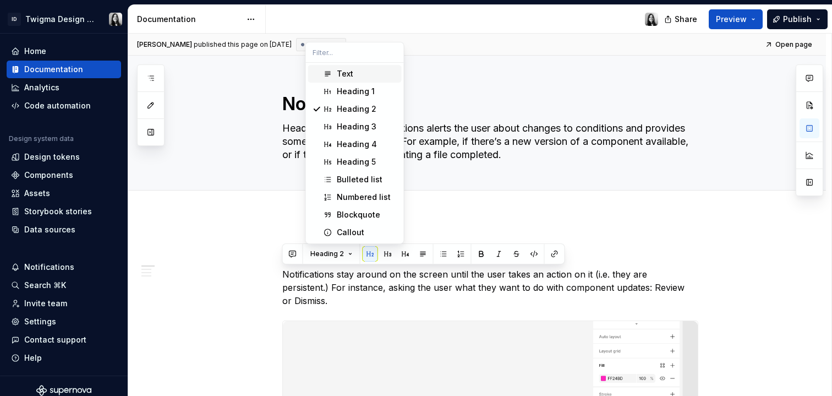
click at [357, 70] on div "Text" at bounding box center [367, 73] width 61 height 11
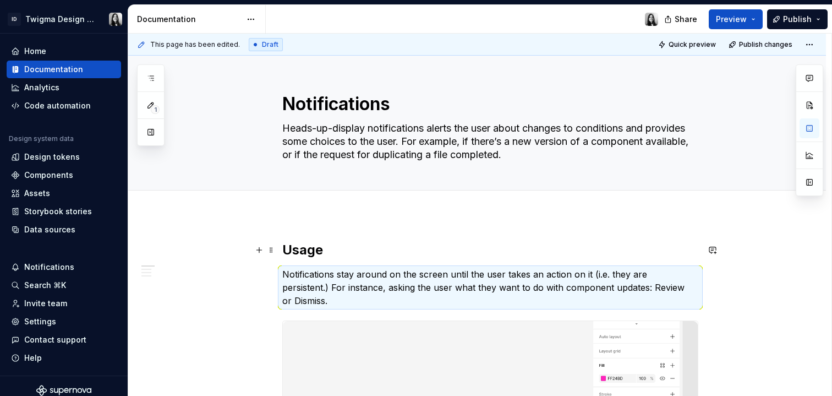
click at [445, 243] on h2 "Usage" at bounding box center [490, 250] width 416 height 18
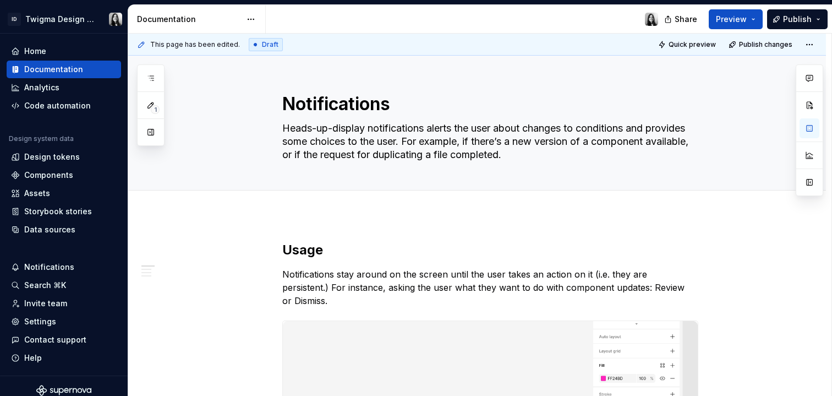
click at [324, 231] on div "**********" at bounding box center [480, 215] width 704 height 363
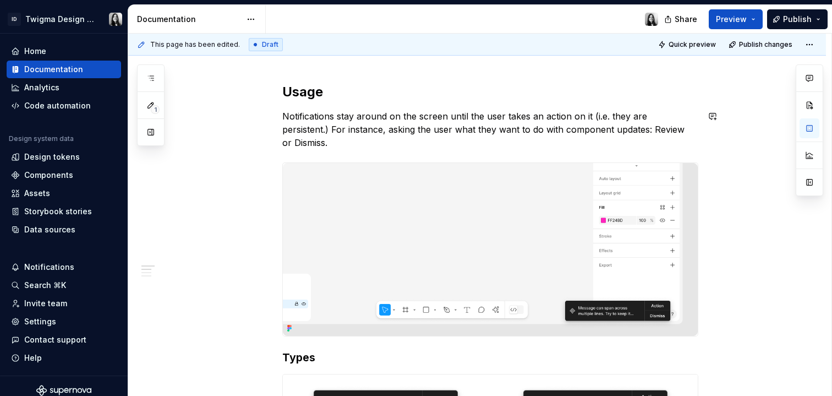
scroll to position [176, 0]
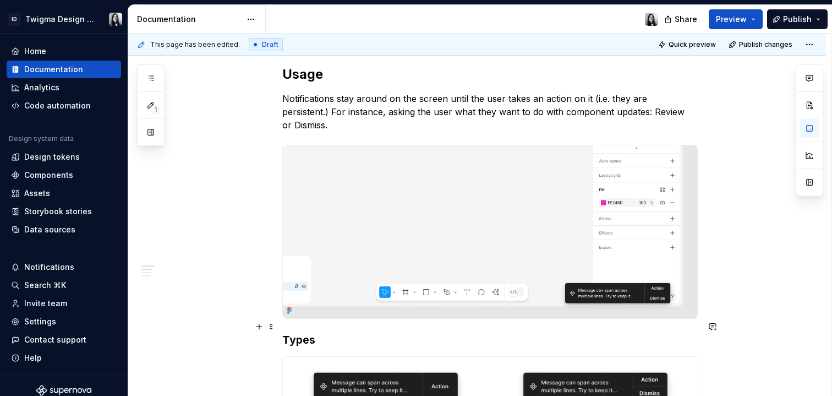
click at [284, 332] on h3 "Types" at bounding box center [490, 339] width 416 height 15
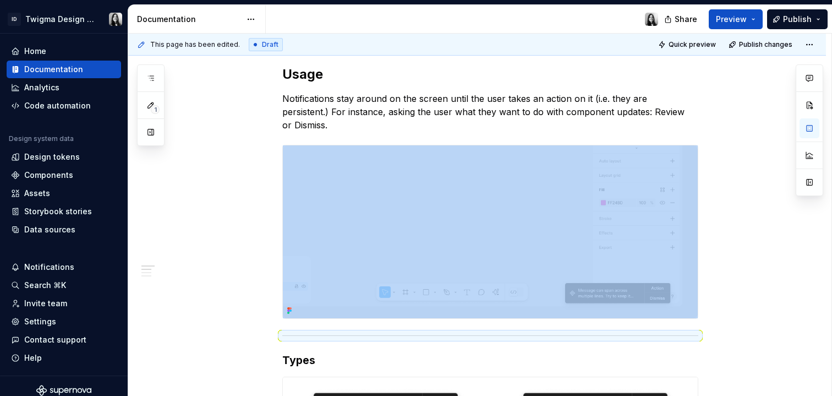
scroll to position [356, 0]
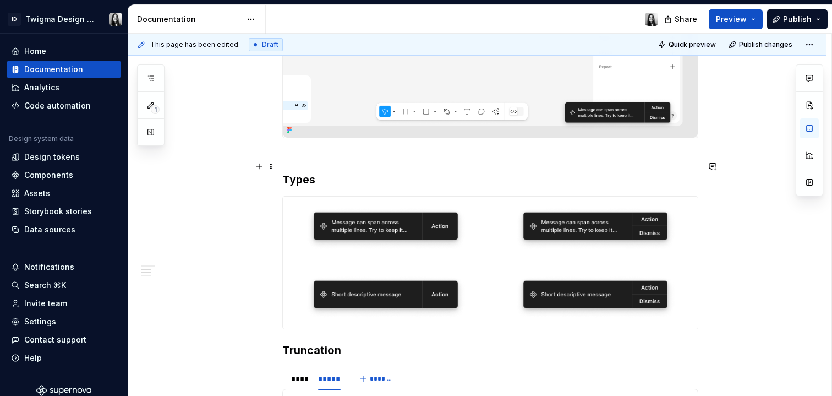
click at [297, 172] on h3 "Types" at bounding box center [490, 179] width 416 height 15
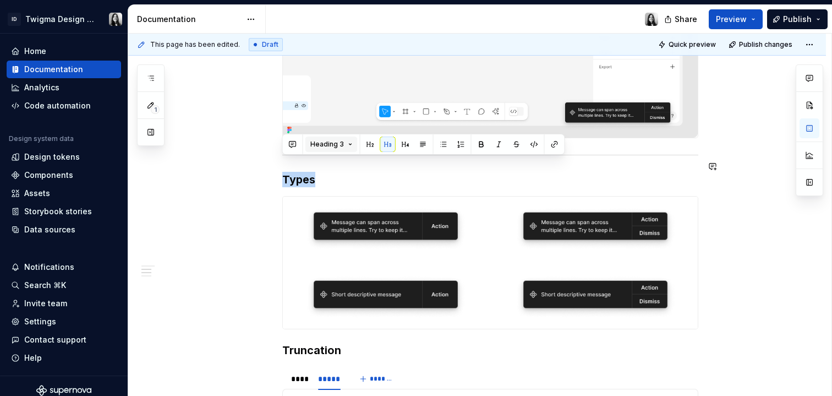
click at [341, 145] on span "Heading 3" at bounding box center [328, 144] width 34 height 9
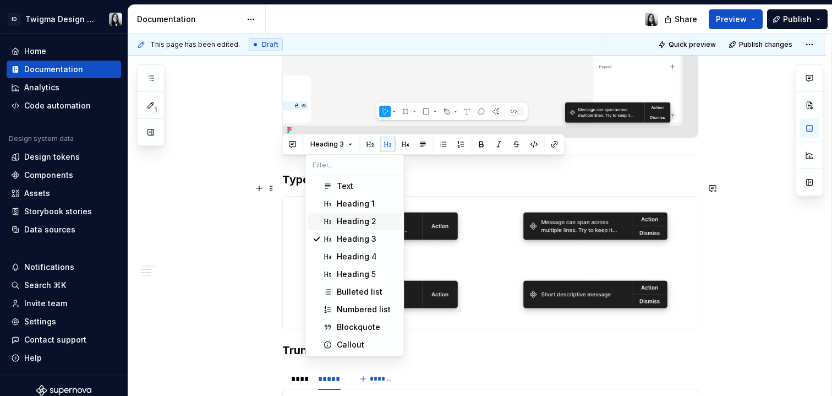
click at [335, 219] on span "Heading 2" at bounding box center [355, 222] width 94 height 18
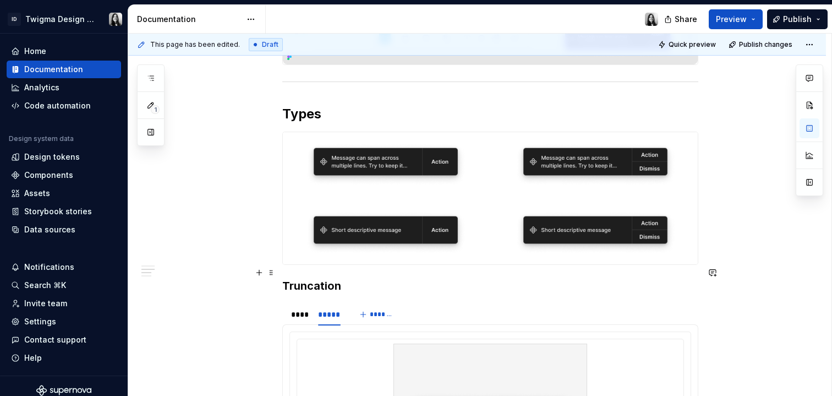
scroll to position [438, 0]
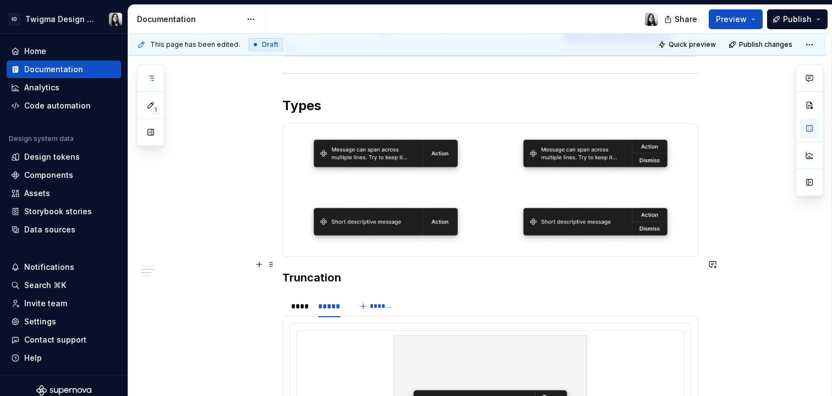
click at [287, 270] on h3 "Truncation" at bounding box center [490, 277] width 416 height 15
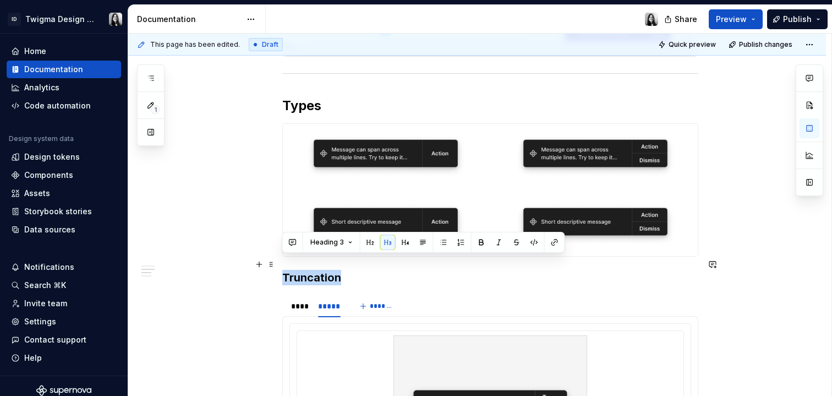
click at [287, 270] on h3 "Truncation" at bounding box center [490, 277] width 416 height 15
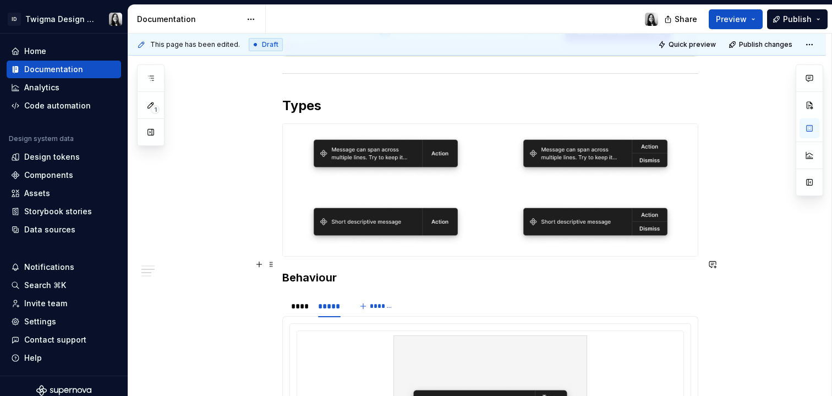
click at [319, 270] on h3 "Behaviour" at bounding box center [490, 277] width 416 height 15
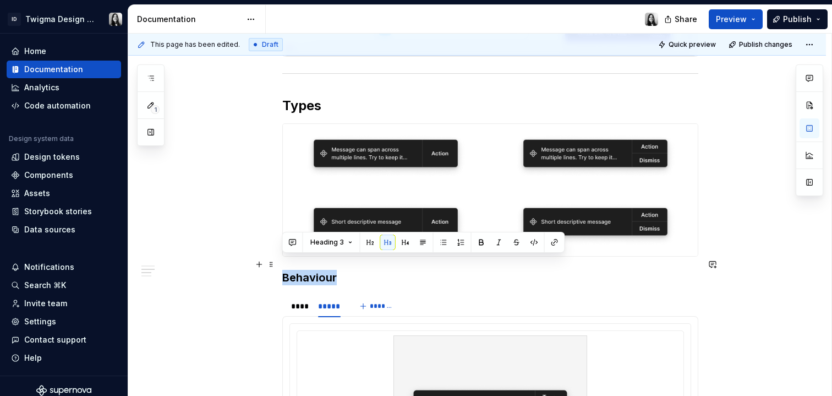
click at [319, 270] on h3 "Behaviour" at bounding box center [490, 277] width 416 height 15
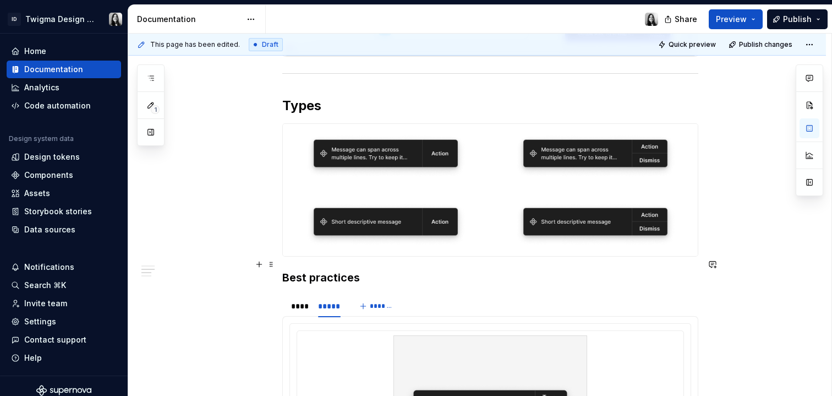
click at [301, 270] on h3 "Best practices" at bounding box center [490, 277] width 416 height 15
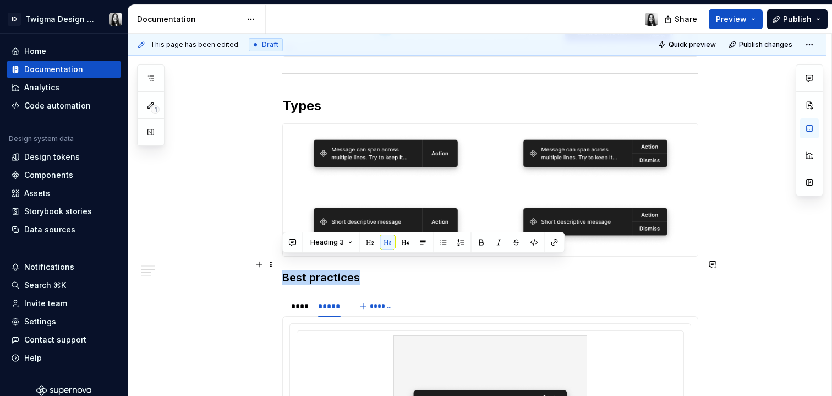
click at [301, 270] on h3 "Best practices" at bounding box center [490, 277] width 416 height 15
click at [329, 241] on span "Heading 3" at bounding box center [328, 242] width 34 height 9
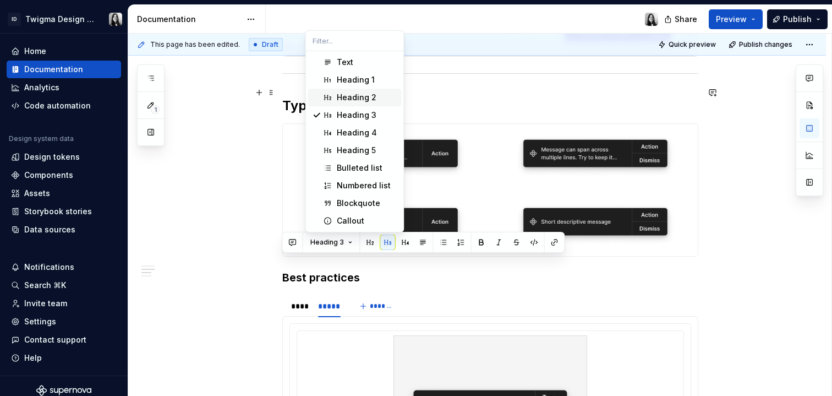
click at [383, 97] on div "Heading 2" at bounding box center [367, 97] width 61 height 11
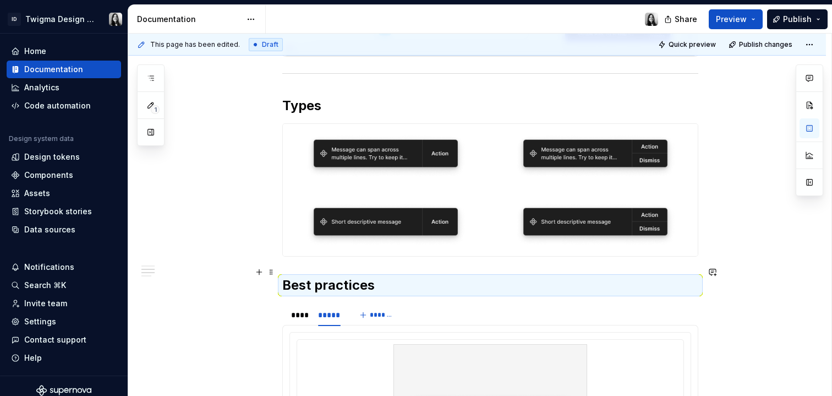
click at [314, 280] on h2 "Best practices" at bounding box center [490, 285] width 416 height 18
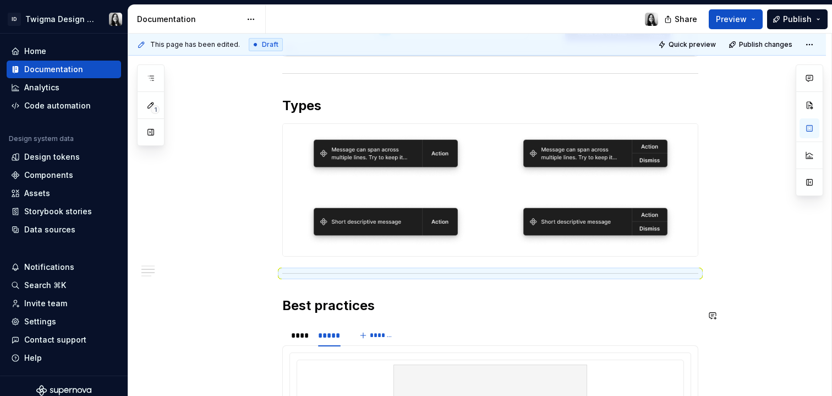
click at [163, 304] on div "**********" at bounding box center [477, 371] width 698 height 1189
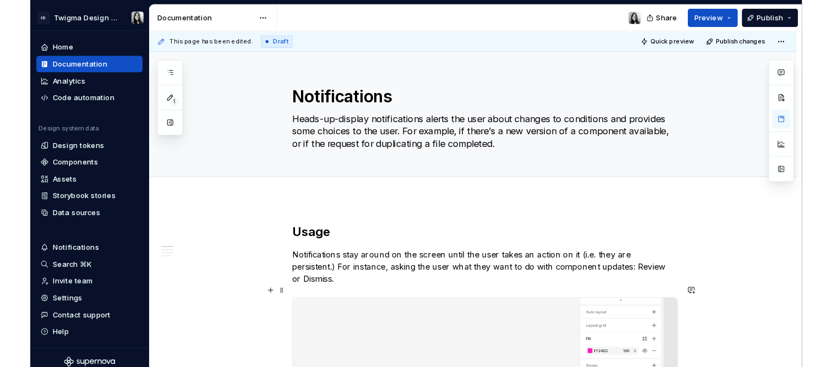
scroll to position [417, 0]
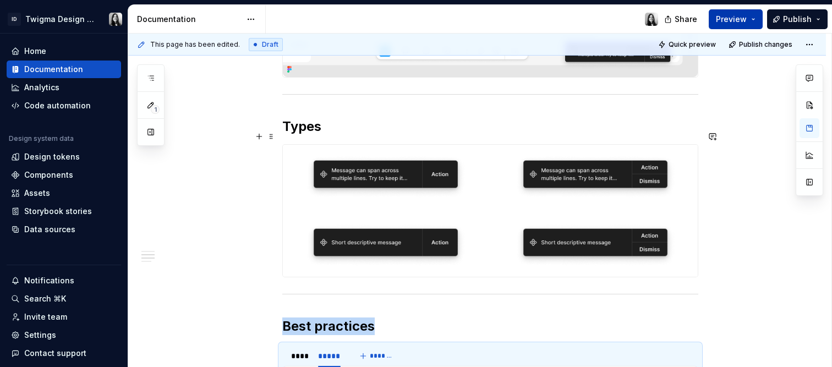
click at [746, 21] on span "Preview" at bounding box center [731, 19] width 31 height 11
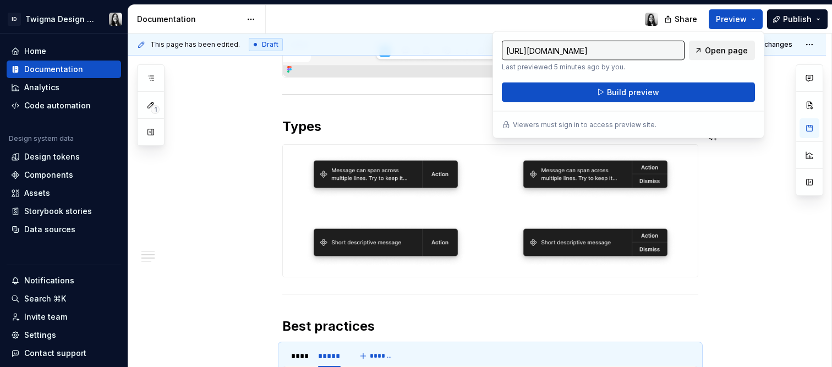
click at [722, 53] on span "Open page" at bounding box center [726, 50] width 43 height 11
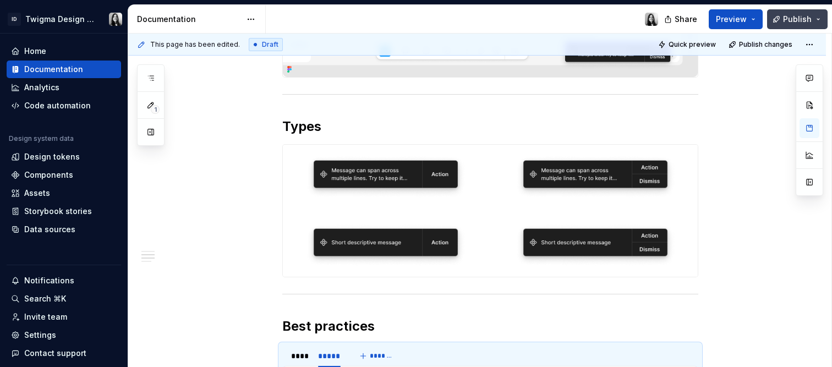
click at [820, 14] on button "Publish" at bounding box center [797, 19] width 61 height 20
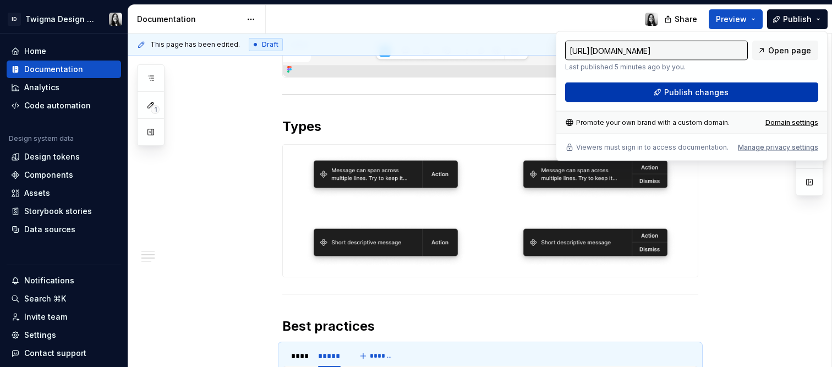
click at [766, 92] on button "Publish changes" at bounding box center [691, 93] width 253 height 20
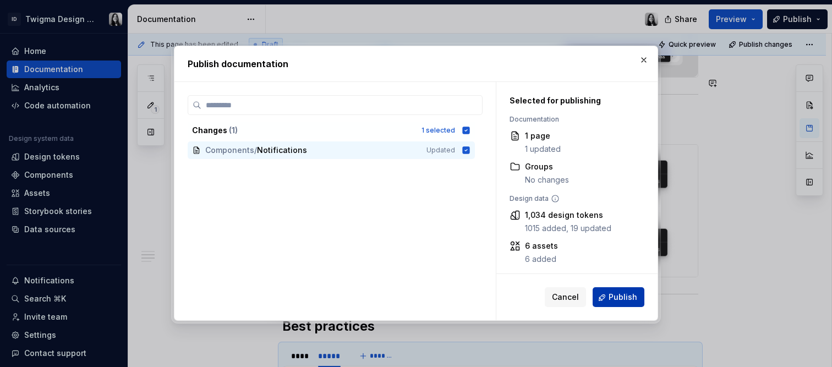
click at [605, 294] on button "Publish" at bounding box center [619, 298] width 52 height 20
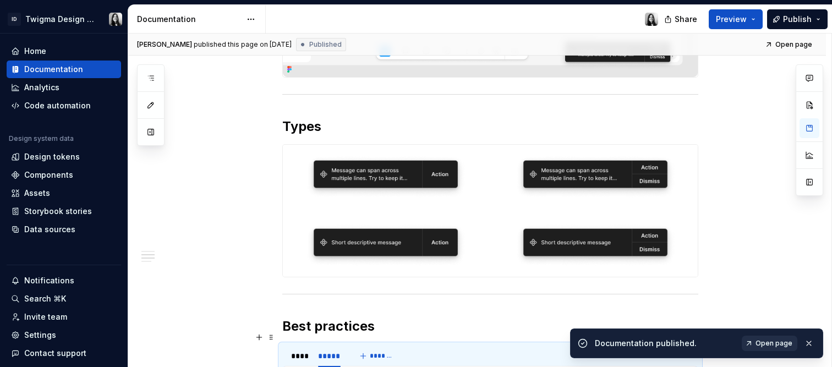
click at [772, 342] on span "Open page" at bounding box center [774, 343] width 37 height 9
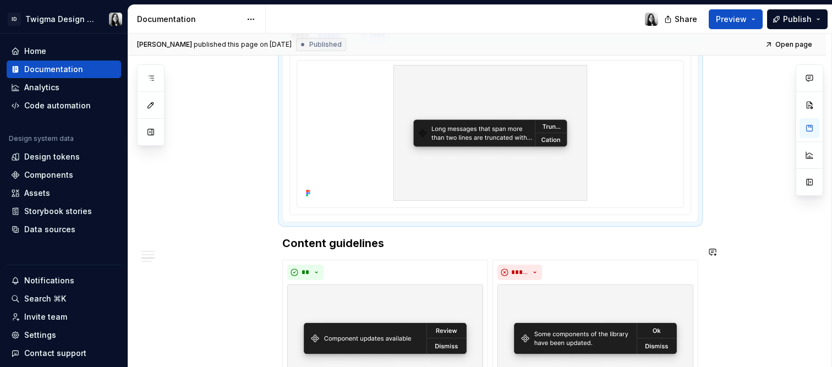
scroll to position [0, 0]
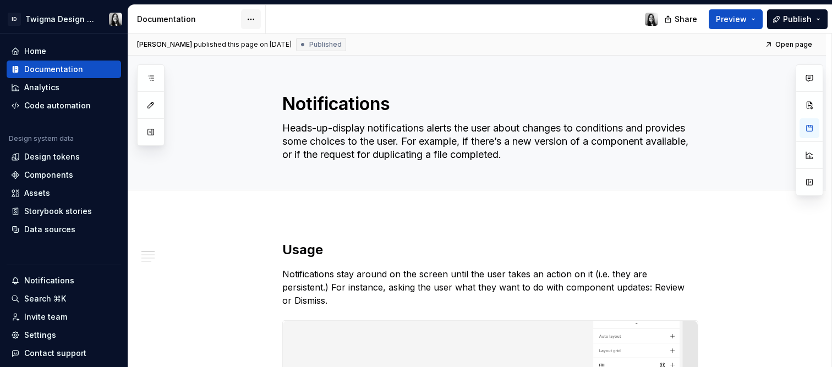
click at [255, 20] on html "**********" at bounding box center [416, 183] width 832 height 367
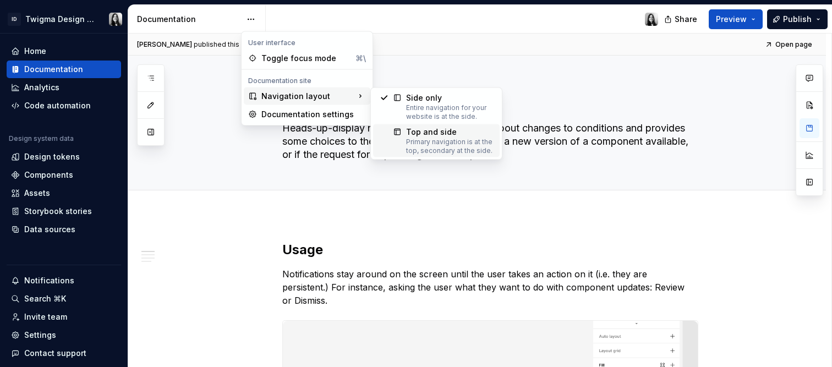
click at [440, 133] on div "Top and side" at bounding box center [449, 132] width 87 height 11
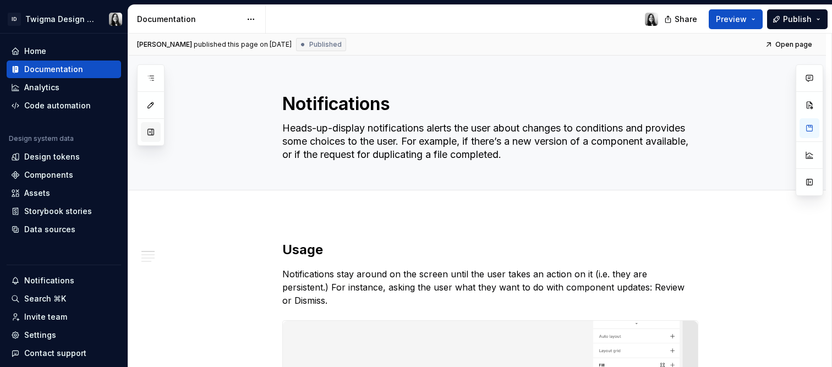
click at [154, 136] on button "button" at bounding box center [151, 132] width 20 height 20
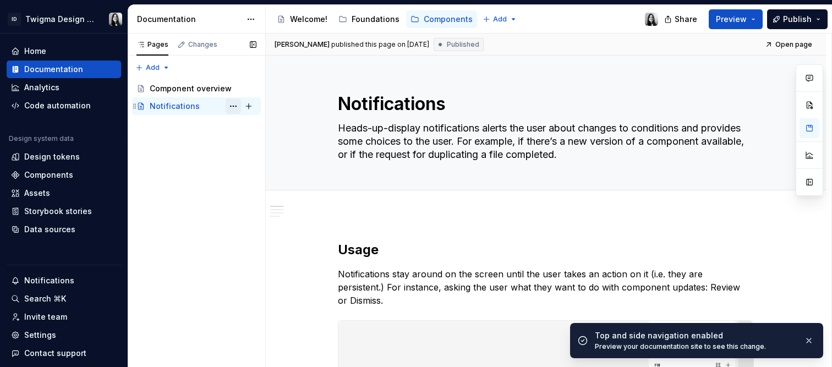
click at [232, 105] on button "Page tree" at bounding box center [233, 106] width 15 height 15
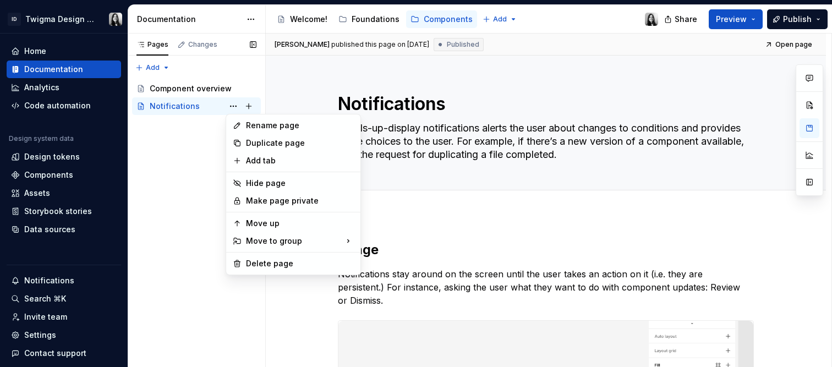
click at [190, 154] on div "Pages Changes Add Accessibility guide for tree Page tree. Navigate the tree wit…" at bounding box center [197, 201] width 138 height 334
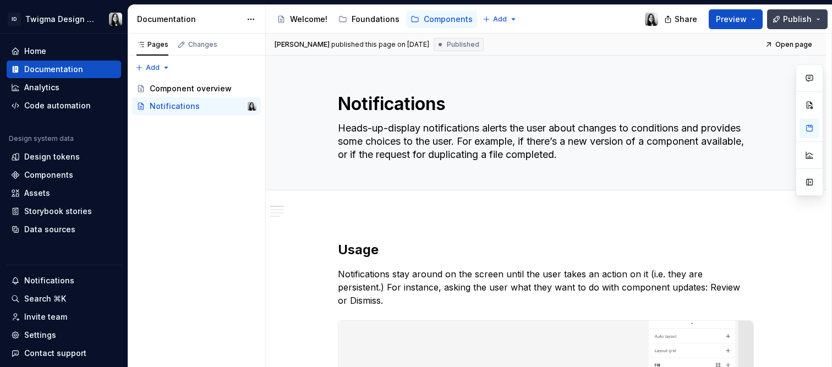
click at [812, 17] on button "Publish" at bounding box center [797, 19] width 61 height 20
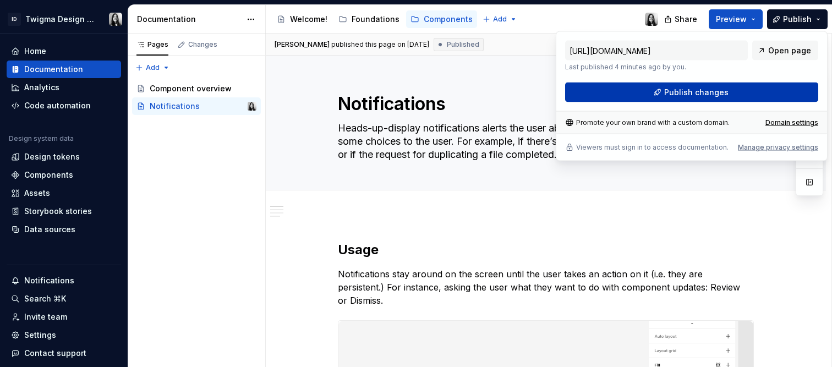
click at [736, 96] on button "Publish changes" at bounding box center [691, 93] width 253 height 20
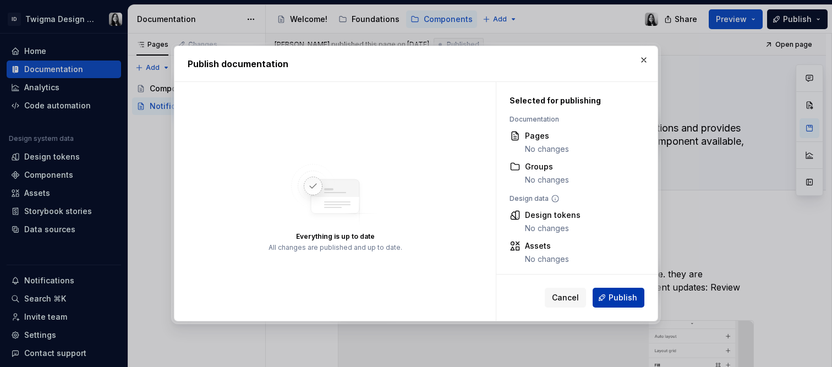
click at [631, 292] on span "Publish" at bounding box center [623, 297] width 29 height 11
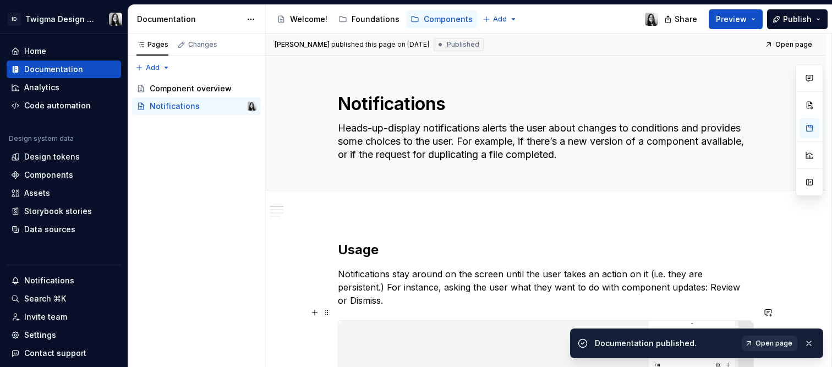
click at [772, 345] on span "Open page" at bounding box center [774, 343] width 37 height 9
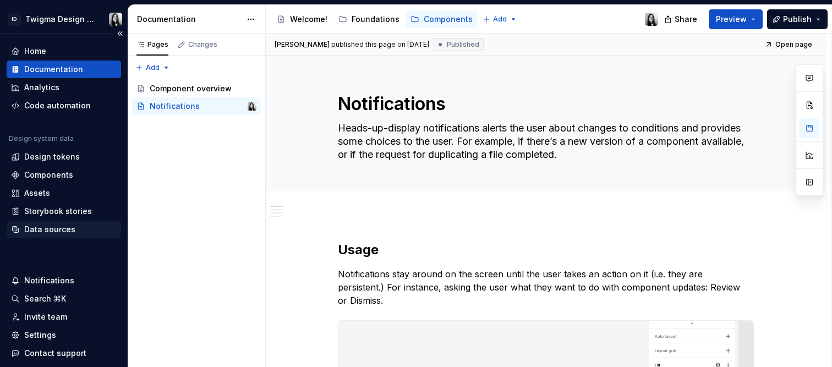
click at [48, 231] on div "Data sources" at bounding box center [49, 229] width 51 height 11
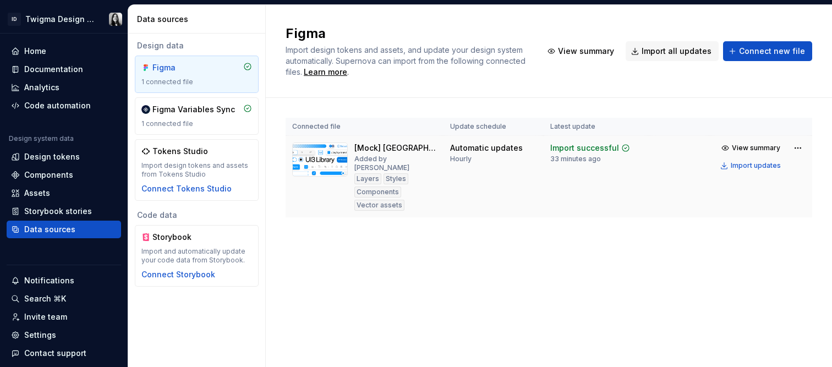
click at [474, 148] on div "Automatic updates" at bounding box center [486, 148] width 73 height 11
click at [47, 210] on div "Storybook stories" at bounding box center [58, 211] width 68 height 11
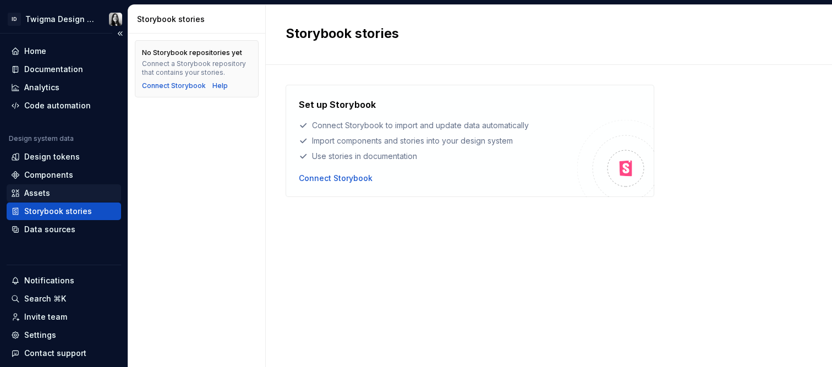
click at [45, 195] on div "Assets" at bounding box center [37, 193] width 26 height 11
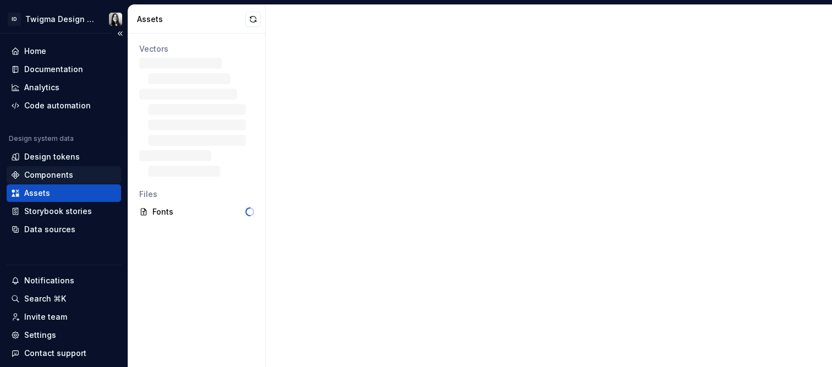
click at [57, 174] on div "Components" at bounding box center [48, 175] width 49 height 11
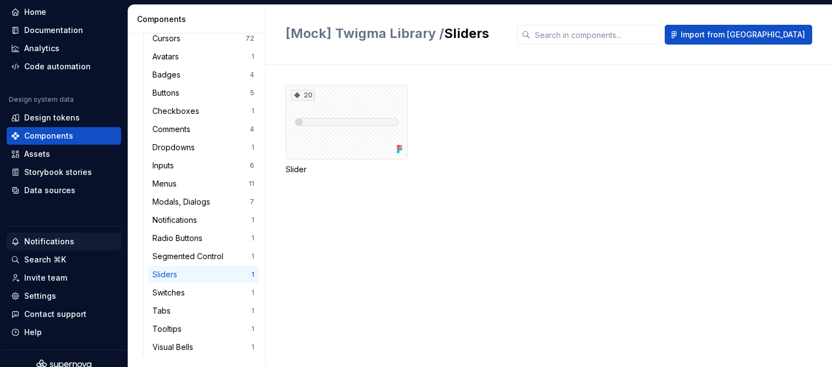
scroll to position [51, 0]
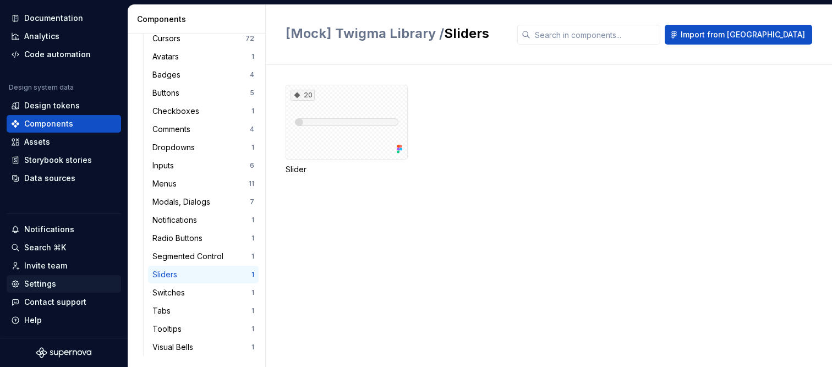
click at [42, 280] on div "Settings" at bounding box center [40, 284] width 32 height 11
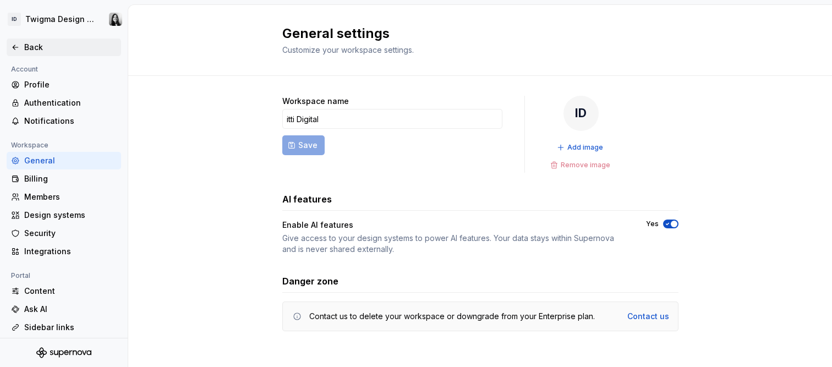
click at [15, 47] on icon at bounding box center [15, 47] width 5 height 4
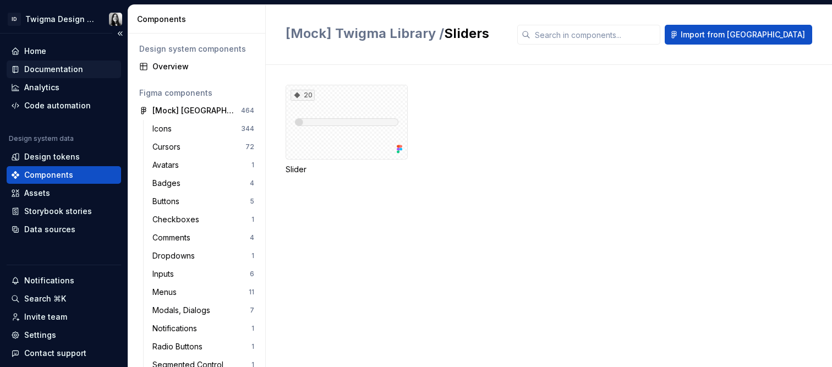
click at [48, 74] on div "Documentation" at bounding box center [53, 69] width 59 height 11
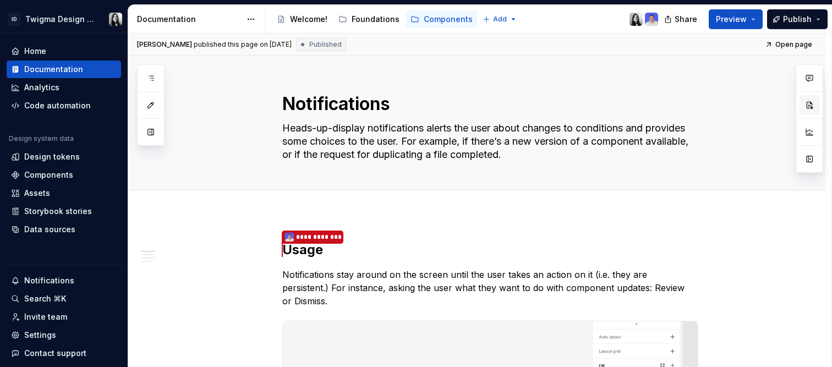
click at [813, 107] on button "button" at bounding box center [810, 105] width 20 height 20
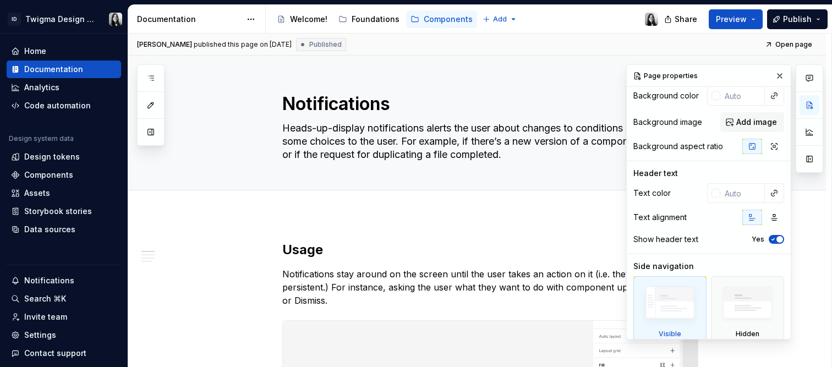
scroll to position [106, 0]
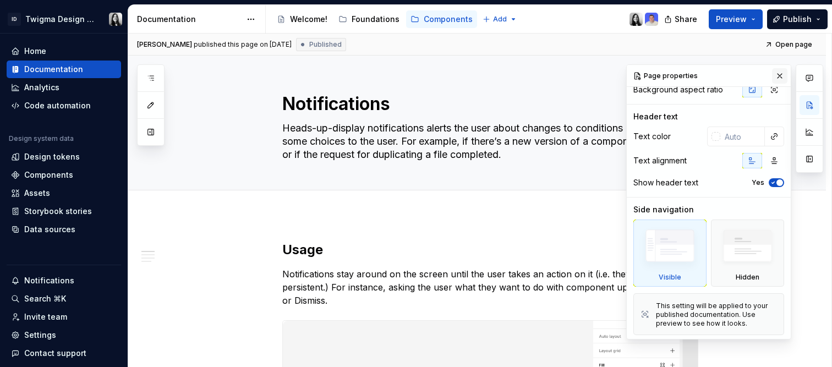
click at [776, 74] on button "button" at bounding box center [779, 75] width 15 height 15
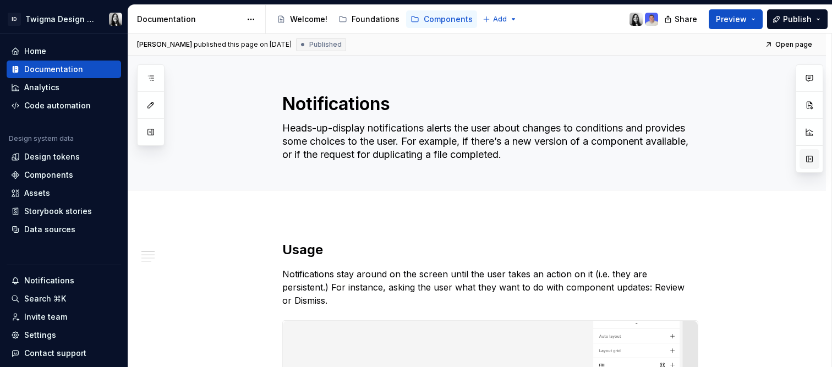
click at [816, 156] on button "button" at bounding box center [810, 159] width 20 height 20
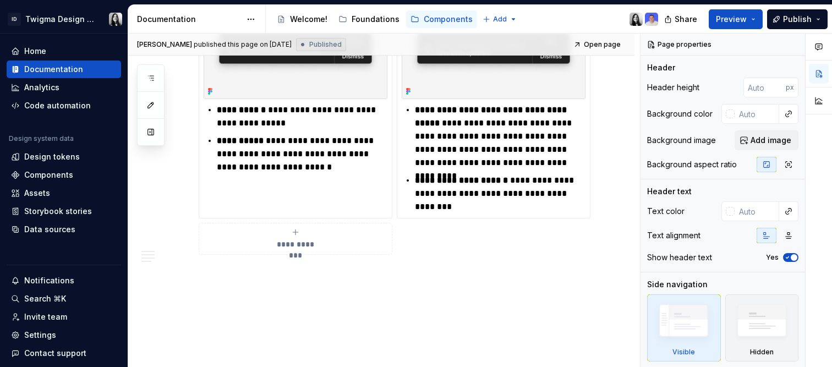
scroll to position [920, 0]
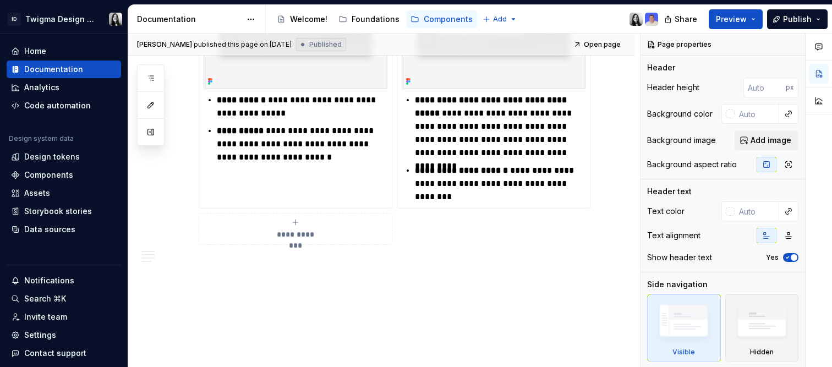
click at [614, 216] on div "**********" at bounding box center [384, 201] width 512 height 334
click at [749, 23] on button "Preview" at bounding box center [736, 19] width 54 height 20
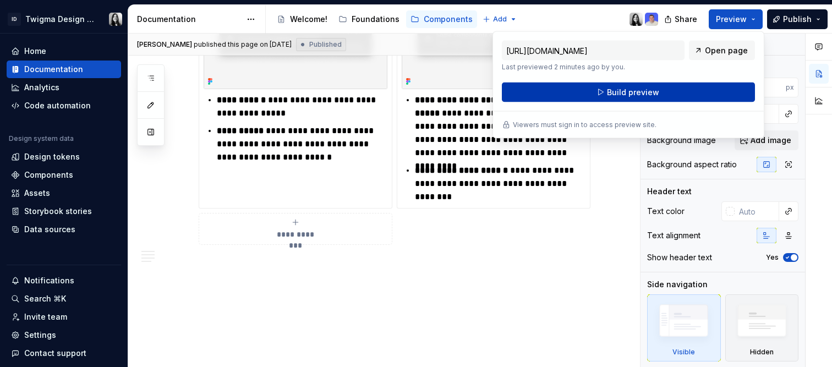
click at [694, 96] on button "Build preview" at bounding box center [628, 93] width 253 height 20
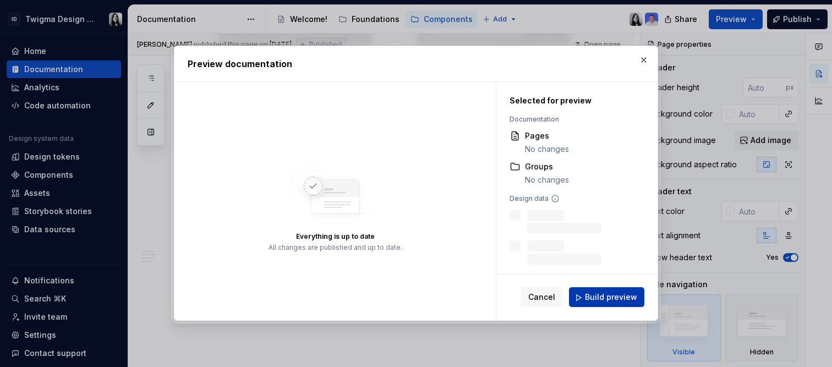
click at [586, 293] on button "Build preview" at bounding box center [606, 298] width 75 height 20
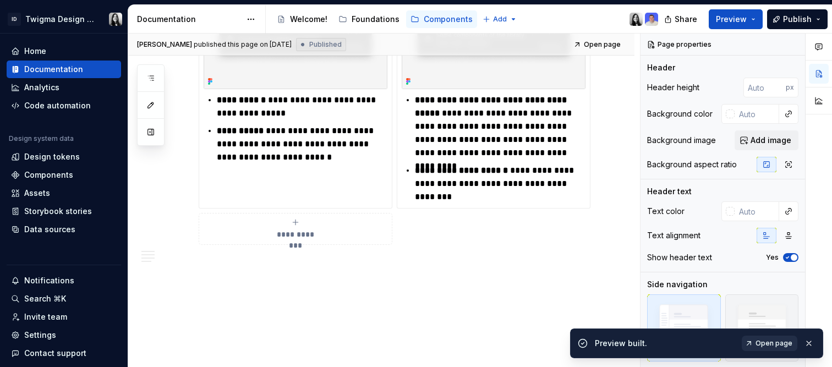
click at [778, 344] on span "Open page" at bounding box center [774, 343] width 37 height 9
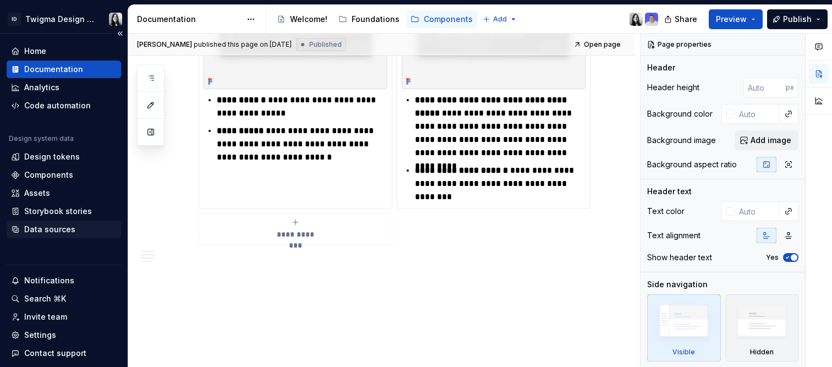
click at [48, 231] on div "Data sources" at bounding box center [49, 229] width 51 height 11
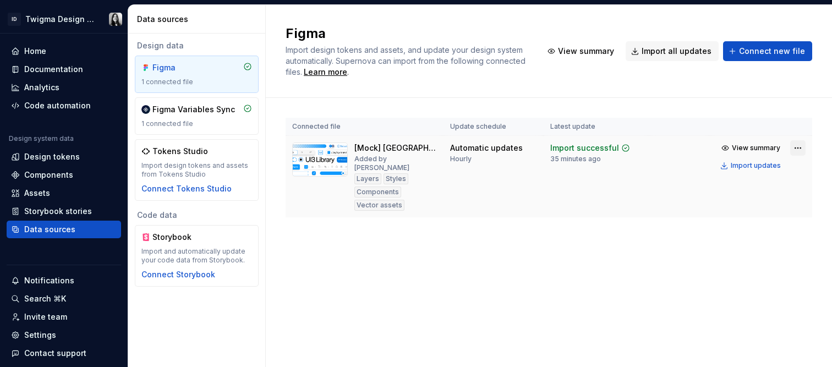
click at [797, 149] on html "ID Twigma Design System Home Documentation Analytics Code automation Design sys…" at bounding box center [416, 183] width 832 height 367
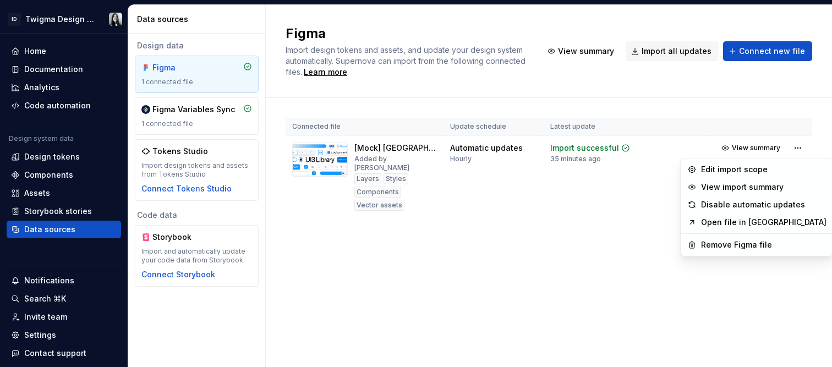
click at [55, 179] on html "ID Twigma Design System Home Documentation Analytics Code automation Design sys…" at bounding box center [416, 183] width 832 height 367
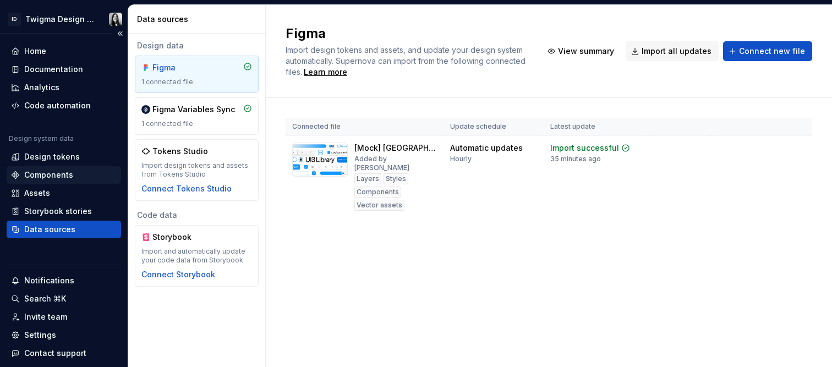
click at [50, 177] on div "Components" at bounding box center [48, 175] width 49 height 11
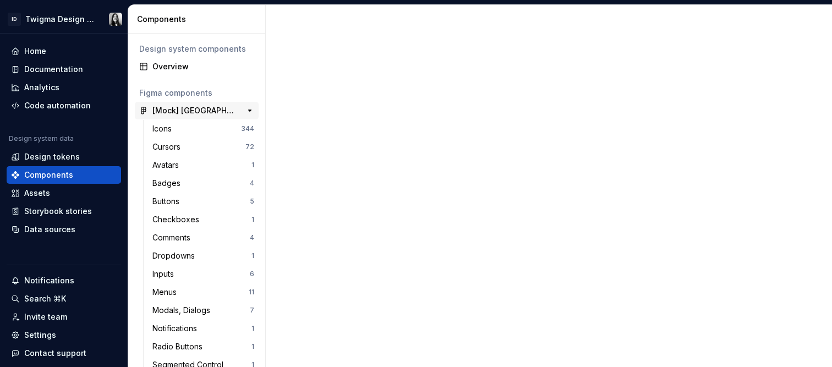
click at [206, 105] on div "[Mock] [GEOGRAPHIC_DATA]" at bounding box center [193, 110] width 82 height 11
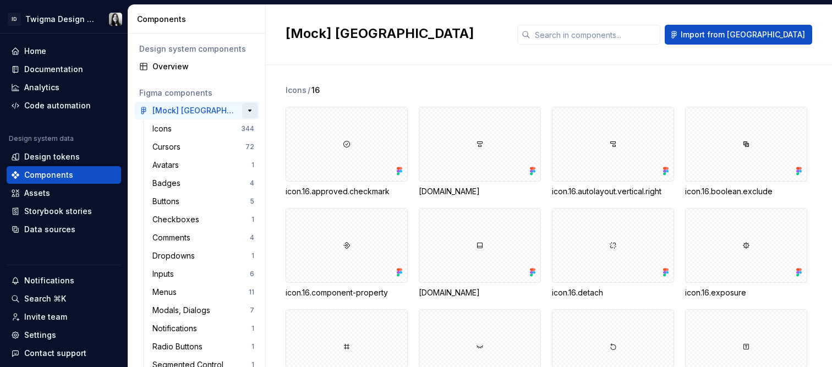
click at [245, 112] on button "button" at bounding box center [249, 110] width 15 height 15
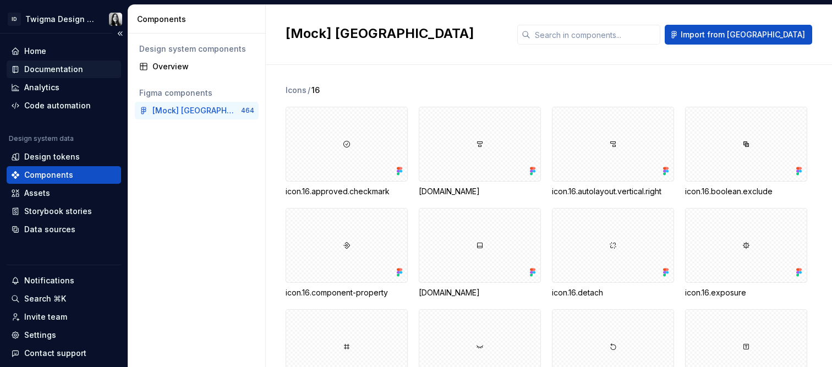
click at [39, 70] on div "Documentation" at bounding box center [53, 69] width 59 height 11
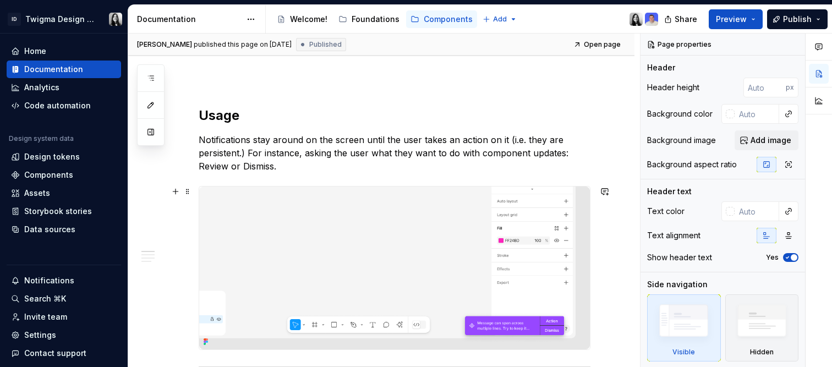
scroll to position [308, 0]
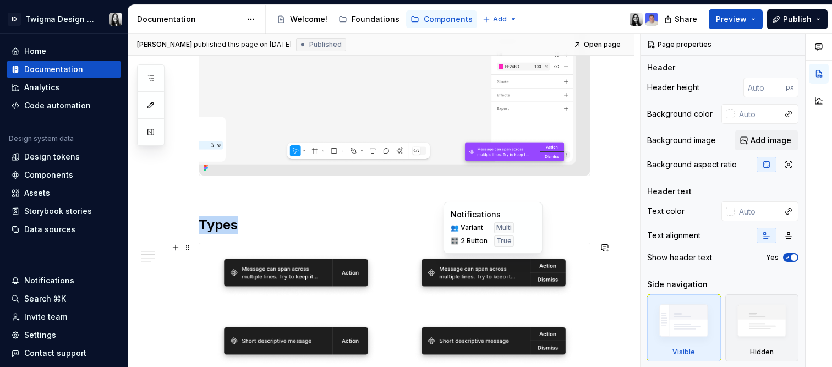
click at [402, 282] on div at bounding box center [493, 275] width 193 height 64
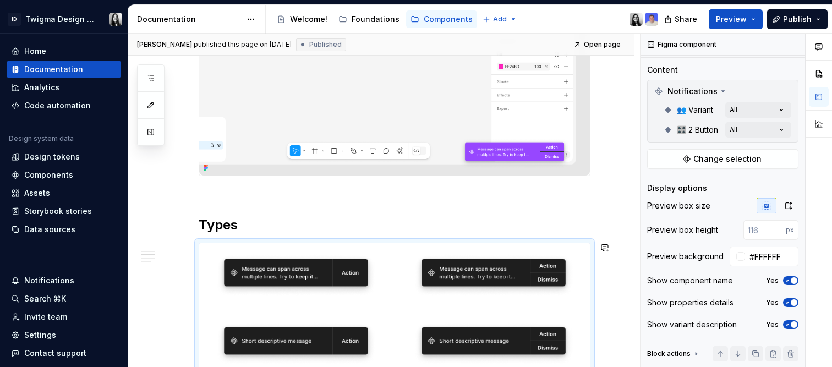
scroll to position [0, 0]
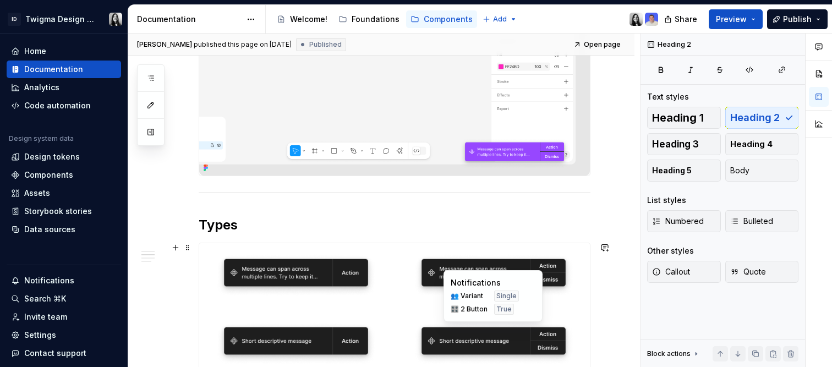
click at [459, 322] on div "Notifications 👥 Variant Single 🎛️ 2 Button True" at bounding box center [493, 296] width 99 height 52
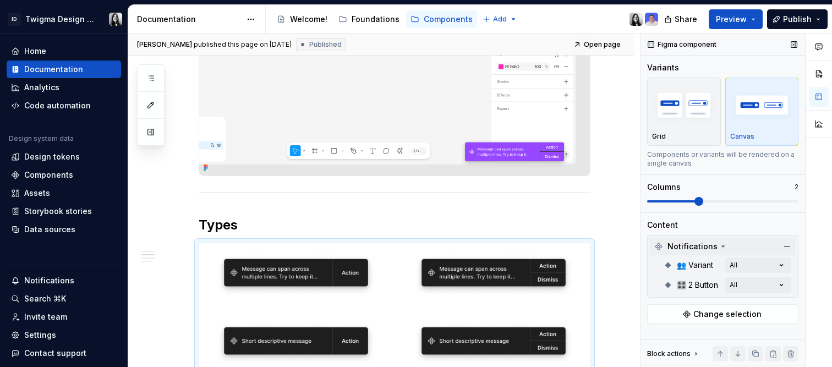
click at [705, 247] on span "Notifications" at bounding box center [693, 246] width 50 height 11
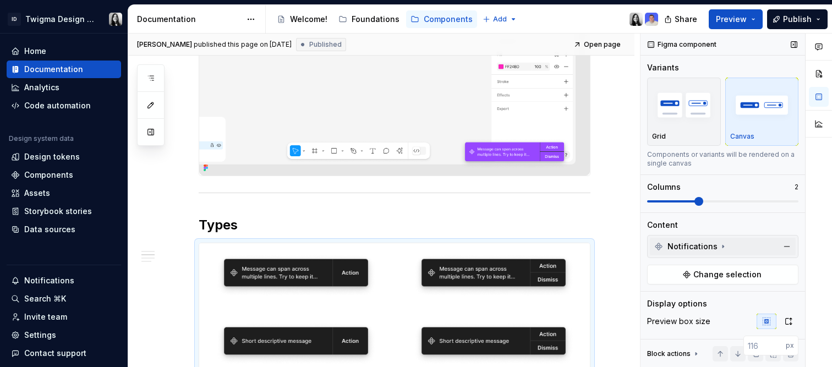
click at [705, 247] on span "Notifications" at bounding box center [693, 246] width 50 height 11
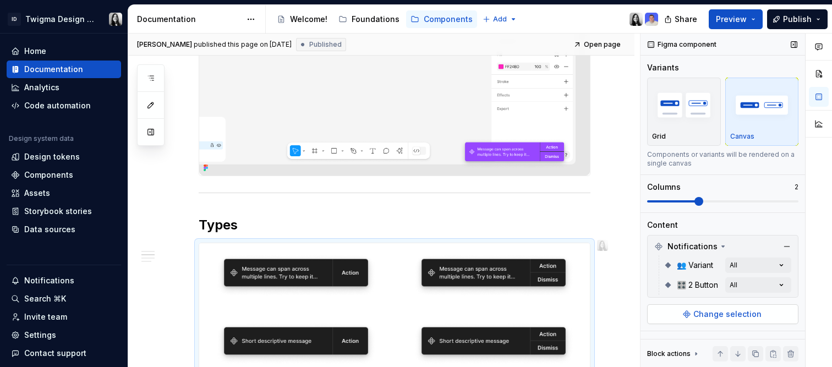
click at [715, 309] on span "Change selection" at bounding box center [728, 314] width 68 height 11
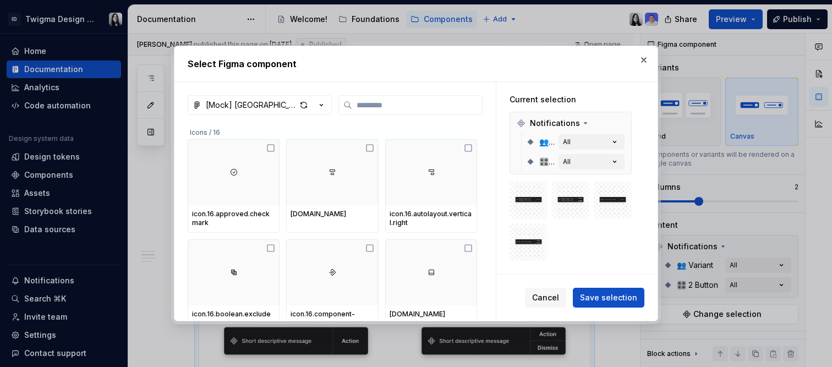
scroll to position [2, 0]
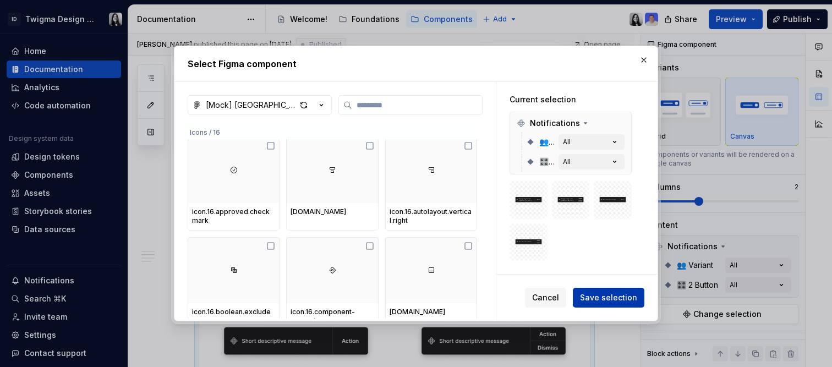
click at [613, 302] on span "Save selection" at bounding box center [608, 297] width 57 height 11
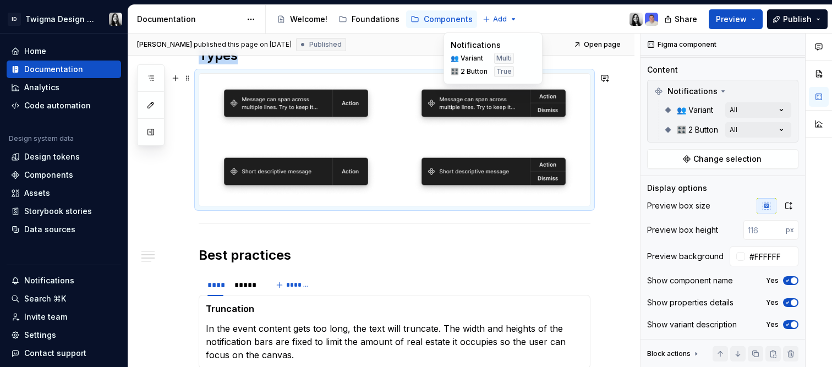
scroll to position [462, 0]
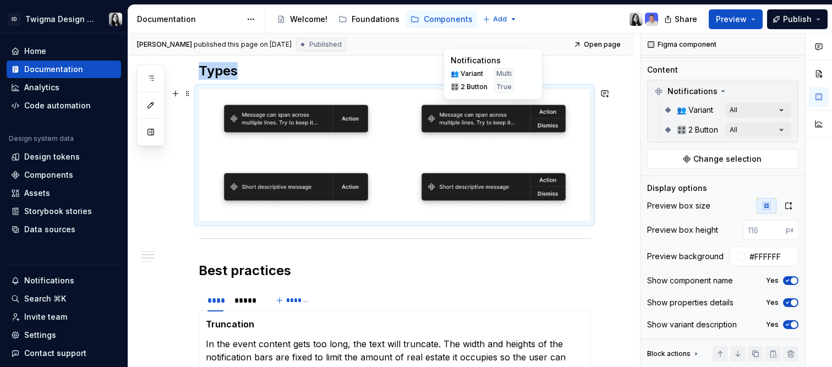
click at [582, 130] on div at bounding box center [493, 121] width 193 height 64
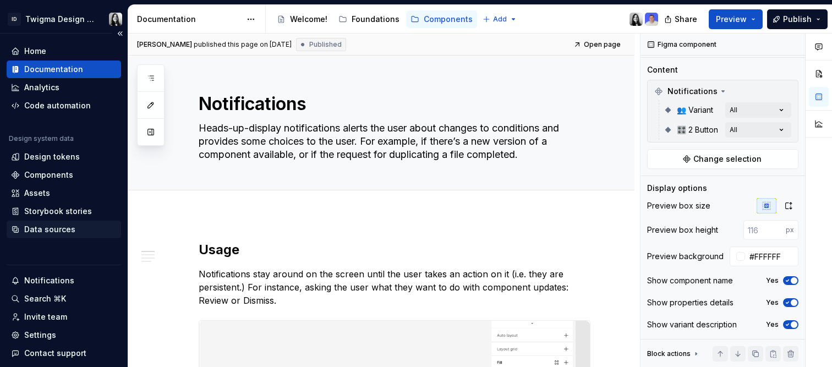
click at [37, 230] on div "Data sources" at bounding box center [49, 229] width 51 height 11
type textarea "*"
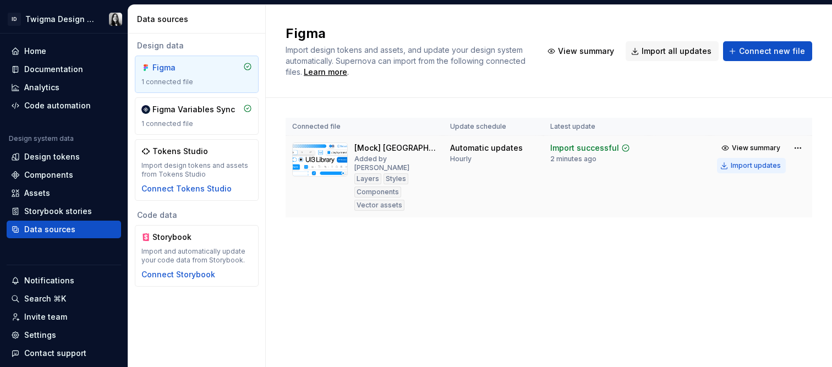
click at [748, 166] on div "Import updates" at bounding box center [756, 165] width 50 height 9
click at [749, 162] on div "Import updates" at bounding box center [756, 165] width 50 height 9
click at [587, 289] on div "Figma Import design tokens and assets, and update your design system automatica…" at bounding box center [549, 186] width 567 height 362
